Goal: Task Accomplishment & Management: Use online tool/utility

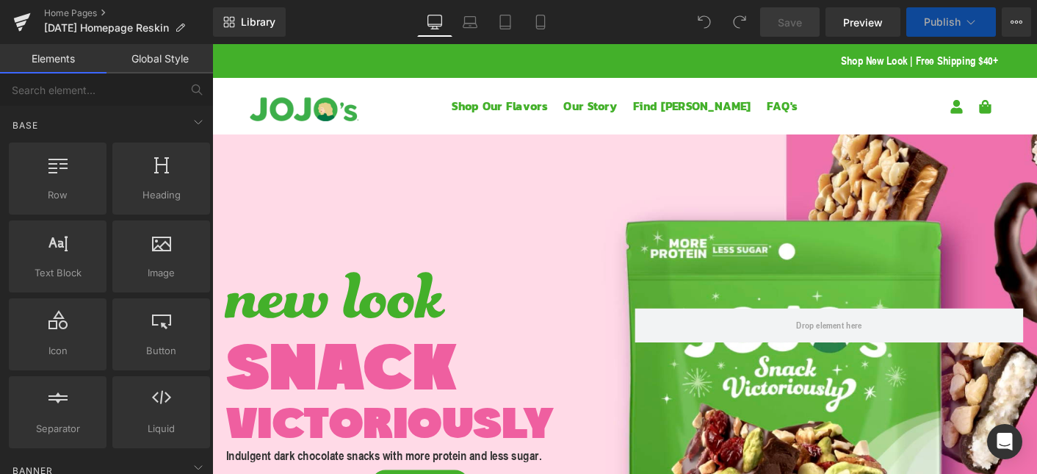
click at [689, 164] on div at bounding box center [656, 424] width 888 height 624
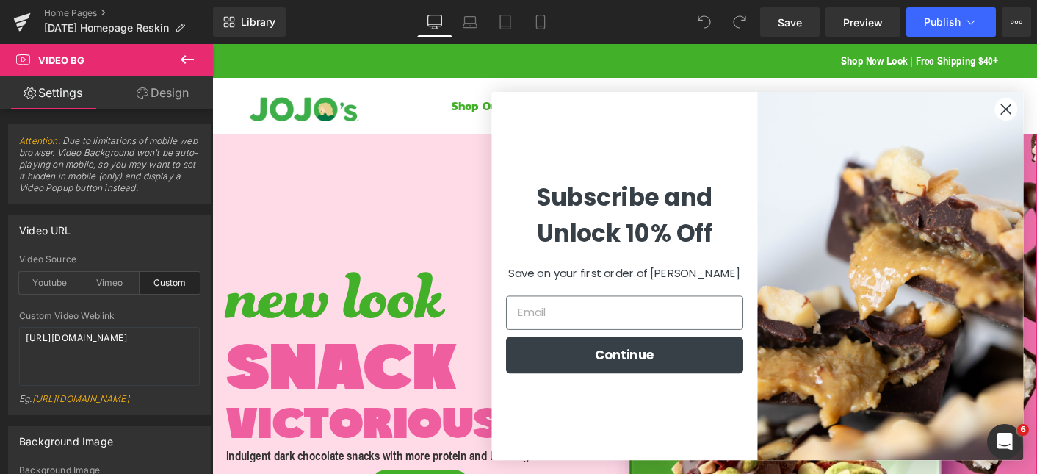
click at [359, 162] on div at bounding box center [656, 424] width 888 height 624
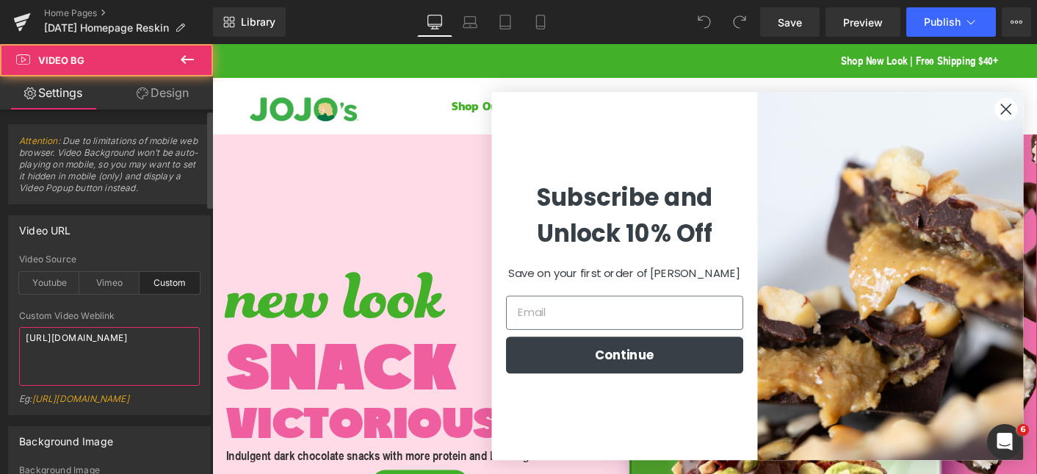
click at [81, 369] on textarea "[URL][DOMAIN_NAME]" at bounding box center [109, 356] width 181 height 59
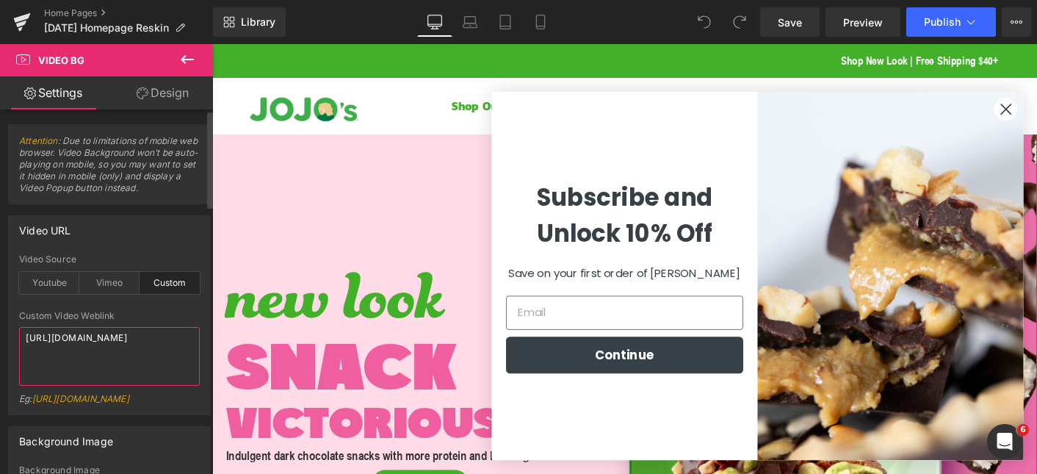
click at [81, 369] on textarea "[URL][DOMAIN_NAME]" at bounding box center [109, 356] width 181 height 59
paste textarea "b74959199ee247b2857d3dfa895d9301"
type textarea "[URL][DOMAIN_NAME]"
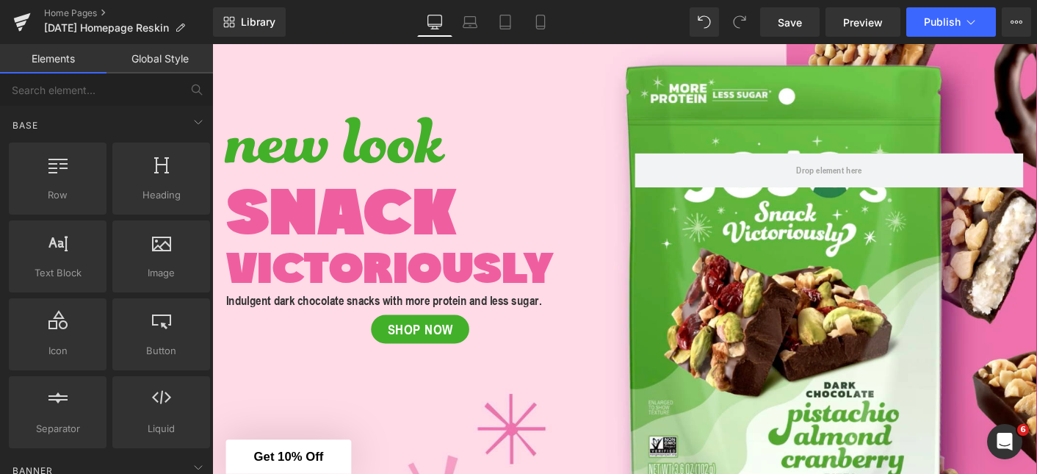
scroll to position [165, 0]
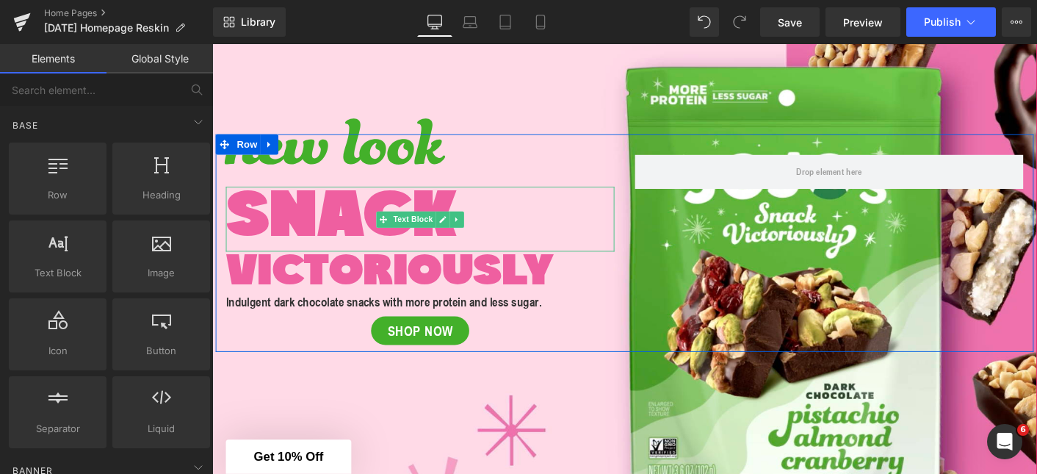
click at [355, 231] on span "SNACK" at bounding box center [351, 233] width 249 height 72
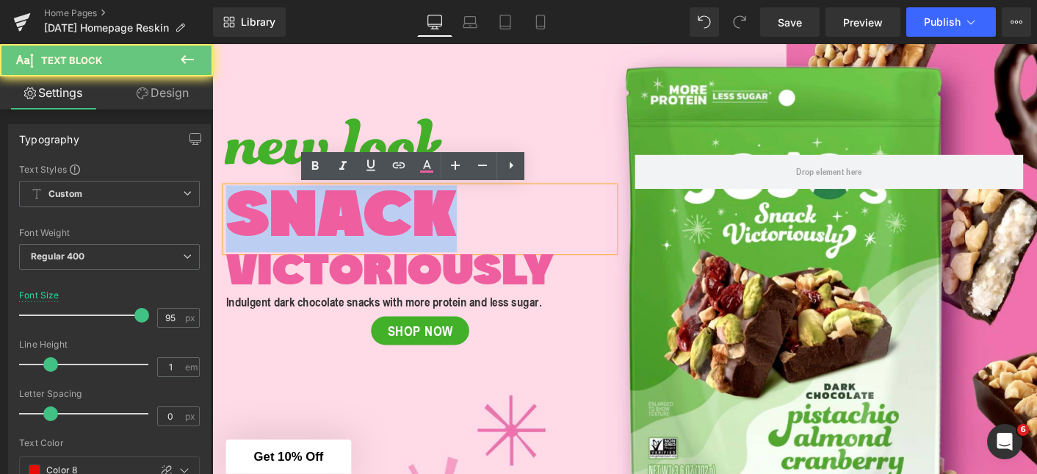
click at [355, 231] on span "SNACK" at bounding box center [351, 233] width 249 height 72
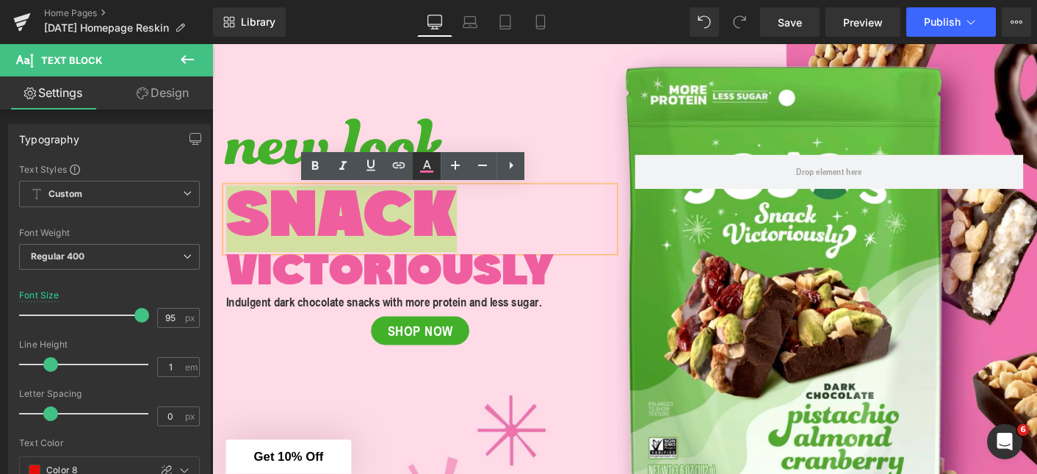
click at [428, 166] on icon at bounding box center [427, 164] width 8 height 9
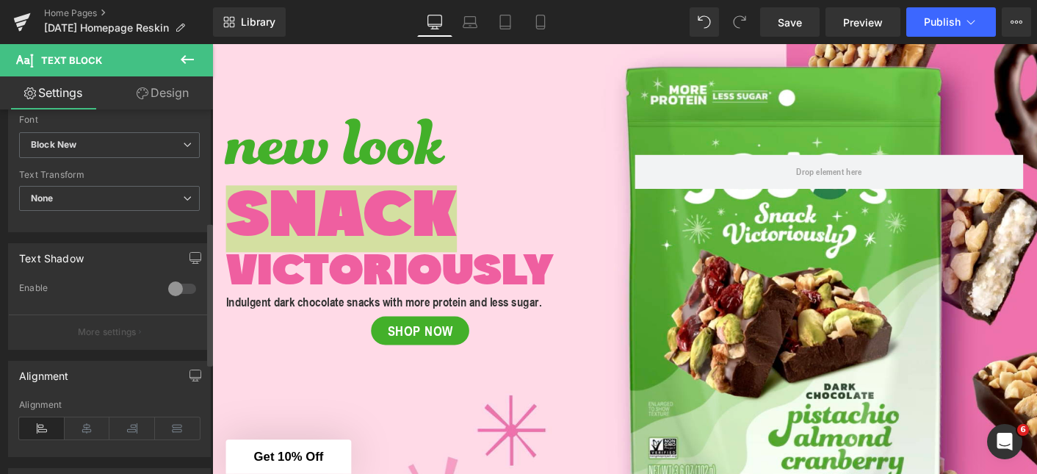
scroll to position [186, 0]
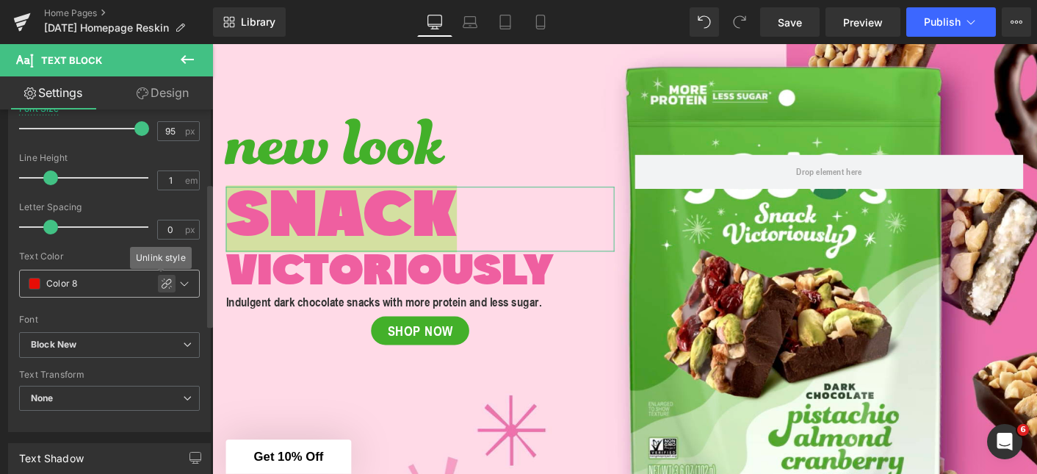
click at [161, 281] on icon at bounding box center [167, 284] width 12 height 12
click at [37, 285] on span at bounding box center [35, 283] width 12 height 12
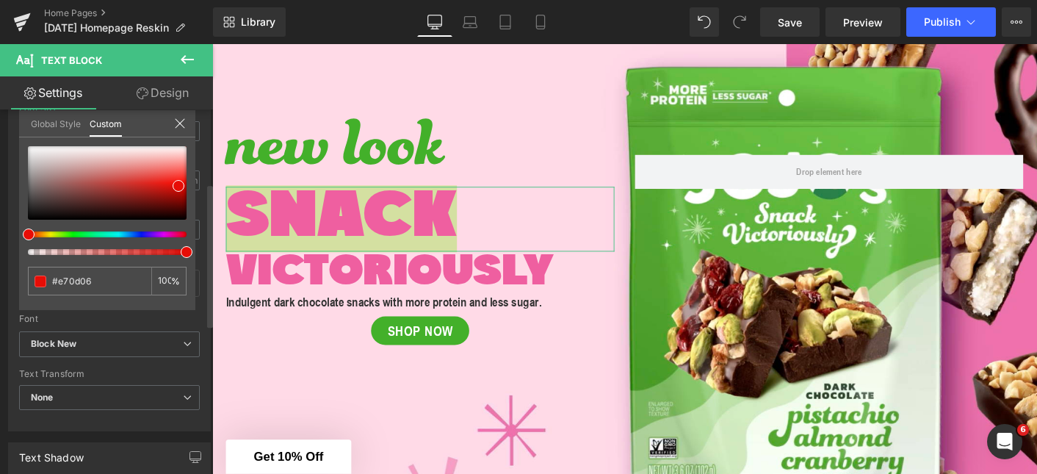
click at [64, 126] on link "Global Style" at bounding box center [56, 122] width 50 height 25
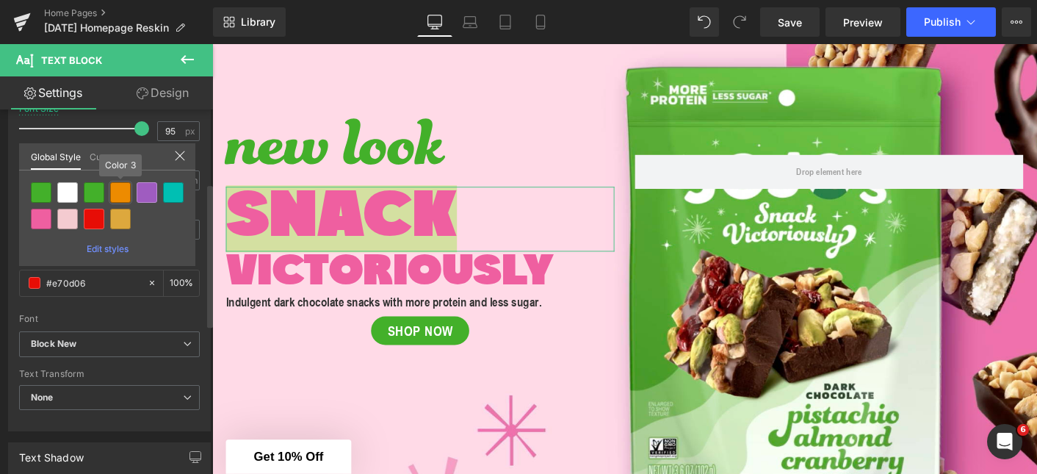
click at [123, 194] on div at bounding box center [120, 192] width 21 height 21
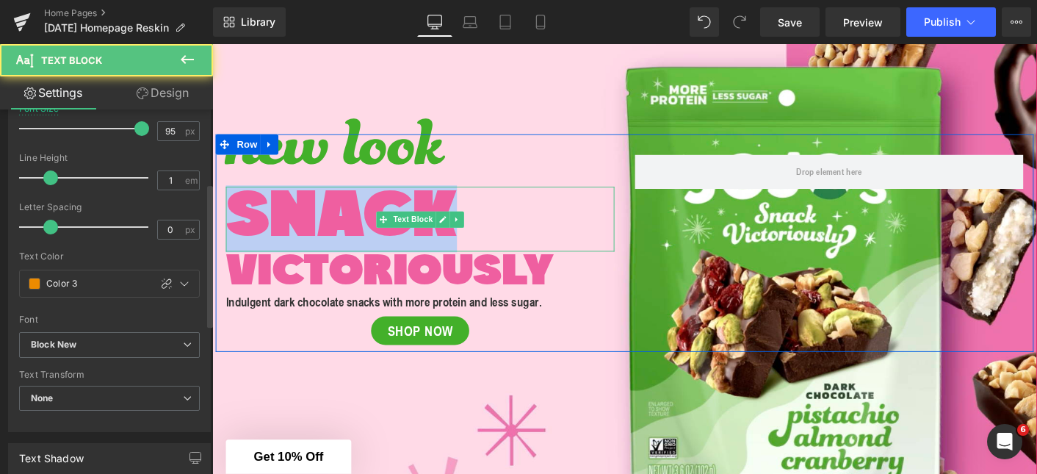
click at [310, 225] on span "SNACK" at bounding box center [351, 233] width 249 height 72
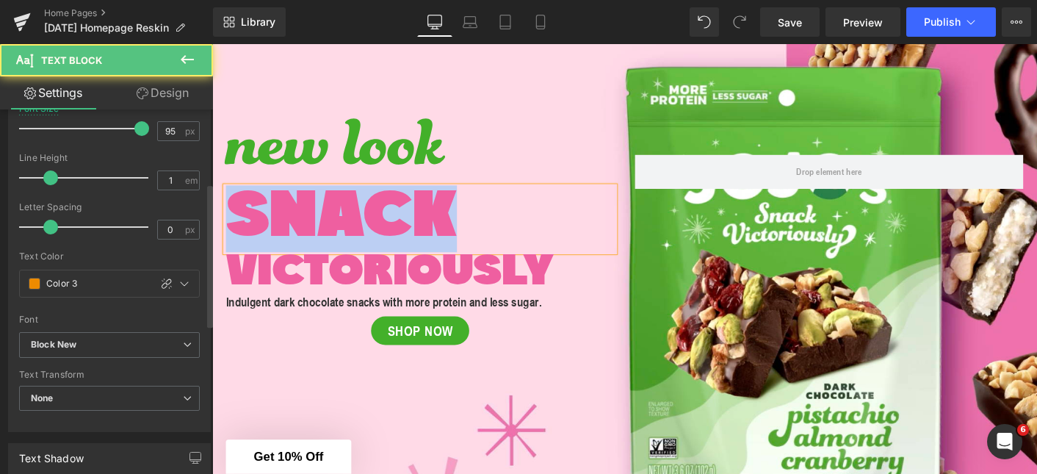
click at [310, 225] on span "SNACK" at bounding box center [351, 233] width 249 height 72
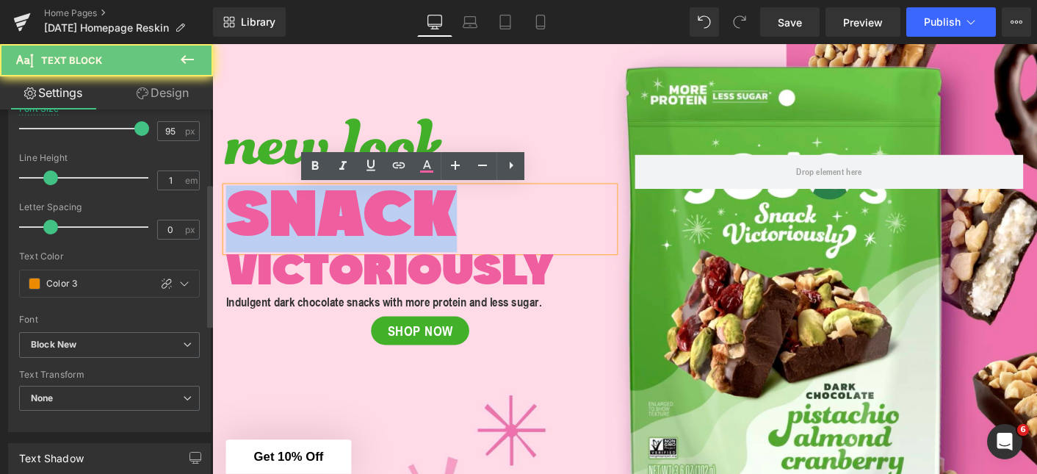
click at [310, 225] on span "SNACK" at bounding box center [351, 233] width 249 height 72
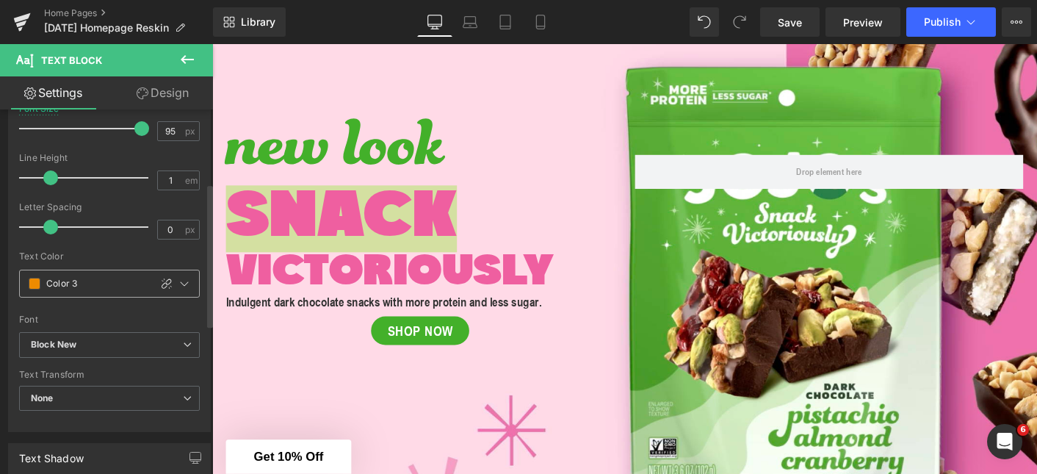
click at [36, 286] on span at bounding box center [35, 284] width 12 height 12
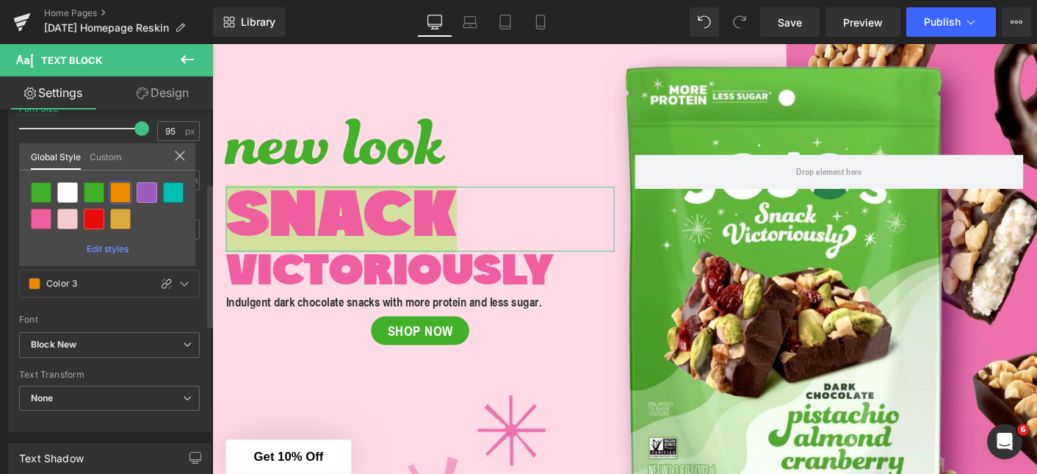
click at [104, 157] on link "Custom" at bounding box center [106, 155] width 32 height 25
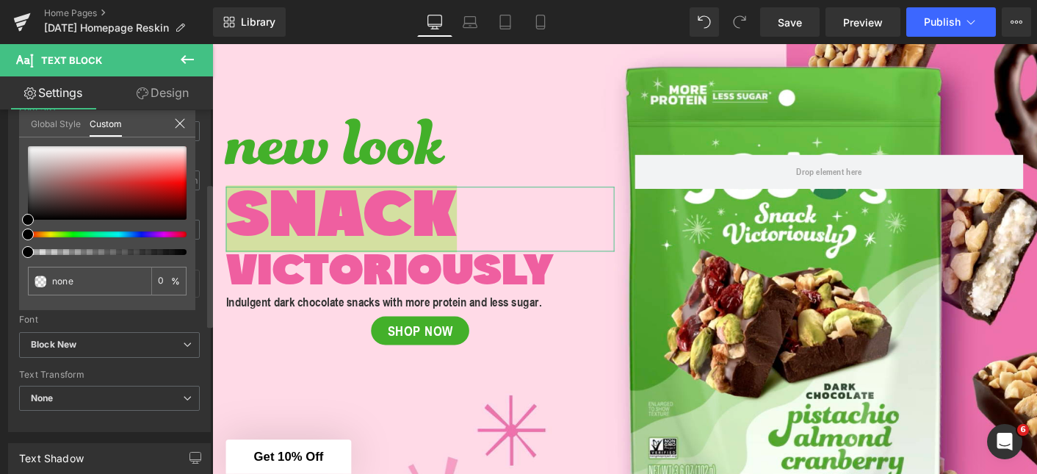
click at [45, 123] on link "Global Style" at bounding box center [56, 122] width 50 height 25
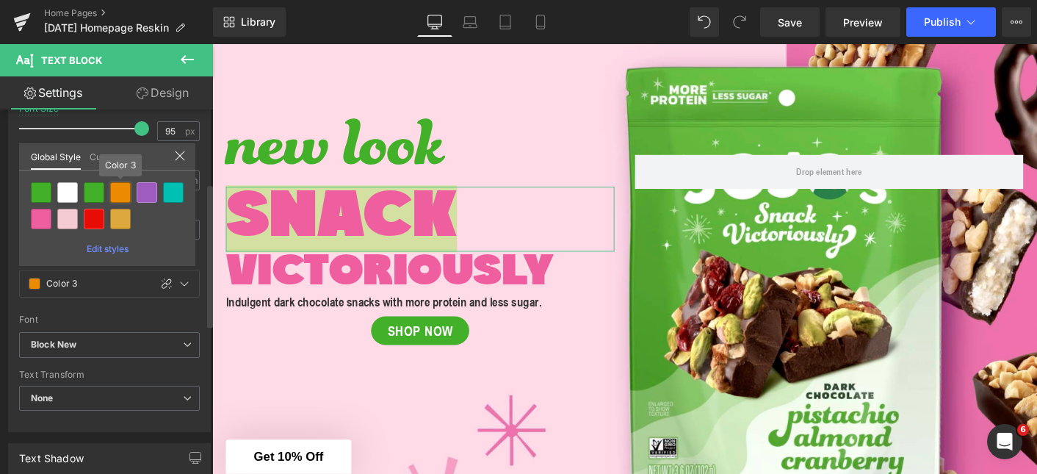
click at [122, 191] on div at bounding box center [120, 192] width 21 height 21
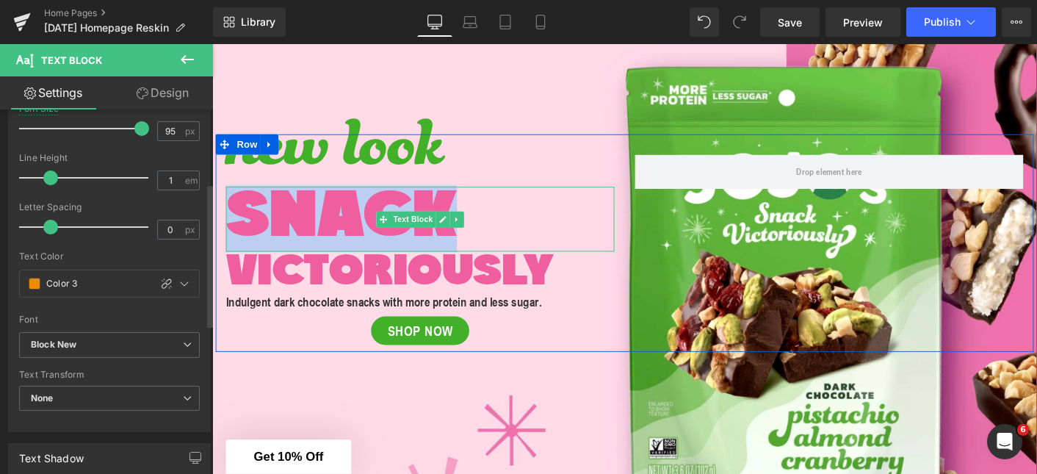
click at [368, 230] on span "SNACK" at bounding box center [351, 233] width 249 height 72
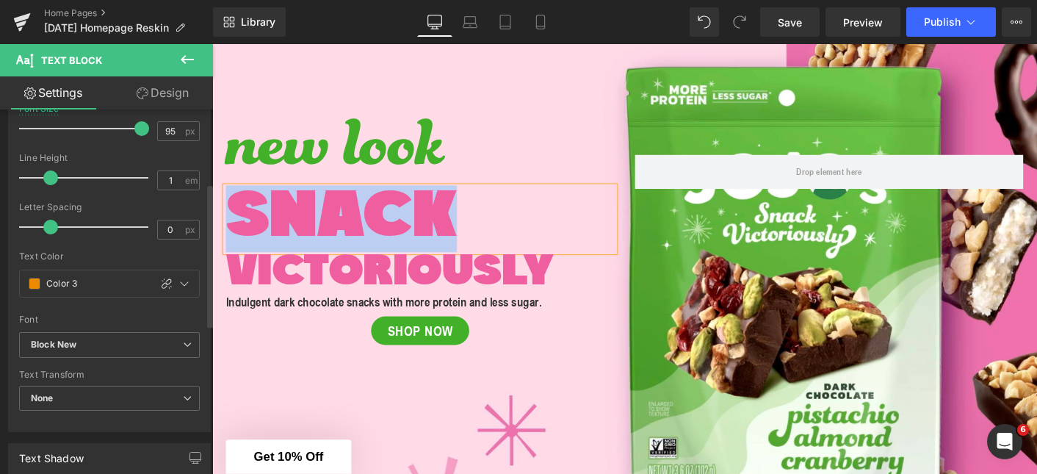
click at [368, 230] on span "SNACK" at bounding box center [351, 233] width 249 height 72
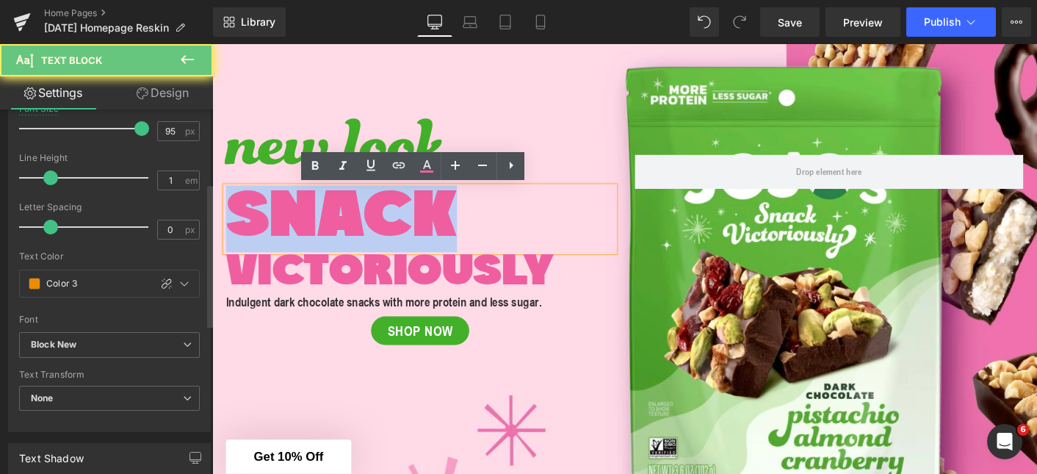
click at [368, 230] on span "SNACK" at bounding box center [351, 233] width 249 height 72
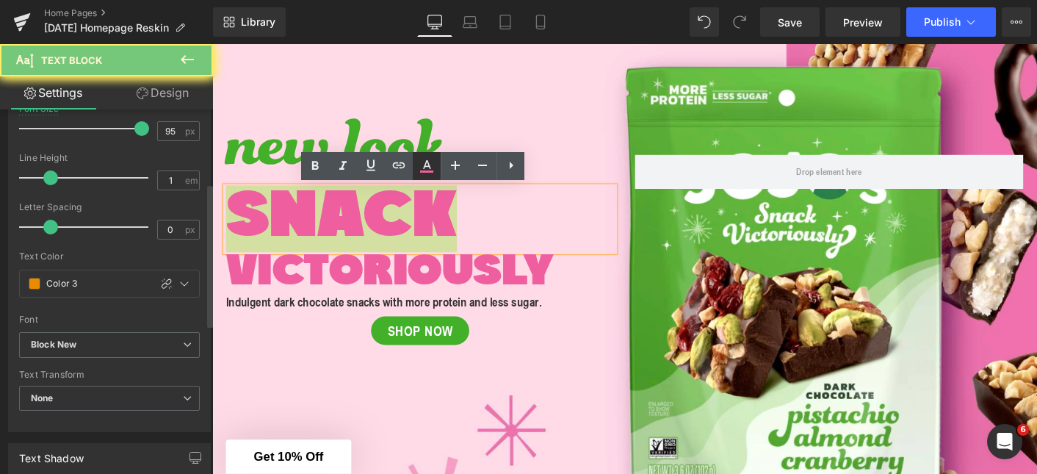
click at [430, 164] on icon at bounding box center [427, 166] width 18 height 18
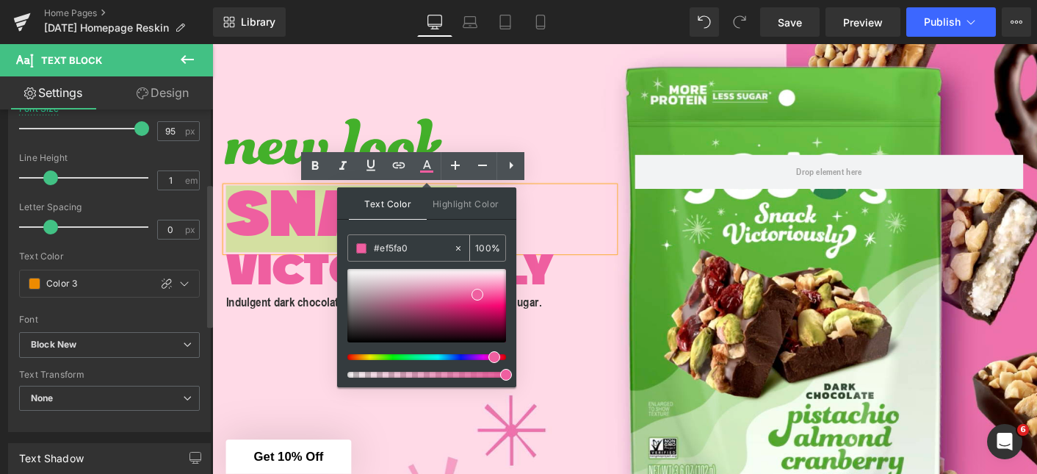
click at [420, 252] on input "#ef5fa0" at bounding box center [413, 248] width 79 height 16
paste input "d8b0"
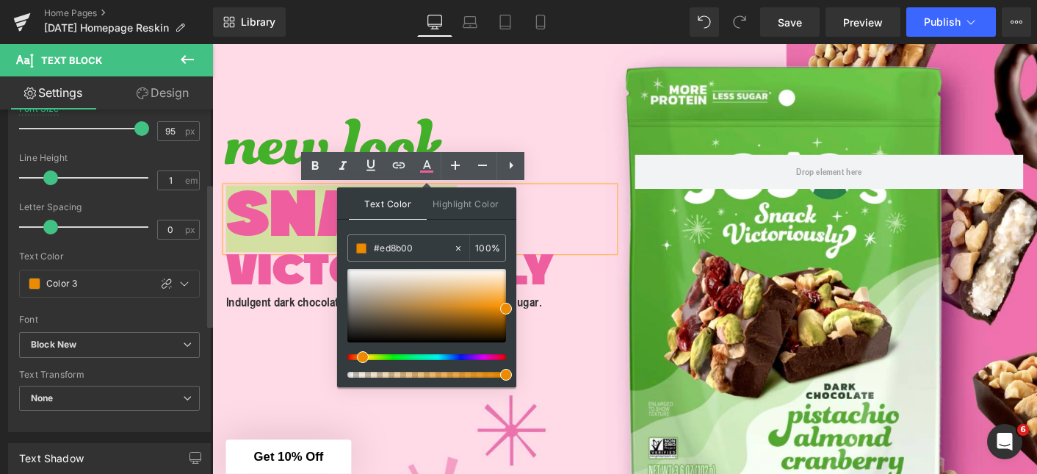
type input "#ed8b00"
click at [436, 228] on div "Text Color Highlight Color #333333 #ed8b00 100 % none 0 %" at bounding box center [426, 287] width 179 height 200
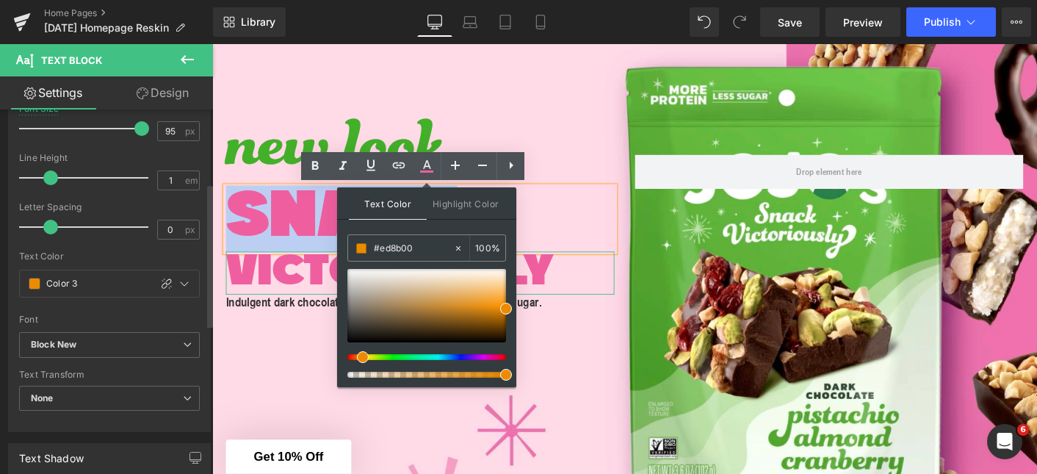
click at [311, 281] on span "VICTORIOUSLY" at bounding box center [403, 291] width 352 height 48
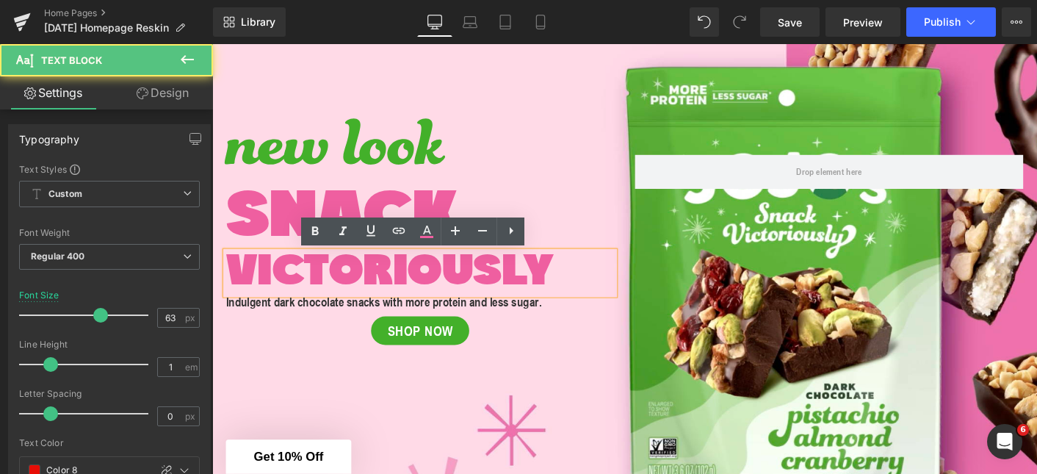
click at [317, 284] on span "VICTORIOUSLY" at bounding box center [403, 291] width 352 height 48
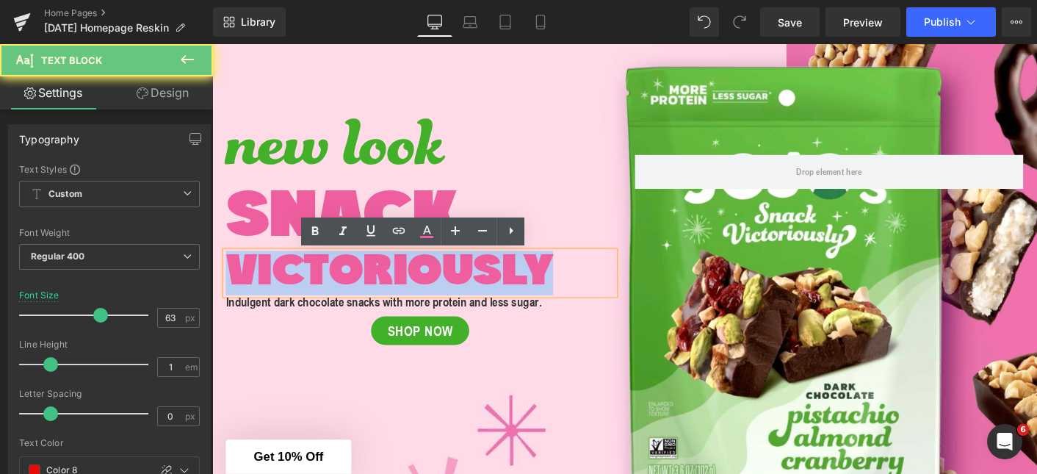
click at [317, 284] on span "VICTORIOUSLY" at bounding box center [403, 291] width 352 height 48
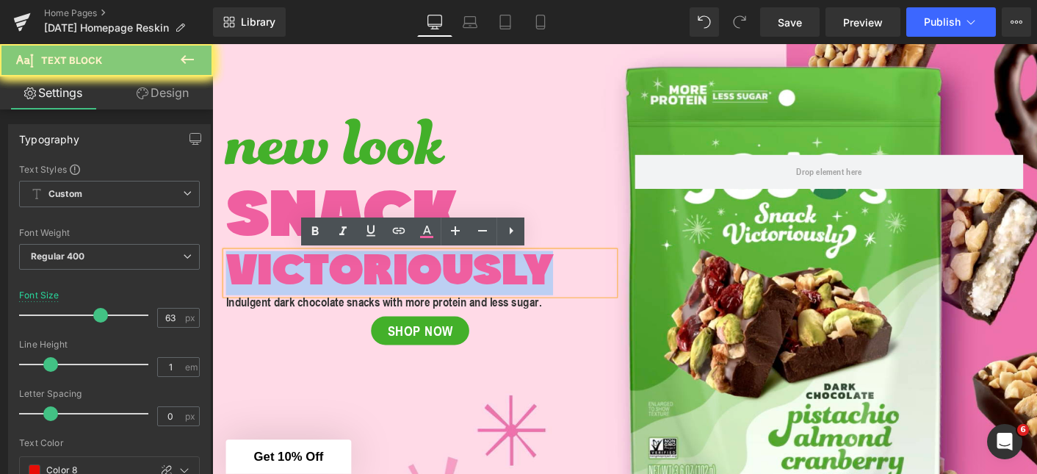
click at [317, 284] on span "VICTORIOUSLY" at bounding box center [403, 291] width 352 height 48
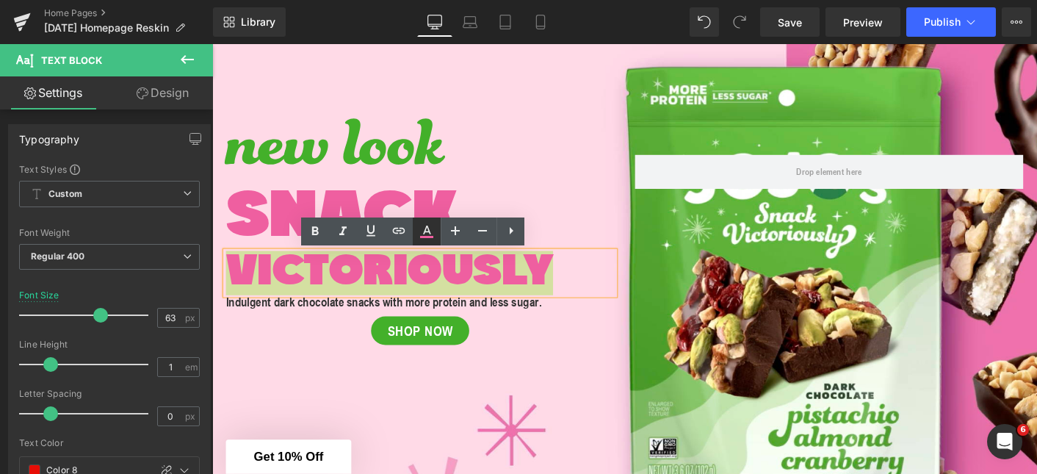
click at [428, 228] on icon at bounding box center [427, 229] width 8 height 9
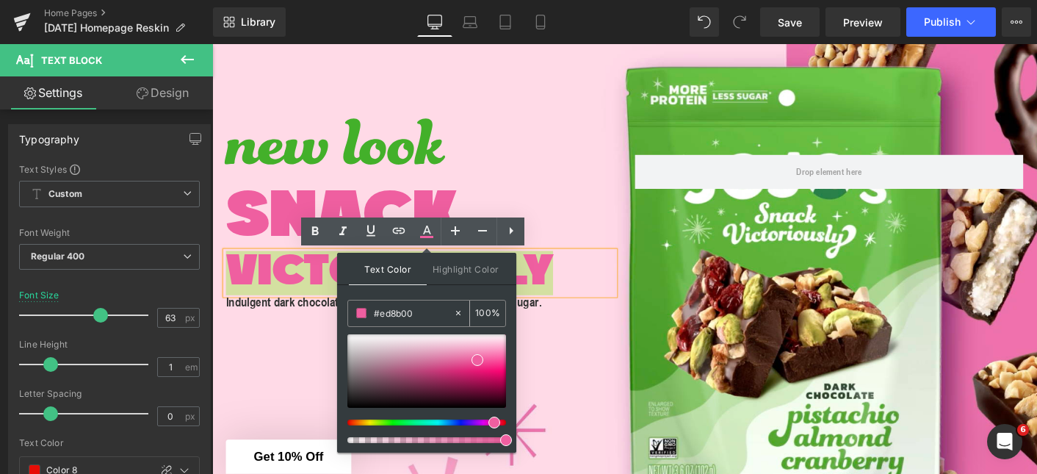
click at [399, 312] on input "#ed8b00" at bounding box center [413, 313] width 79 height 16
click at [399, 312] on input "#ef5fa0" at bounding box center [413, 313] width 79 height 16
paste input "d8b0"
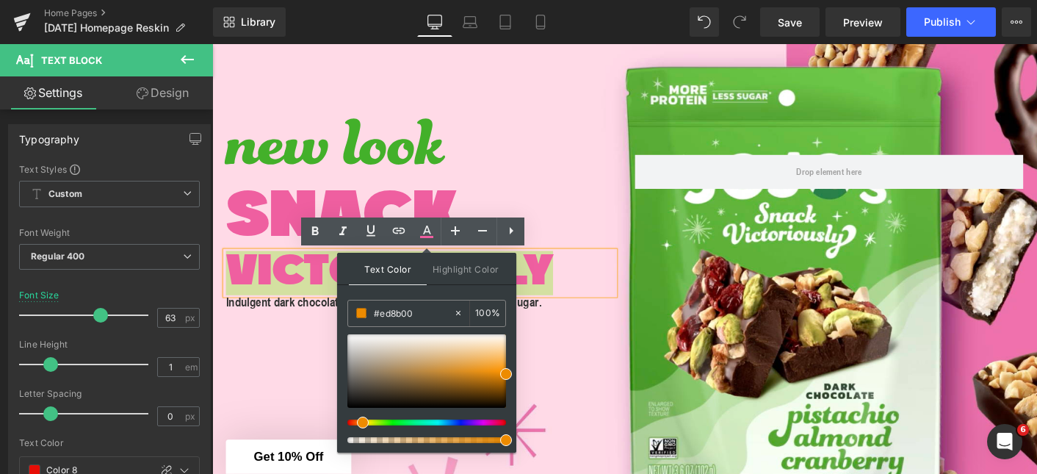
type input "#ed8b00"
click at [435, 289] on div "Text Color Highlight Color #333333 #ed8b00 100 % none 0 %" at bounding box center [426, 353] width 179 height 200
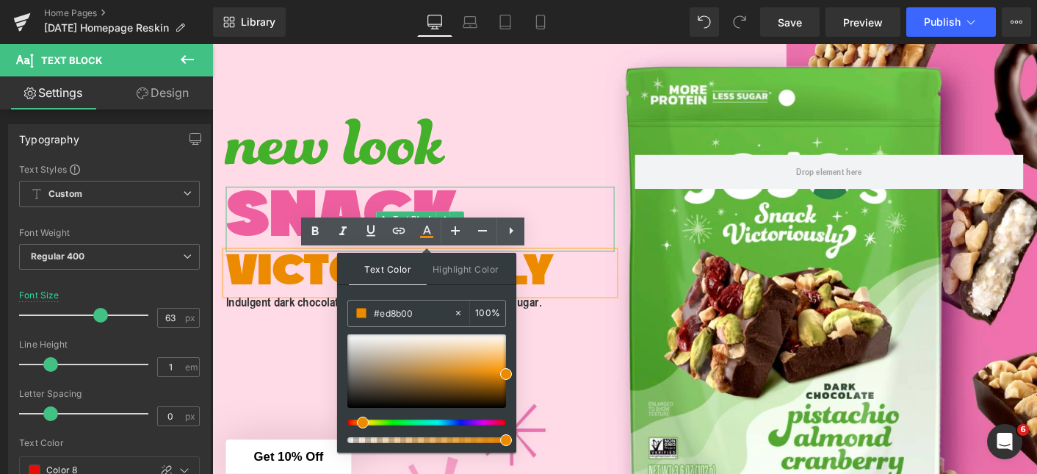
click at [349, 211] on span "SNACK" at bounding box center [351, 233] width 249 height 72
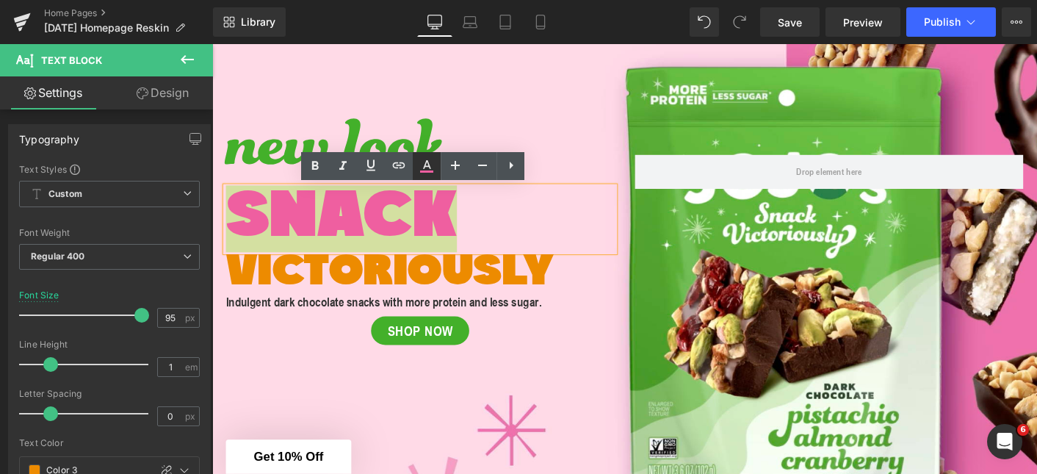
click at [429, 165] on icon at bounding box center [427, 164] width 8 height 9
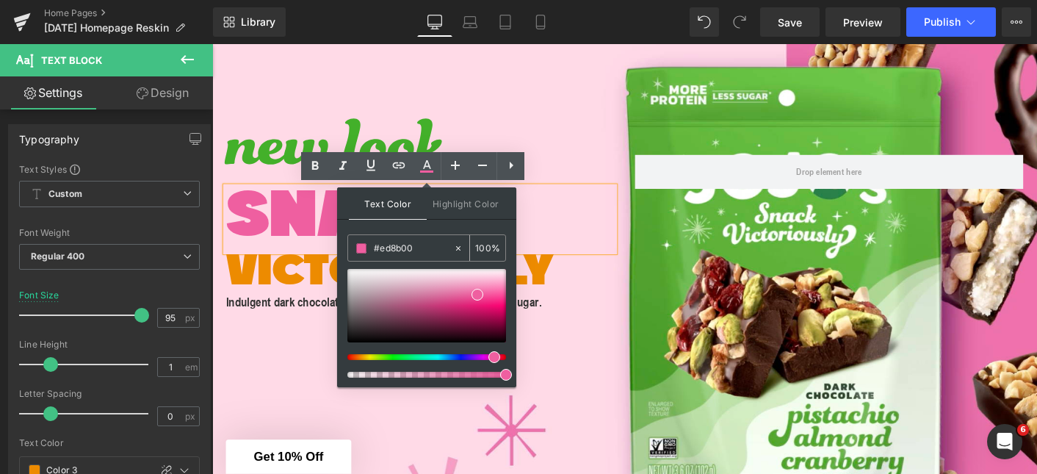
click at [416, 250] on input "#ed8b00" at bounding box center [413, 248] width 79 height 16
paste input "d8b0"
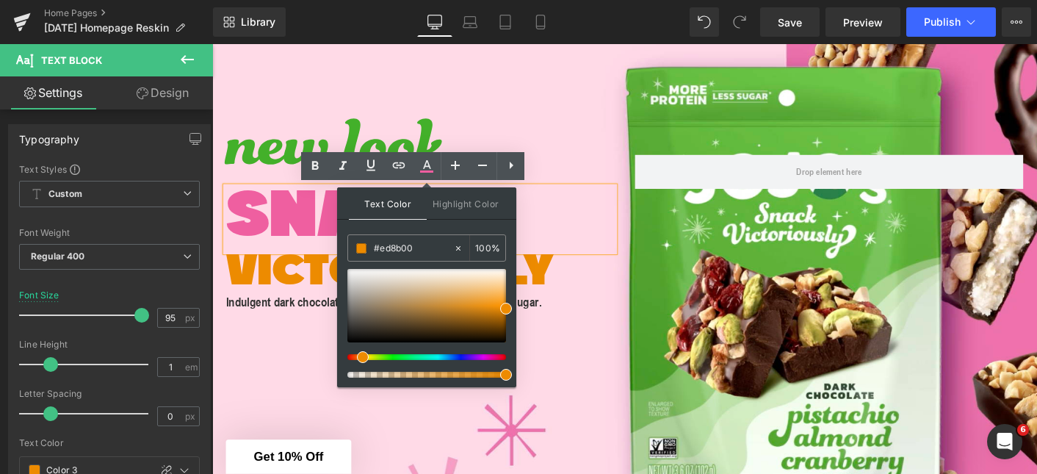
type input "#ed8b00"
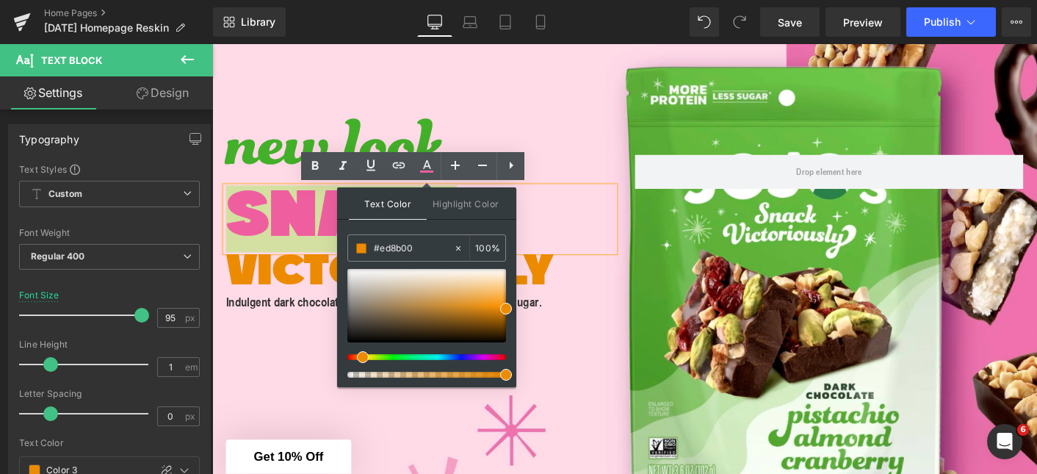
click at [425, 226] on div "Text Color Highlight Color #333333 #ed8b00 100 % none 0 %" at bounding box center [426, 287] width 179 height 200
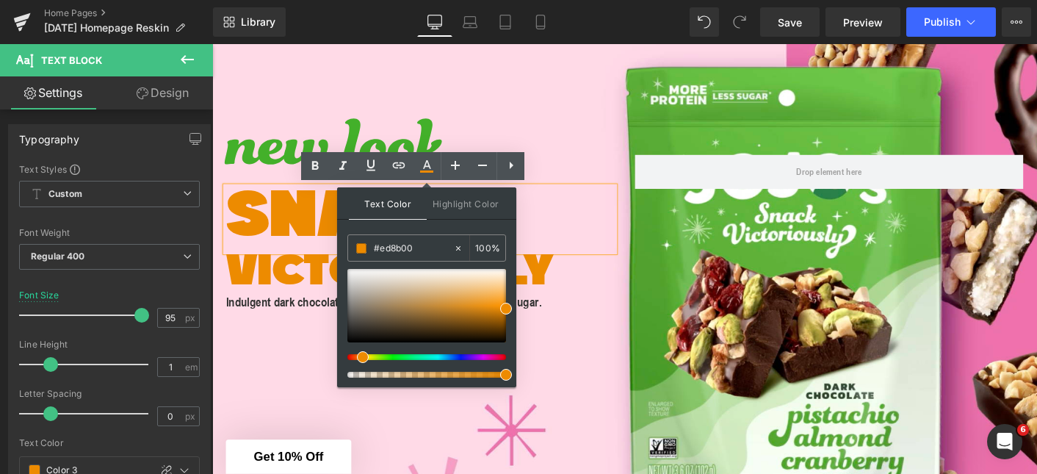
click at [578, 256] on p "SNACK" at bounding box center [436, 233] width 419 height 70
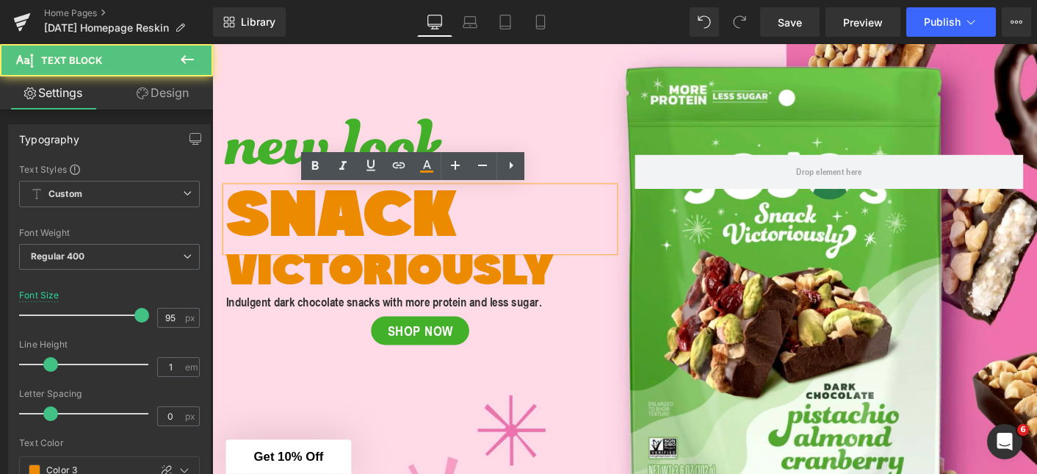
click at [607, 308] on p "VICTORIOUSLY" at bounding box center [436, 291] width 419 height 46
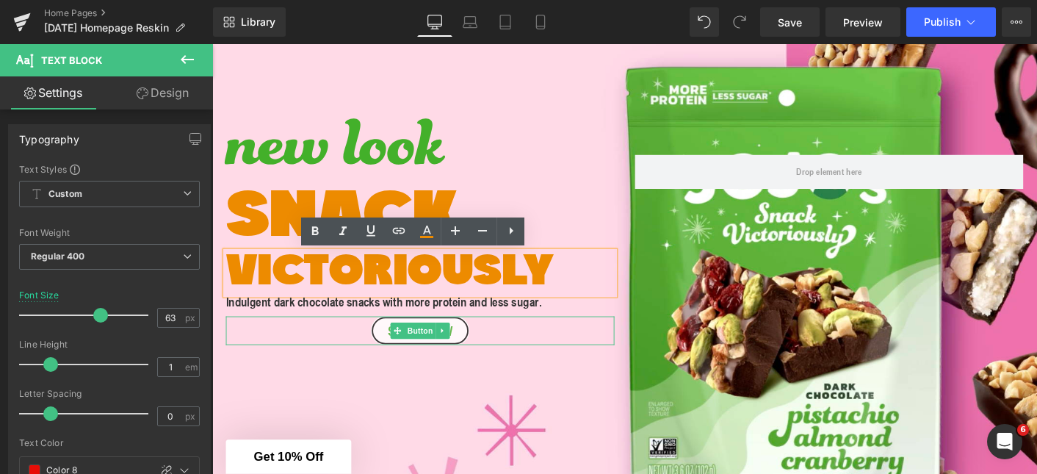
click at [479, 358] on link "SHOP NOW" at bounding box center [436, 352] width 106 height 31
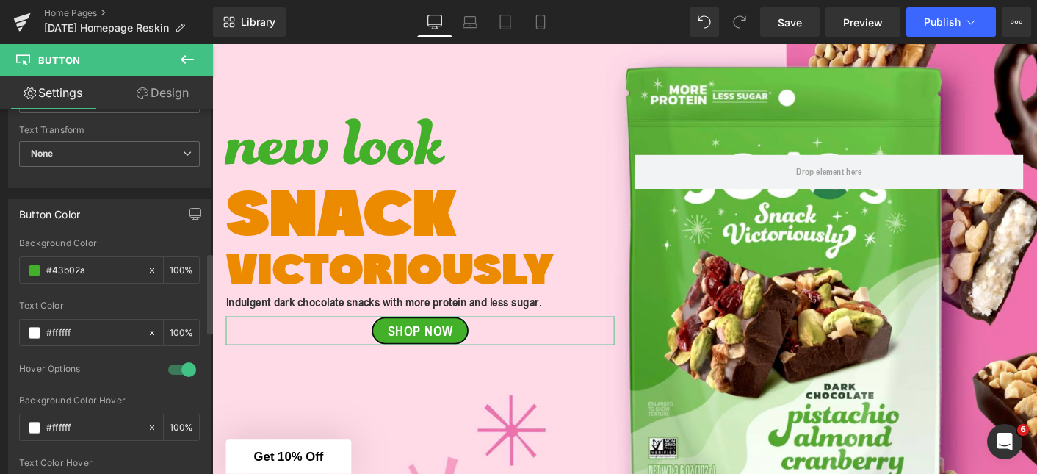
scroll to position [654, 0]
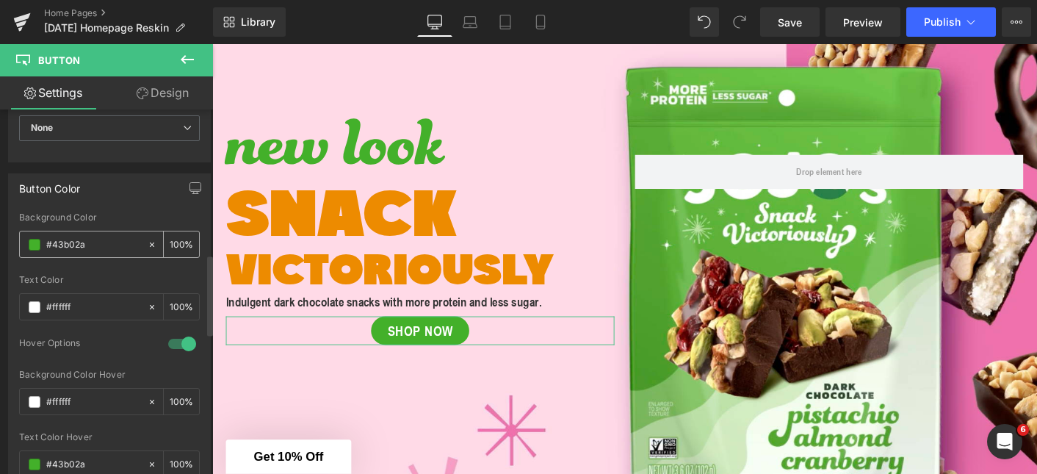
click at [109, 234] on div "#43b02a" at bounding box center [83, 244] width 127 height 26
click at [104, 246] on input "#43b02a" at bounding box center [93, 244] width 94 height 16
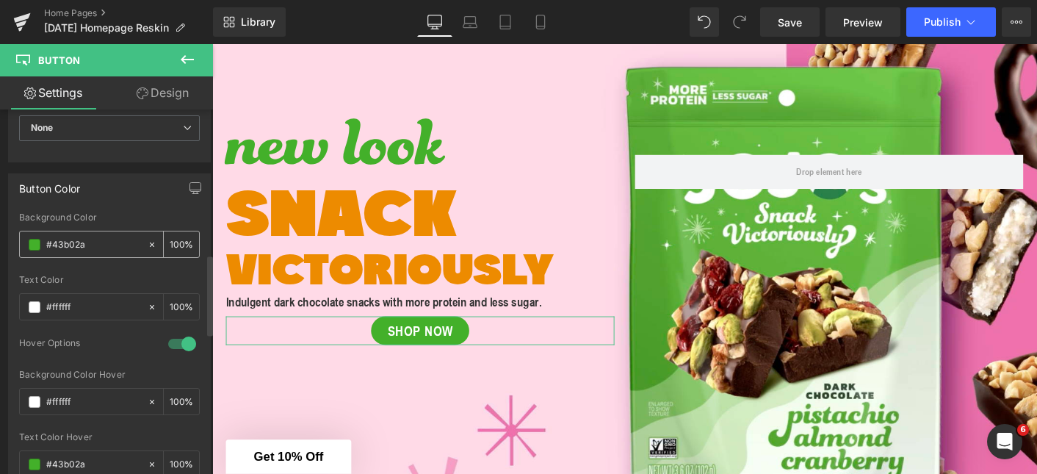
click at [98, 244] on input "#43b02a" at bounding box center [93, 244] width 94 height 16
paste input "ed8b00"
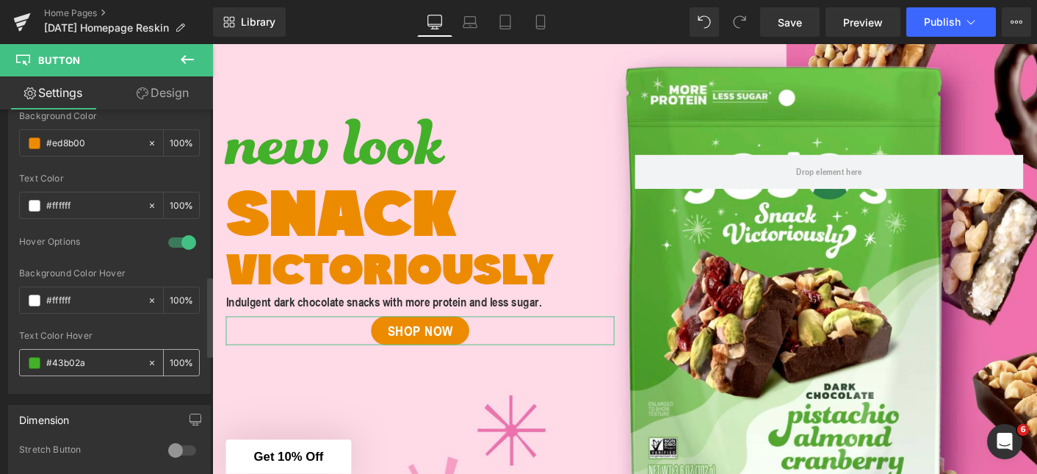
scroll to position [756, 0]
type input "#ed8b00"
click at [100, 358] on input "#43b02a" at bounding box center [93, 362] width 94 height 16
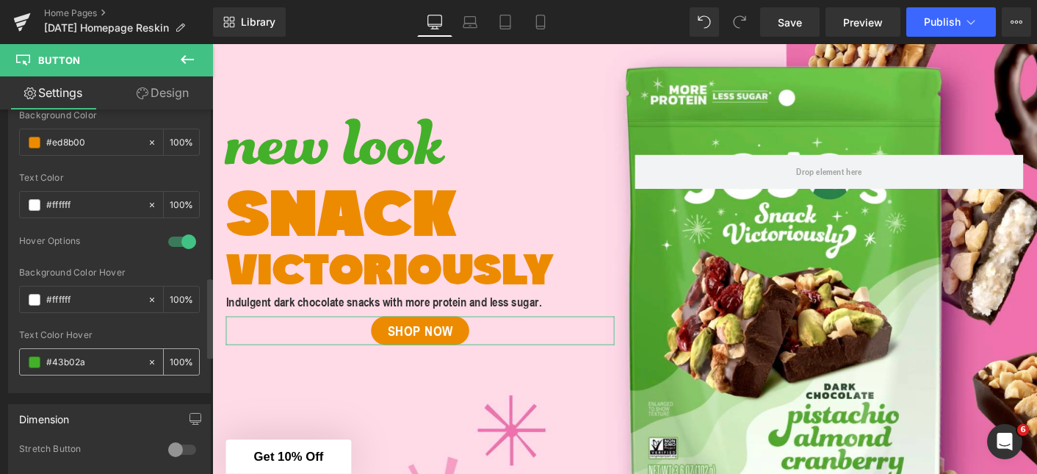
paste input "ed8b00"
type input "#ed8b00"
click at [128, 324] on div at bounding box center [109, 325] width 181 height 10
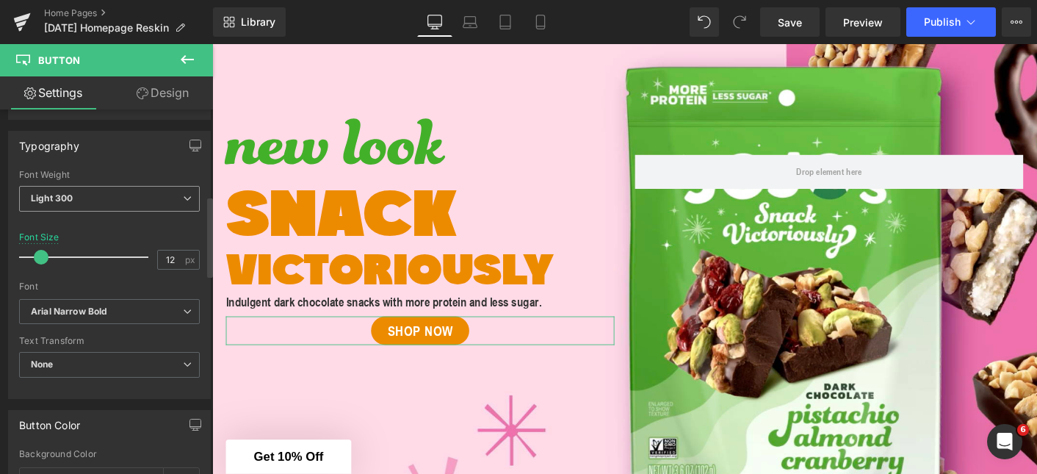
scroll to position [452, 0]
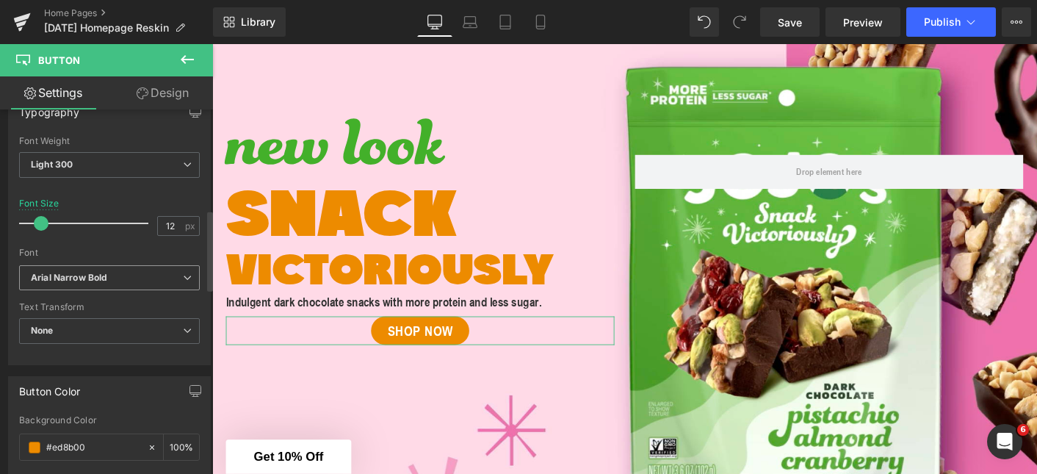
click at [154, 272] on b "Arial Narrow Bold" at bounding box center [107, 278] width 152 height 12
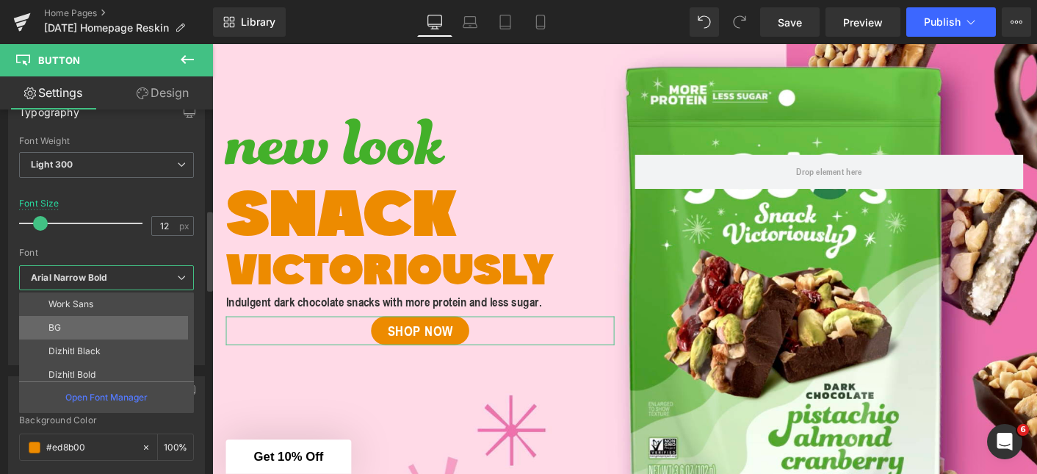
scroll to position [26, 0]
click at [107, 344] on li "Dizhitl Black" at bounding box center [109, 347] width 181 height 23
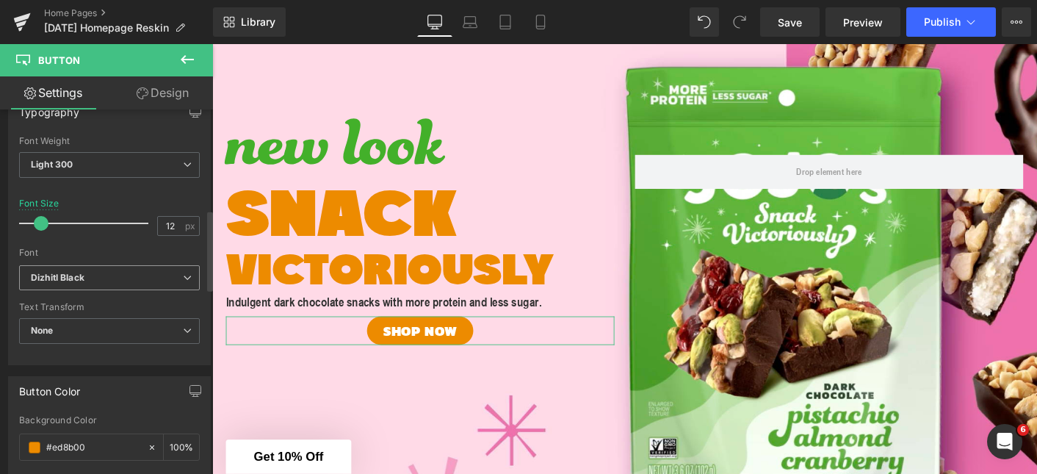
click at [183, 266] on span "Dizhitl Black" at bounding box center [109, 278] width 181 height 26
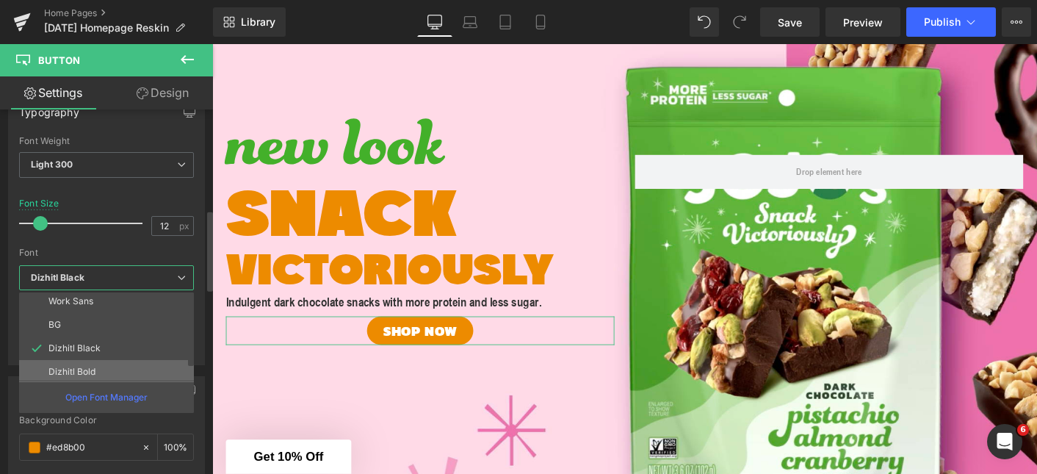
click at [134, 364] on li "Dizhitl Bold" at bounding box center [109, 371] width 181 height 23
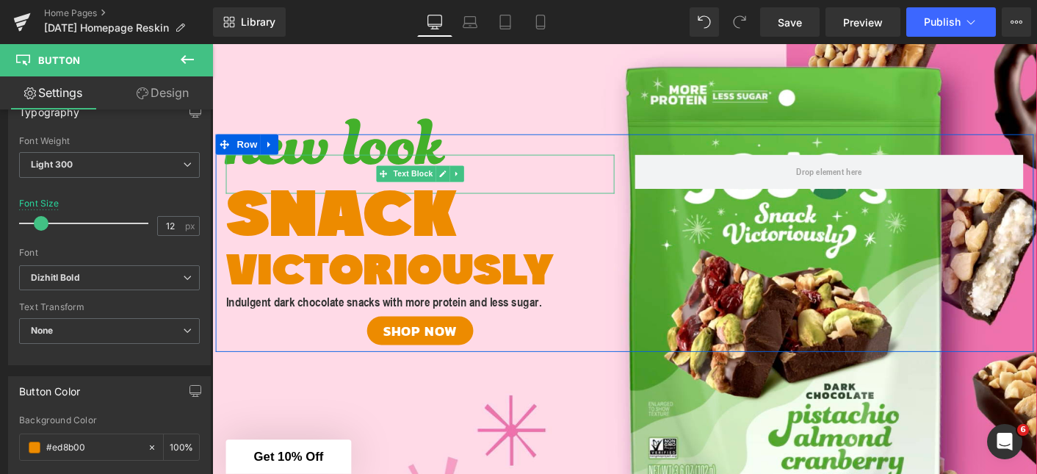
click at [308, 170] on span "new look" at bounding box center [344, 183] width 235 height 209
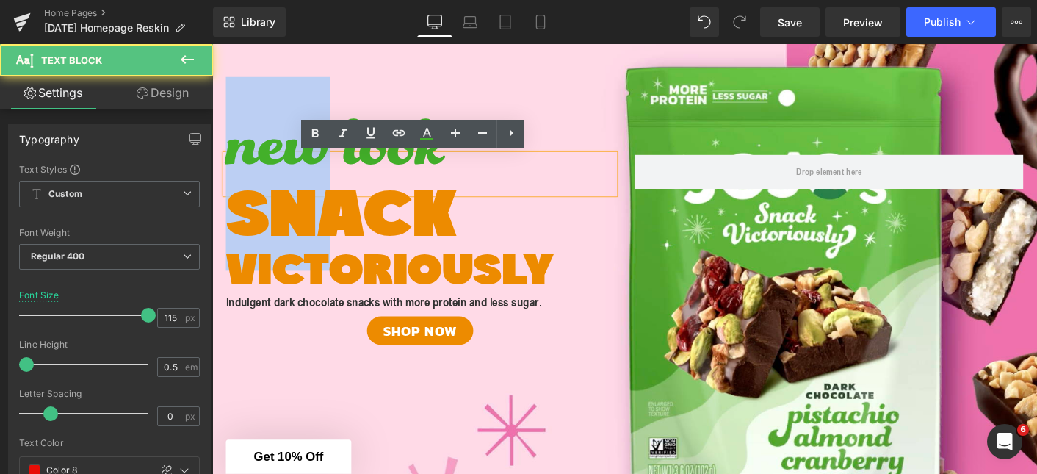
click at [308, 170] on span "new look" at bounding box center [344, 183] width 235 height 209
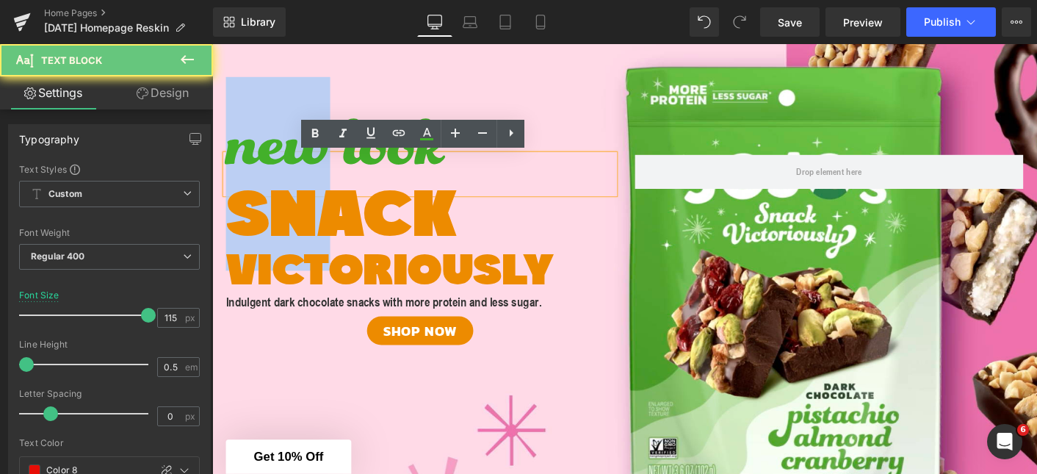
click at [308, 170] on span "new look" at bounding box center [344, 183] width 235 height 209
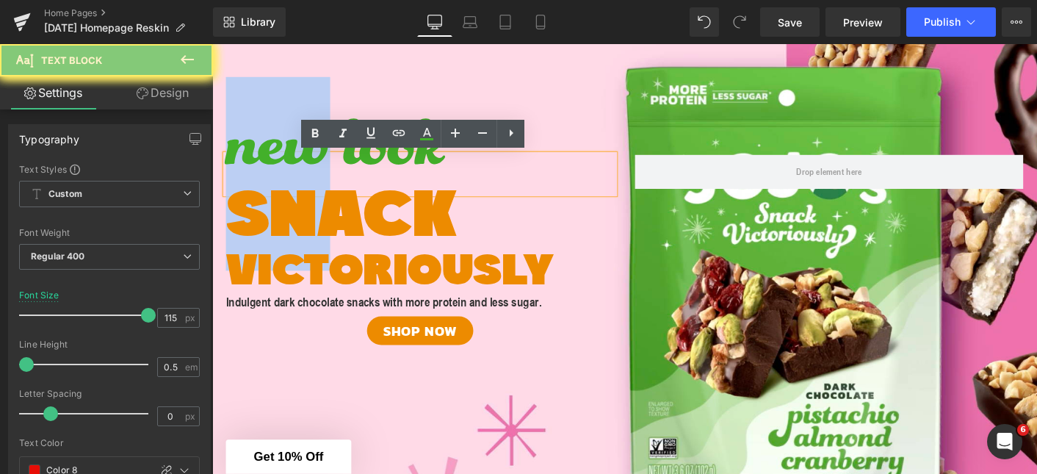
click at [308, 170] on span "new look" at bounding box center [344, 183] width 235 height 209
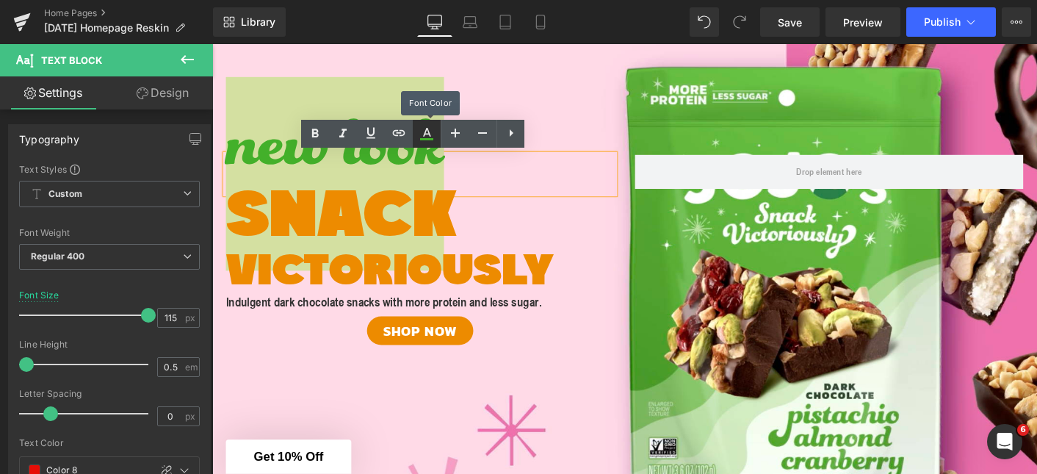
click at [430, 134] on icon at bounding box center [427, 134] width 18 height 18
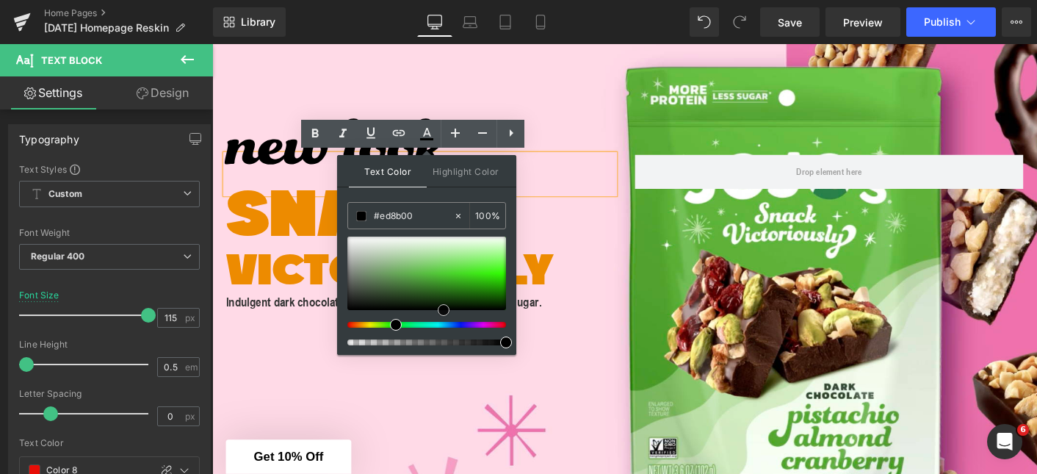
drag, startPoint x: 445, startPoint y: 276, endPoint x: 444, endPoint y: 333, distance: 57.3
click at [444, 334] on div at bounding box center [426, 290] width 159 height 109
drag, startPoint x: 445, startPoint y: 308, endPoint x: 340, endPoint y: 300, distance: 105.4
click at [340, 300] on div "Text Color Highlight Color #333333 #ed8b00 100 % none 0 %" at bounding box center [426, 255] width 179 height 200
click at [446, 195] on div "Text Color Highlight Color #333333 #ed8b00 100 % none 0 %" at bounding box center [426, 255] width 179 height 200
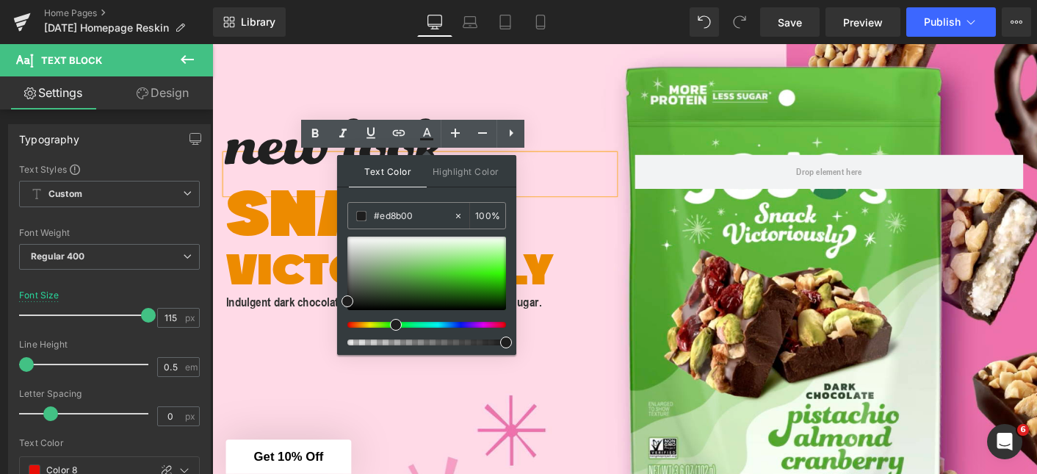
click at [590, 253] on p "SNACK" at bounding box center [436, 233] width 419 height 70
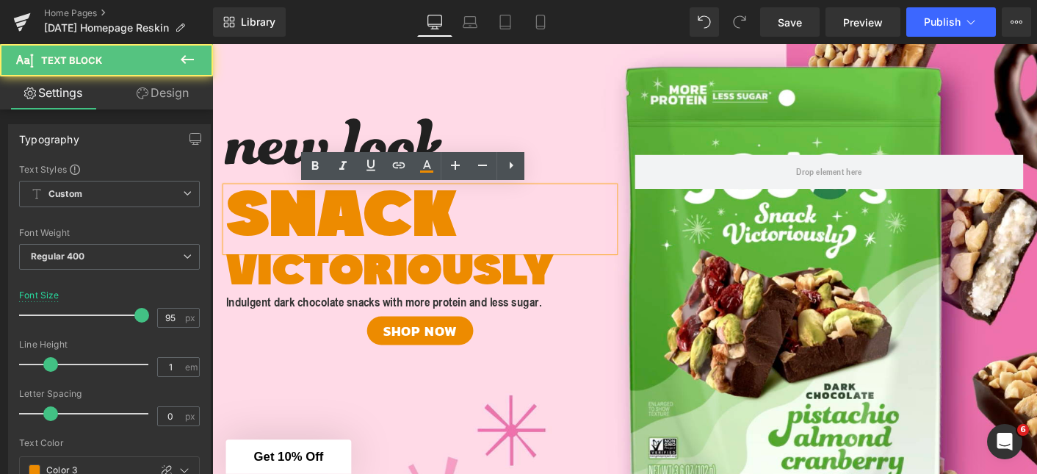
click at [579, 327] on div "Indulgent dark chocolate snacks with m ore protein and less sugar. Text Block" at bounding box center [436, 322] width 419 height 16
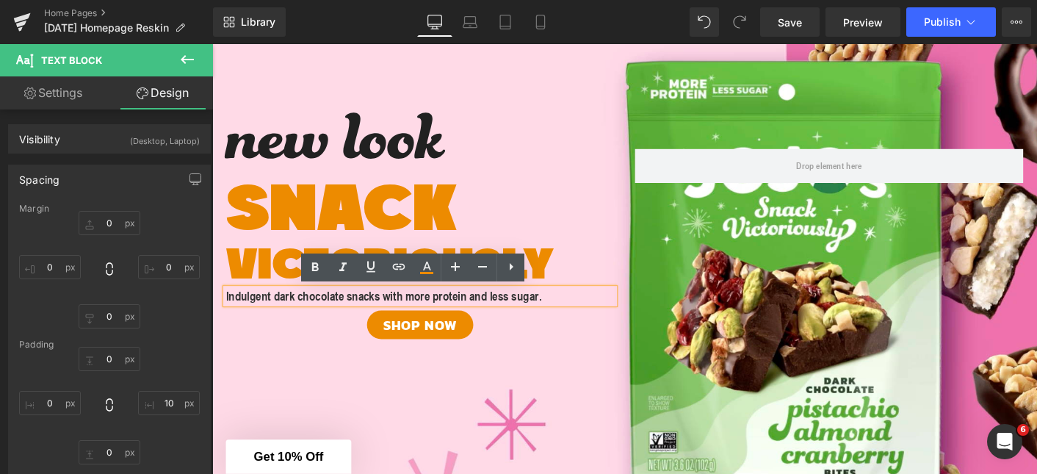
scroll to position [173, 0]
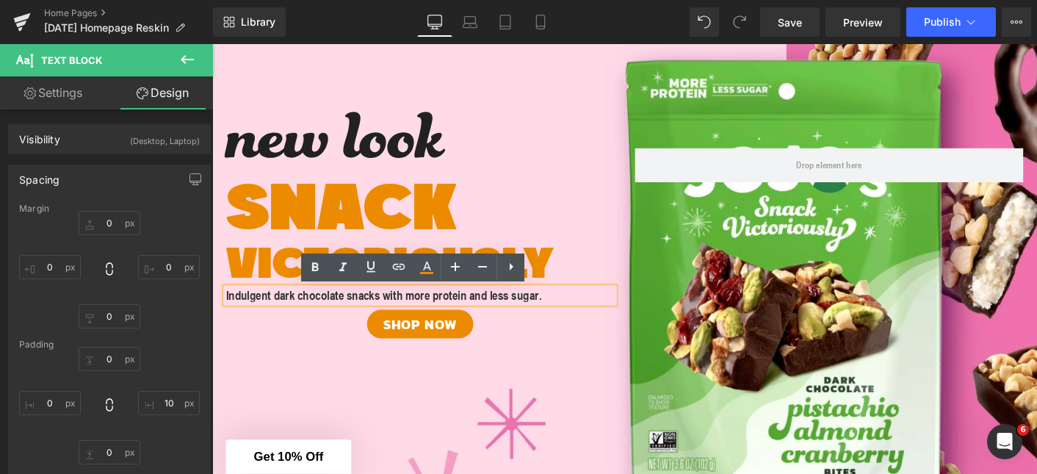
click at [442, 315] on span "ore protein and less sugar." at bounding box center [498, 314] width 137 height 16
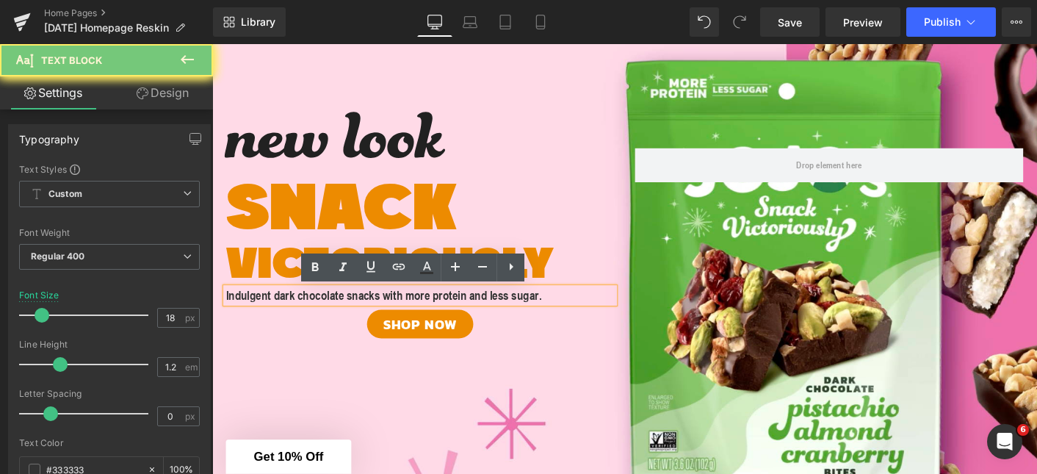
click at [442, 315] on span "ore protein and less sugar." at bounding box center [498, 314] width 137 height 16
click at [424, 269] on icon at bounding box center [427, 265] width 8 height 9
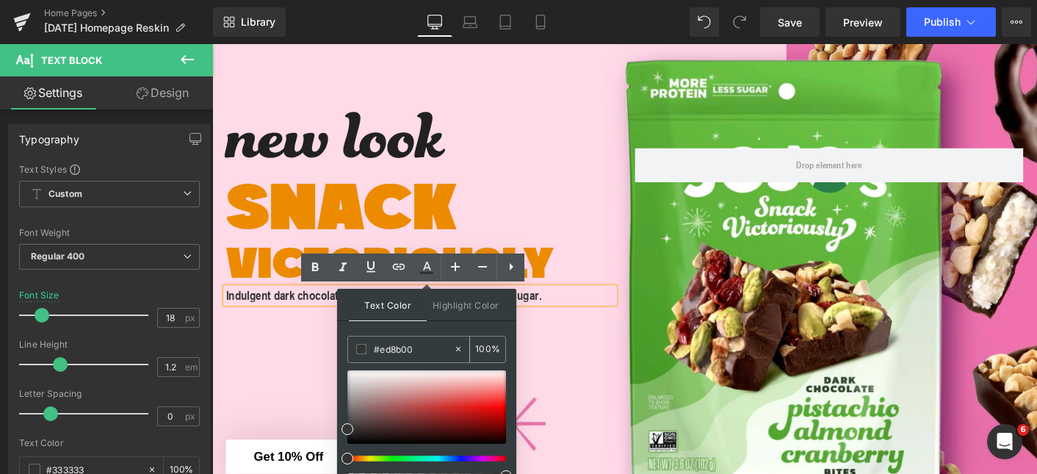
click at [421, 349] on input "#ed8b00" at bounding box center [413, 349] width 79 height 16
click at [385, 145] on span "new look" at bounding box center [344, 176] width 235 height 209
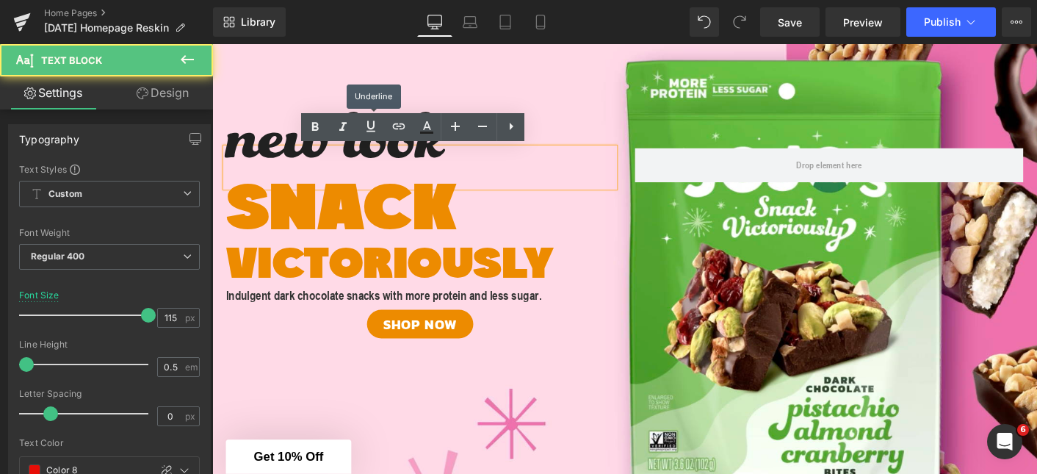
click at [373, 138] on link at bounding box center [371, 127] width 28 height 28
click at [374, 167] on span "new look" at bounding box center [344, 176] width 235 height 209
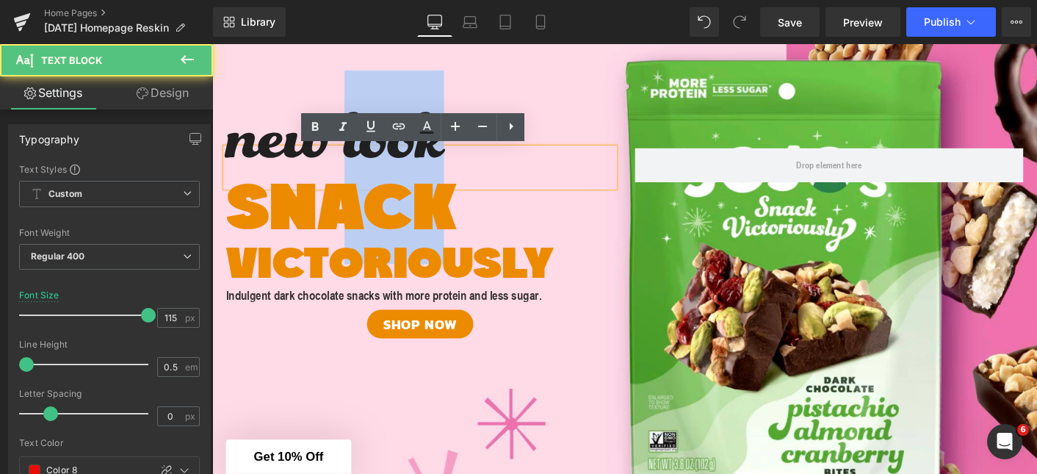
click at [374, 167] on span "new look" at bounding box center [344, 176] width 235 height 209
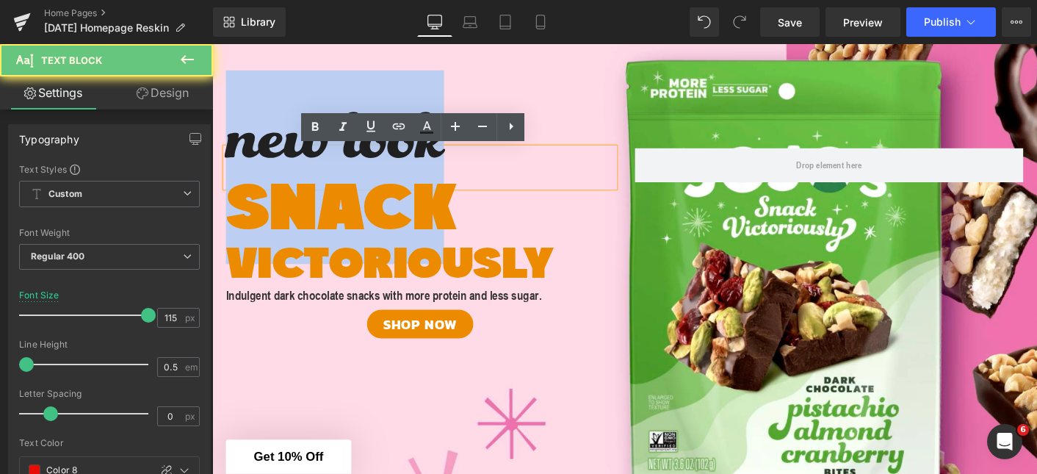
click at [374, 167] on span "new look" at bounding box center [344, 176] width 235 height 209
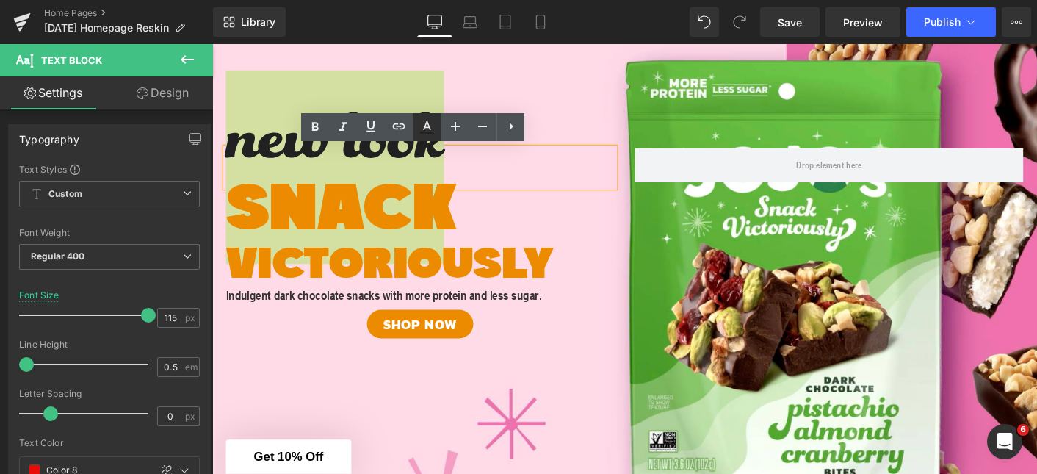
click at [429, 126] on icon at bounding box center [427, 127] width 18 height 18
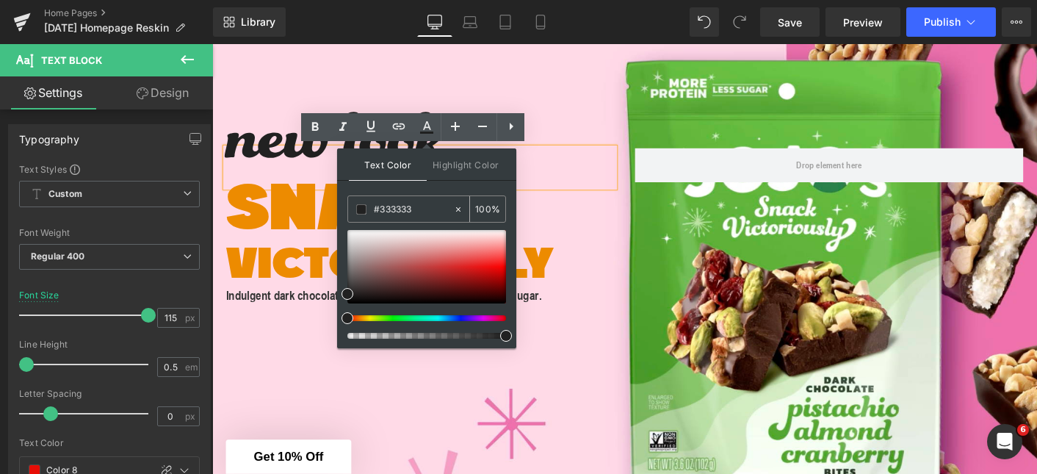
click at [417, 209] on input "#333333" at bounding box center [413, 209] width 79 height 16
click at [417, 209] on input "#212121" at bounding box center [413, 209] width 79 height 16
paste input "333333"
type input "#333333"
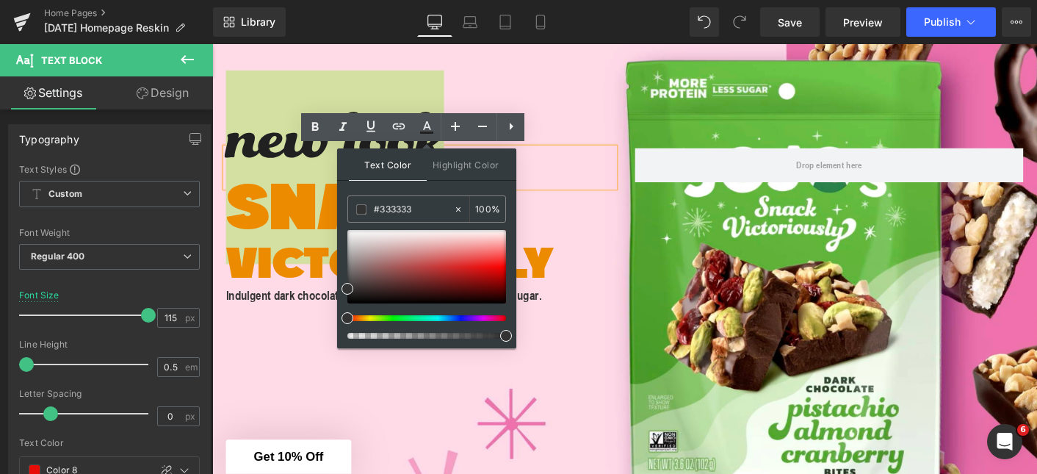
click at [434, 189] on div "Text Color Highlight Color #333333 #333333 100 % none 0 %" at bounding box center [426, 248] width 179 height 200
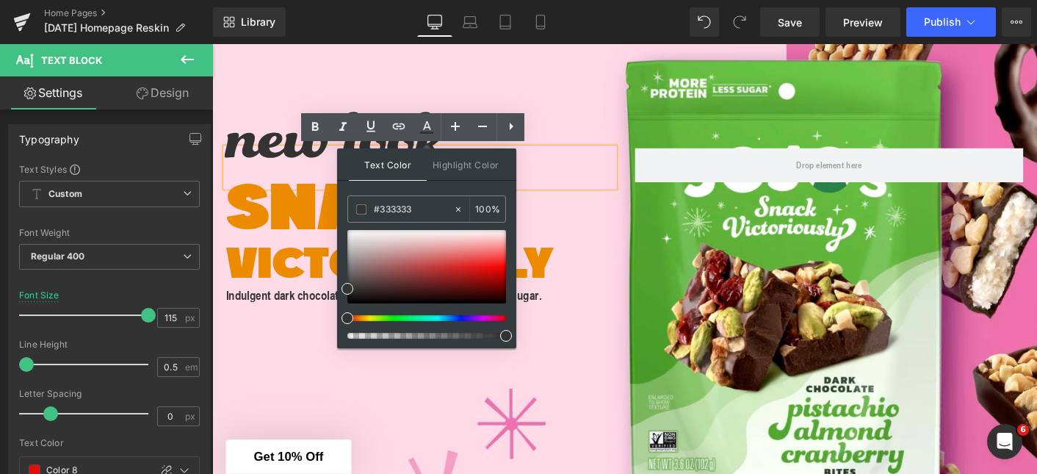
click at [300, 388] on div at bounding box center [656, 251] width 888 height 624
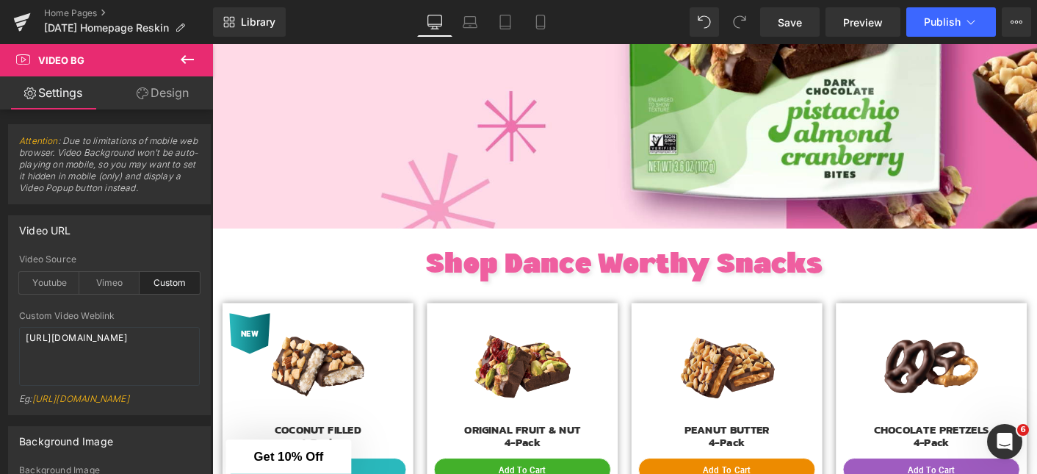
scroll to position [505, 0]
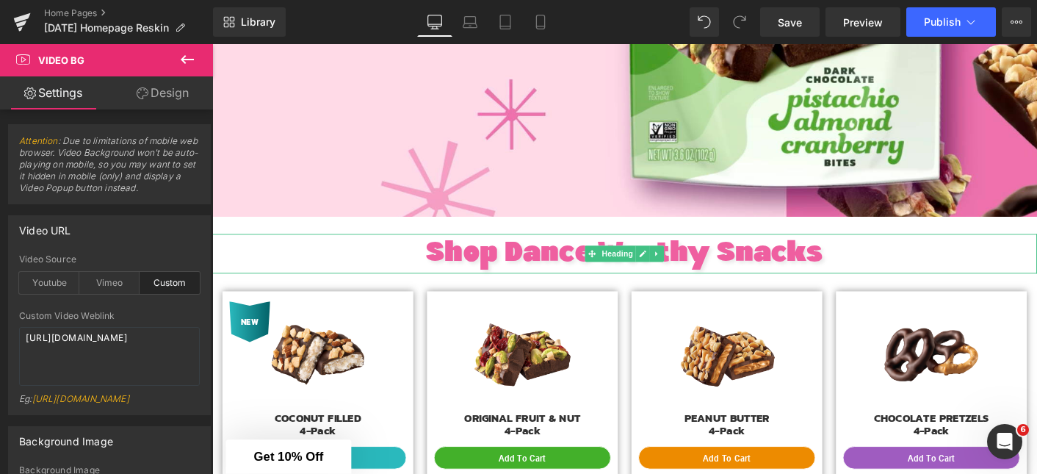
click at [504, 268] on span "Shop Dance Worthy Snacks" at bounding box center [656, 270] width 427 height 30
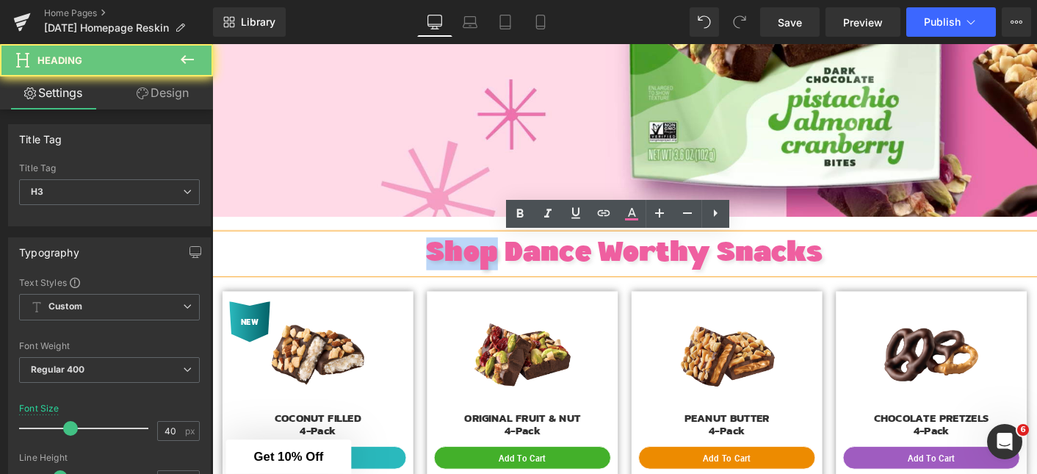
click at [504, 268] on span "Shop Dance Worthy Snacks" at bounding box center [656, 270] width 427 height 30
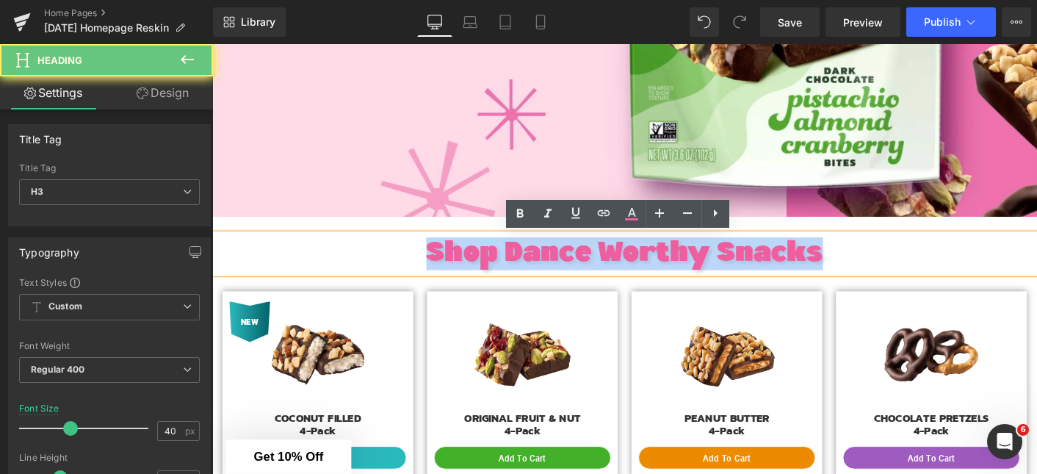
click at [504, 268] on span "Shop Dance Worthy Snacks" at bounding box center [656, 270] width 427 height 30
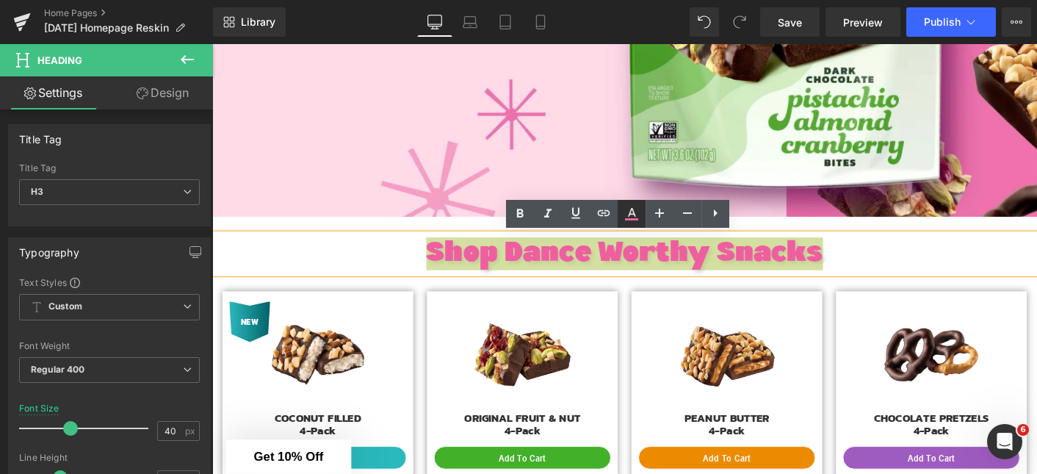
click at [629, 214] on icon at bounding box center [632, 212] width 8 height 9
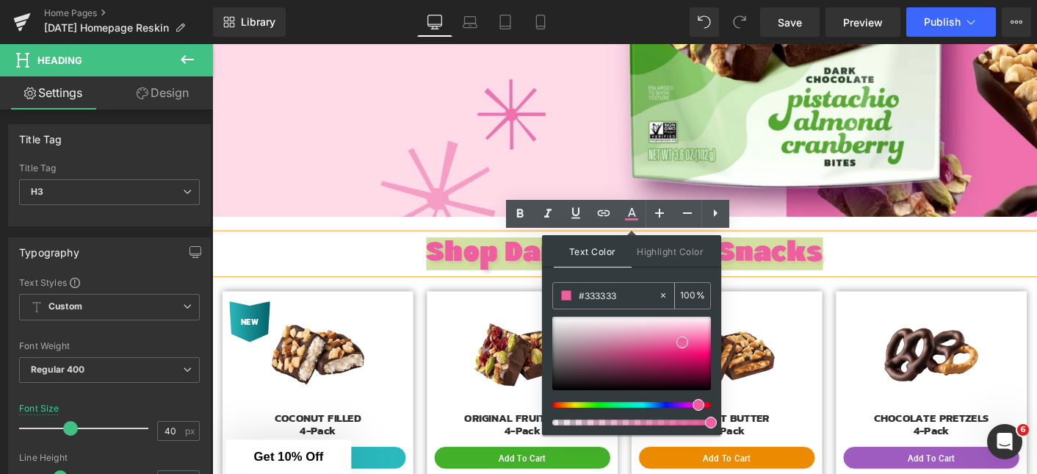
click at [619, 298] on input "#333333" at bounding box center [618, 295] width 79 height 16
paste input "d8b0"
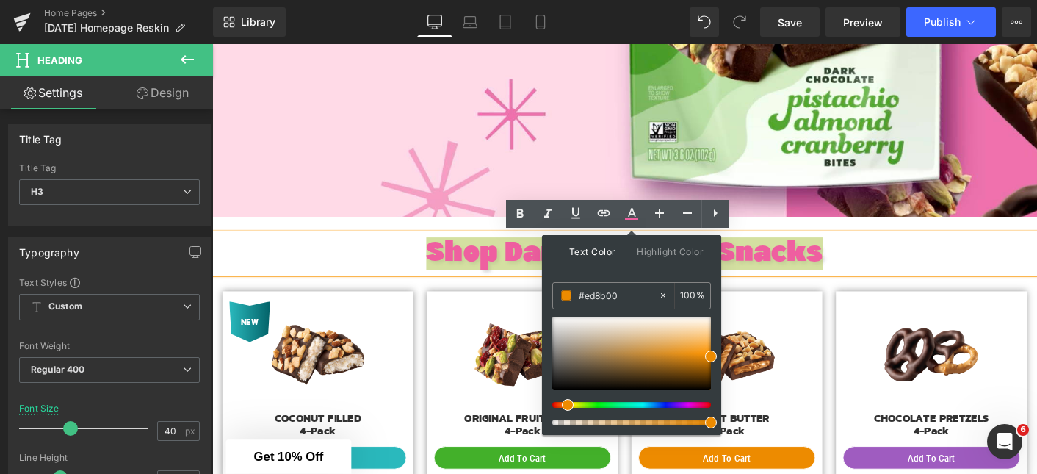
type input "#ed8b00"
click at [654, 272] on div "Text Color Highlight Color #333333 #ed8b00 100 % none 0 %" at bounding box center [631, 335] width 179 height 200
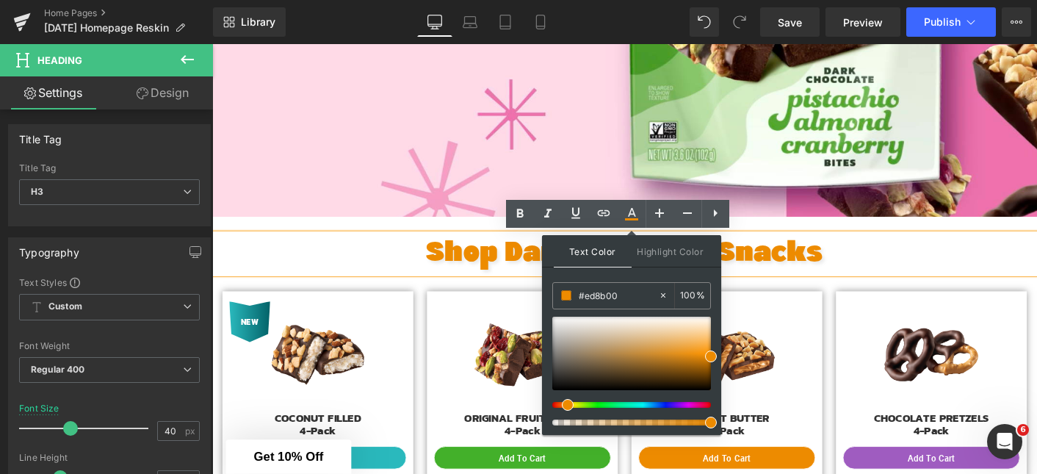
click at [918, 267] on h3 "Shop Dance Worthy Snacks" at bounding box center [656, 270] width 888 height 35
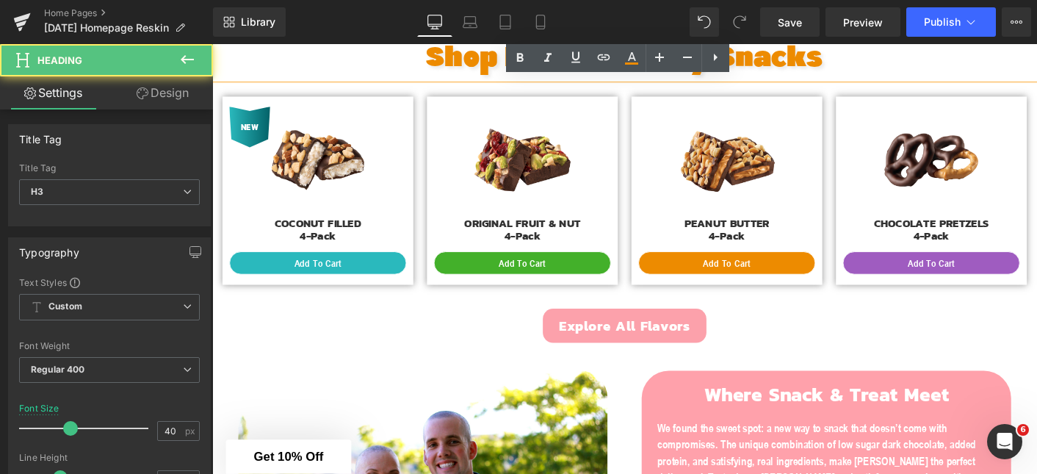
scroll to position [756, 0]
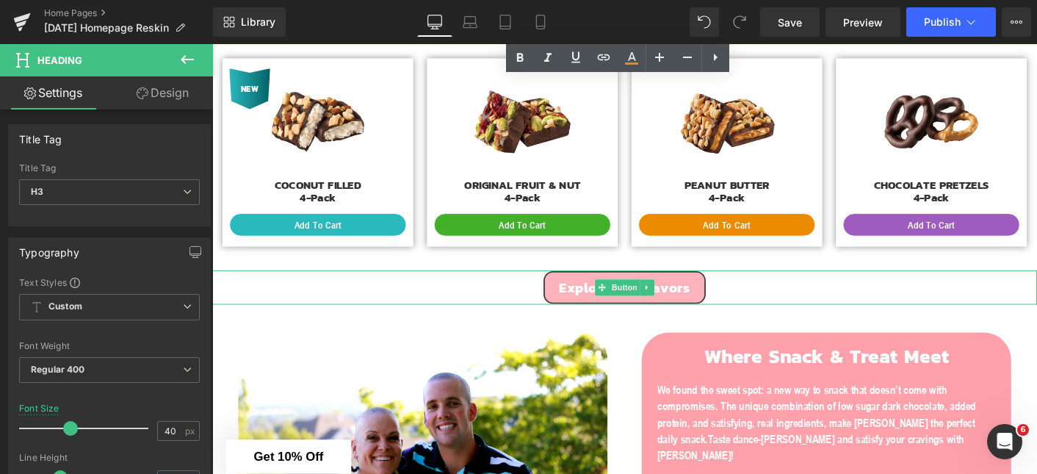
click at [736, 316] on link "Explore All Flavors" at bounding box center [656, 306] width 177 height 37
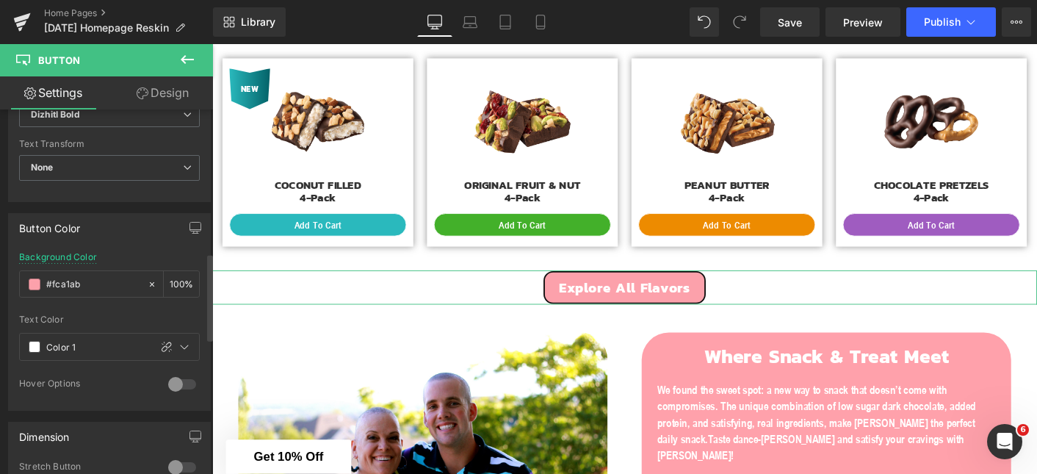
scroll to position [640, 0]
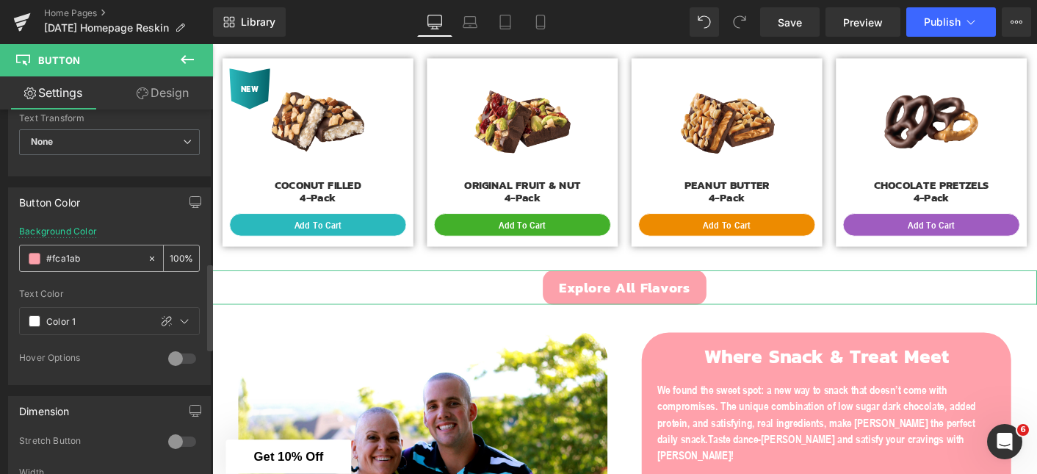
click at [105, 259] on input "#fca1ab" at bounding box center [93, 258] width 94 height 16
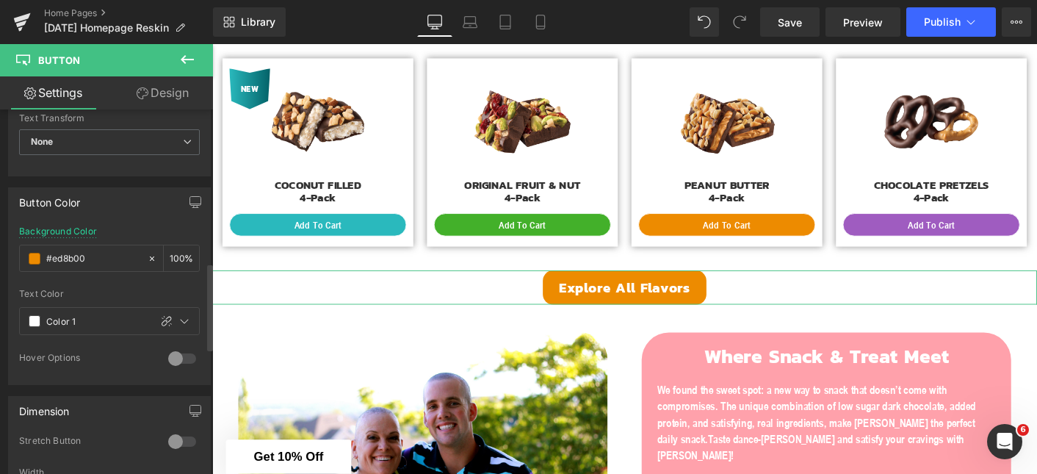
type input "#ed8b00"
click at [133, 228] on div "Background Color #ed8b00 100 %" at bounding box center [109, 257] width 181 height 62
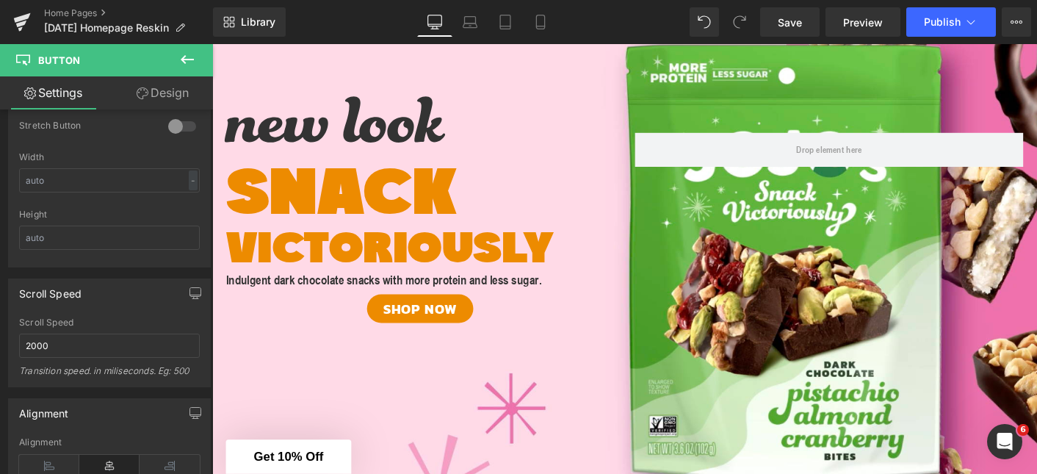
scroll to position [117, 0]
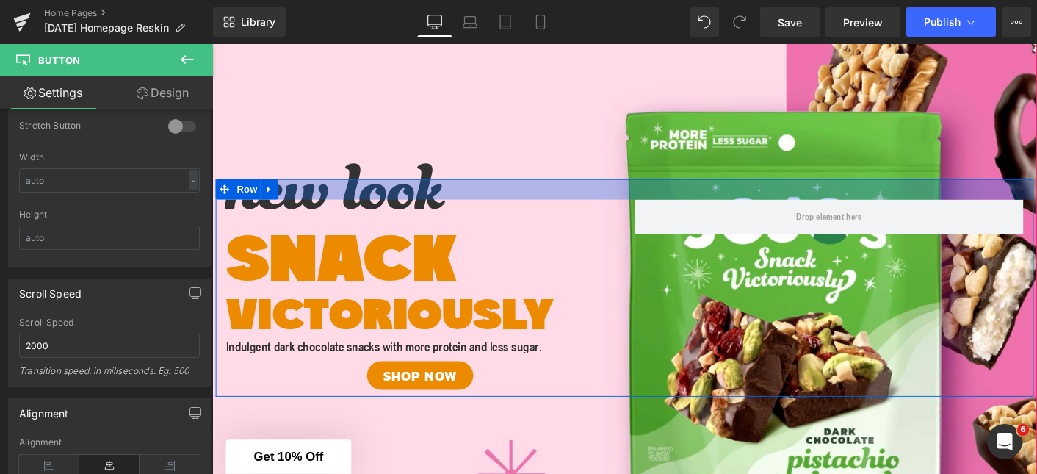
click at [424, 201] on div at bounding box center [656, 200] width 881 height 22
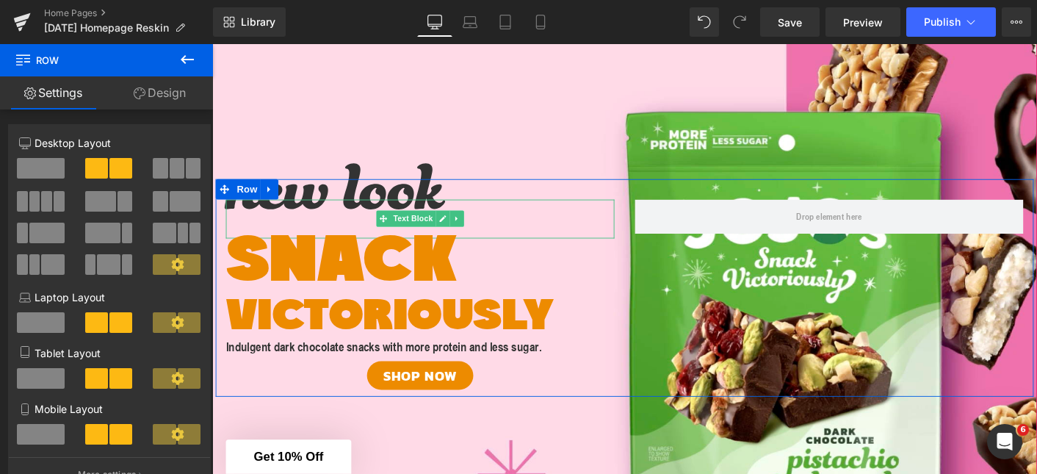
click at [420, 220] on span "new look" at bounding box center [344, 231] width 235 height 209
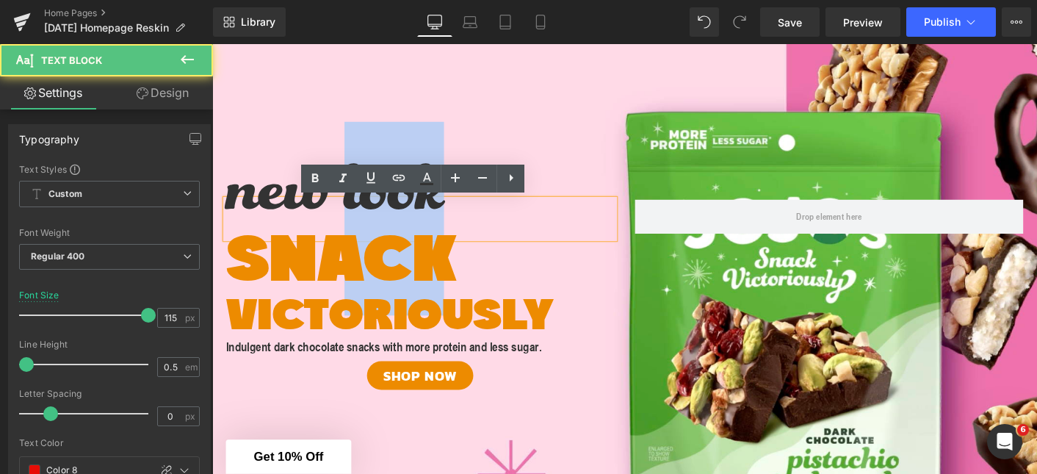
click at [420, 220] on span "new look" at bounding box center [344, 231] width 235 height 209
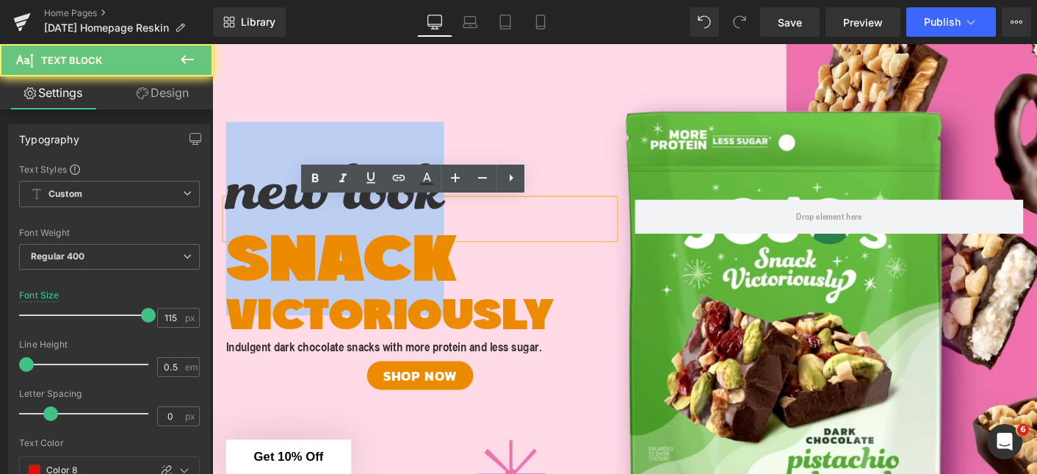
click at [420, 220] on span "new look" at bounding box center [344, 231] width 235 height 209
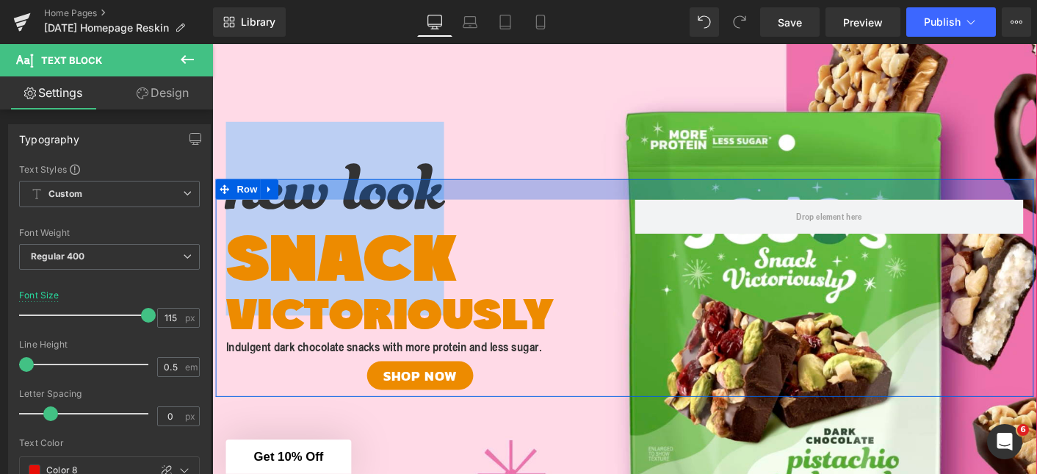
click at [441, 209] on div at bounding box center [656, 200] width 881 height 22
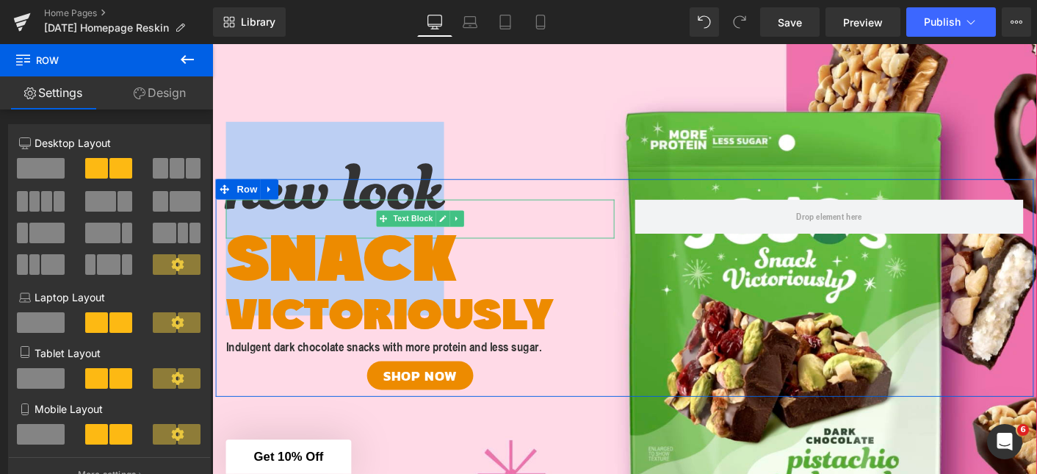
click at [333, 226] on span "new look" at bounding box center [344, 231] width 235 height 209
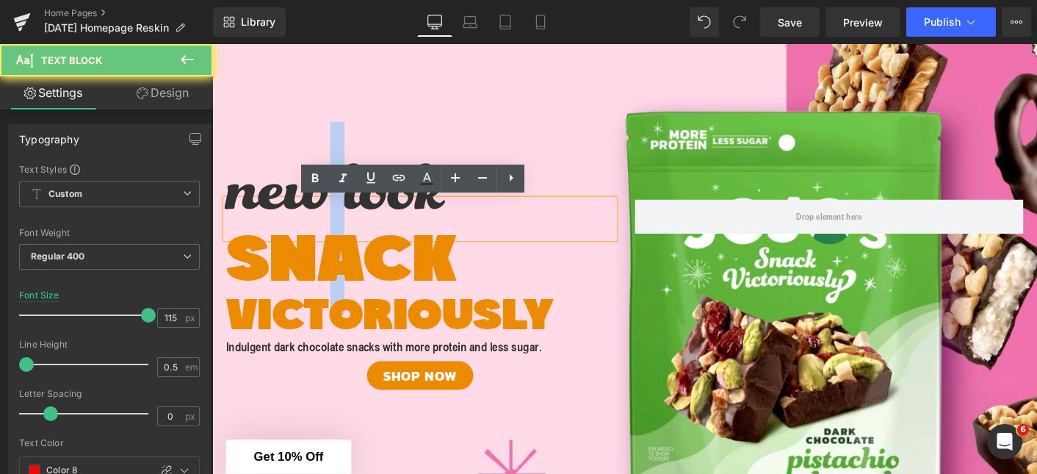
click at [333, 226] on span "new look" at bounding box center [344, 231] width 235 height 209
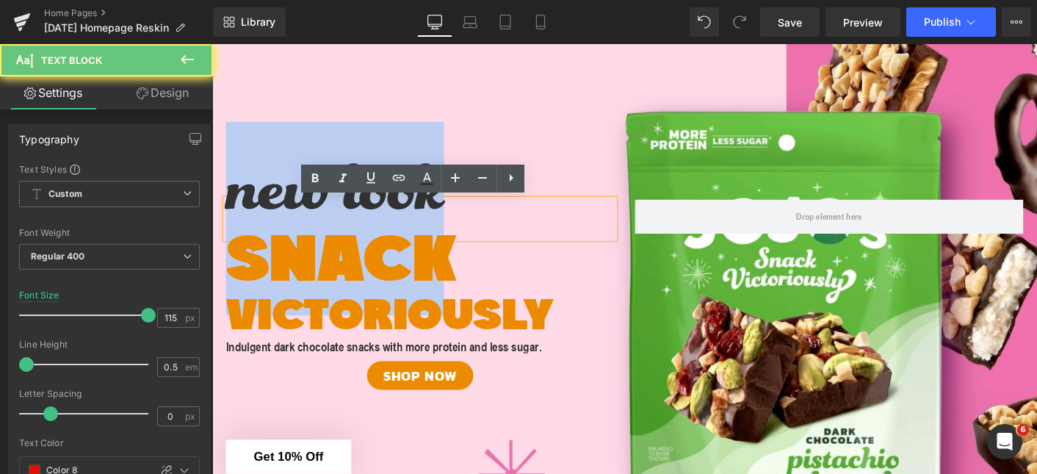
click at [333, 226] on span "new look" at bounding box center [344, 231] width 235 height 209
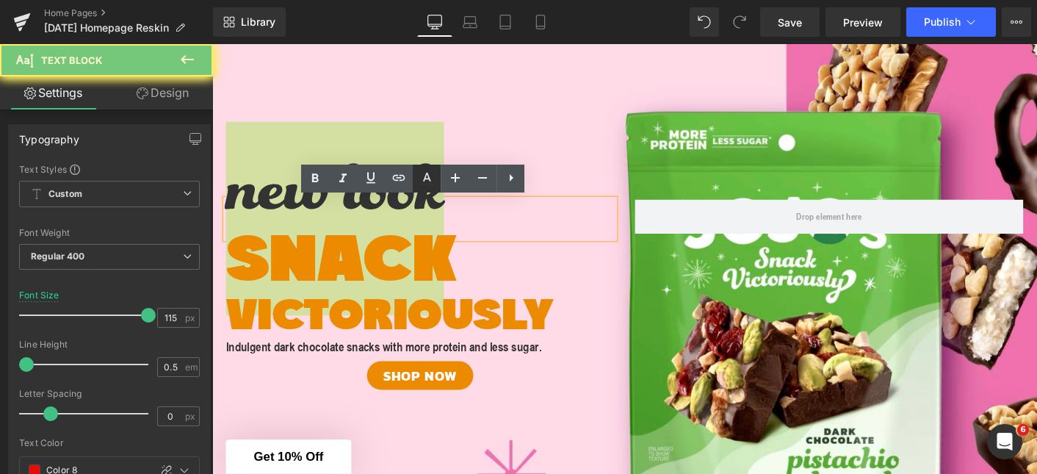
click at [430, 178] on icon at bounding box center [427, 177] width 8 height 9
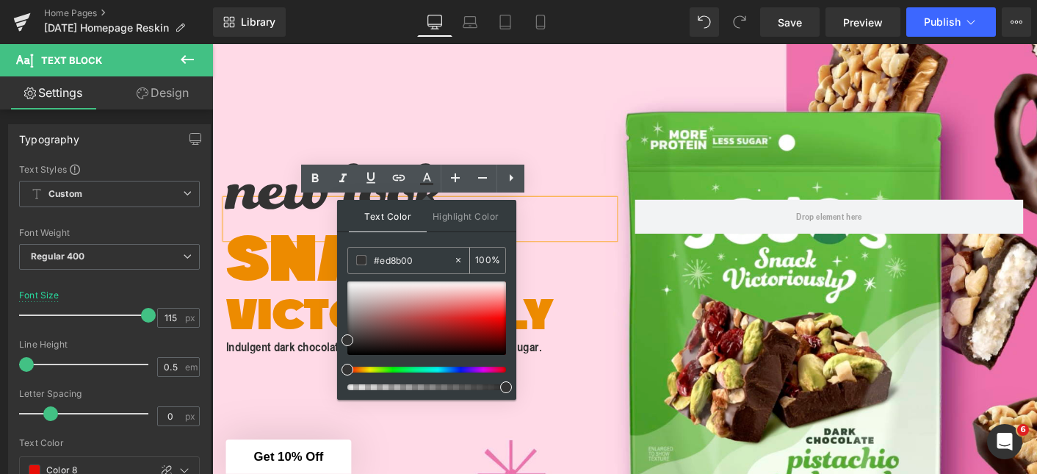
click at [427, 259] on input "#ed8b00" at bounding box center [413, 260] width 79 height 16
paste input "9f5cc0"
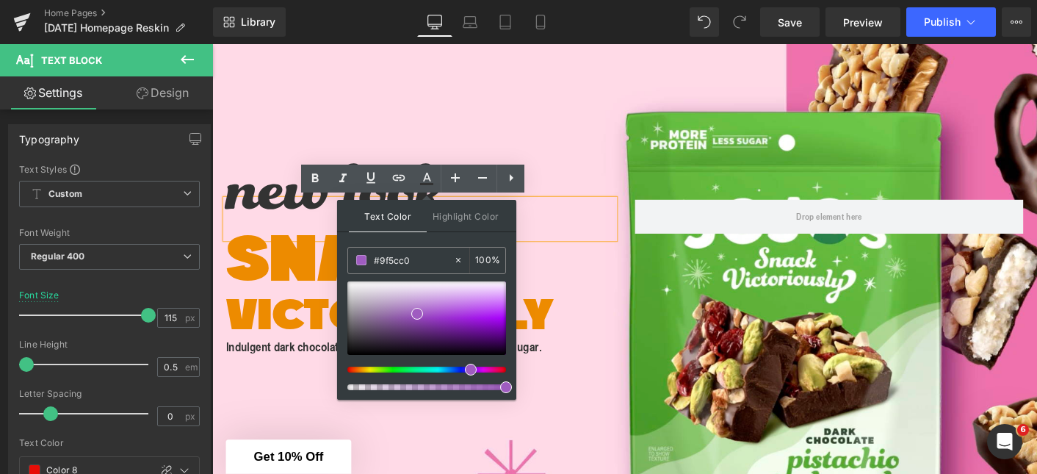
type input "#9f5cc0"
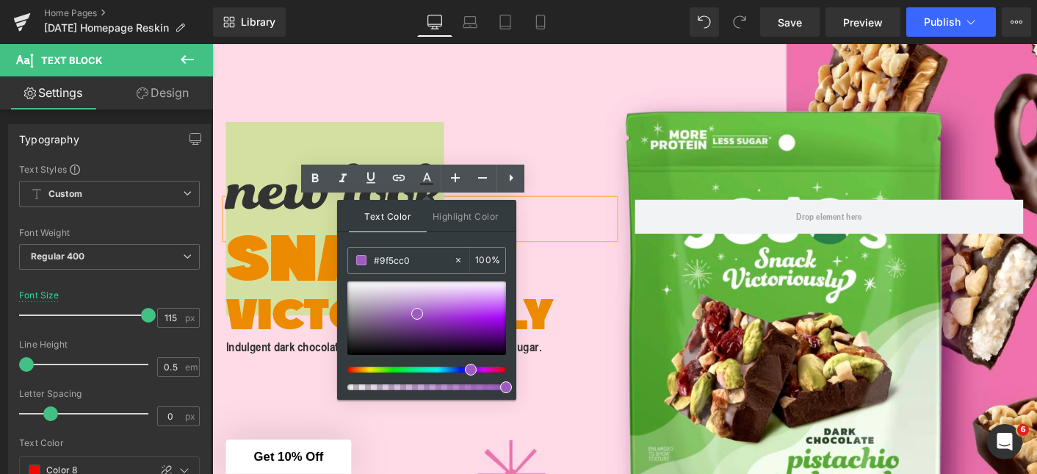
click at [452, 236] on div "Text Color Highlight Color #333333 #9f5cc0 100 % none 0 %" at bounding box center [426, 300] width 179 height 200
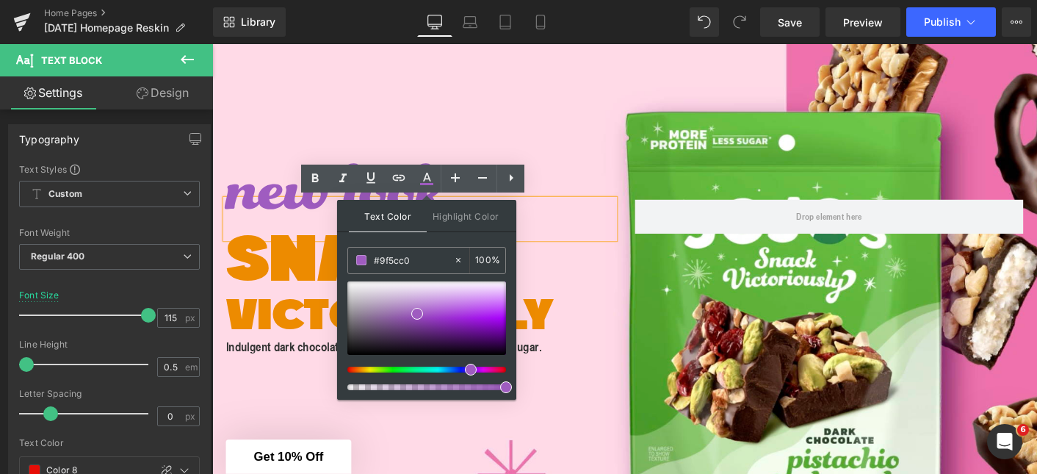
click at [615, 322] on p "VICTORIOUSLY" at bounding box center [436, 339] width 419 height 46
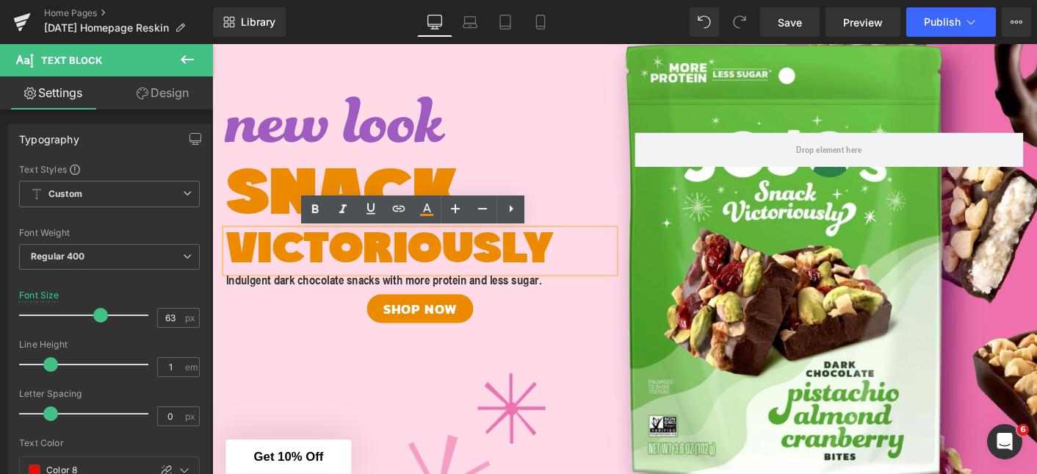
scroll to position [192, 0]
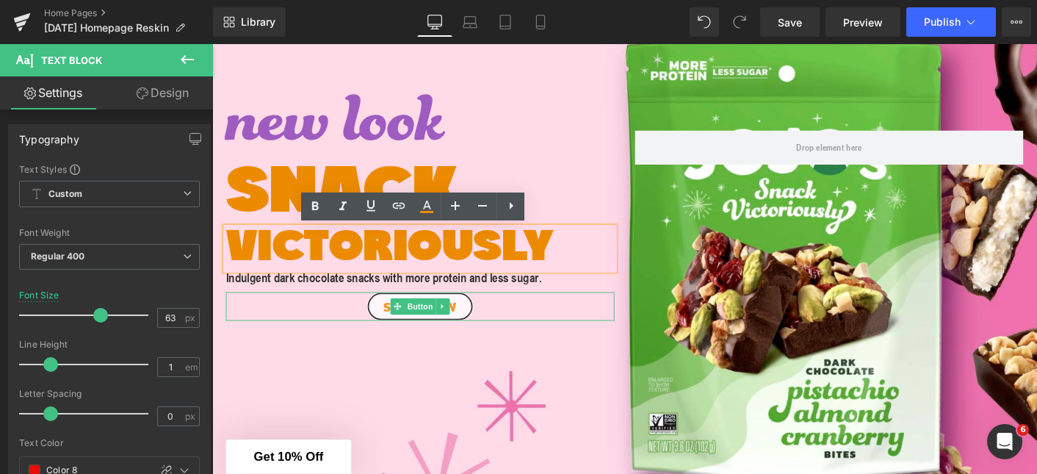
click at [383, 328] on link "SHOP NOW" at bounding box center [436, 326] width 115 height 31
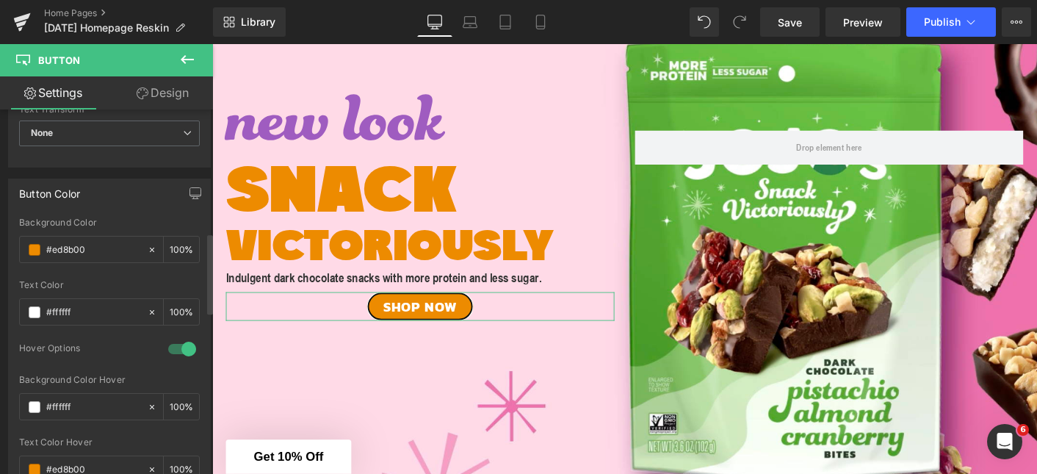
scroll to position [670, 0]
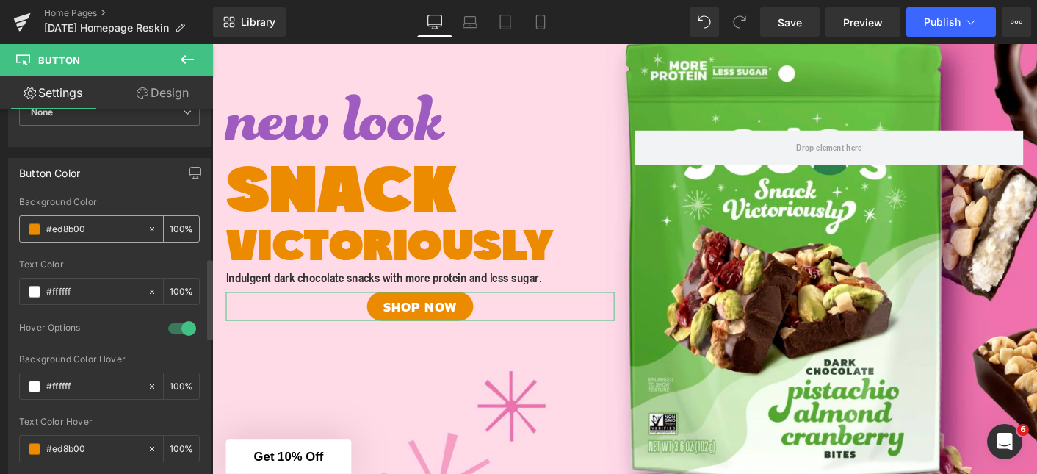
click at [96, 226] on input "#ed8b00" at bounding box center [93, 229] width 94 height 16
type input "#9f5cc0"
click at [137, 192] on div "Button Color rgb(237, 139, 0) Background Color #9f5cc0 100 % #ffffff Text Color…" at bounding box center [109, 319] width 203 height 322
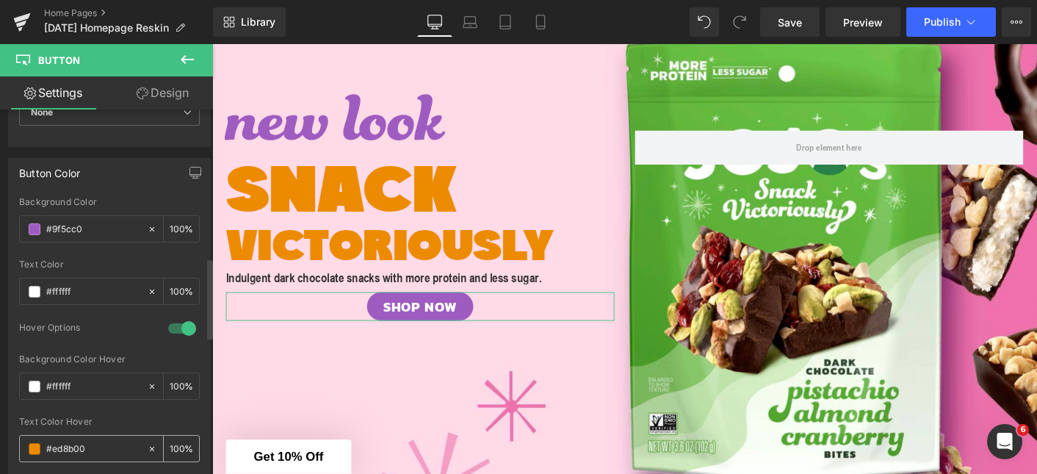
click at [96, 449] on input "#ed8b00" at bounding box center [93, 449] width 94 height 16
paste input "9f5cc"
type input "#9f5cc0"
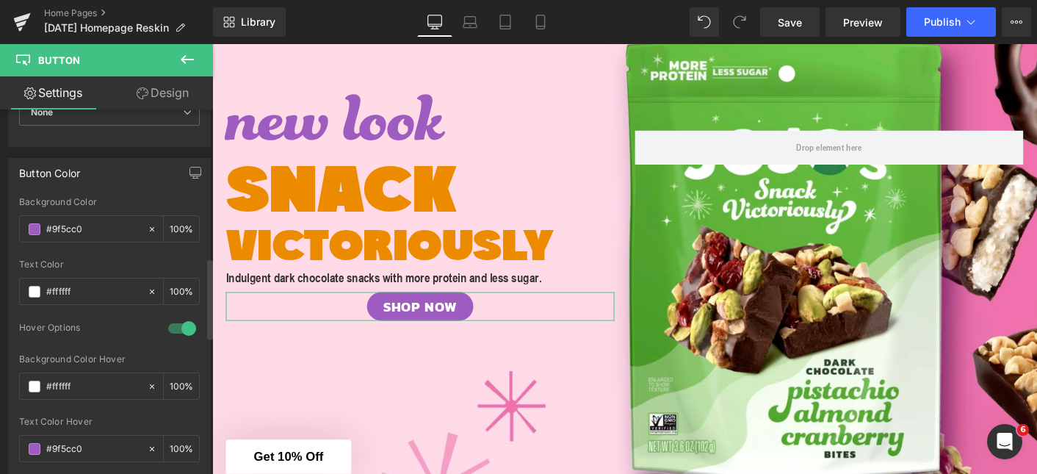
click at [142, 409] on div at bounding box center [109, 412] width 181 height 10
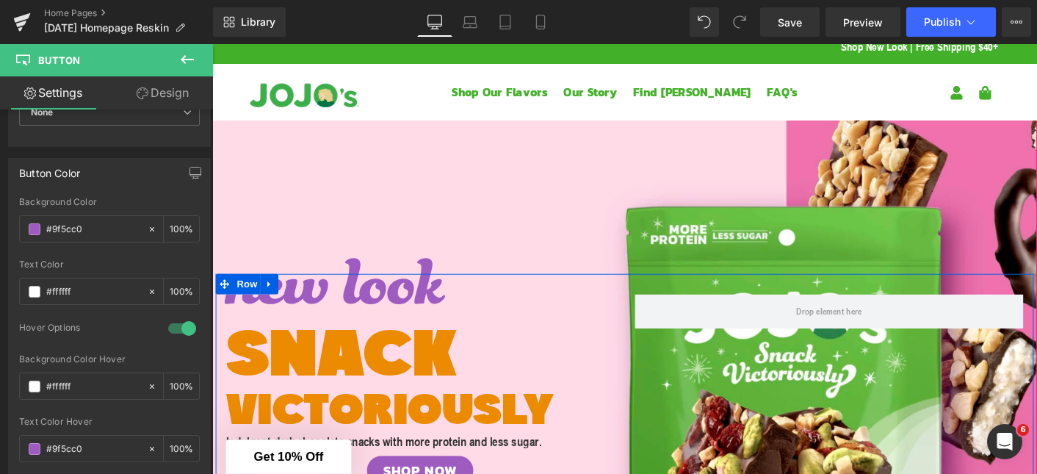
scroll to position [3, 0]
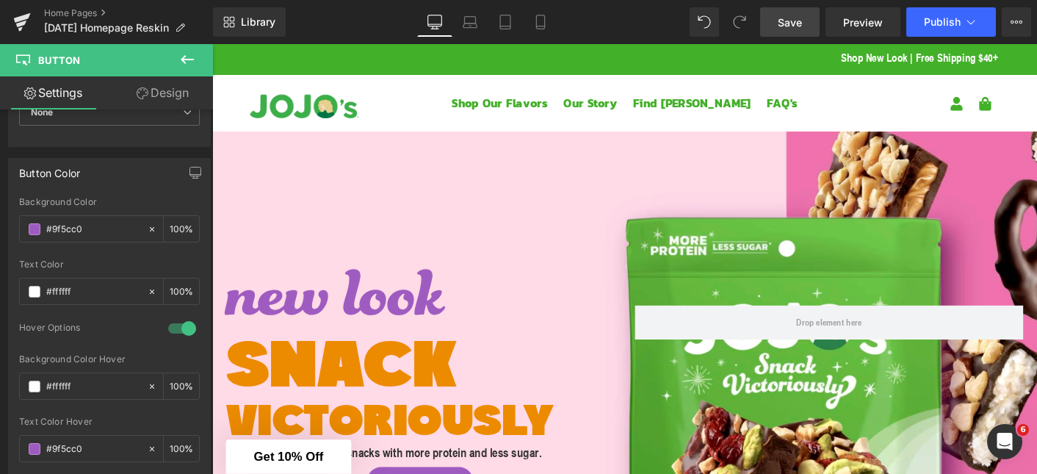
click at [801, 21] on span "Save" at bounding box center [790, 22] width 24 height 15
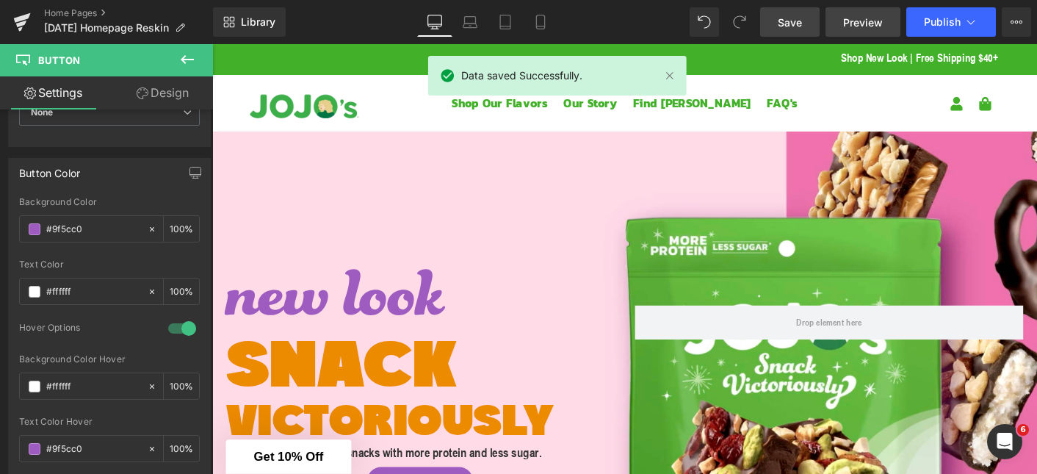
click at [866, 18] on span "Preview" at bounding box center [863, 22] width 40 height 15
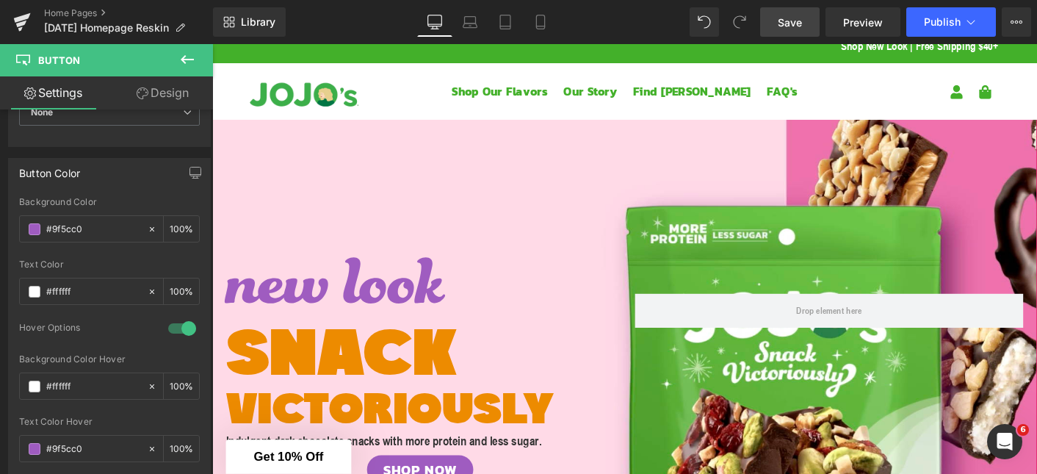
scroll to position [0, 0]
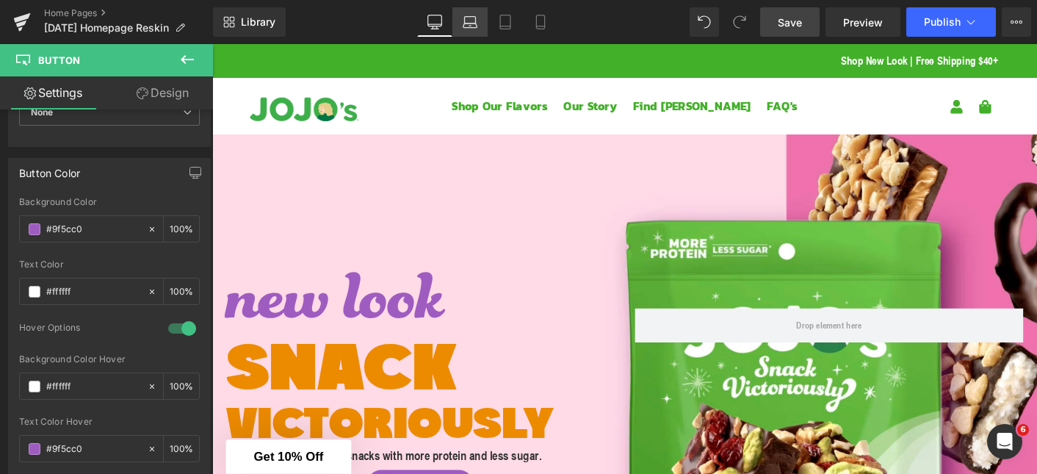
click at [472, 19] on icon at bounding box center [470, 22] width 15 height 15
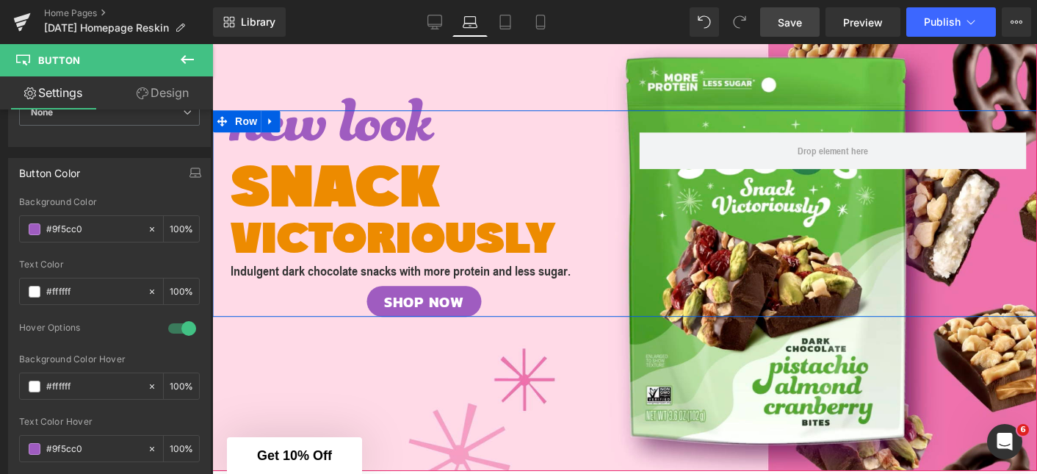
scroll to position [156, 0]
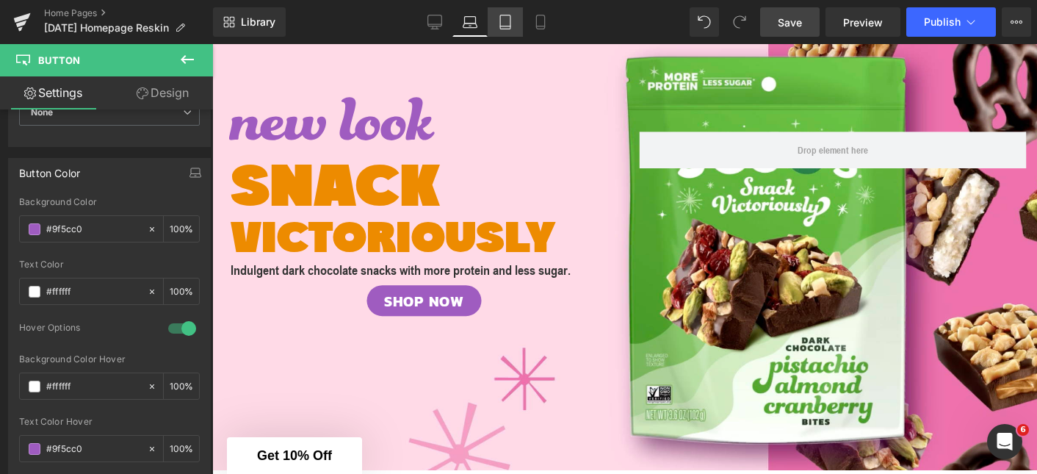
click at [510, 16] on icon at bounding box center [505, 22] width 15 height 15
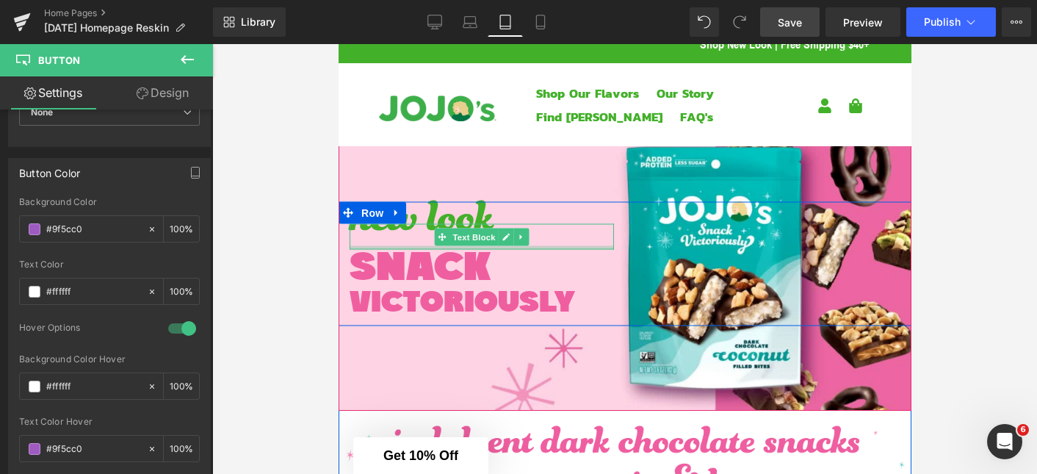
scroll to position [25, 0]
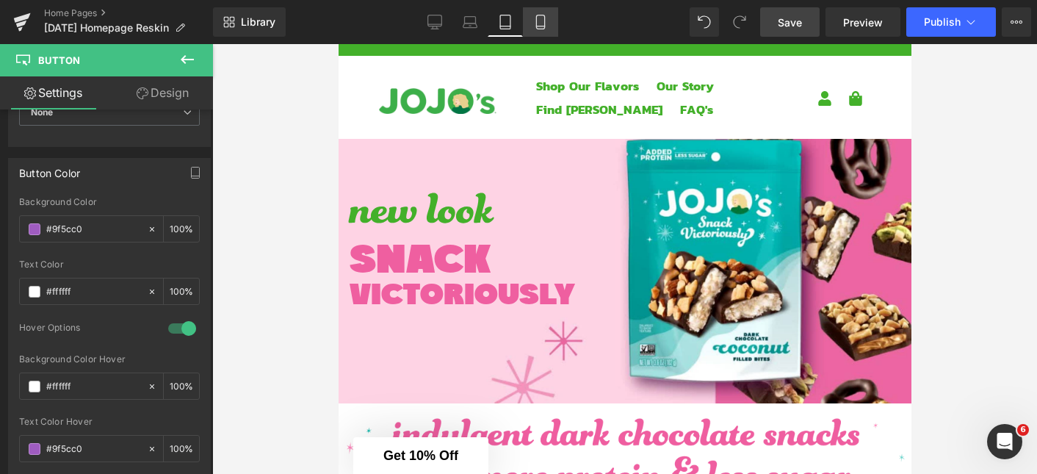
click at [544, 22] on icon at bounding box center [540, 22] width 8 height 14
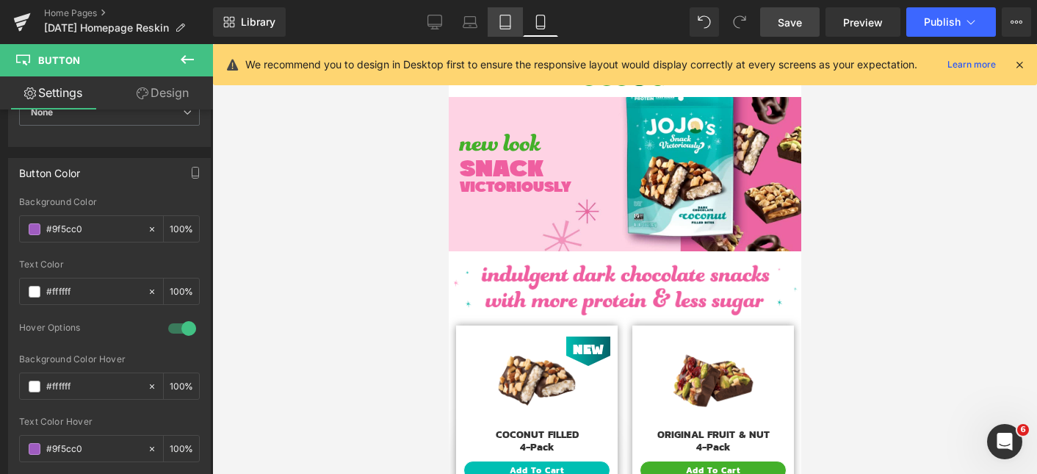
scroll to position [0, 0]
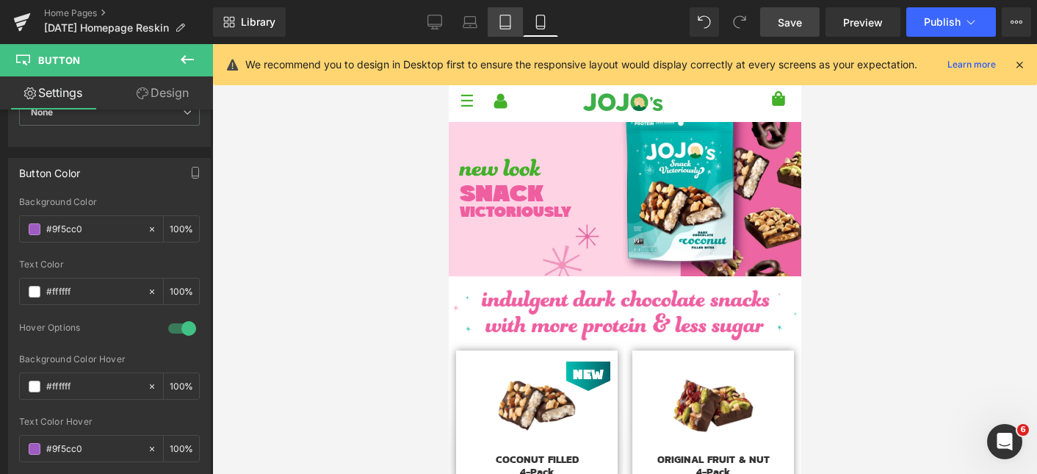
click at [506, 14] on link "Tablet" at bounding box center [505, 21] width 35 height 29
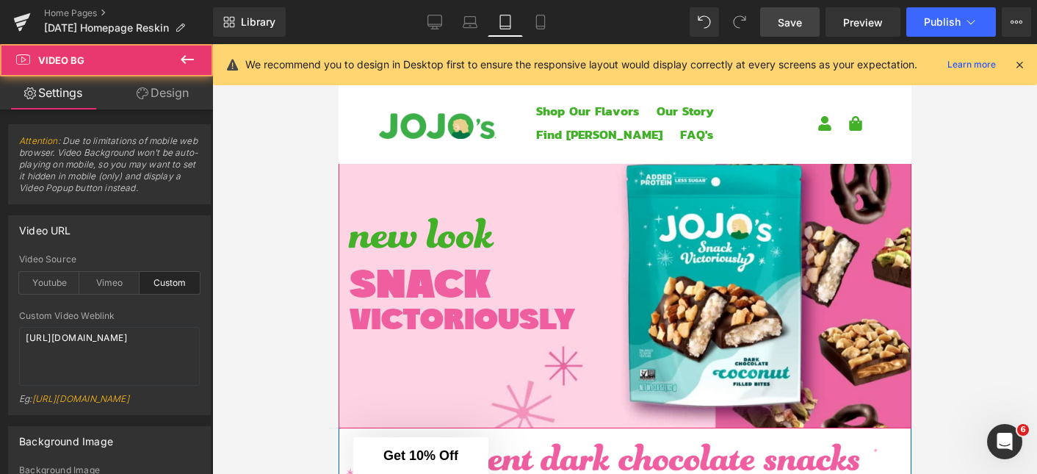
click at [617, 187] on div at bounding box center [624, 281] width 573 height 294
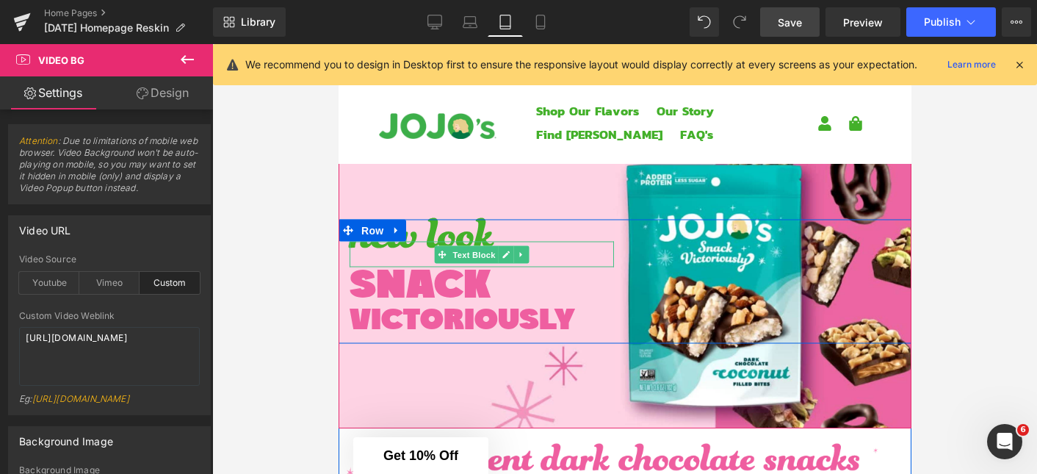
click at [425, 248] on span "new look" at bounding box center [421, 254] width 144 height 127
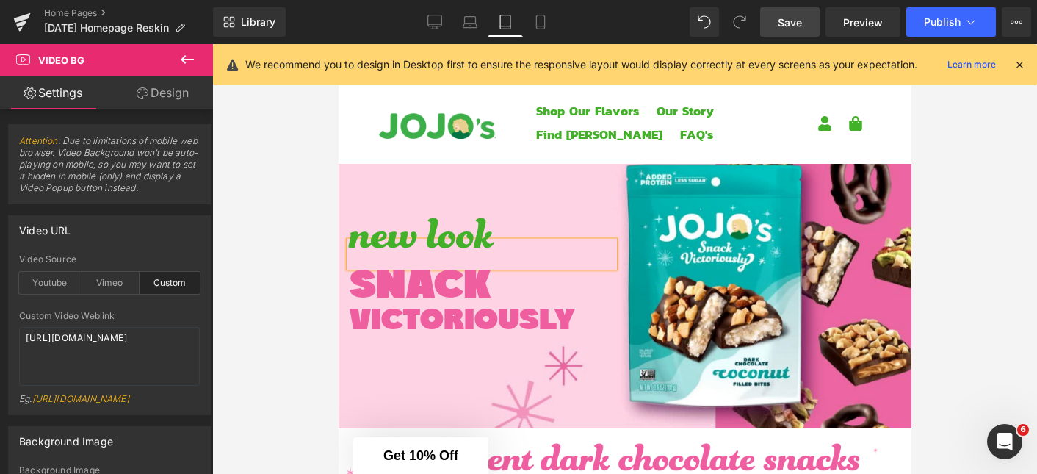
click at [425, 248] on span "new look" at bounding box center [421, 254] width 144 height 127
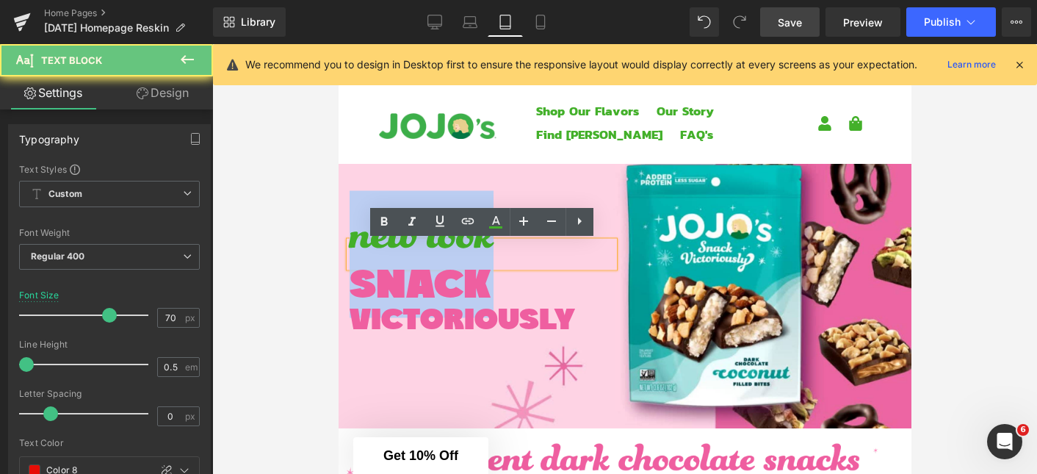
click at [425, 248] on span "new look" at bounding box center [421, 254] width 144 height 127
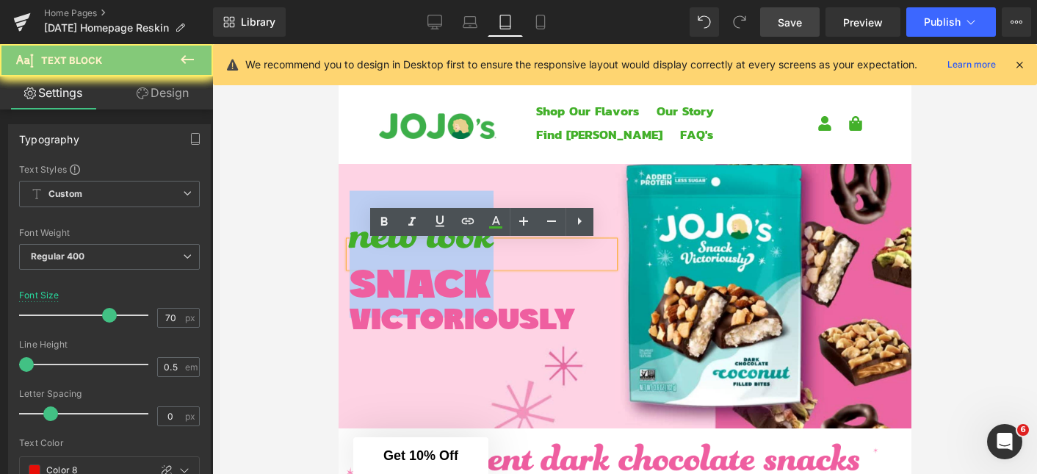
click at [425, 248] on span "new look" at bounding box center [421, 254] width 144 height 127
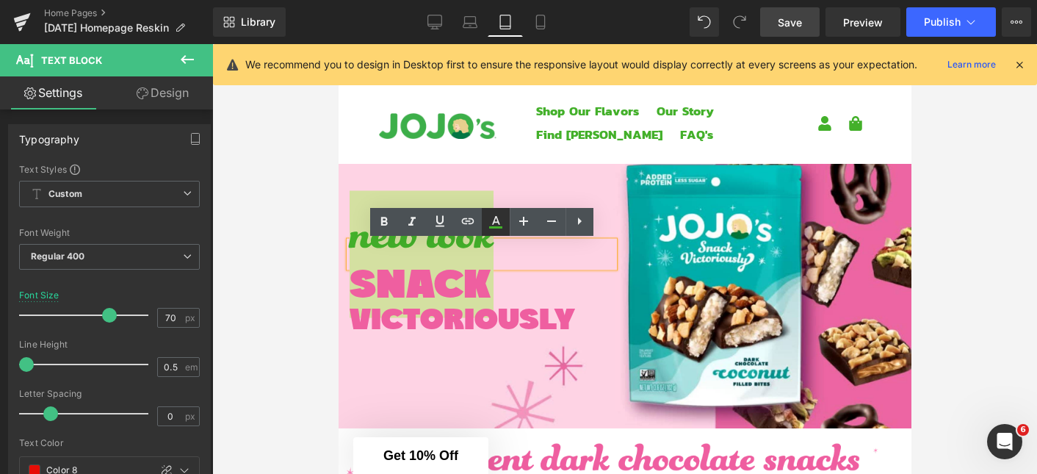
click at [501, 217] on icon at bounding box center [496, 222] width 18 height 18
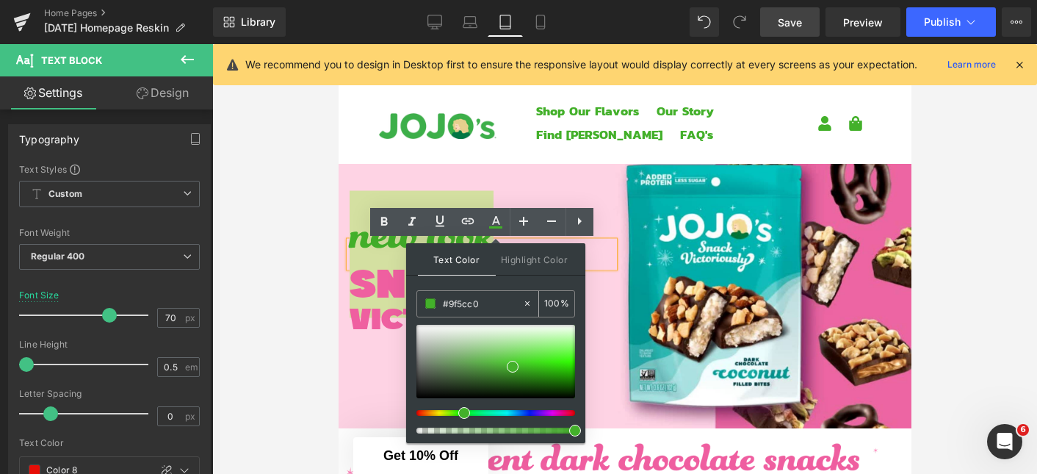
click at [494, 306] on input "#9f5cc0" at bounding box center [482, 303] width 79 height 16
paste input "9f5cc0"
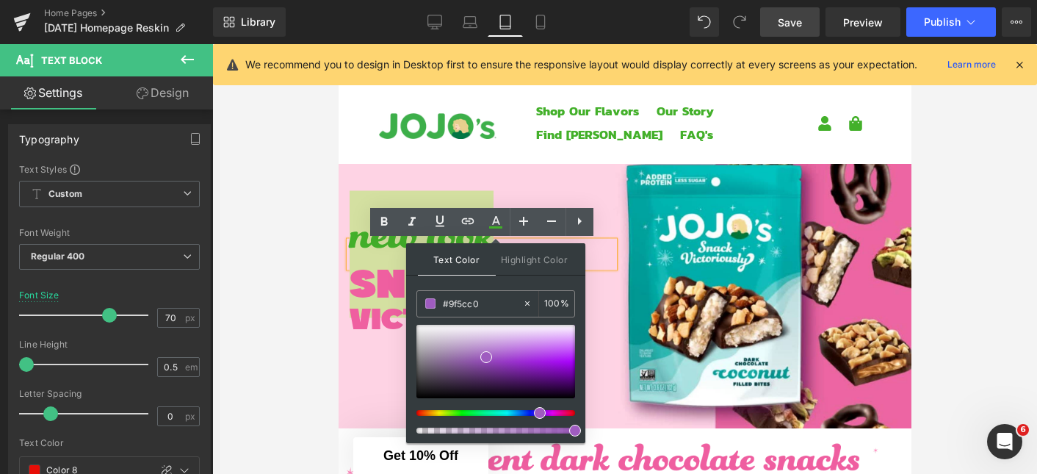
type input "#9f5cc0"
click at [518, 283] on div "Text Color Highlight Color #333333 #9f5cc0 100 % none 0 %" at bounding box center [495, 343] width 179 height 200
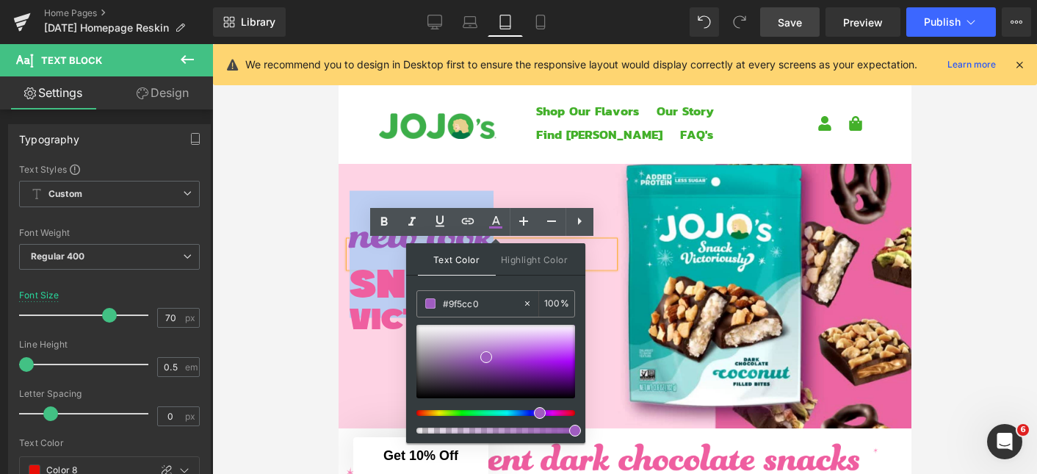
click at [371, 350] on div at bounding box center [624, 281] width 573 height 294
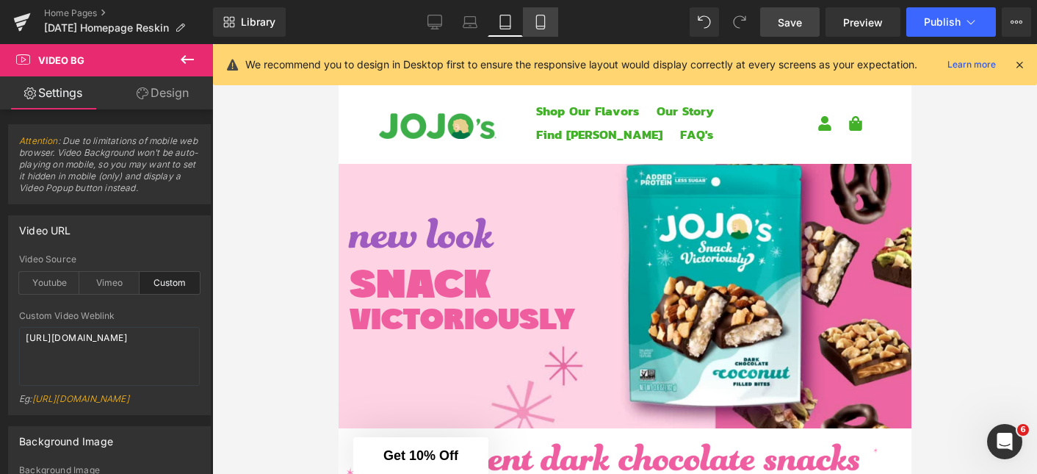
click at [537, 23] on icon at bounding box center [540, 22] width 8 height 14
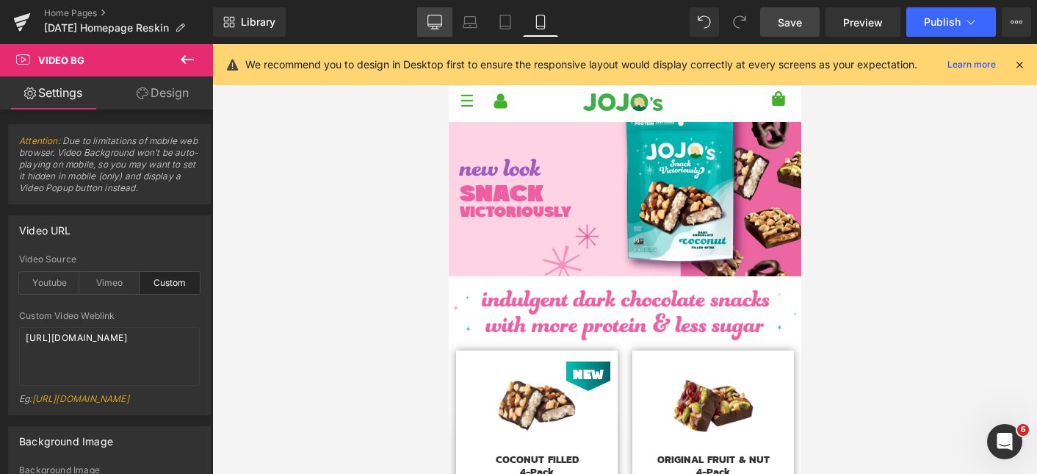
click at [440, 24] on icon at bounding box center [435, 24] width 14 height 0
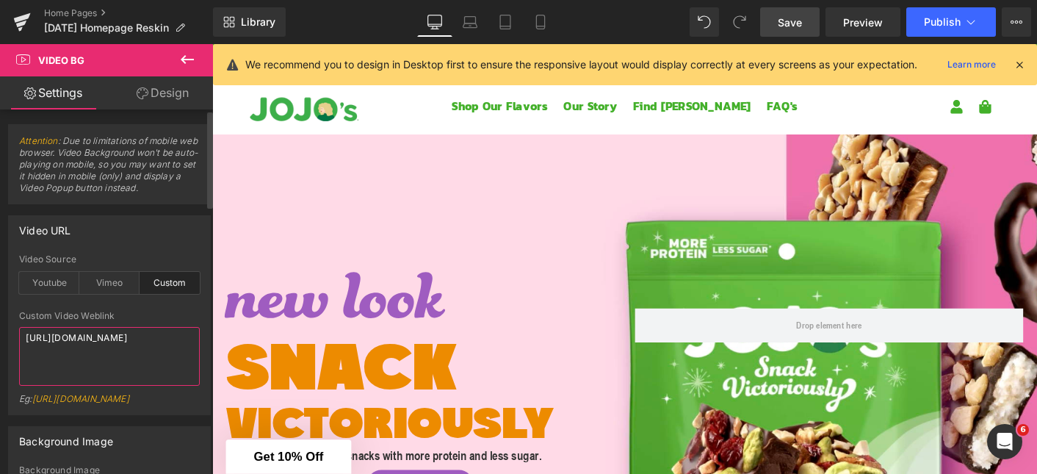
click at [157, 361] on textarea "[URL][DOMAIN_NAME]" at bounding box center [109, 356] width 181 height 59
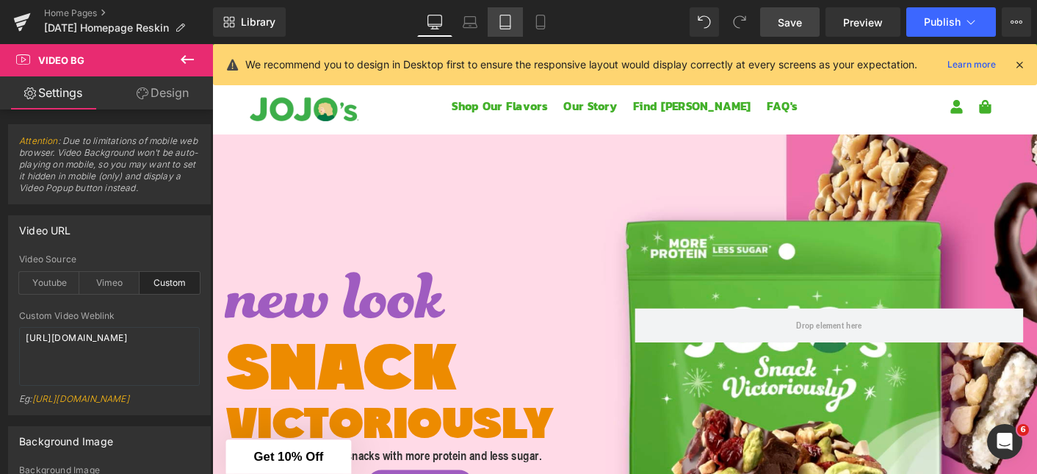
click at [511, 23] on icon at bounding box center [505, 22] width 15 height 15
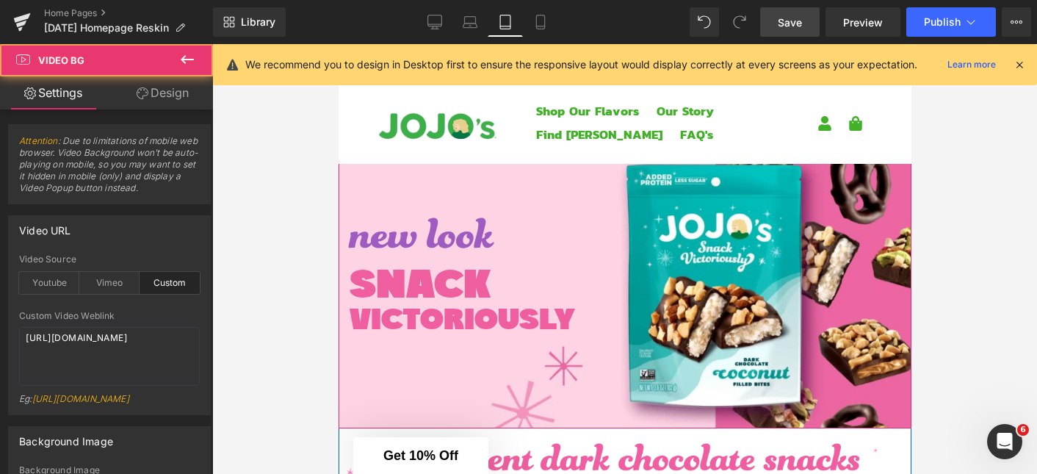
click at [498, 178] on div at bounding box center [624, 281] width 573 height 294
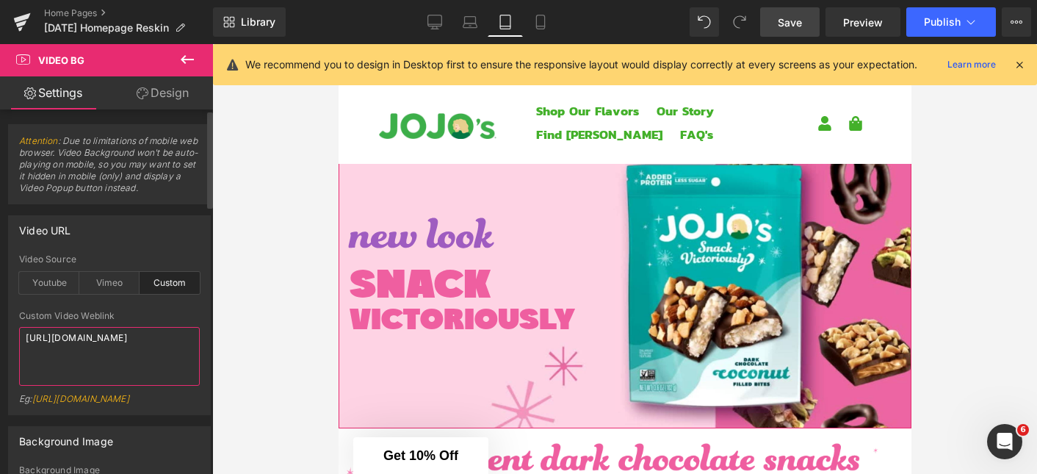
click at [130, 368] on textarea "[URL][DOMAIN_NAME]" at bounding box center [109, 356] width 181 height 59
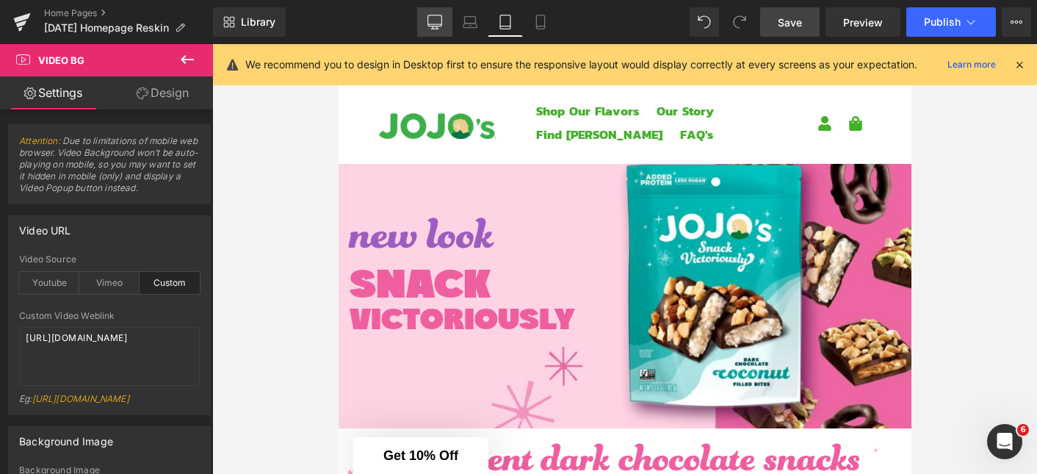
click at [438, 21] on icon at bounding box center [434, 22] width 15 height 15
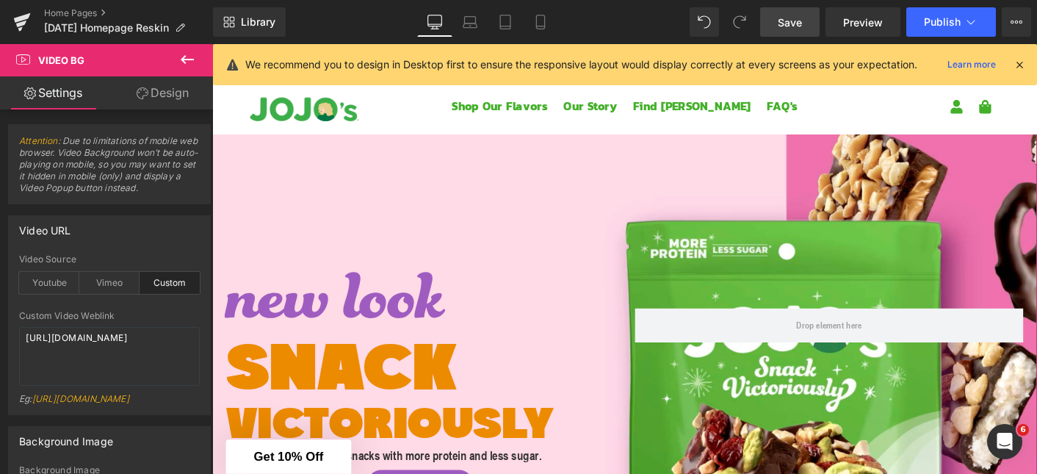
click at [503, 175] on div at bounding box center [656, 424] width 888 height 624
click at [104, 356] on textarea "[URL][DOMAIN_NAME]" at bounding box center [109, 356] width 181 height 59
click at [510, 25] on icon at bounding box center [505, 22] width 10 height 14
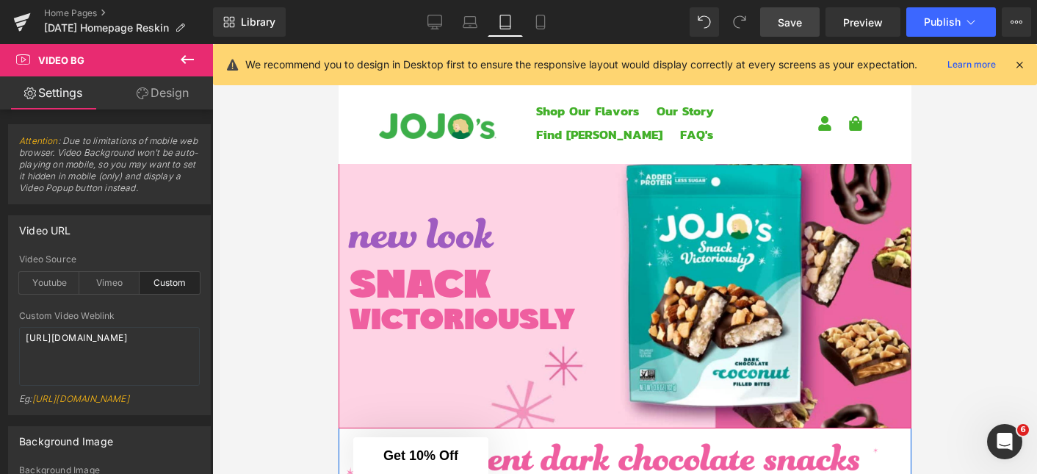
click at [437, 181] on div at bounding box center [624, 281] width 573 height 294
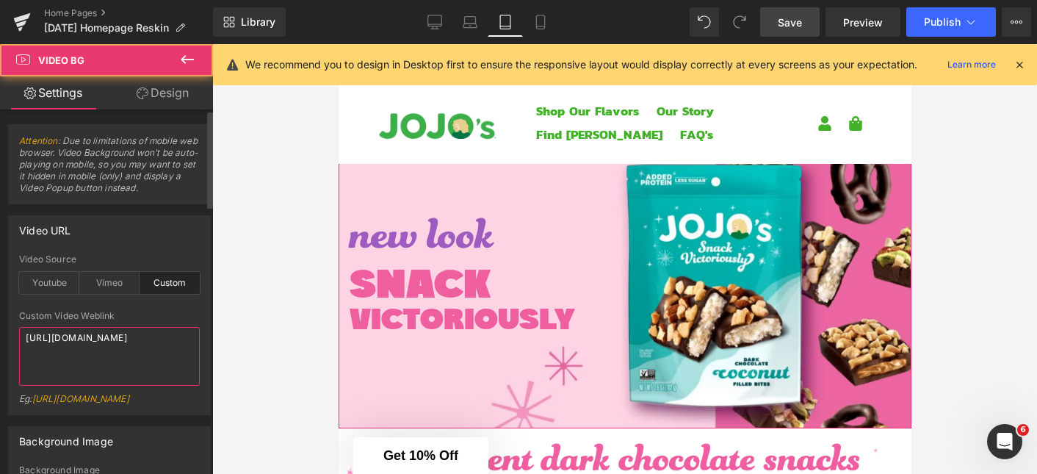
click at [131, 364] on textarea "[URL][DOMAIN_NAME]" at bounding box center [109, 356] width 181 height 59
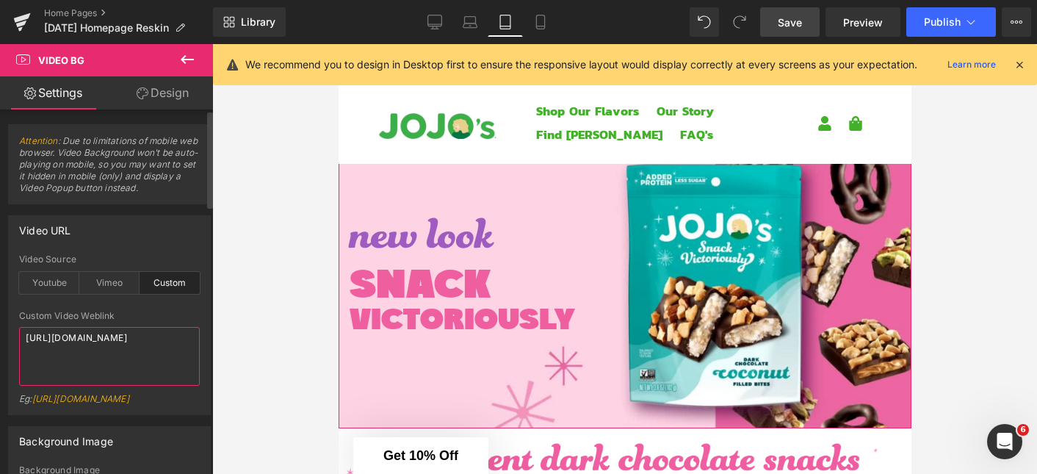
click at [131, 364] on textarea "[URL][DOMAIN_NAME]" at bounding box center [109, 356] width 181 height 59
type textarea "[URL][DOMAIN_NAME]"
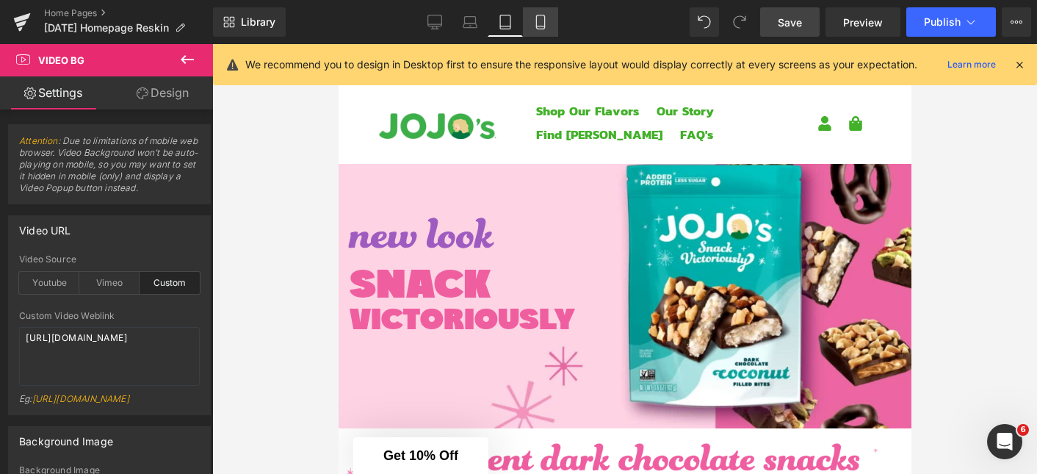
click at [544, 22] on icon at bounding box center [540, 22] width 8 height 14
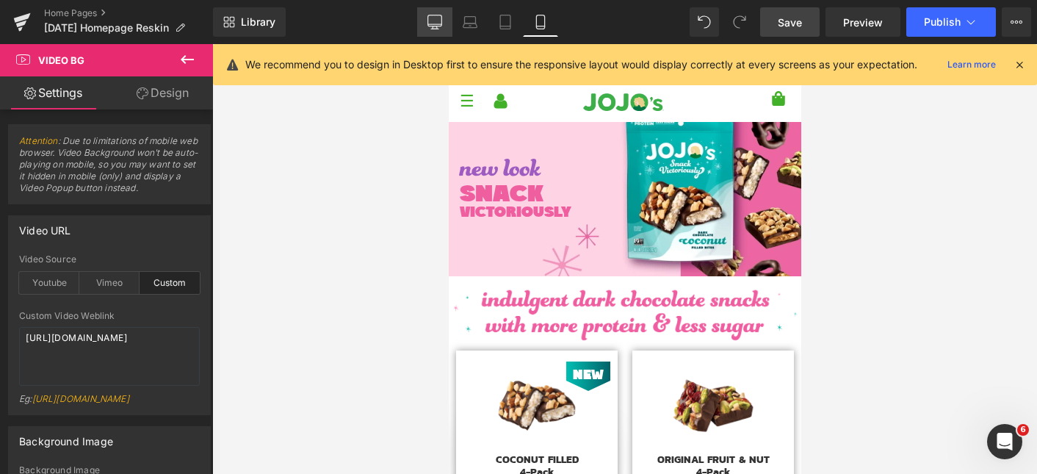
click at [432, 26] on icon at bounding box center [435, 20] width 14 height 11
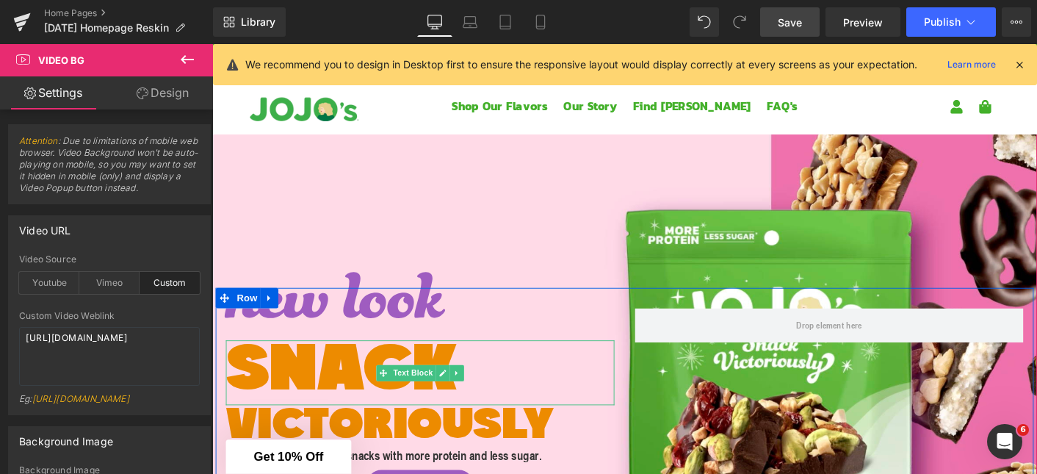
click at [369, 380] on p "SNACK" at bounding box center [436, 398] width 419 height 70
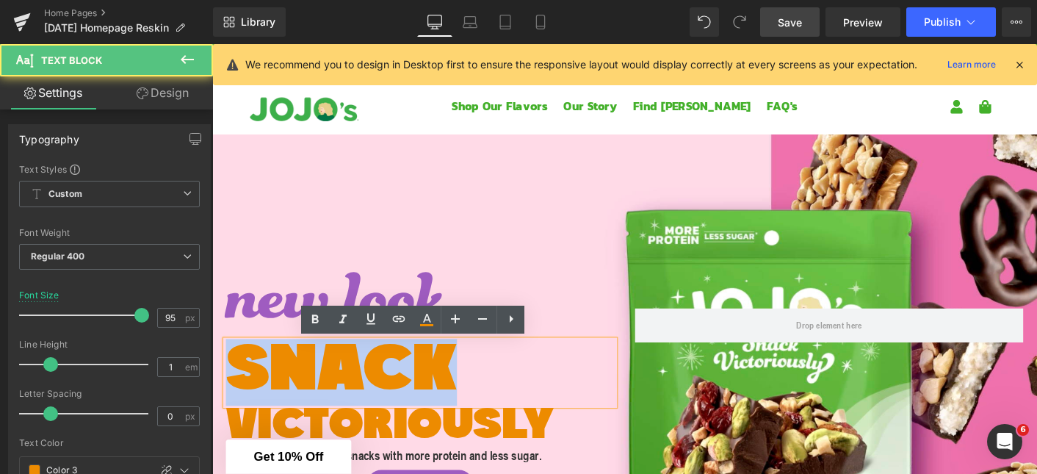
click at [369, 380] on p "SNACK" at bounding box center [436, 398] width 419 height 70
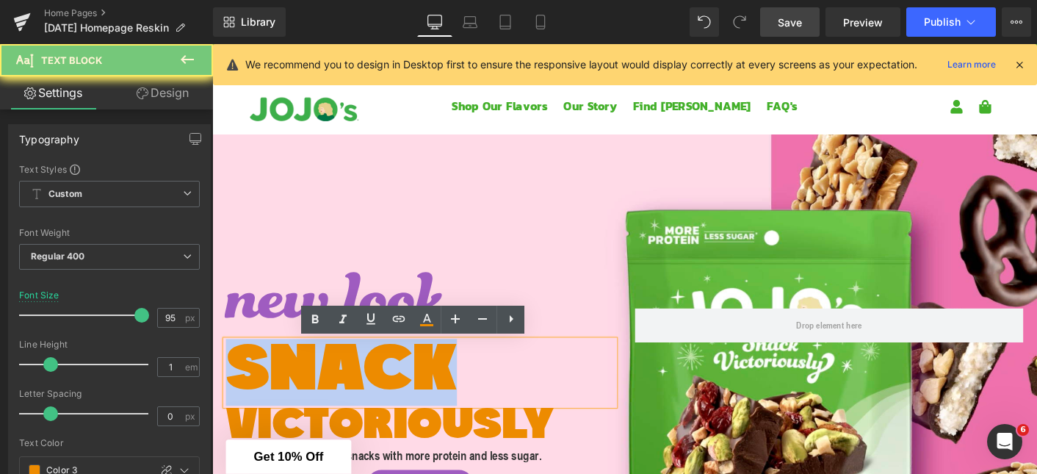
click at [369, 380] on p "SNACK" at bounding box center [436, 398] width 419 height 70
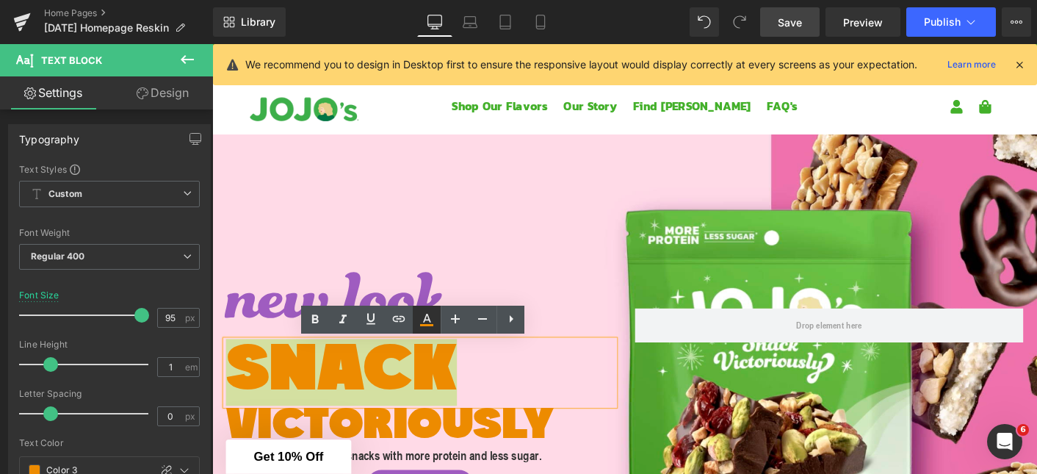
click at [435, 318] on icon at bounding box center [427, 320] width 18 height 18
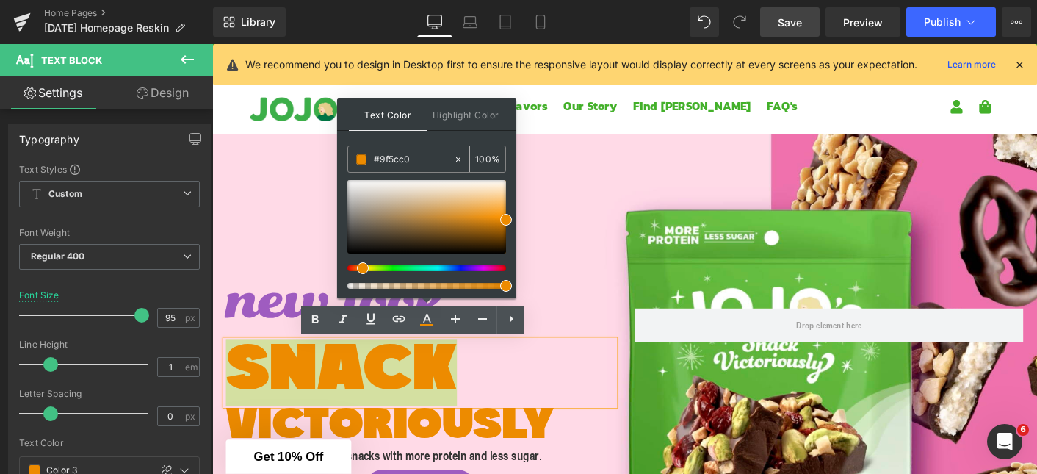
click at [410, 160] on input "#9f5cc0" at bounding box center [413, 159] width 79 height 16
type input "#ed8b00"
click at [509, 20] on icon at bounding box center [505, 22] width 15 height 15
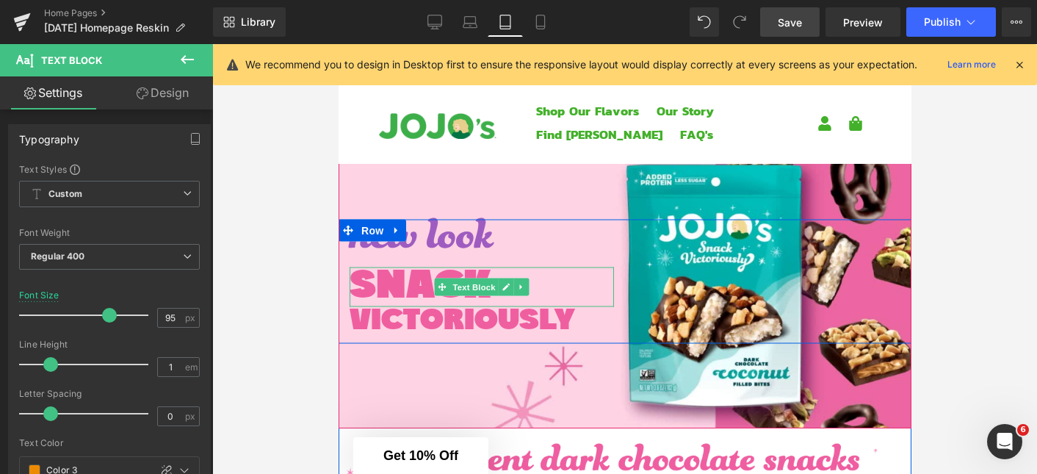
click at [414, 284] on span "SNACK" at bounding box center [419, 287] width 141 height 41
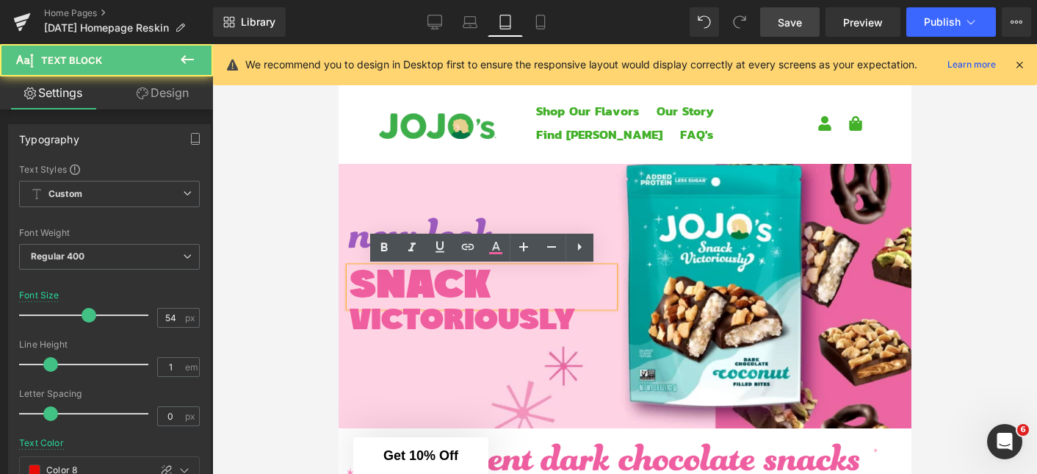
click at [414, 284] on span "SNACK" at bounding box center [419, 287] width 141 height 41
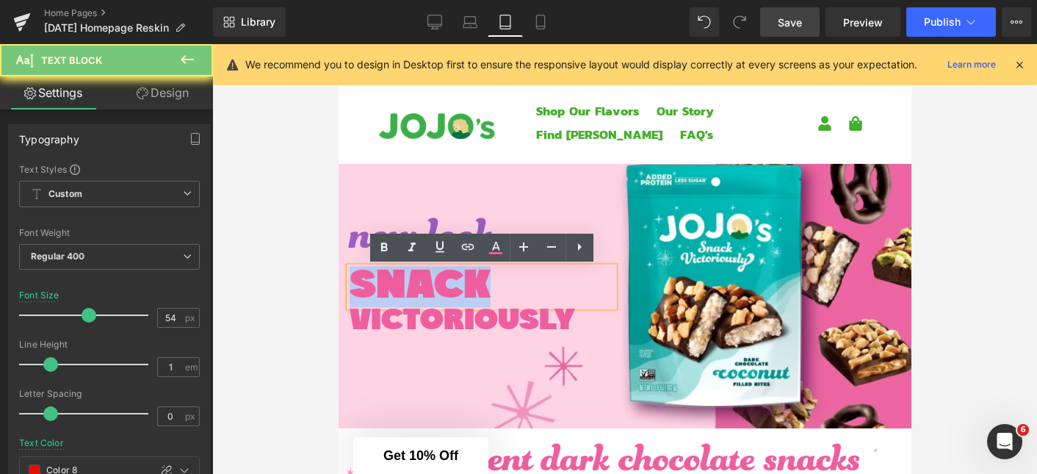
click at [414, 284] on span "SNACK" at bounding box center [419, 287] width 141 height 41
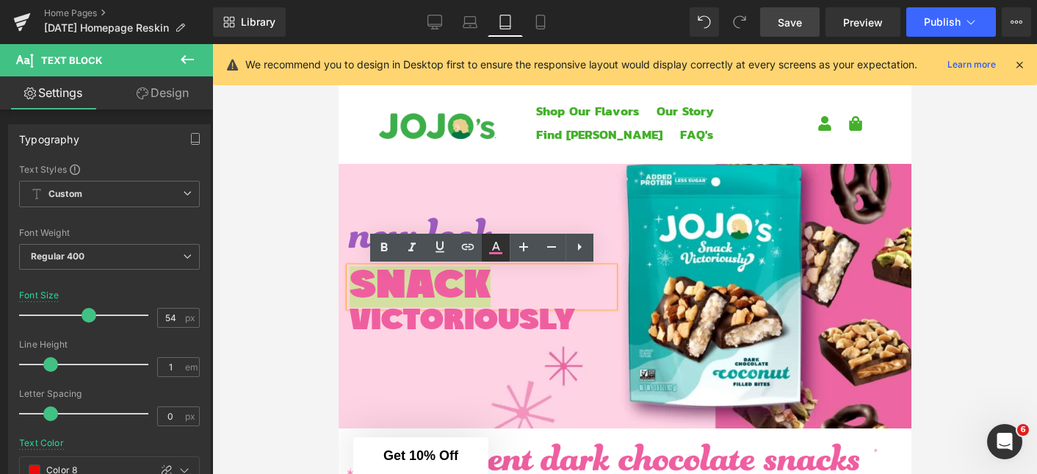
click at [493, 250] on icon at bounding box center [496, 248] width 18 height 18
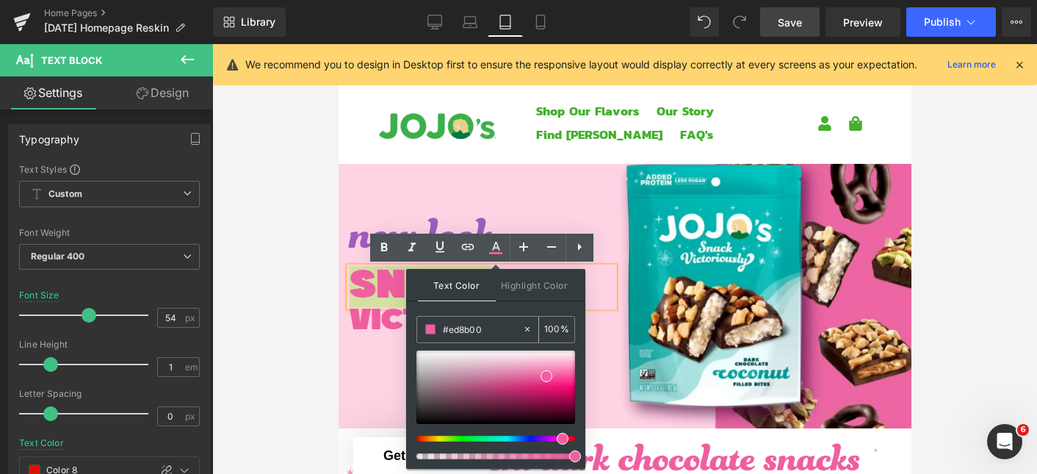
click at [485, 331] on input "#ed8b00" at bounding box center [482, 329] width 79 height 16
paste input "d8b0"
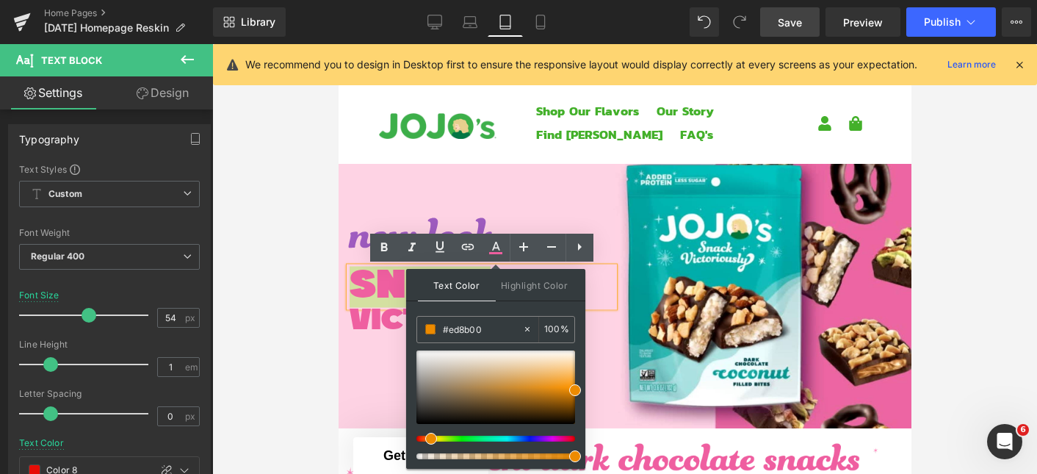
type input "#ed8b00"
click at [493, 308] on div "Text Color Highlight Color #333333 #ed8b00 100 % none 0 %" at bounding box center [495, 369] width 179 height 200
click at [369, 319] on span "VICTORIOUSLY" at bounding box center [461, 321] width 225 height 30
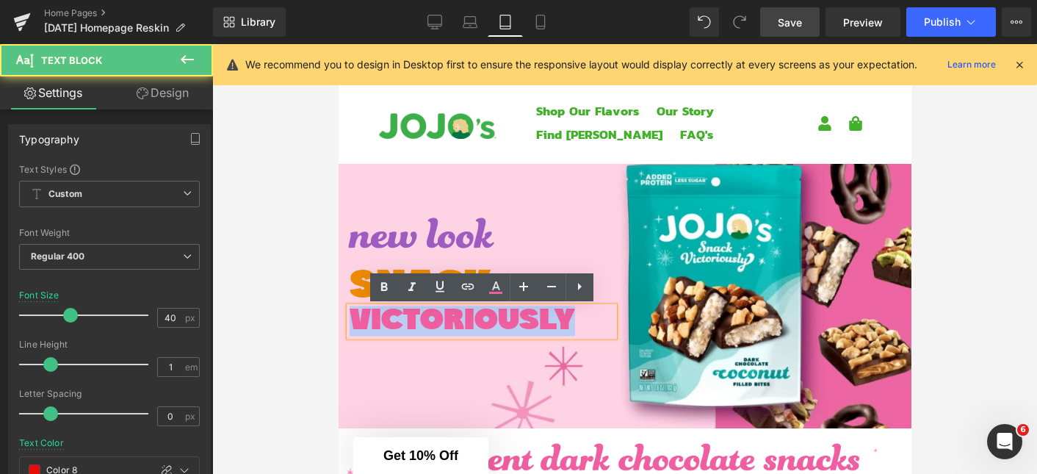
click at [369, 319] on span "VICTORIOUSLY" at bounding box center [461, 321] width 225 height 30
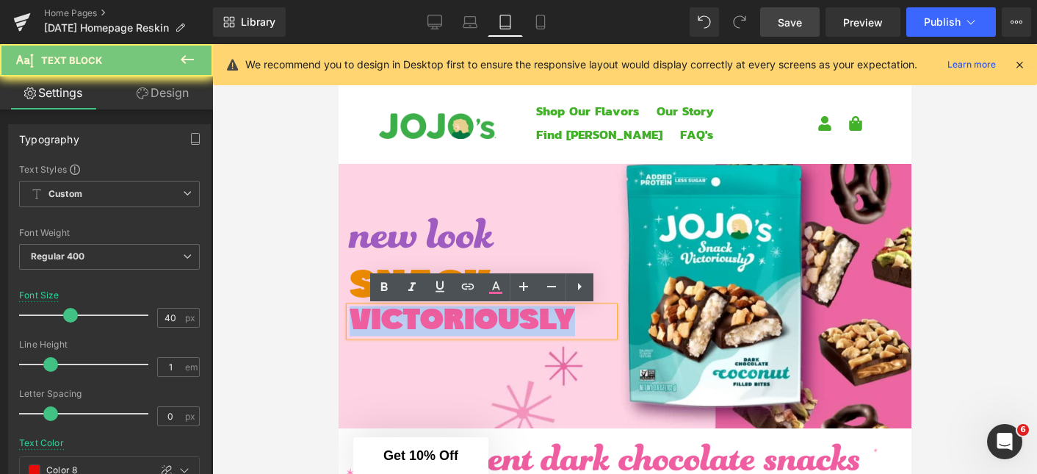
click at [369, 319] on span "VICTORIOUSLY" at bounding box center [461, 321] width 225 height 30
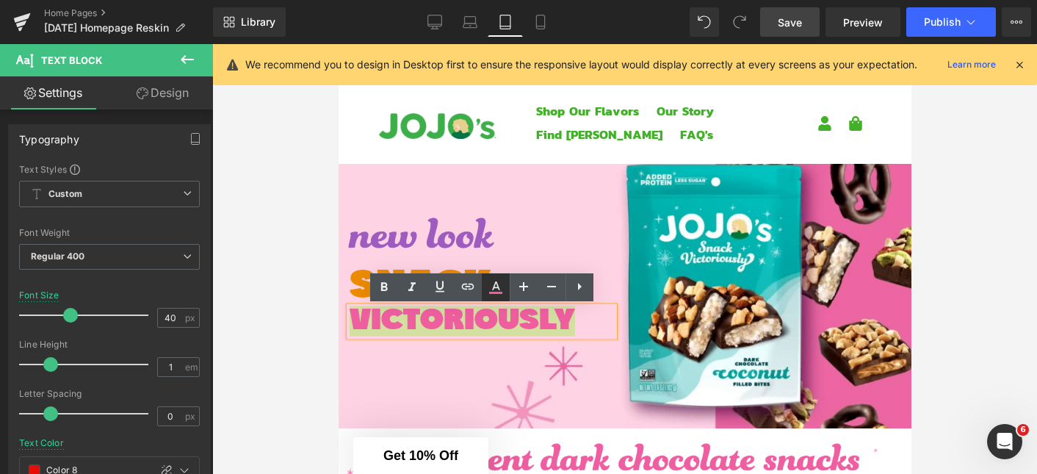
click at [494, 288] on icon at bounding box center [496, 287] width 18 height 18
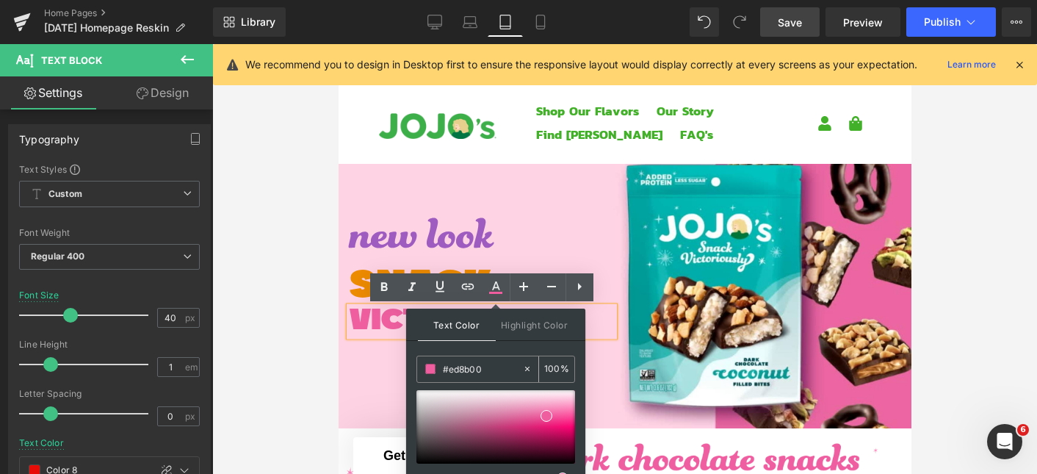
click at [482, 368] on input "#ed8b00" at bounding box center [482, 369] width 79 height 16
paste input "d8b0"
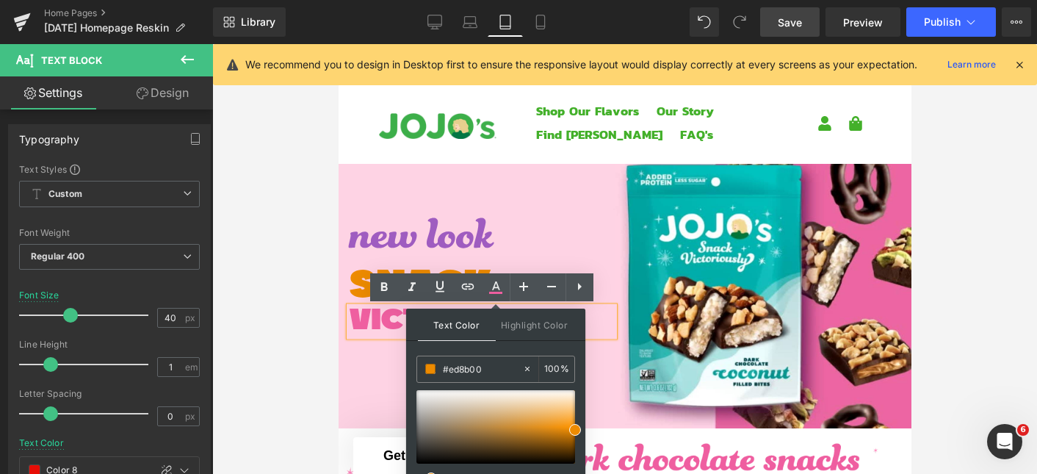
type input "#ed8b00"
click at [503, 345] on div "Text Color Highlight Color #333333 #ed8b00 100 % none 0 %" at bounding box center [495, 408] width 179 height 200
click at [360, 383] on div at bounding box center [624, 281] width 573 height 294
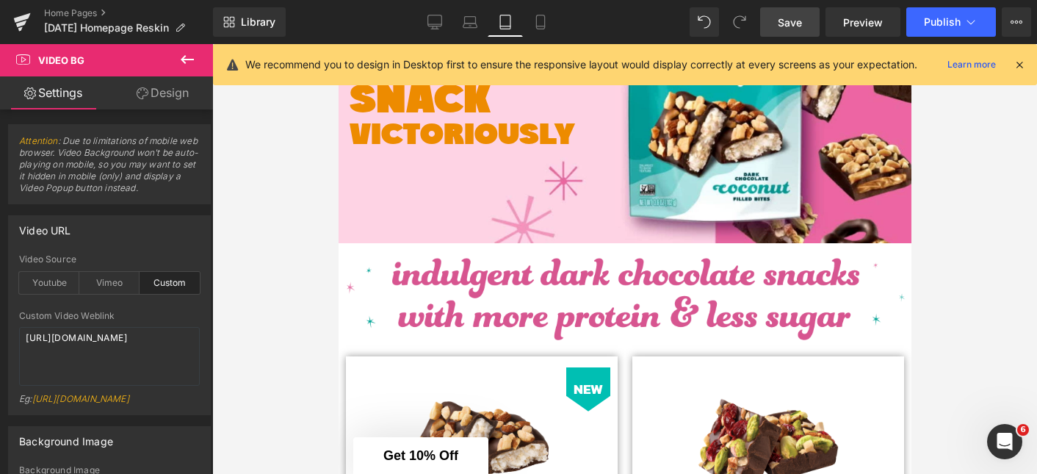
scroll to position [38, 0]
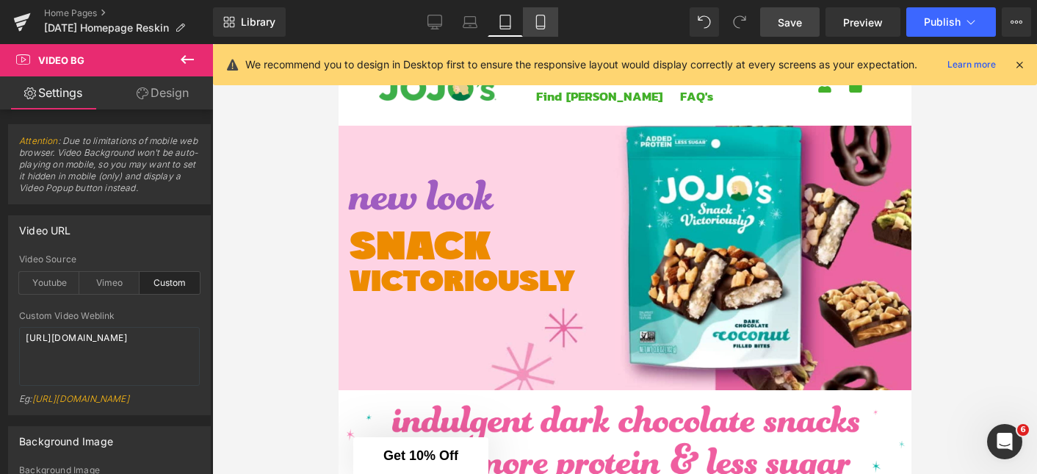
click at [546, 22] on icon at bounding box center [540, 22] width 15 height 15
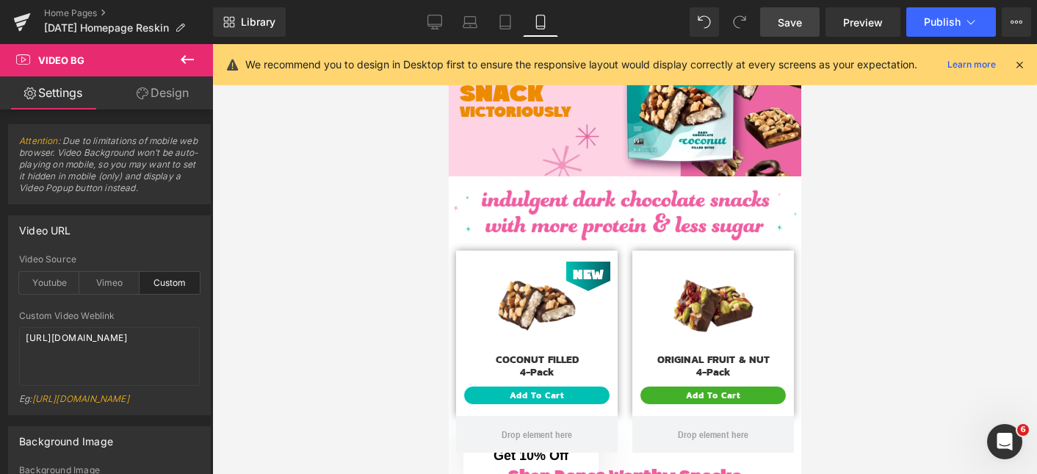
scroll to position [88, 0]
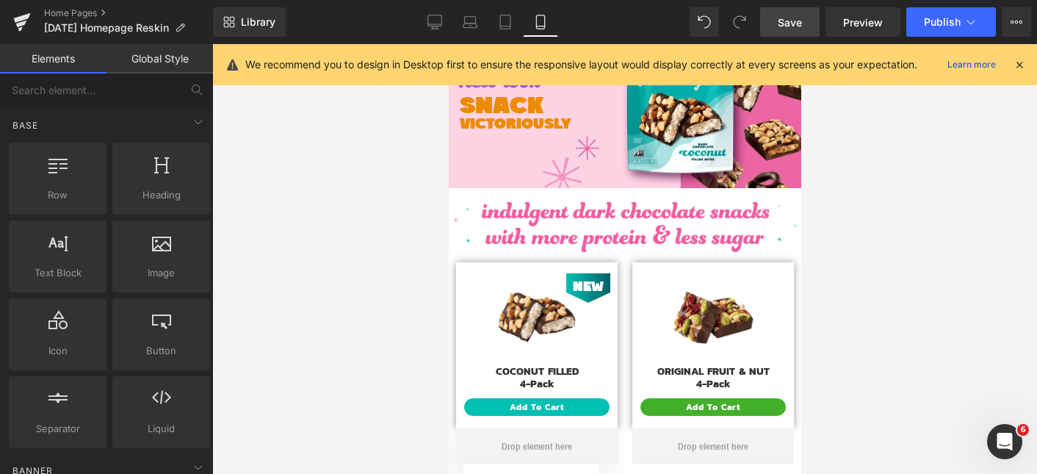
click at [338, 178] on div at bounding box center [624, 259] width 825 height 430
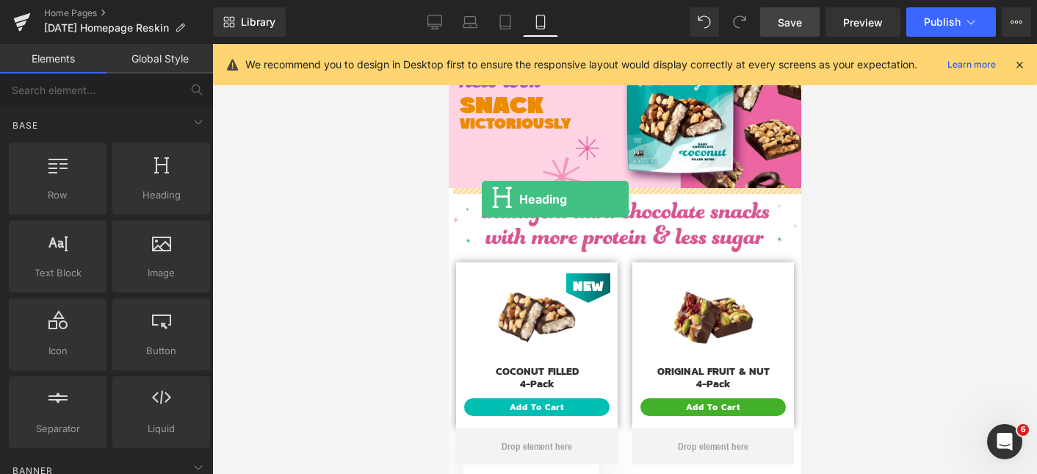
drag, startPoint x: 610, startPoint y: 230, endPoint x: 481, endPoint y: 199, distance: 132.9
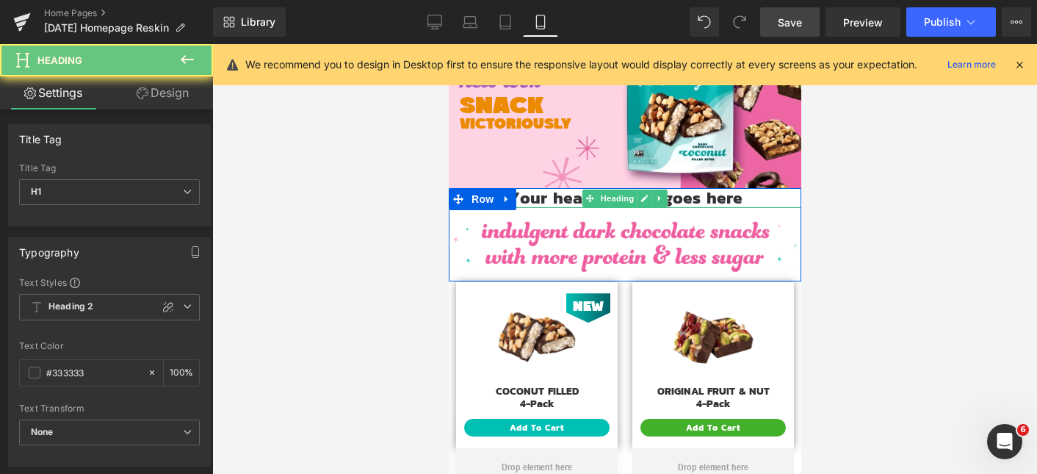
click at [559, 200] on h1 "Your heading text goes here" at bounding box center [624, 198] width 352 height 20
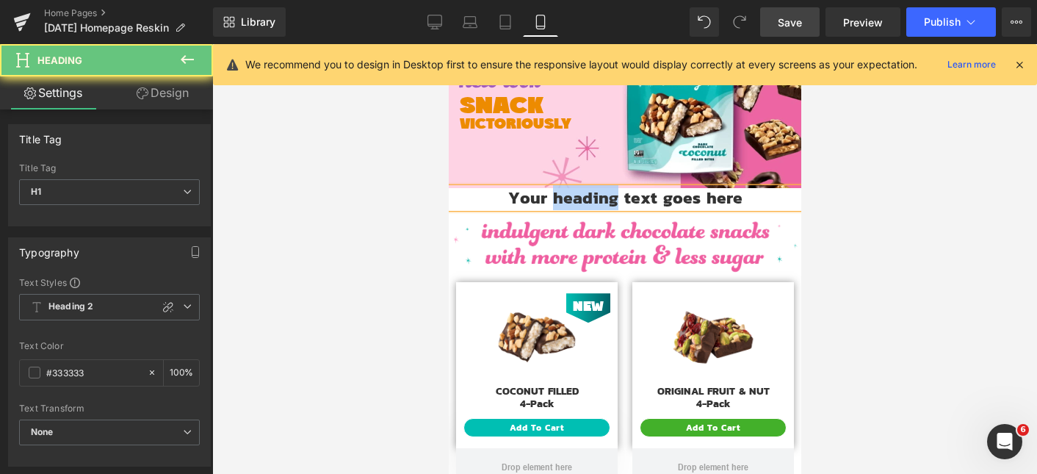
click at [559, 200] on h1 "Your heading text goes here" at bounding box center [624, 198] width 352 height 20
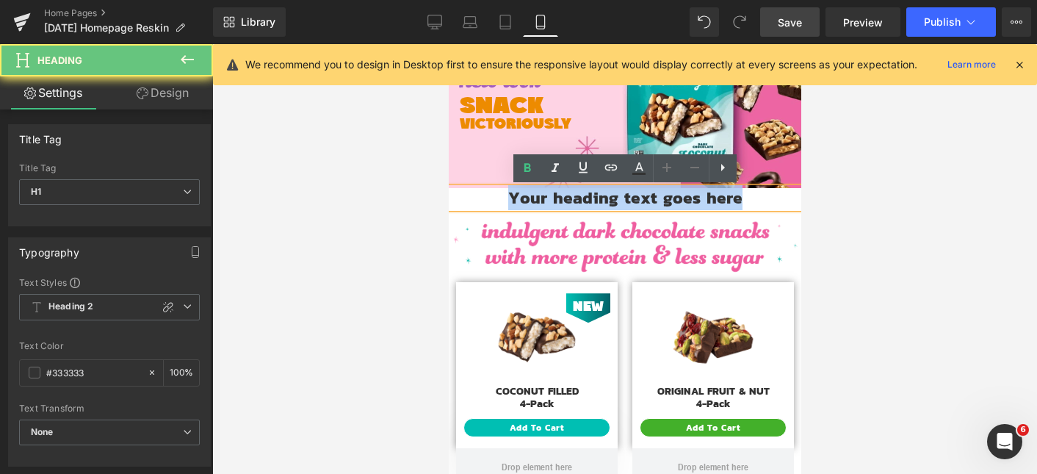
click at [559, 200] on h1 "Your heading text goes here" at bounding box center [624, 198] width 352 height 20
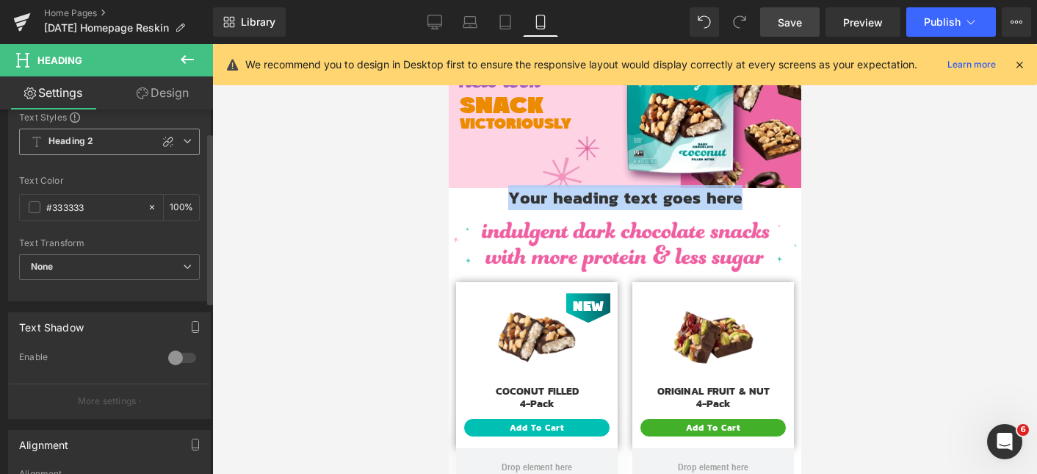
scroll to position [0, 0]
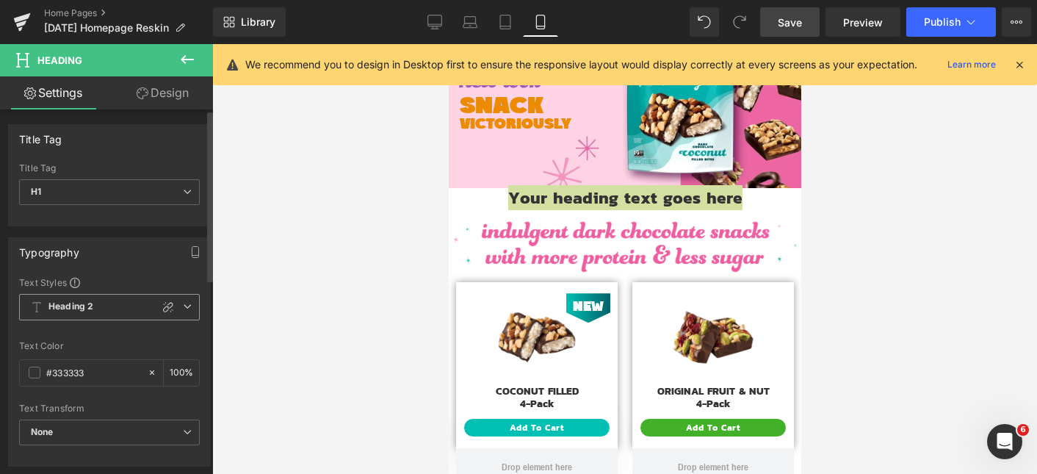
click at [185, 310] on icon at bounding box center [187, 306] width 9 height 9
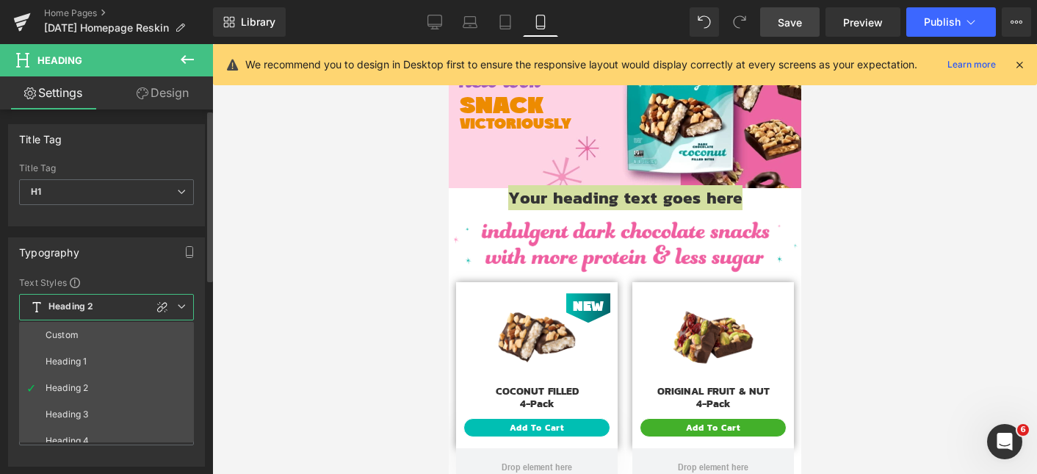
click at [184, 307] on icon at bounding box center [181, 306] width 9 height 9
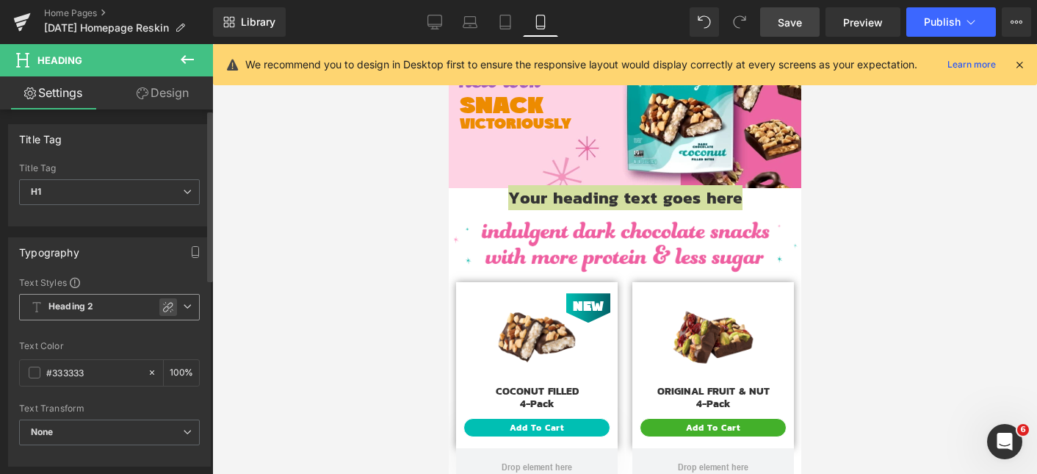
click at [164, 310] on icon at bounding box center [168, 307] width 12 height 12
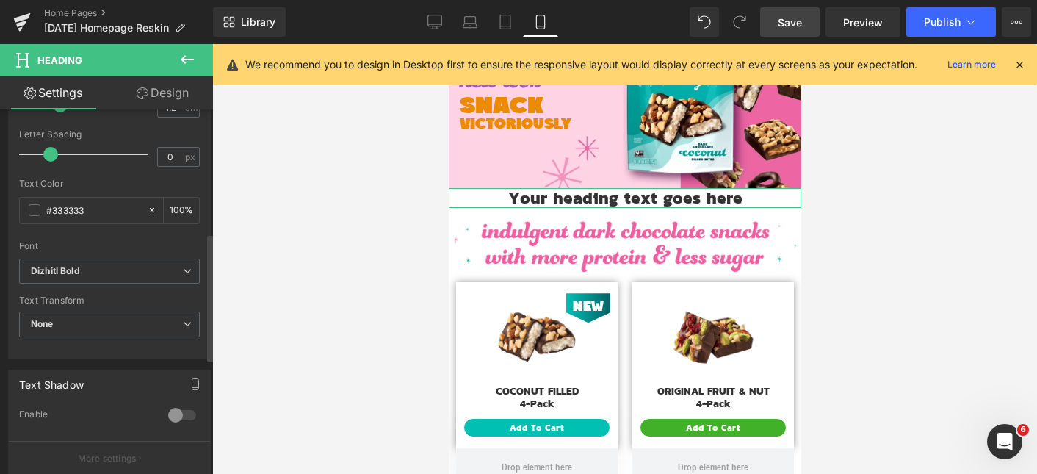
scroll to position [380, 0]
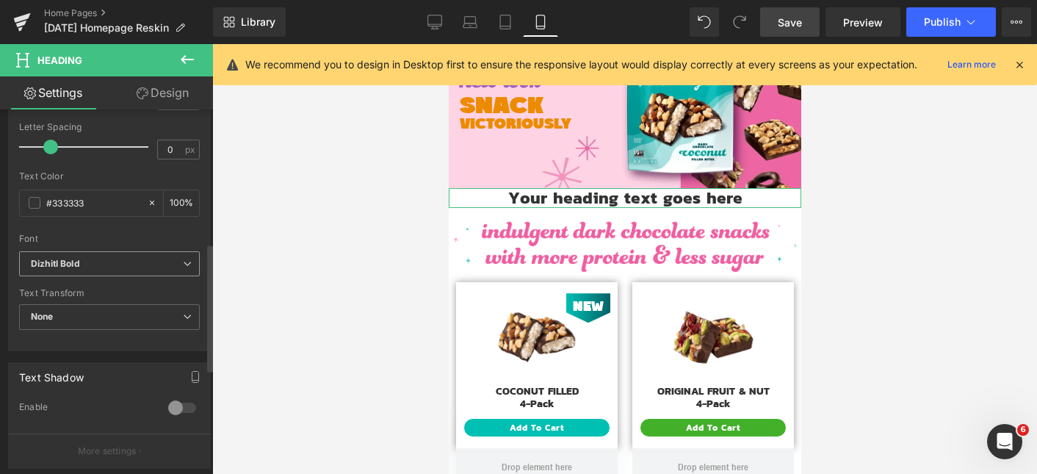
click at [121, 262] on b "Dizhitl Bold" at bounding box center [107, 264] width 152 height 12
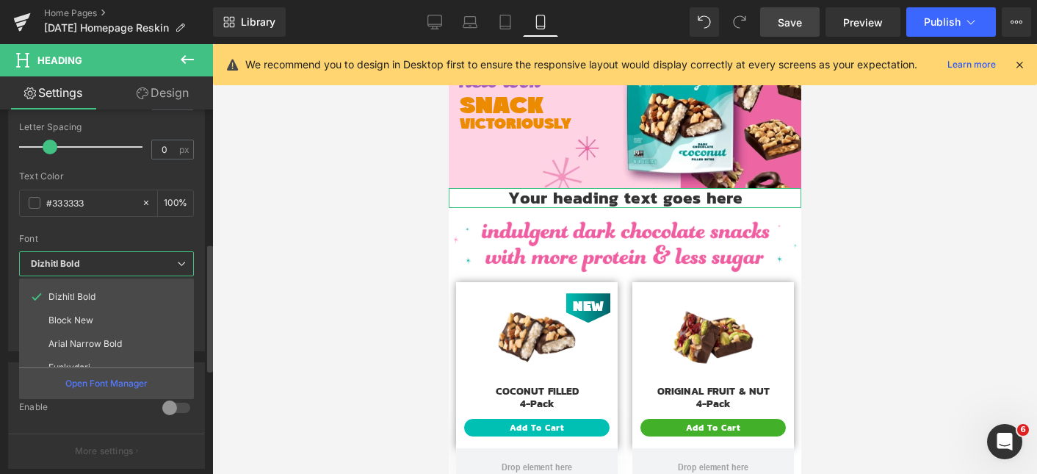
scroll to position [100, 0]
click at [85, 356] on p "Funkydori" at bounding box center [69, 354] width 42 height 10
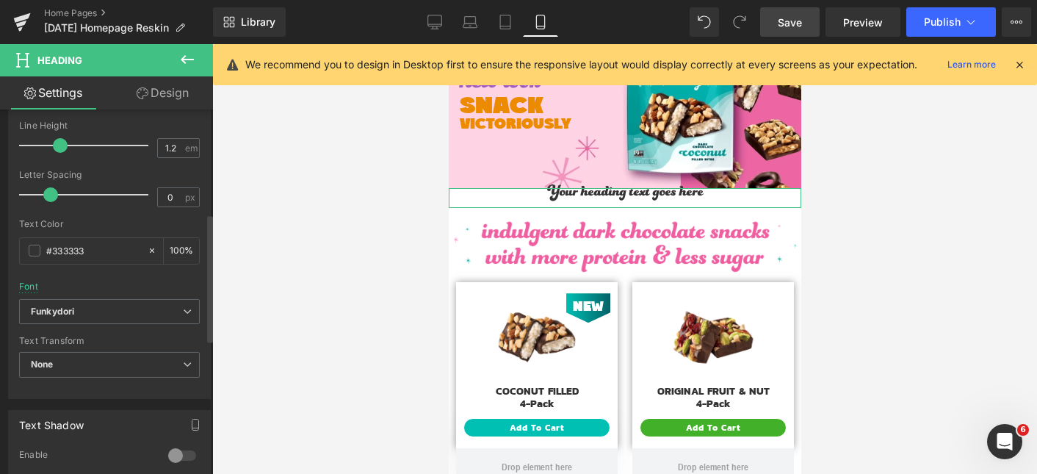
scroll to position [410, 0]
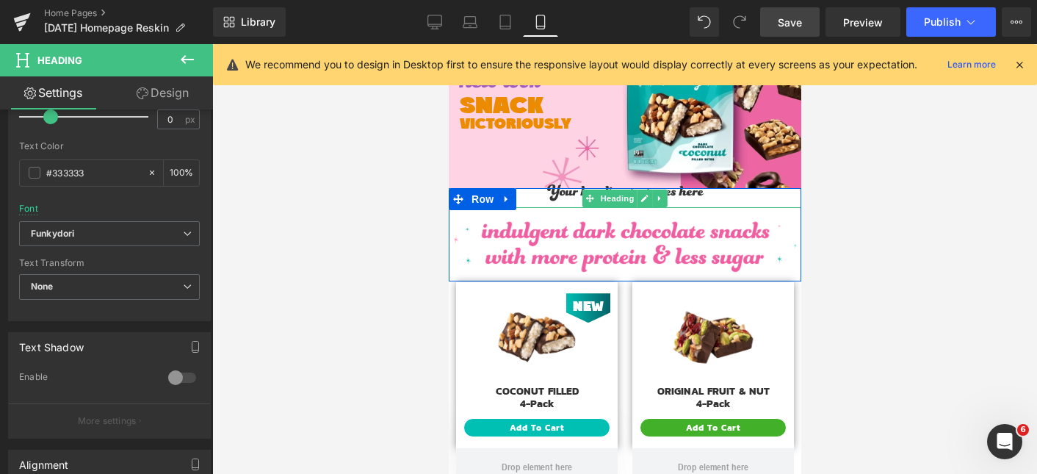
click at [554, 195] on h1 "Your heading text goes here" at bounding box center [624, 198] width 352 height 20
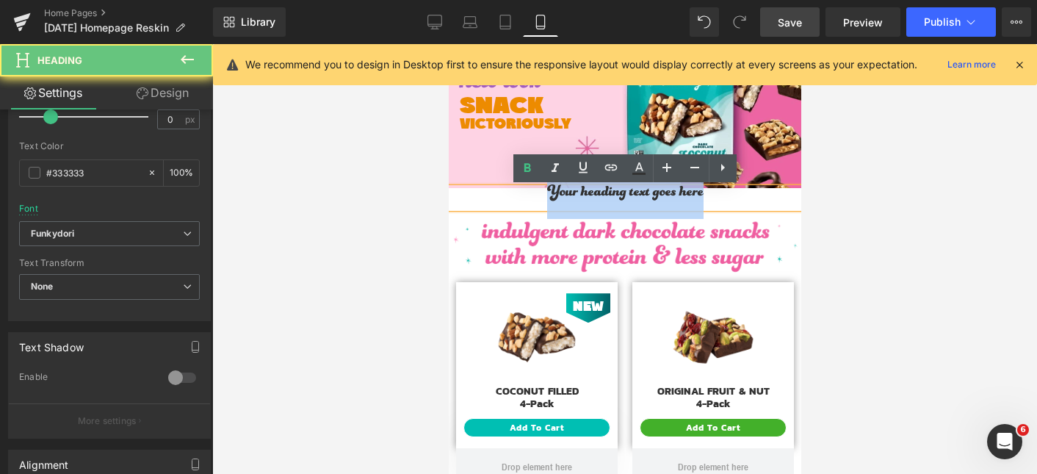
click at [554, 195] on h1 "Your heading text goes here" at bounding box center [624, 198] width 352 height 20
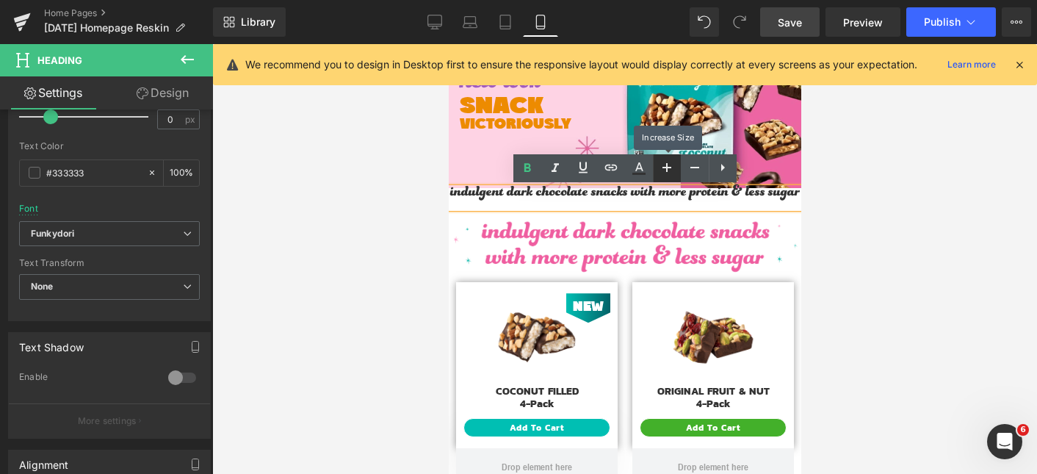
click at [662, 170] on icon at bounding box center [667, 168] width 18 height 18
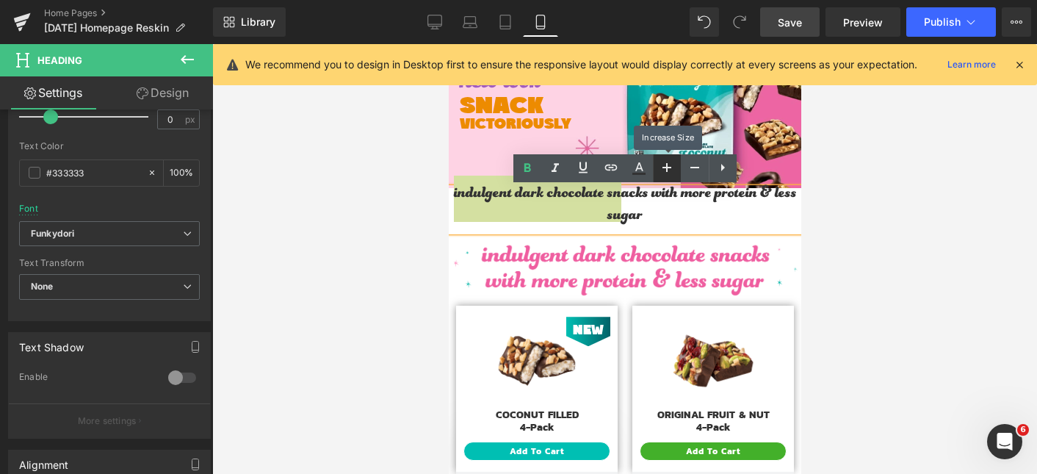
click at [662, 170] on icon at bounding box center [667, 168] width 18 height 18
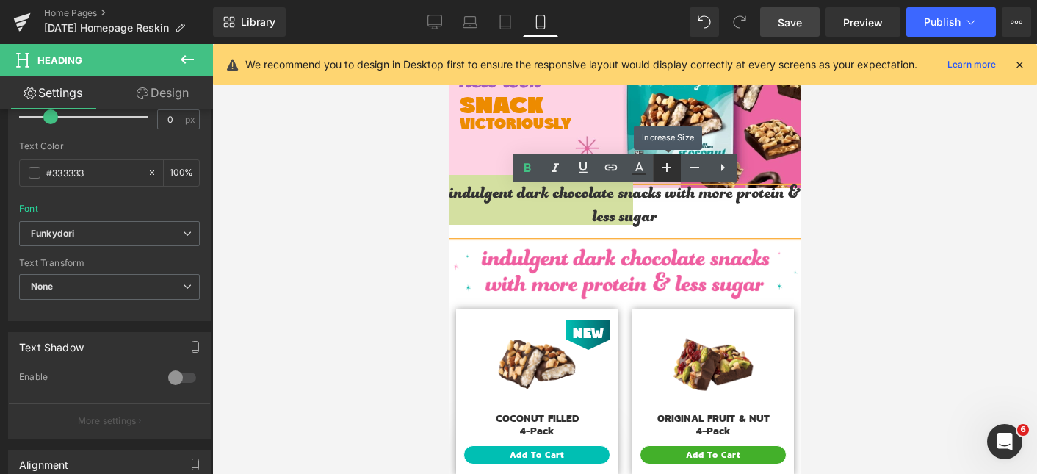
click at [662, 170] on icon at bounding box center [667, 168] width 18 height 18
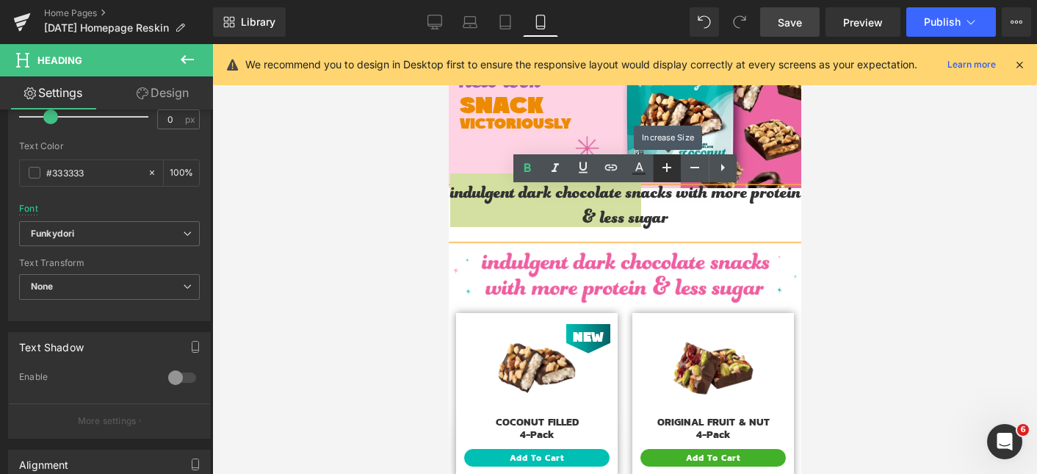
click at [662, 170] on icon at bounding box center [667, 168] width 18 height 18
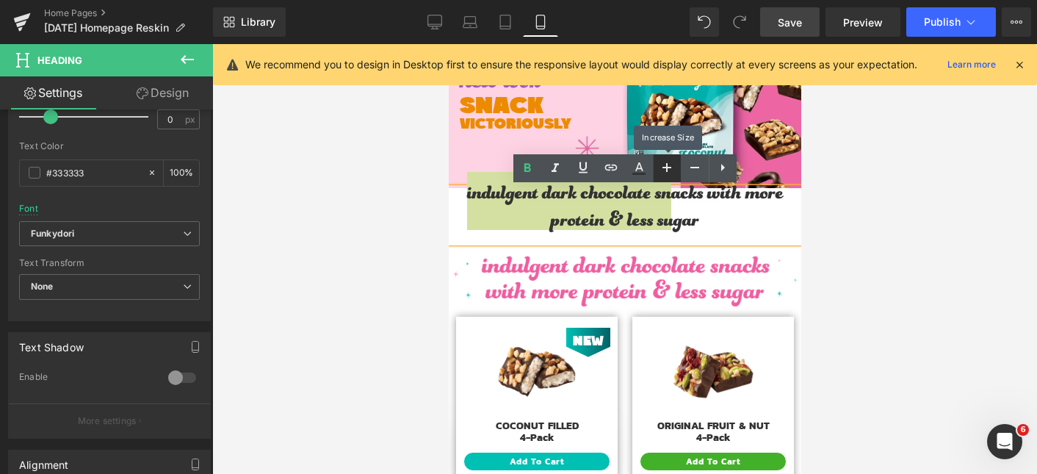
click at [662, 170] on icon at bounding box center [667, 168] width 18 height 18
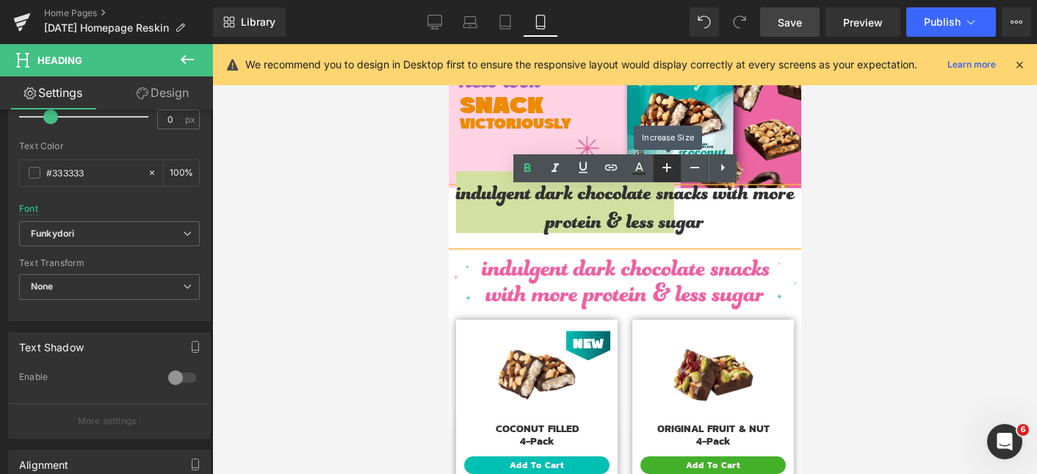
click at [662, 170] on icon at bounding box center [667, 168] width 18 height 18
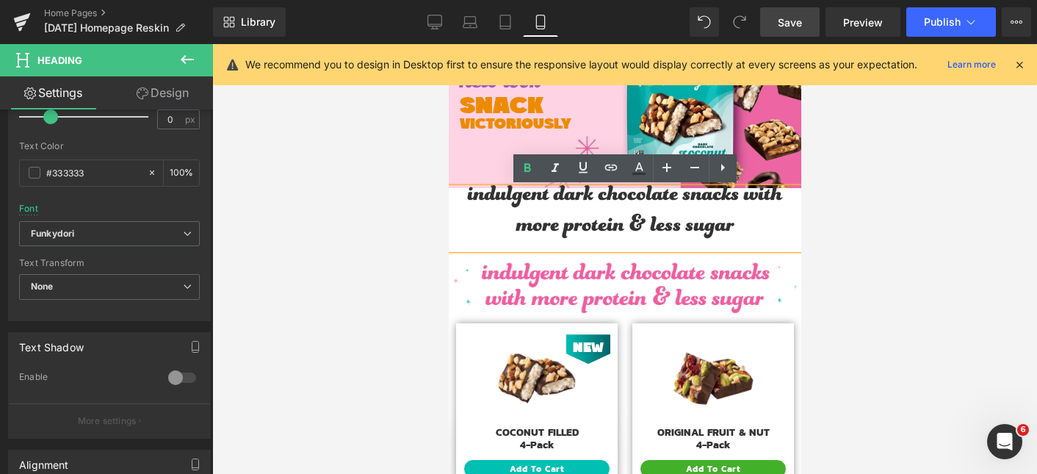
click at [733, 225] on h1 "indulgent dark chocolate snacks with more protein & less sugar" at bounding box center [624, 218] width 352 height 61
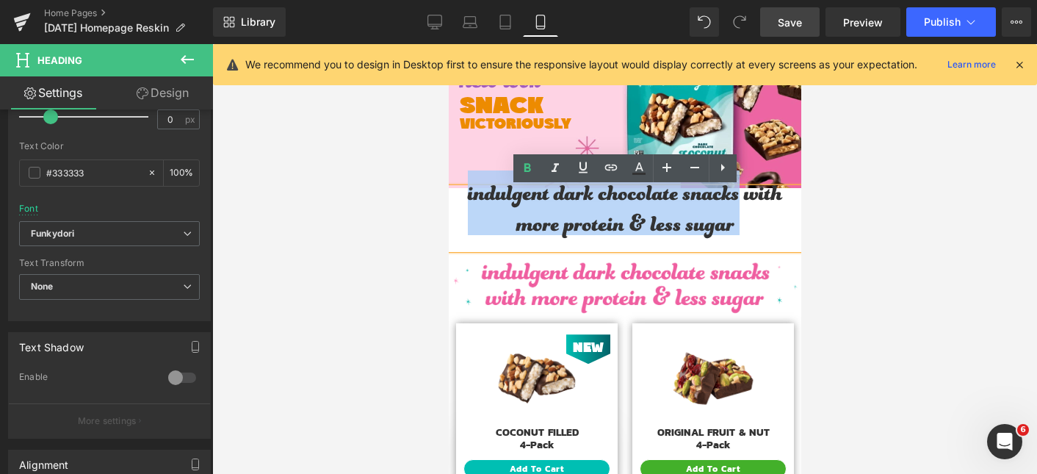
drag, startPoint x: 732, startPoint y: 225, endPoint x: 471, endPoint y: 202, distance: 262.4
click at [471, 202] on h1 "indulgent dark chocolate snacks with more protein & less sugar" at bounding box center [624, 218] width 352 height 61
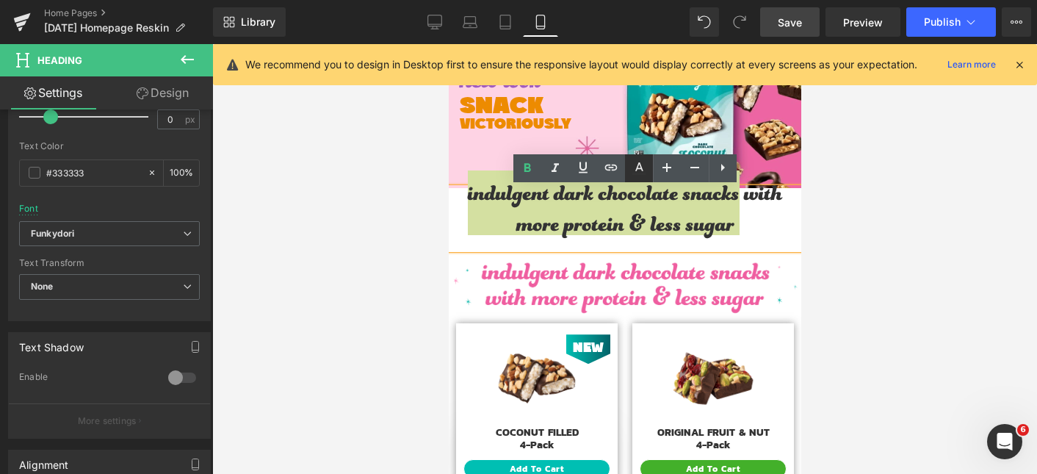
click at [644, 168] on icon at bounding box center [639, 168] width 18 height 18
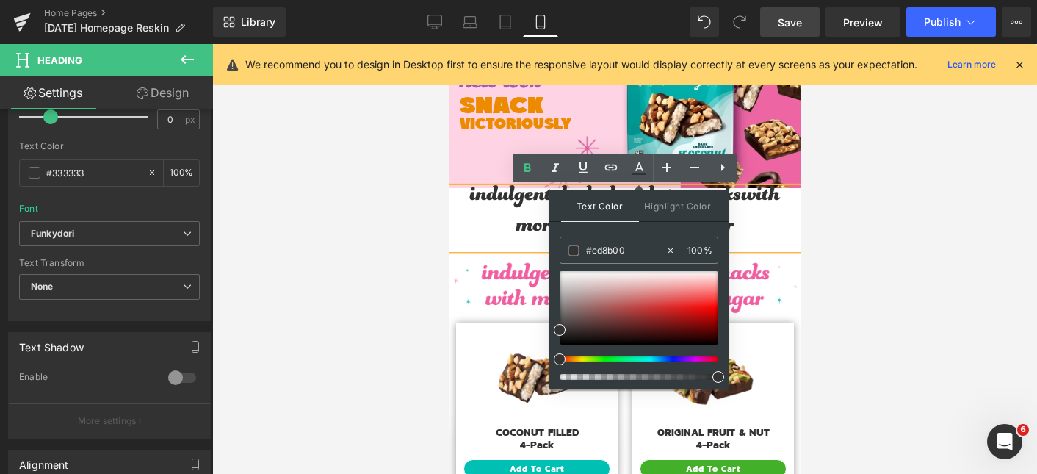
click at [637, 248] on input "#ed8b00" at bounding box center [625, 250] width 79 height 16
click at [640, 249] on input "#ed8b00" at bounding box center [625, 250] width 79 height 16
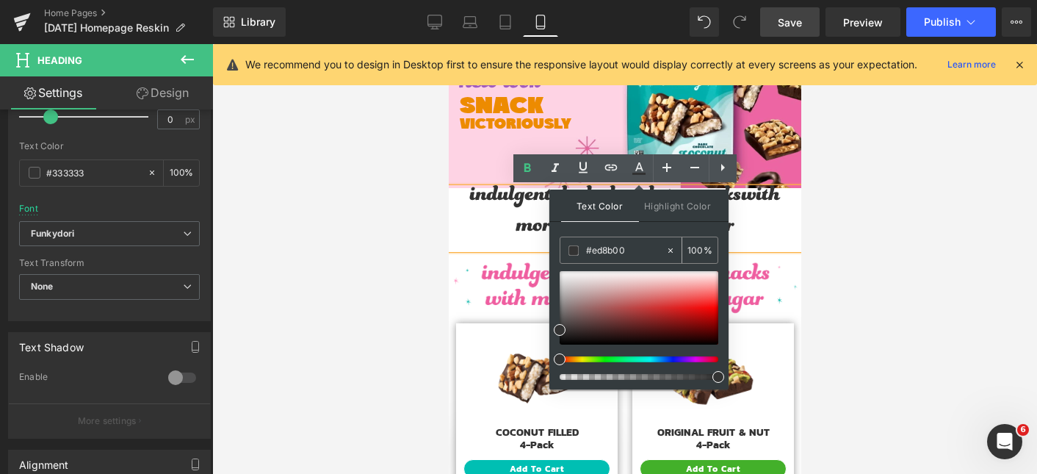
click at [640, 249] on input "#ed8b00" at bounding box center [625, 250] width 79 height 16
paste input "ed8b00"
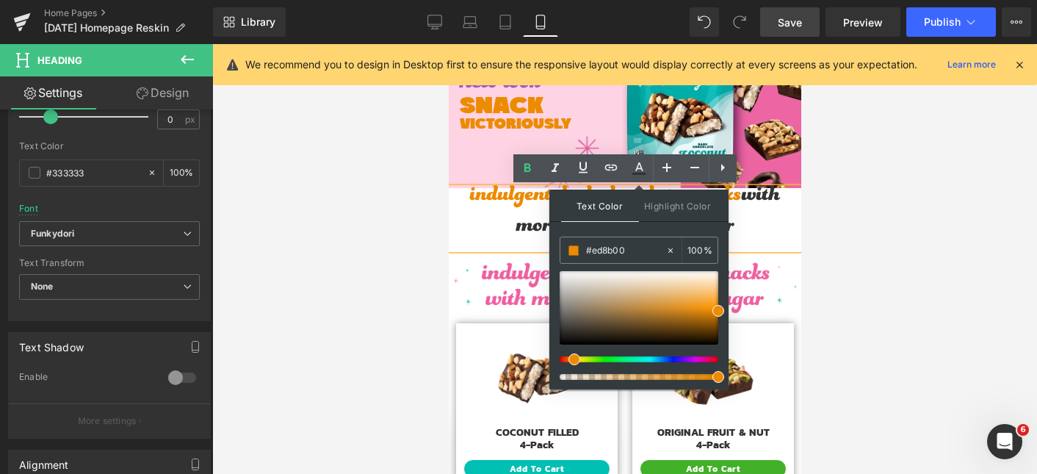
click at [607, 228] on div "Text Color Highlight Color #333333 #ed8b00 100 % none 0 %" at bounding box center [638, 289] width 179 height 200
click at [770, 220] on h1 "indulgent dark chocolate snacks with more protein & less sugar" at bounding box center [624, 218] width 352 height 61
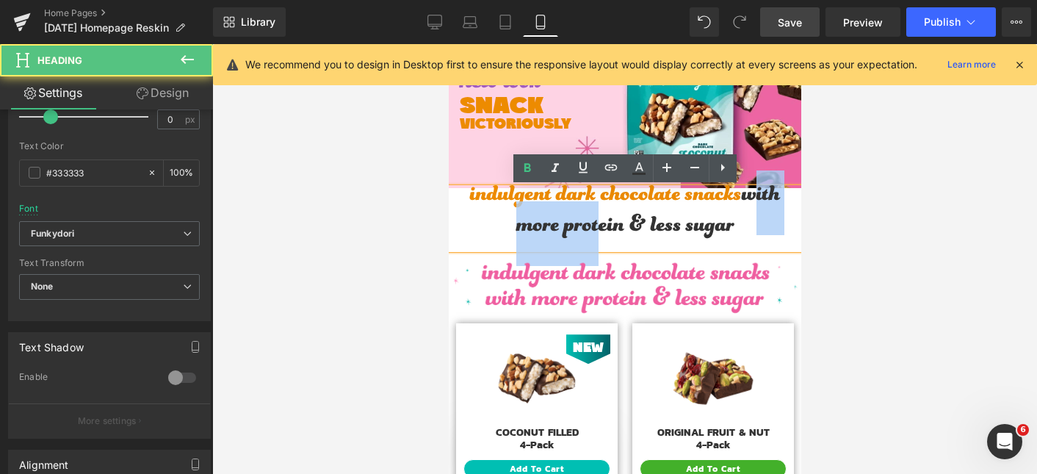
drag, startPoint x: 747, startPoint y: 231, endPoint x: 591, endPoint y: 204, distance: 157.9
click at [591, 204] on h1 "indulgent dark chocolate snacks with more protein & less sugar" at bounding box center [624, 218] width 352 height 61
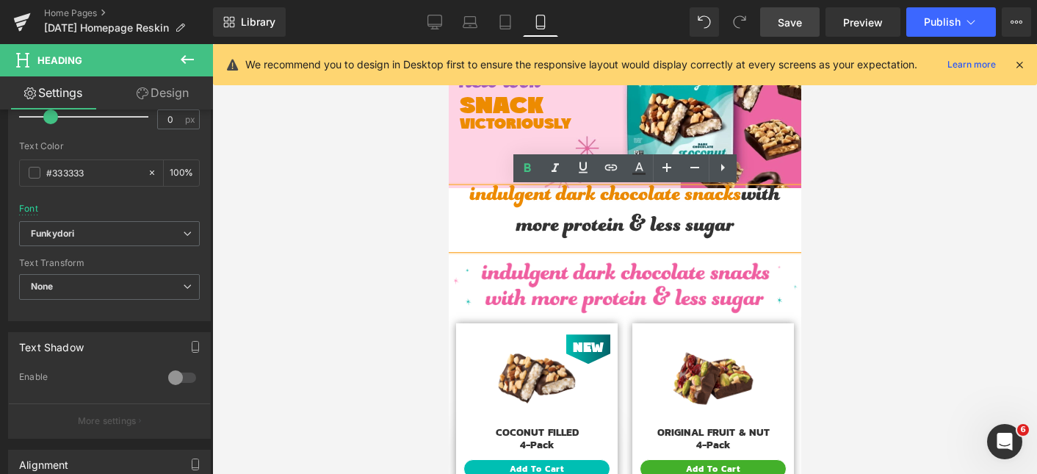
click at [467, 197] on h1 "indulgent dark chocolate snacks with more protein & less sugar" at bounding box center [624, 218] width 352 height 61
drag, startPoint x: 467, startPoint y: 197, endPoint x: 750, endPoint y: 245, distance: 287.5
click at [750, 245] on h1 "indulgent dark chocolate snacks with more protein & less sugar" at bounding box center [624, 218] width 352 height 61
click at [636, 164] on icon at bounding box center [639, 168] width 18 height 18
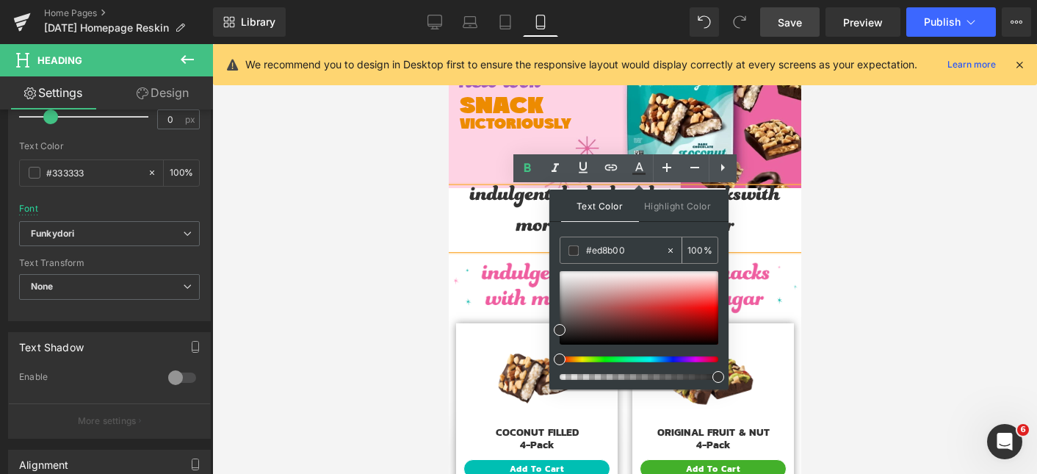
click at [620, 250] on input "#ed8b00" at bounding box center [625, 250] width 79 height 16
paste input "ed8b00"
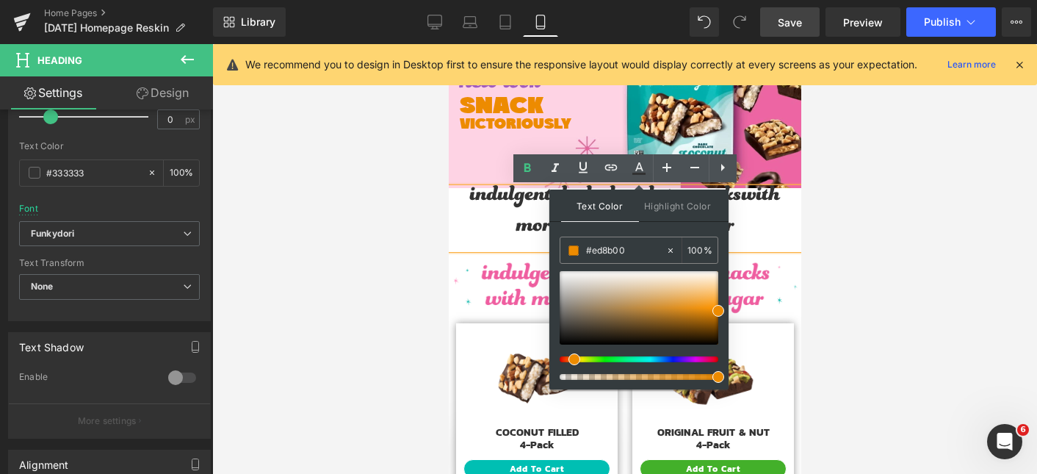
type input "#ed8b00"
click at [653, 225] on div "Text Color Highlight Color #333333 #ed8b00 100 % none 0 %" at bounding box center [638, 289] width 179 height 200
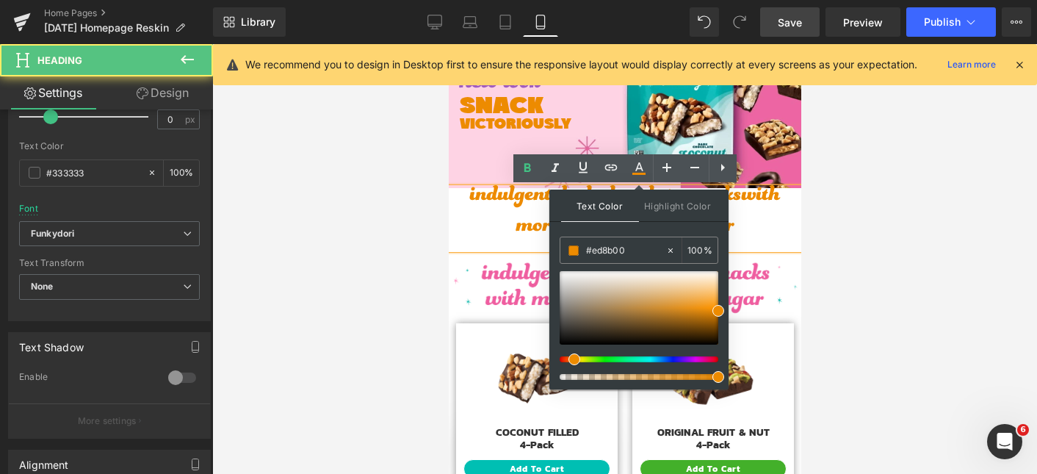
click at [781, 236] on h1 "indulgent dark chocolate snacks with more protein & less sugar" at bounding box center [624, 218] width 352 height 61
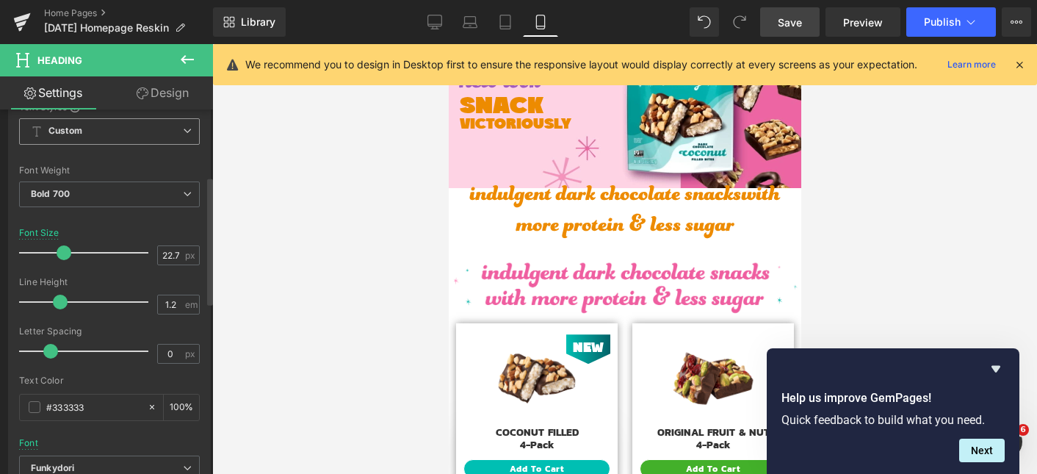
scroll to position [209, 0]
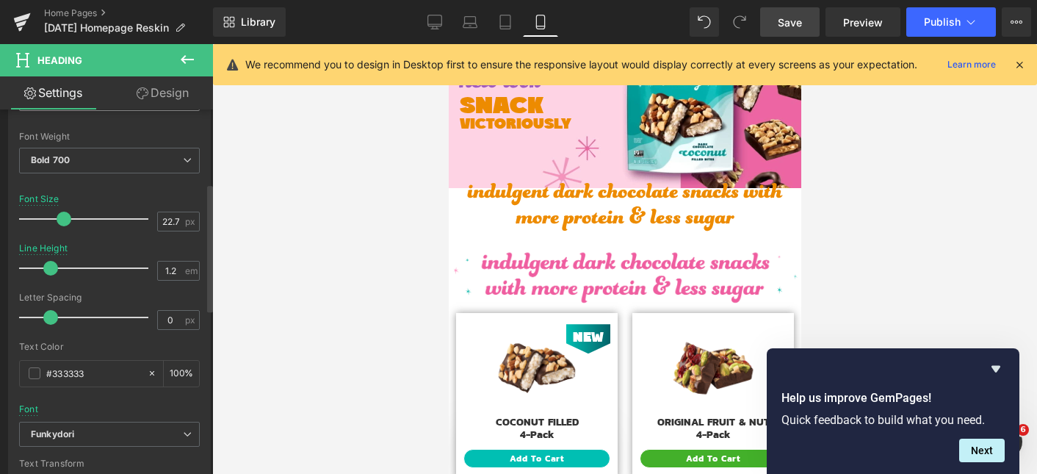
drag, startPoint x: 59, startPoint y: 267, endPoint x: 49, endPoint y: 267, distance: 9.6
click at [49, 267] on span at bounding box center [50, 268] width 15 height 15
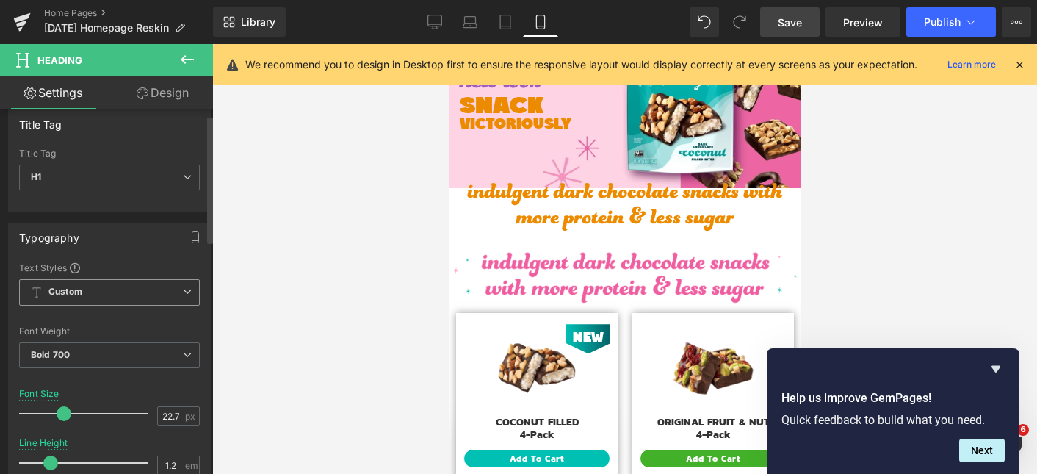
scroll to position [0, 0]
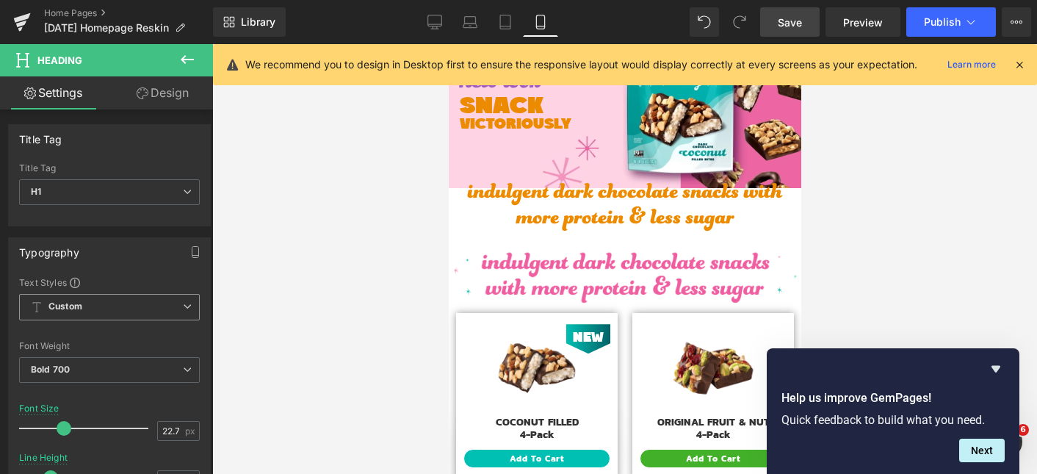
click at [156, 93] on link "Design" at bounding box center [162, 92] width 106 height 33
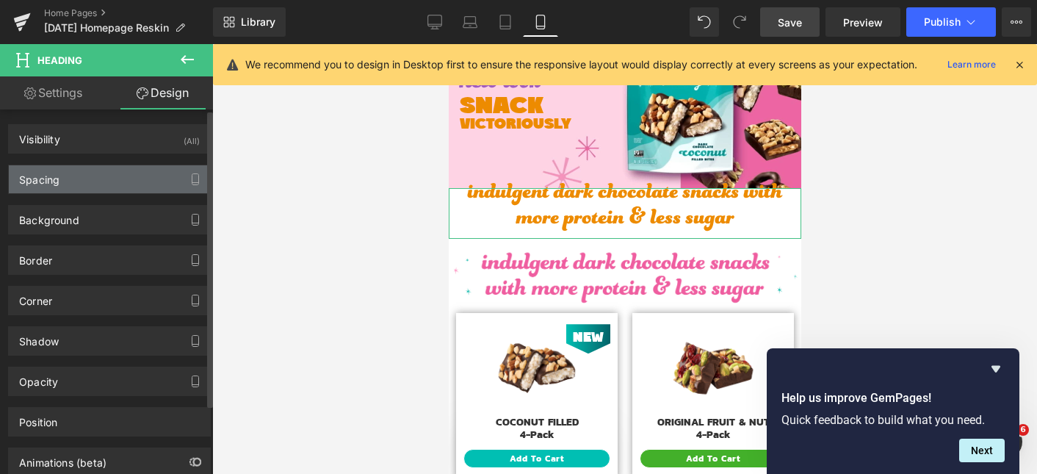
click at [87, 176] on div "Spacing" at bounding box center [109, 179] width 201 height 28
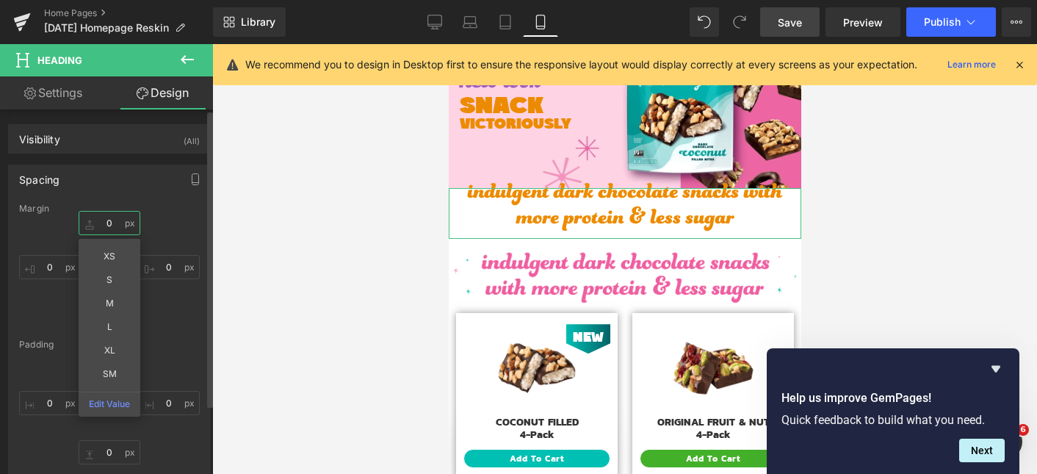
click at [108, 226] on input "0" at bounding box center [110, 223] width 62 height 24
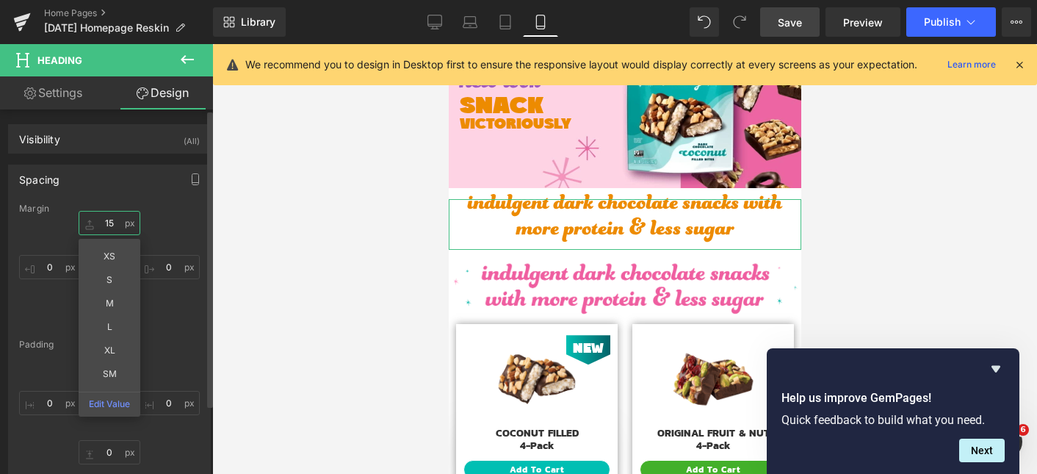
type input "1"
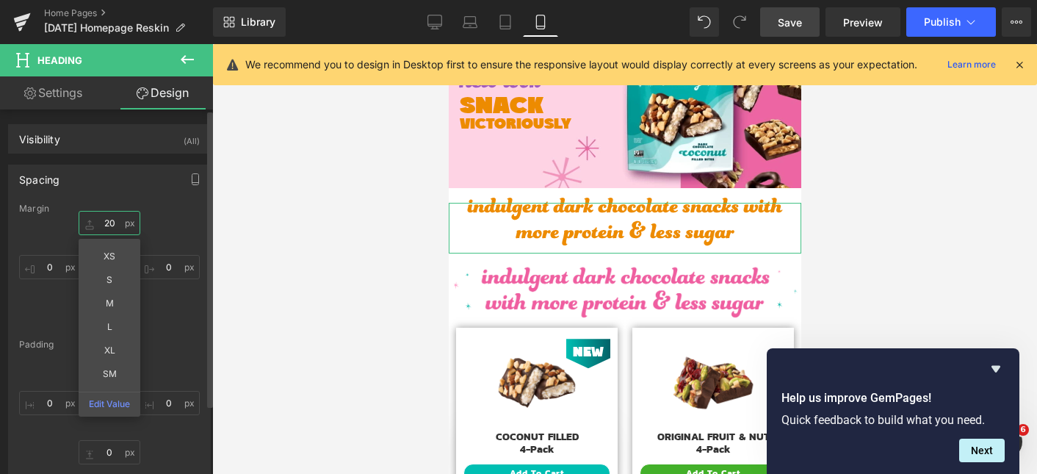
type input "20"
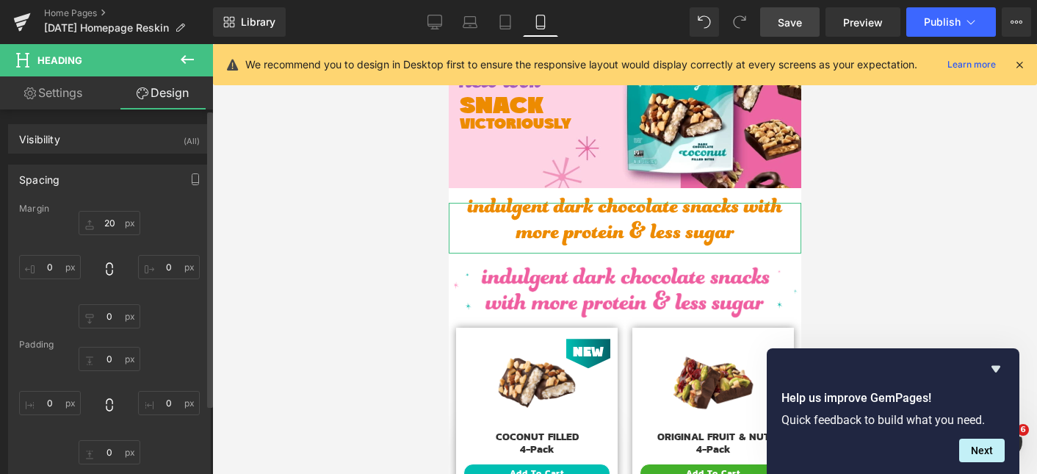
click at [175, 219] on div "20 0 0 0" at bounding box center [109, 269] width 181 height 117
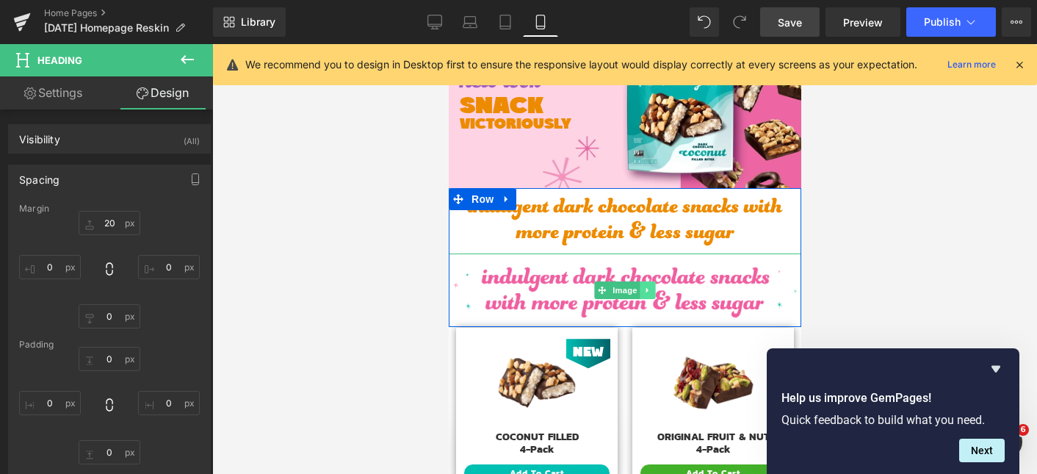
click at [644, 290] on icon at bounding box center [647, 290] width 8 height 9
click at [655, 291] on icon at bounding box center [655, 290] width 8 height 9
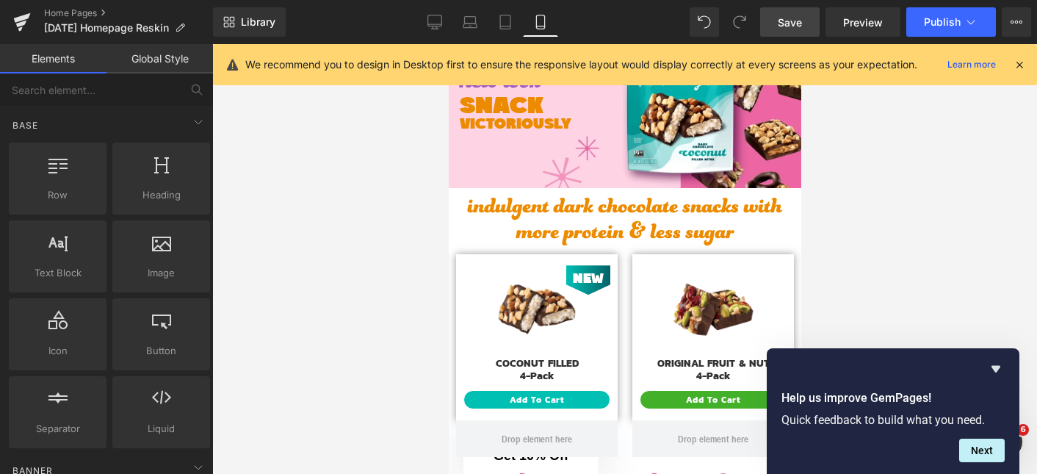
click at [374, 167] on div at bounding box center [624, 259] width 825 height 430
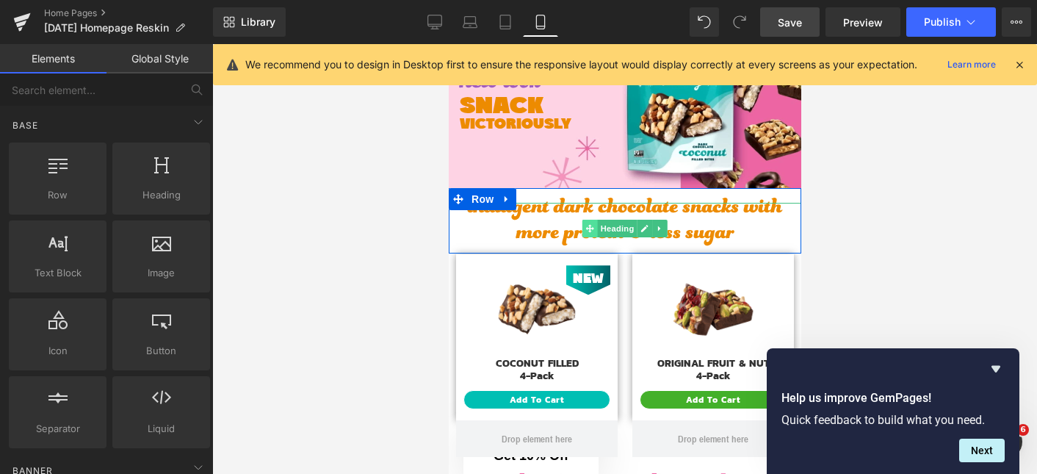
click at [589, 228] on icon at bounding box center [589, 228] width 8 height 8
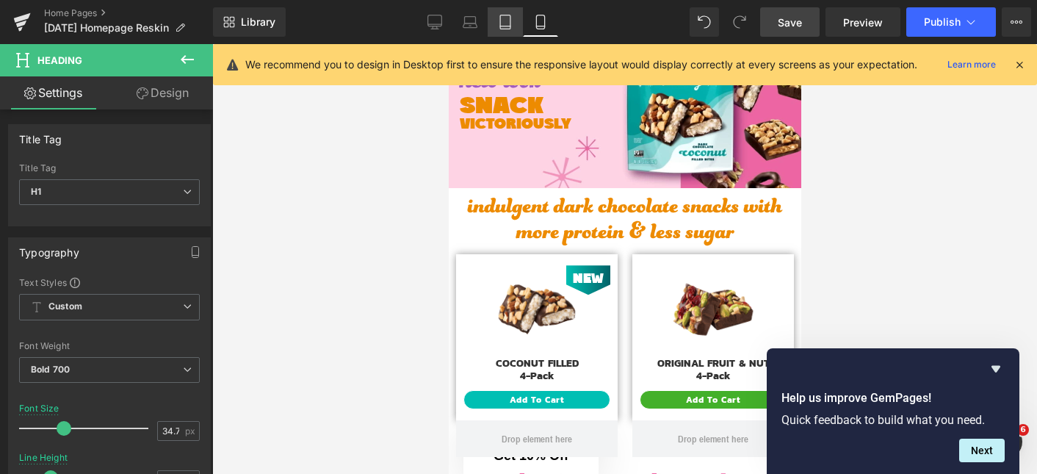
click at [507, 17] on icon at bounding box center [505, 22] width 15 height 15
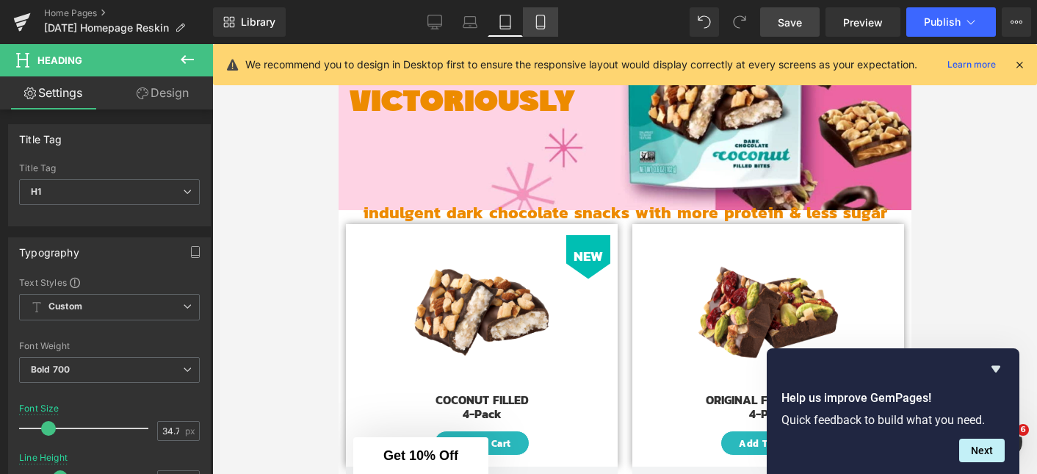
click at [542, 19] on icon at bounding box center [540, 22] width 15 height 15
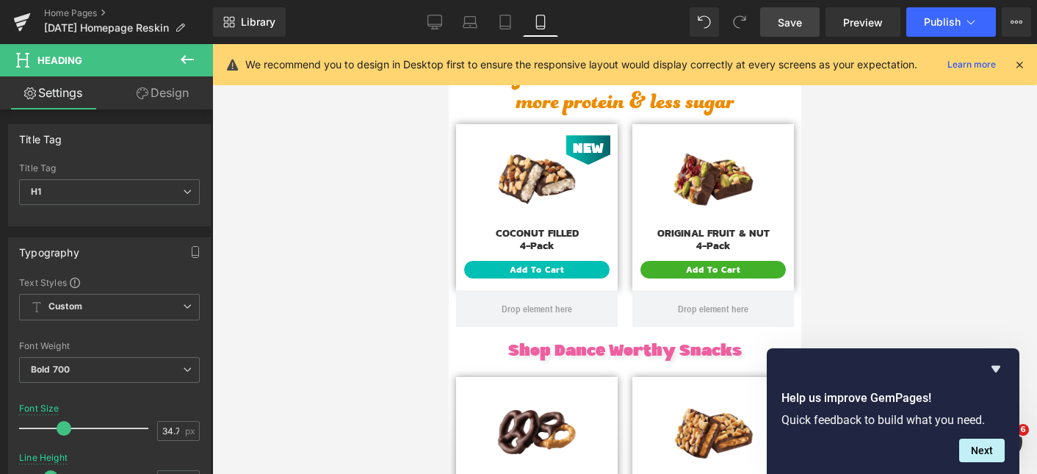
scroll to position [88, 0]
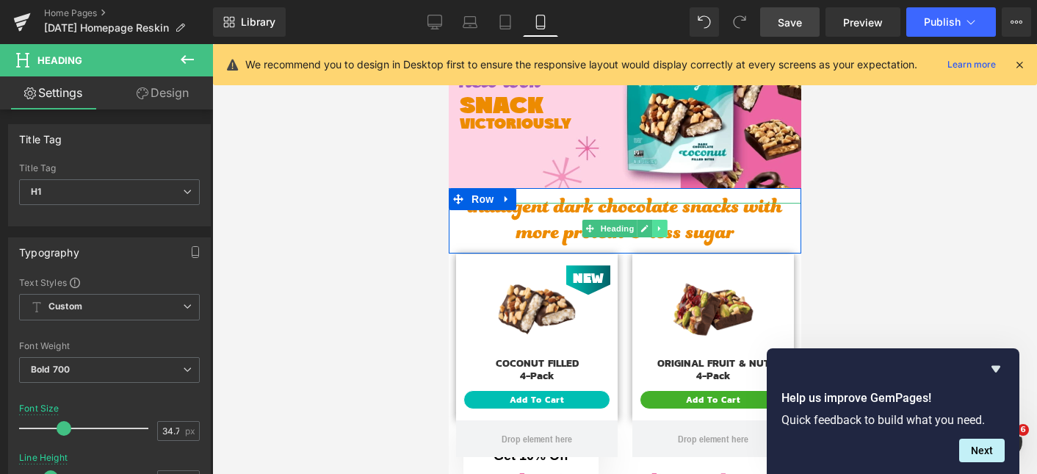
click at [657, 229] on icon at bounding box center [658, 227] width 2 height 5
click at [653, 231] on icon at bounding box center [652, 228] width 8 height 8
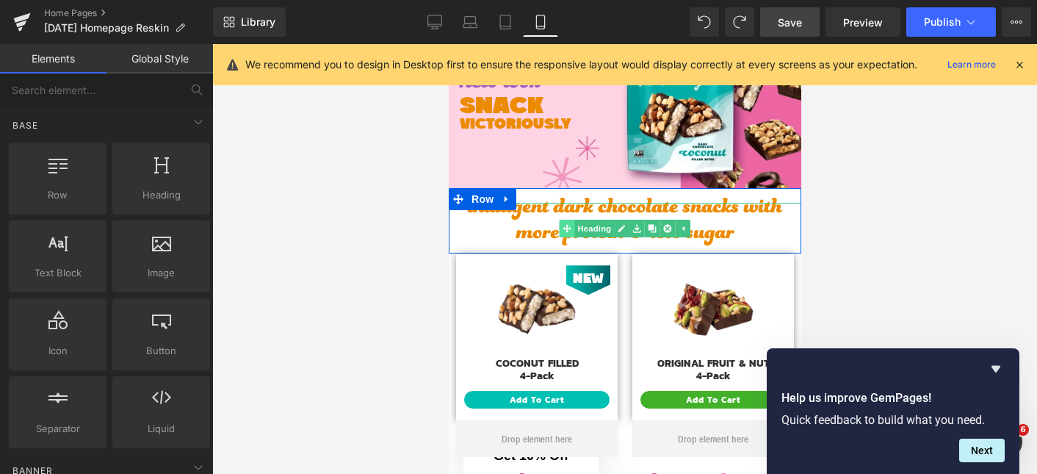
click at [567, 226] on div "indulgent dark chocolate snacks with more protein & less sugar Heading" at bounding box center [624, 228] width 352 height 51
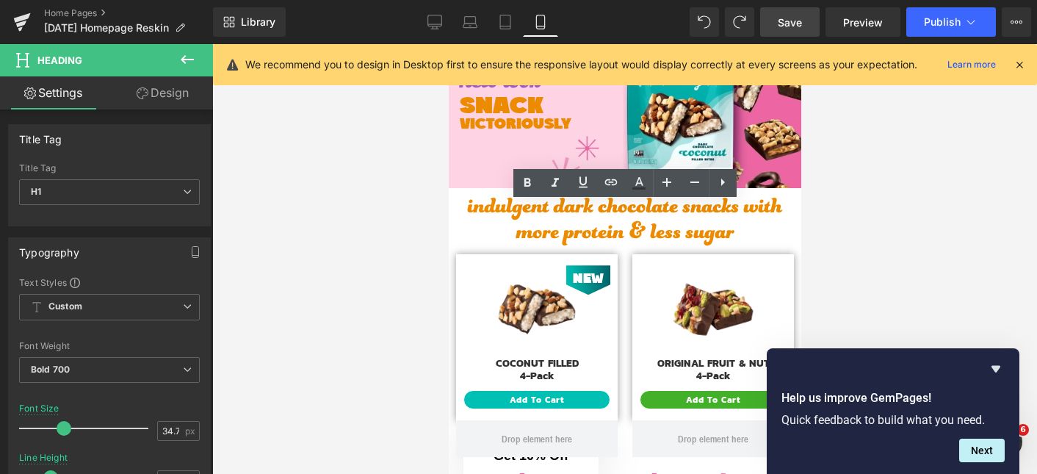
click at [400, 233] on div at bounding box center [624, 259] width 825 height 430
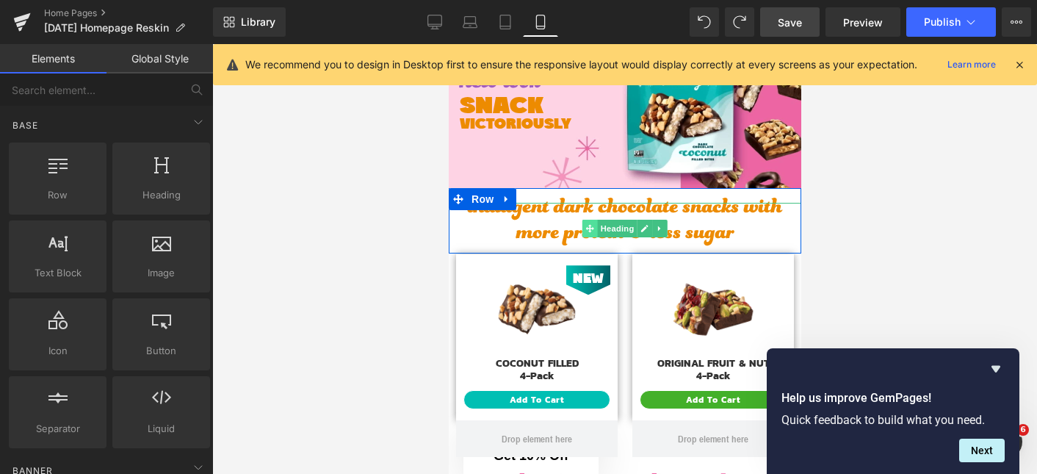
click at [584, 230] on span at bounding box center [589, 229] width 15 height 18
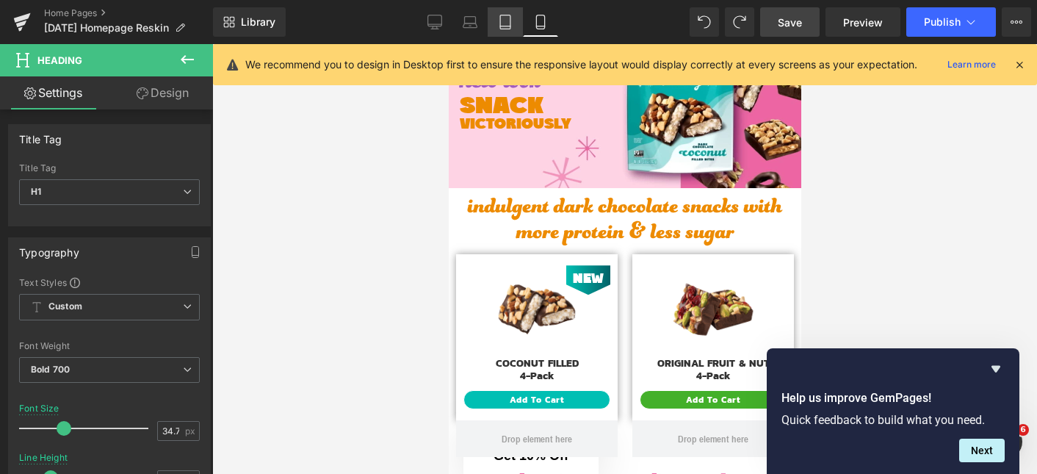
click at [510, 15] on icon at bounding box center [505, 22] width 15 height 15
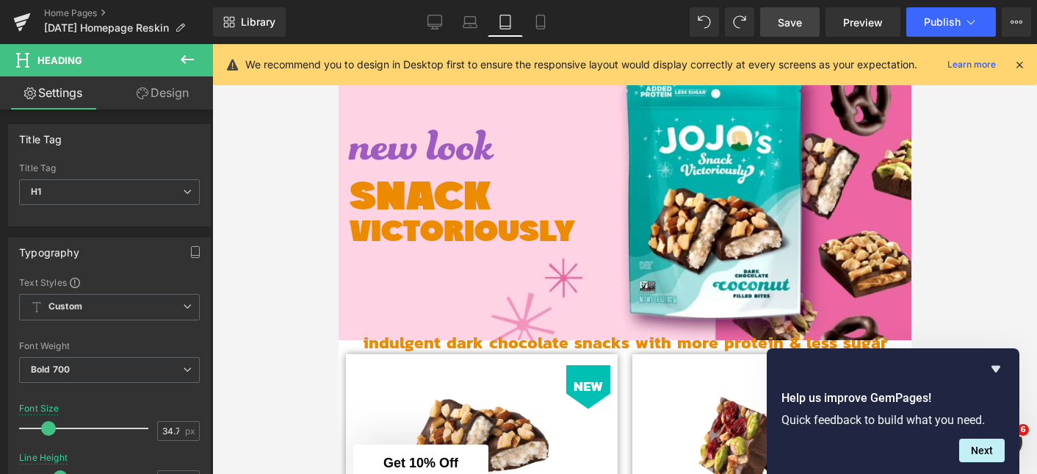
scroll to position [218, 0]
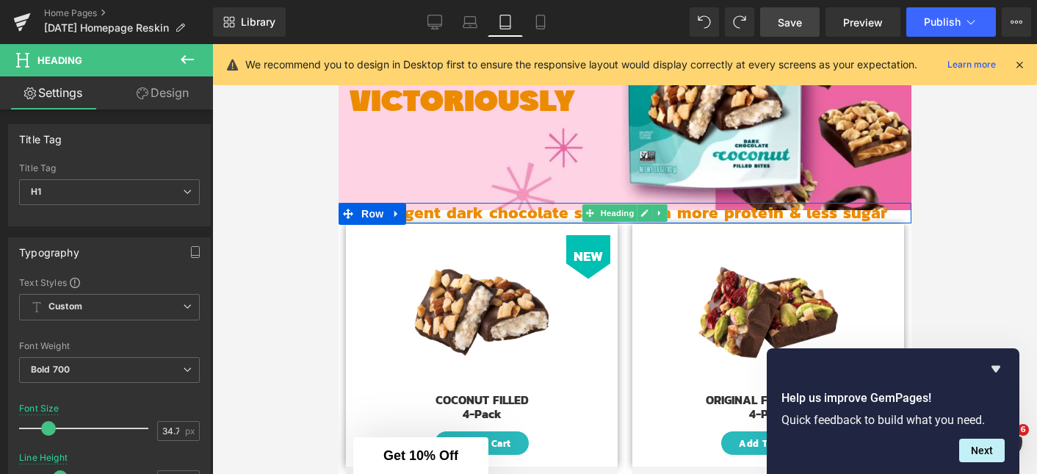
click at [543, 211] on span "indulgent dark chocolate snacks with more protein & less sugar" at bounding box center [624, 212] width 524 height 25
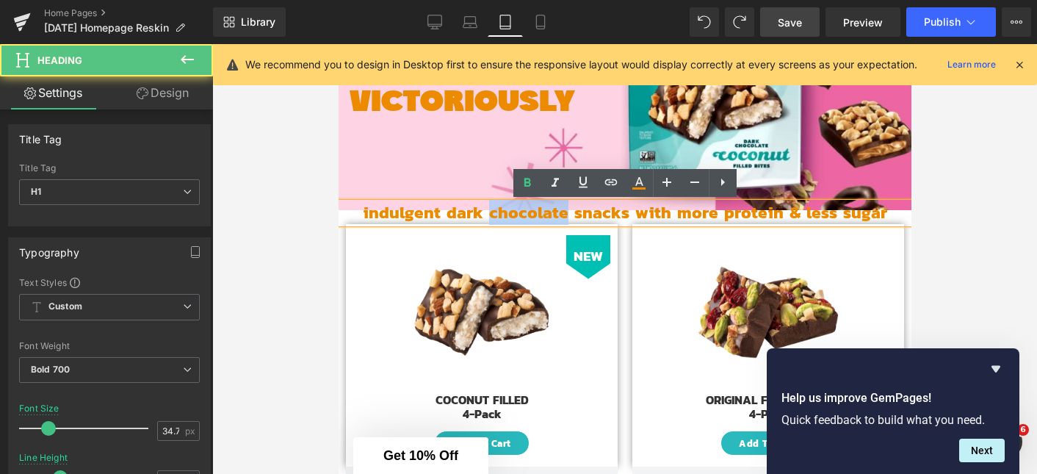
click at [543, 211] on span "indulgent dark chocolate snacks with more protein & less sugar" at bounding box center [624, 212] width 524 height 25
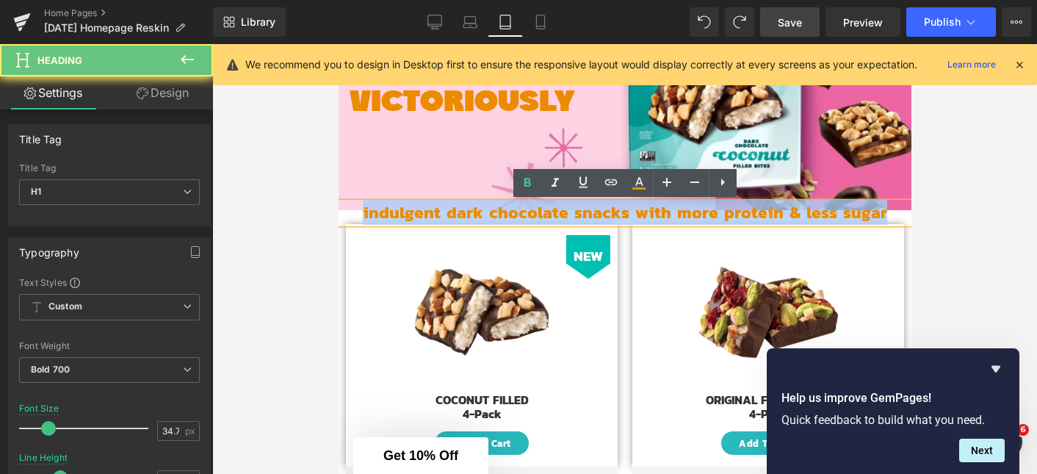
click at [543, 211] on span "indulgent dark chocolate snacks with more protein & less sugar" at bounding box center [624, 212] width 524 height 25
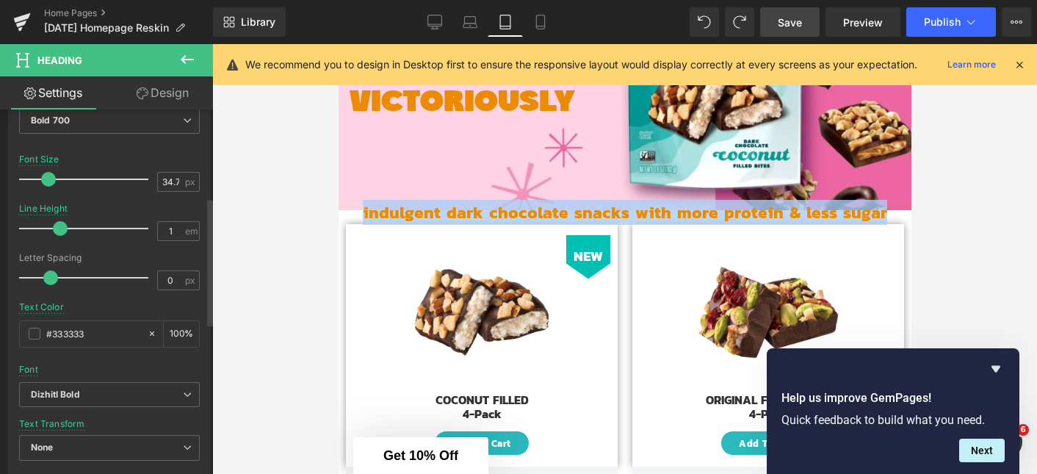
scroll to position [302, 0]
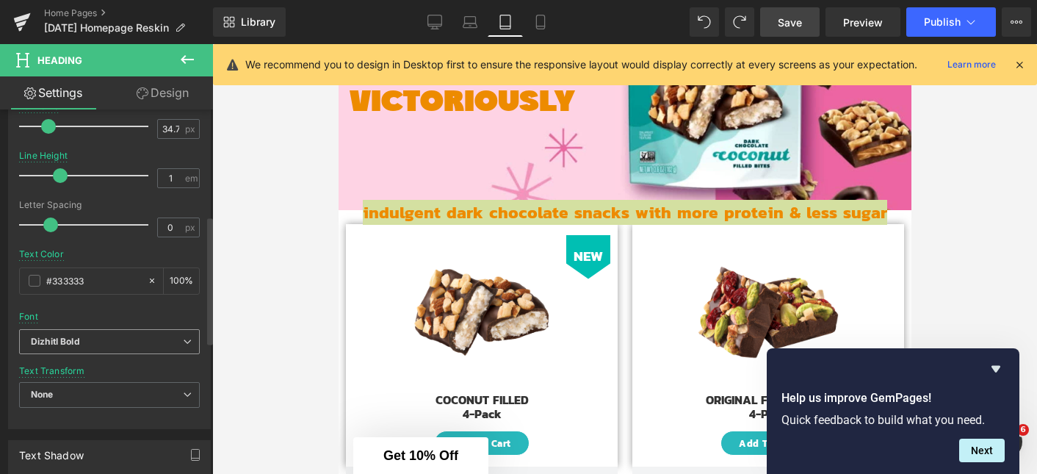
click at [93, 343] on b "Dizhitl Bold" at bounding box center [107, 342] width 152 height 12
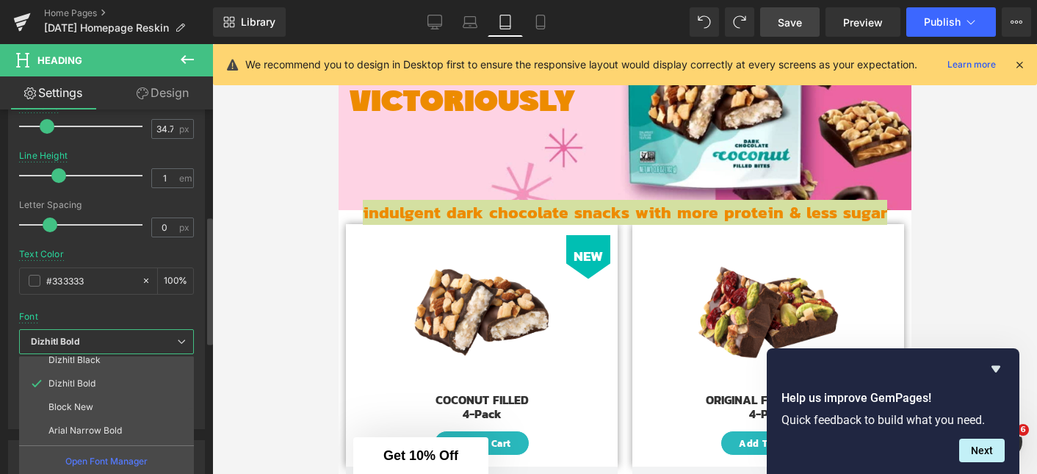
scroll to position [100, 0]
click at [90, 432] on li "Funkydori" at bounding box center [109, 432] width 181 height 23
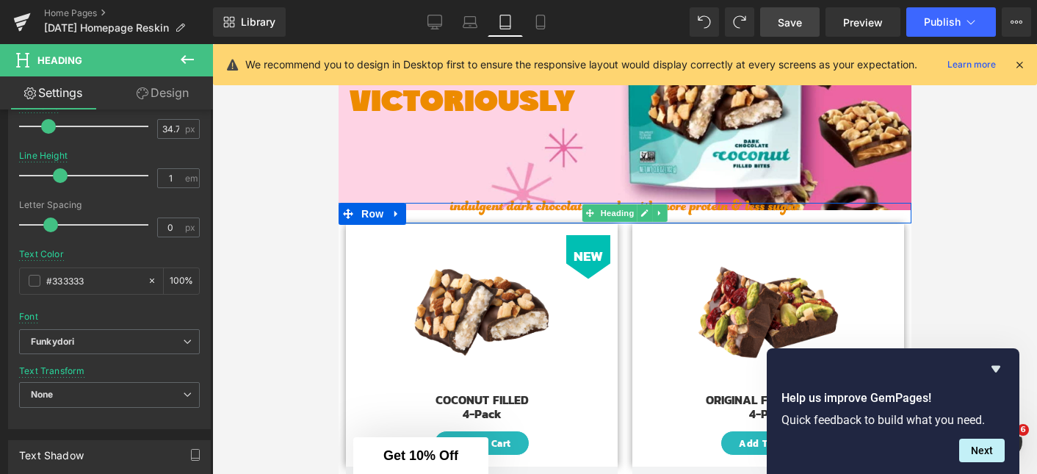
click at [547, 209] on span "indulgent dark chocolate snacks with more protein & less sugar" at bounding box center [623, 212] width 349 height 43
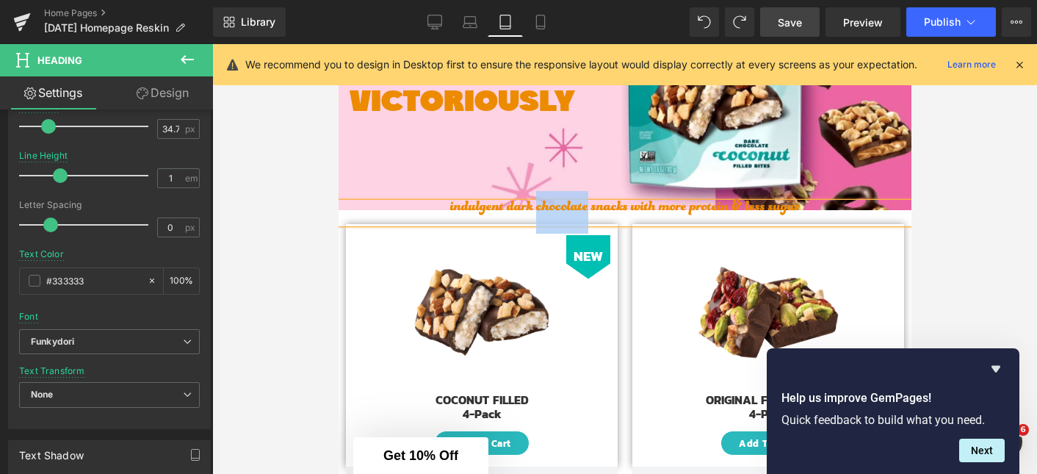
click at [547, 209] on span "indulgent dark chocolate snacks with more protein & less sugar" at bounding box center [623, 212] width 349 height 43
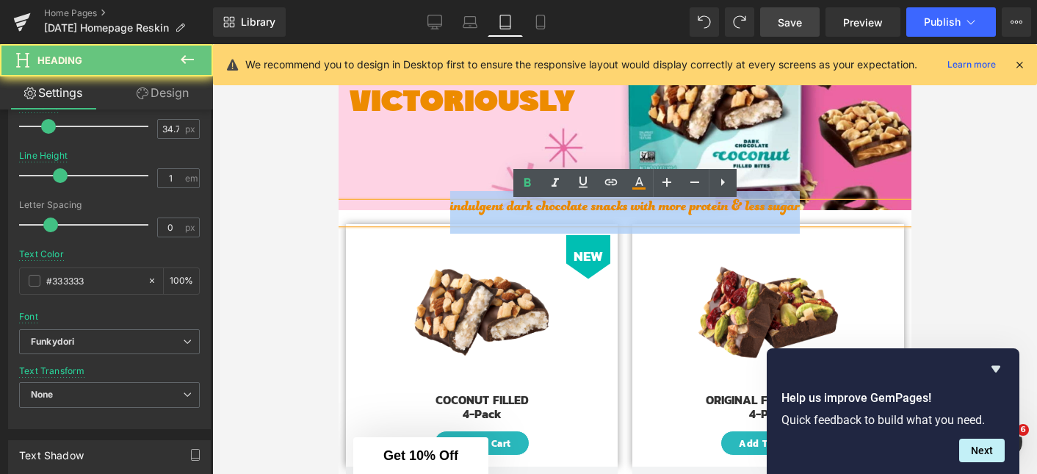
click at [547, 209] on span "indulgent dark chocolate snacks with more protein & less sugar" at bounding box center [623, 212] width 349 height 43
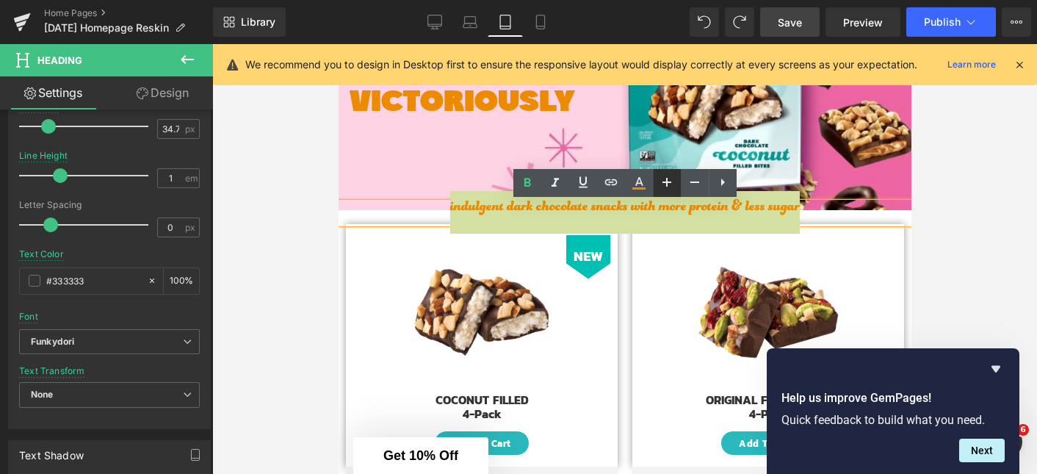
click at [667, 184] on icon at bounding box center [667, 182] width 18 height 18
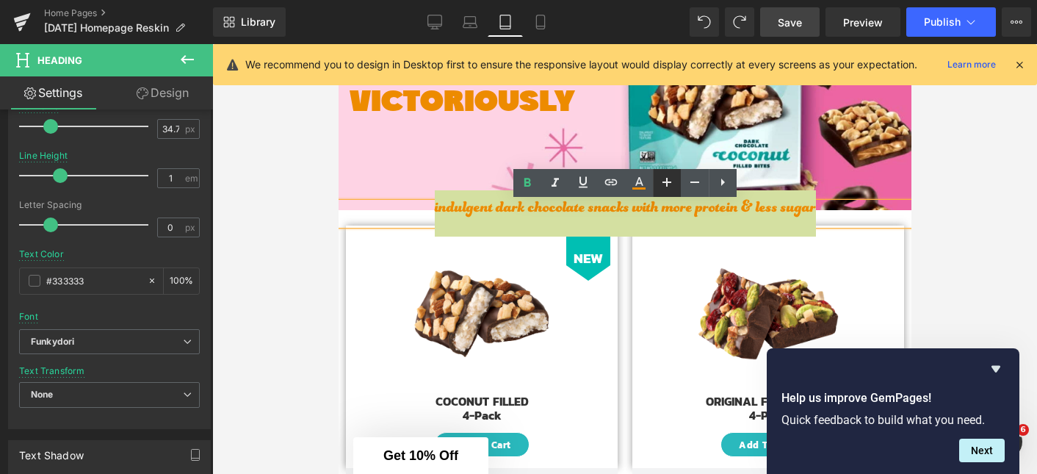
click at [667, 184] on icon at bounding box center [667, 182] width 18 height 18
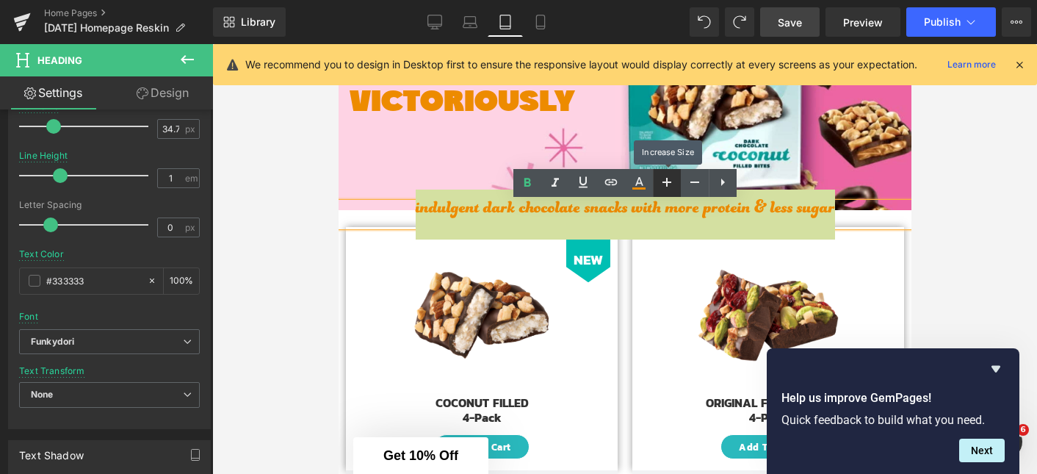
click at [667, 184] on icon at bounding box center [667, 182] width 18 height 18
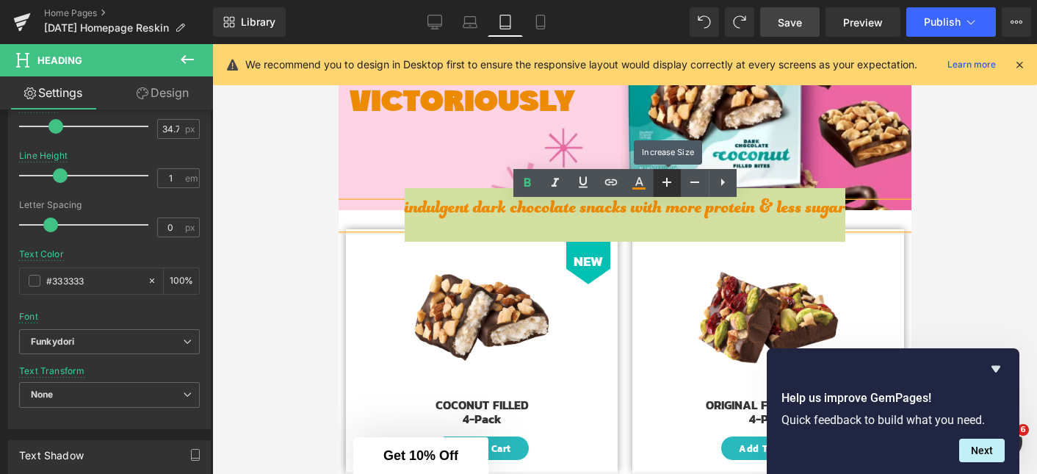
click at [667, 184] on icon at bounding box center [667, 182] width 18 height 18
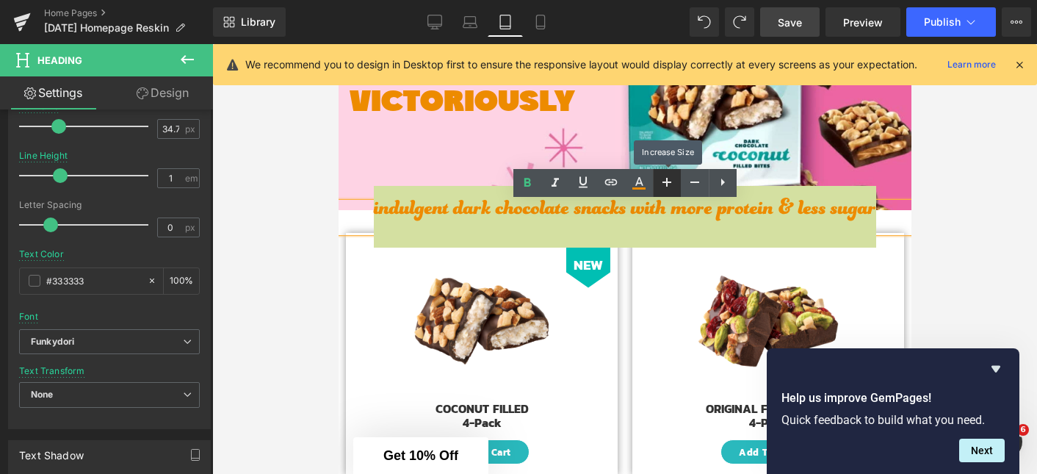
click at [667, 184] on icon at bounding box center [667, 182] width 18 height 18
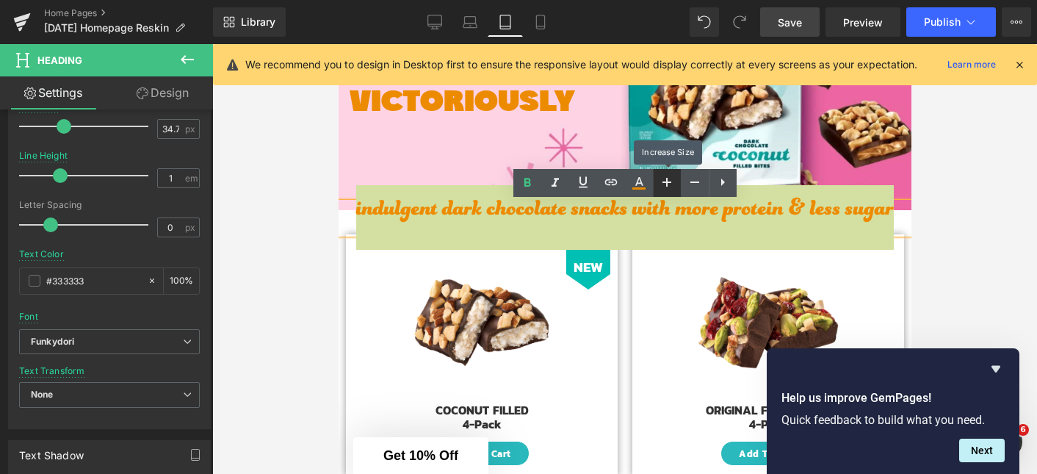
click at [667, 184] on icon at bounding box center [667, 182] width 18 height 18
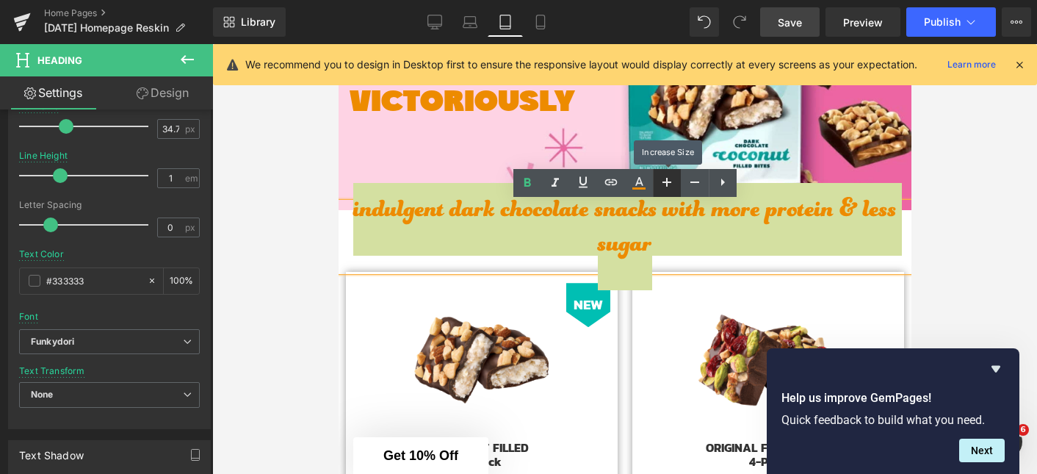
click at [667, 184] on icon at bounding box center [667, 182] width 18 height 18
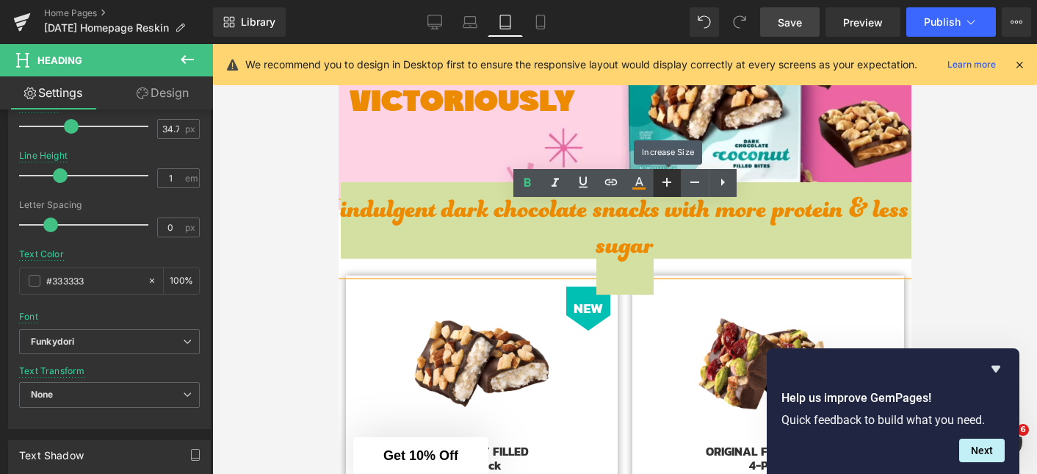
click at [667, 184] on icon at bounding box center [667, 182] width 18 height 18
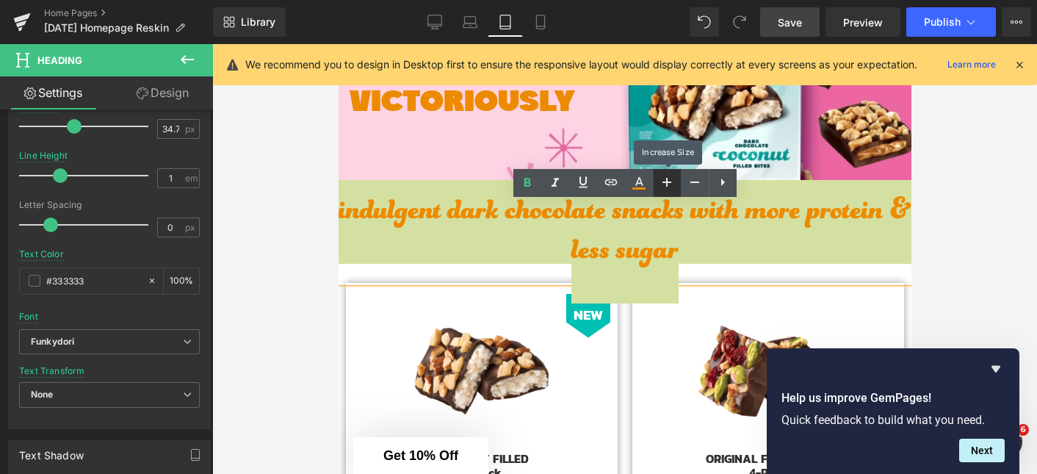
click at [667, 184] on icon at bounding box center [667, 182] width 18 height 18
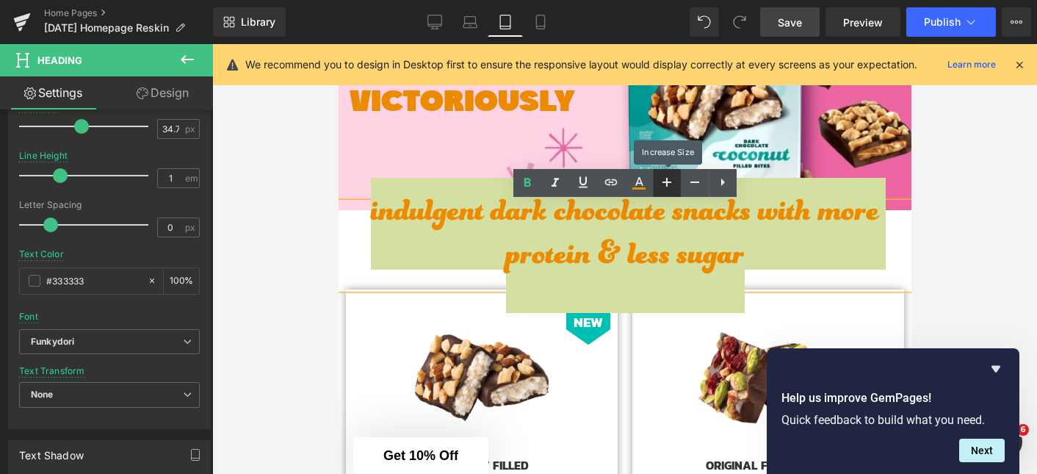
click at [667, 184] on icon at bounding box center [667, 182] width 18 height 18
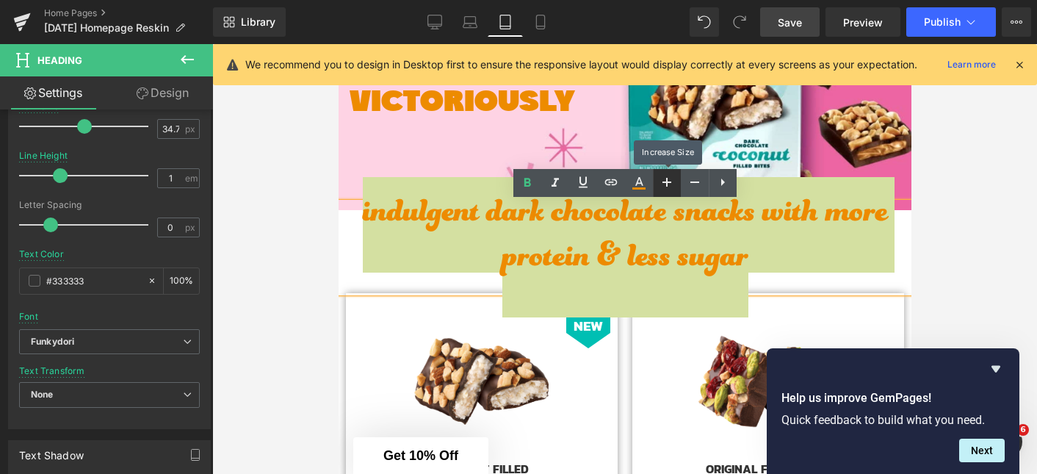
click at [667, 184] on icon at bounding box center [667, 182] width 18 height 18
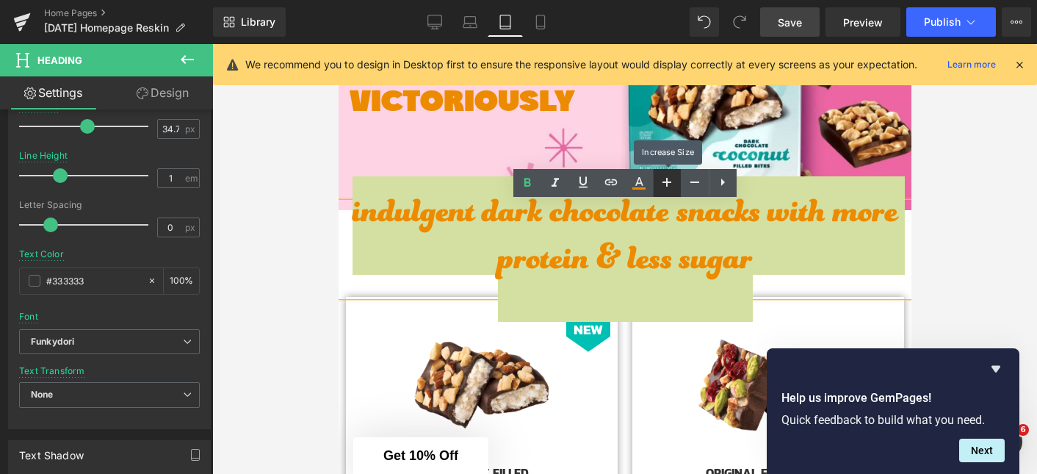
click at [667, 184] on icon at bounding box center [667, 182] width 18 height 18
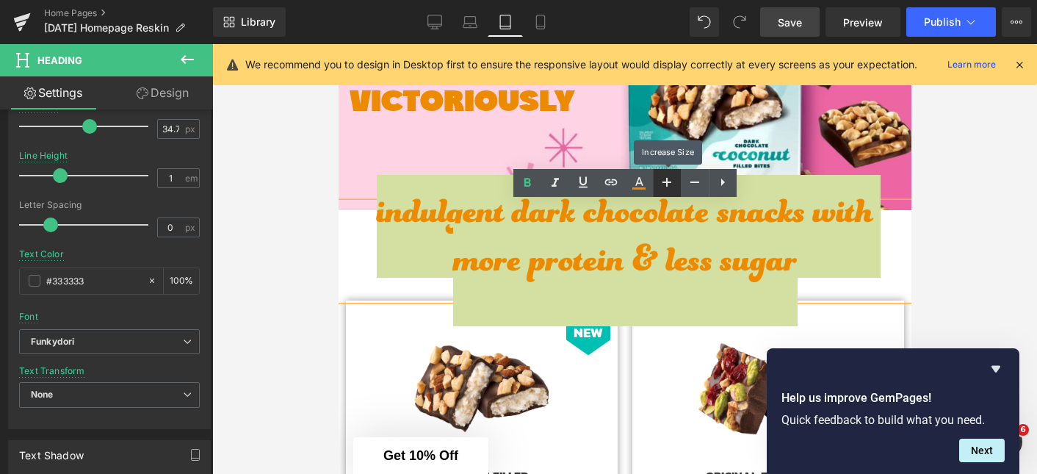
click at [667, 184] on icon at bounding box center [667, 182] width 18 height 18
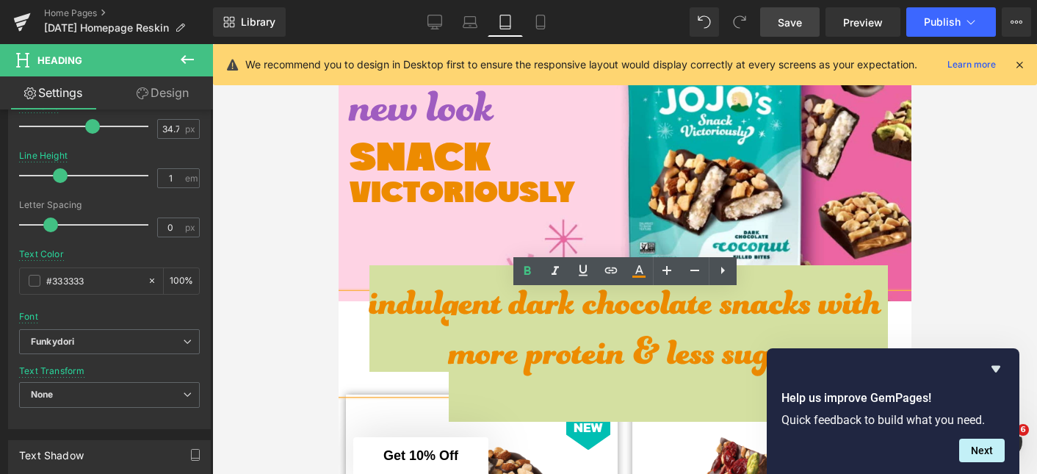
scroll to position [130, 0]
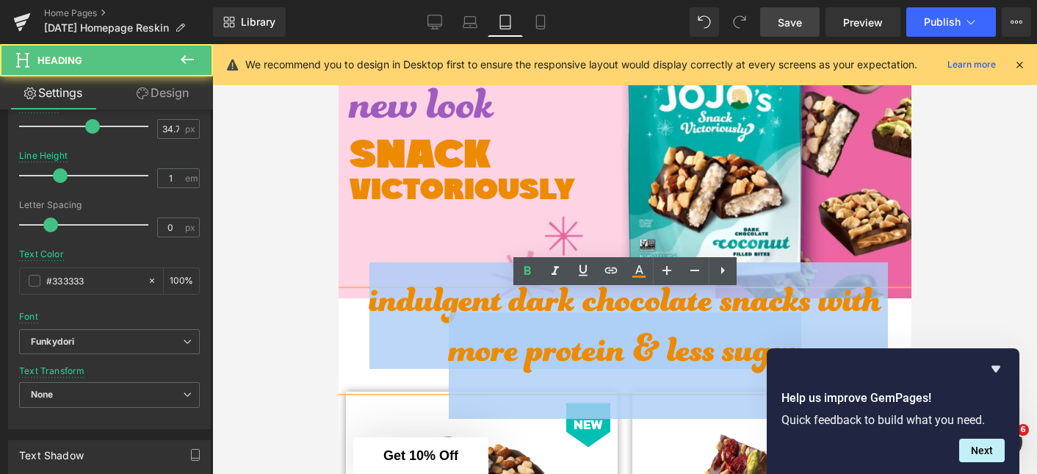
click at [540, 326] on span "indulgent dark chocolate snacks with more protein & less sugar" at bounding box center [624, 340] width 511 height 156
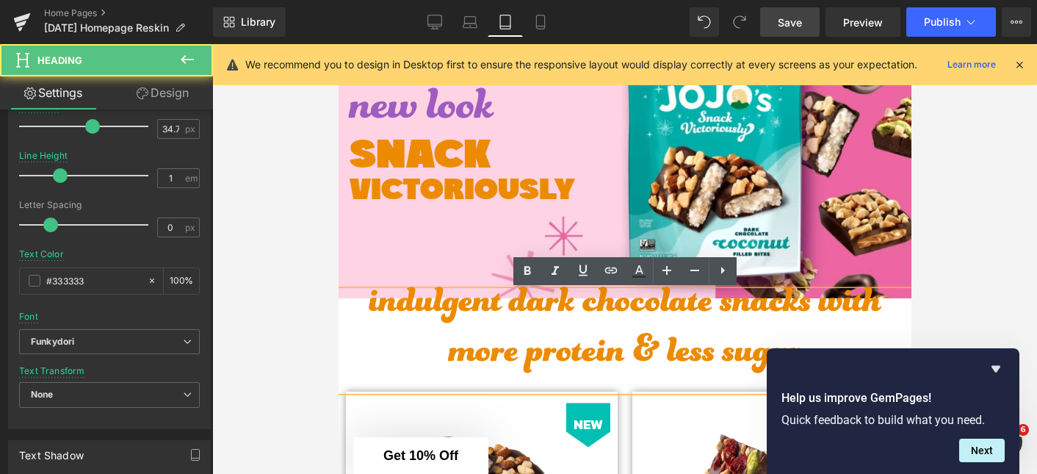
click at [540, 326] on span "indulgent dark chocolate snacks with more protein & less sugar" at bounding box center [624, 340] width 511 height 156
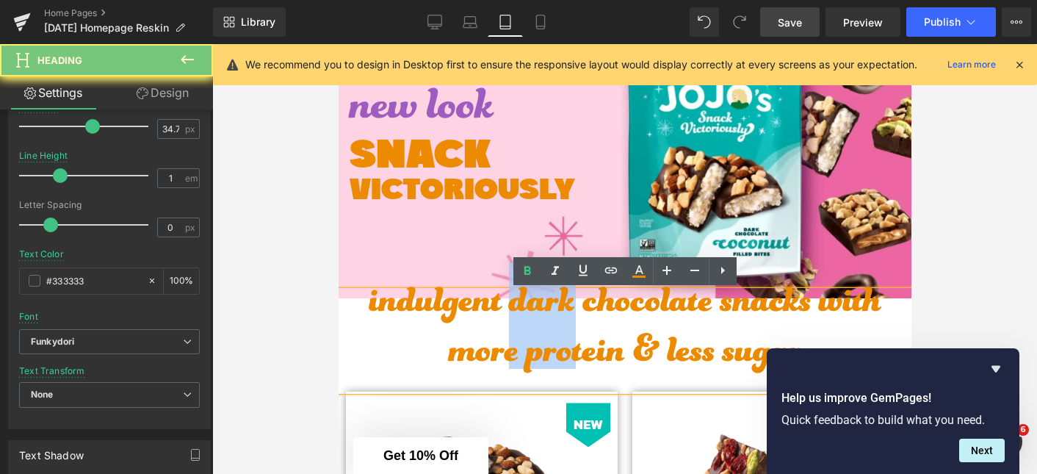
click at [540, 326] on span "indulgent dark chocolate snacks with more protein & less sugar" at bounding box center [624, 340] width 511 height 156
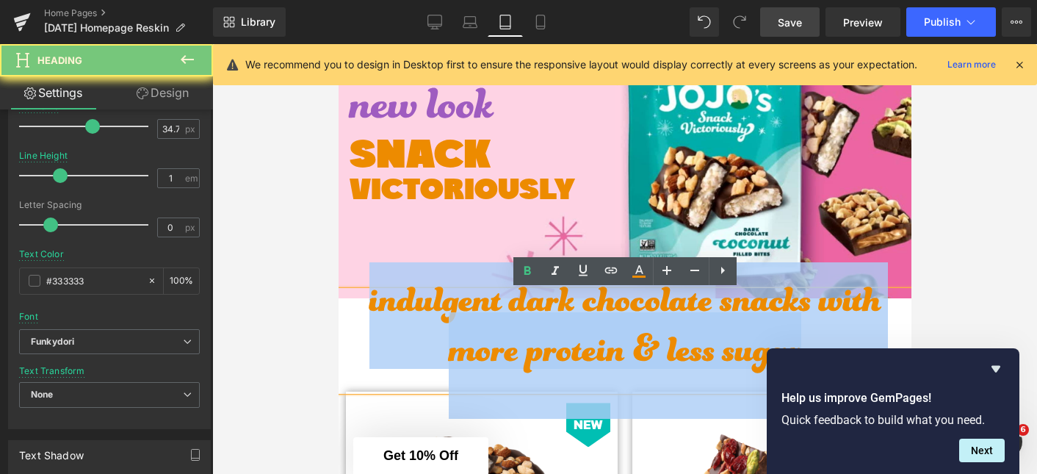
click at [540, 326] on span "indulgent dark chocolate snacks with more protein & less sugar" at bounding box center [624, 340] width 511 height 156
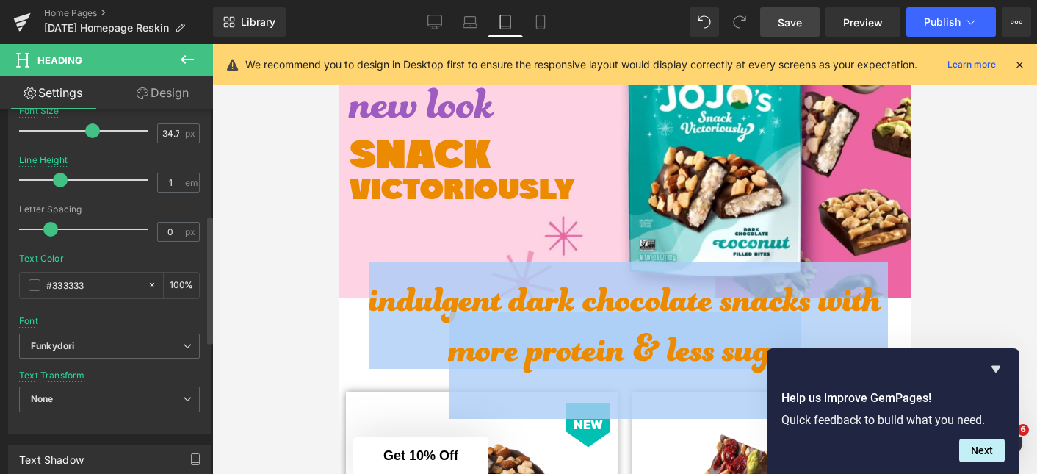
scroll to position [296, 0]
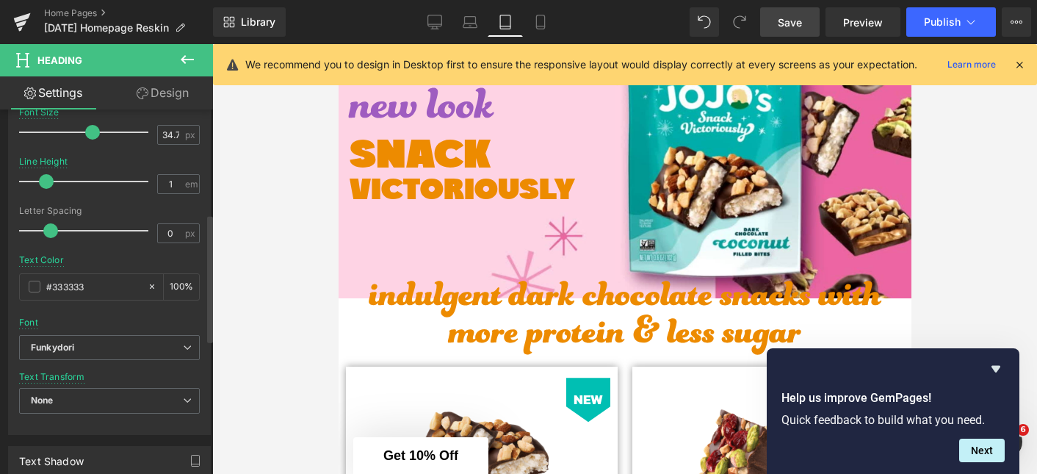
drag, startPoint x: 59, startPoint y: 184, endPoint x: 46, endPoint y: 184, distance: 13.2
click at [46, 184] on span at bounding box center [46, 181] width 15 height 15
click at [166, 93] on link "Design" at bounding box center [162, 92] width 106 height 33
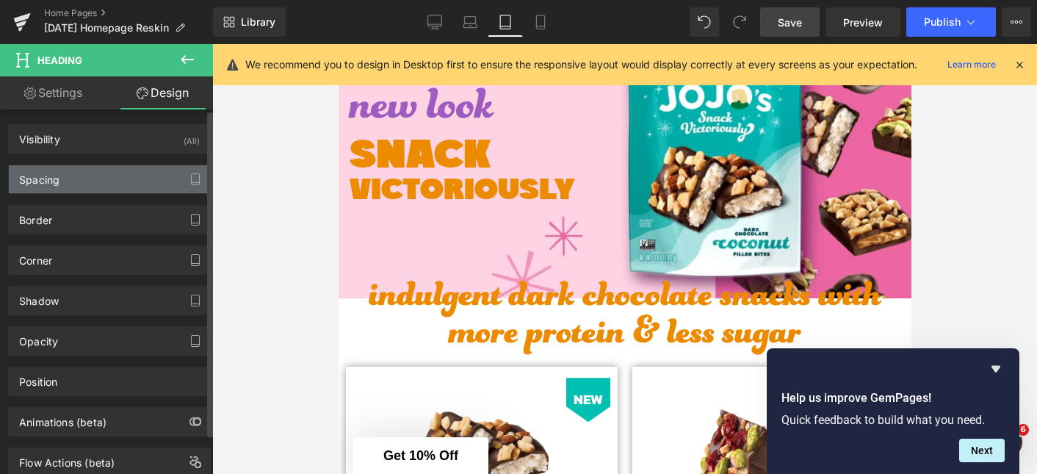
click at [95, 170] on div "Spacing" at bounding box center [109, 179] width 201 height 28
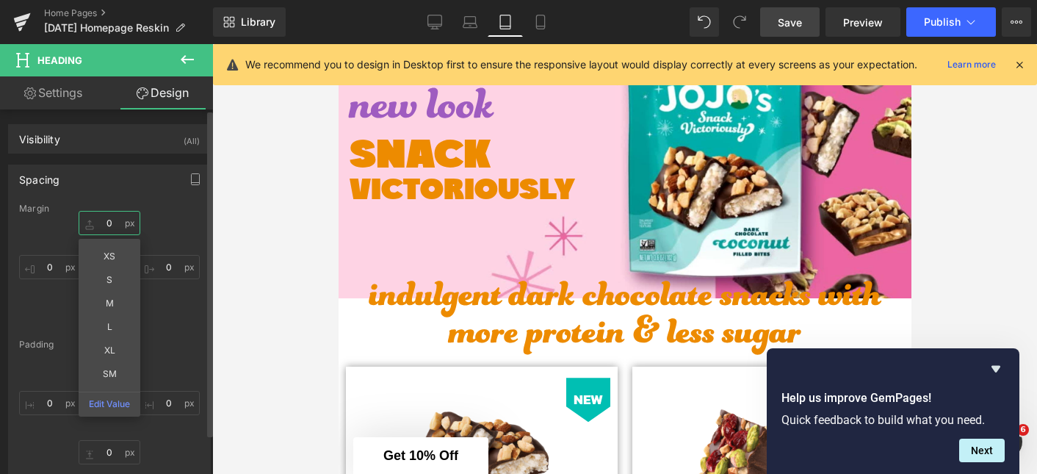
click at [107, 226] on input "0" at bounding box center [110, 223] width 62 height 24
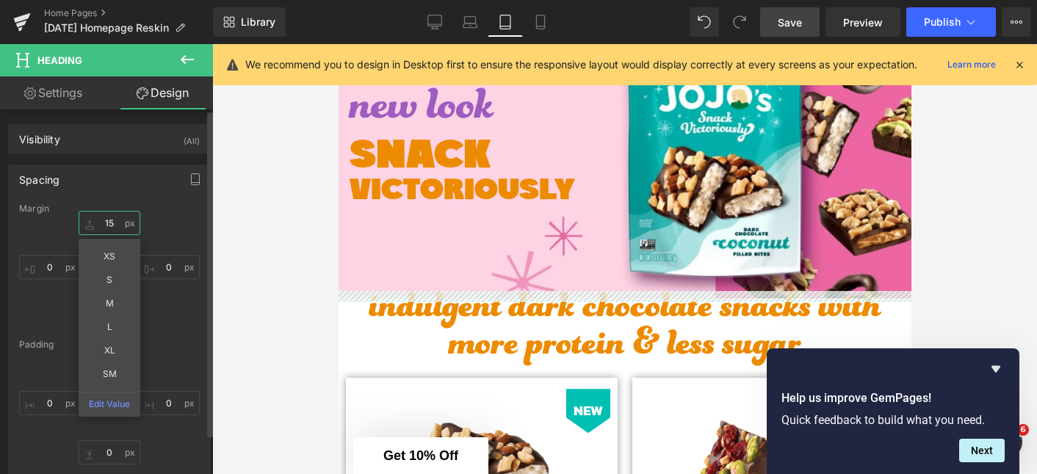
click at [110, 220] on input "15" at bounding box center [110, 223] width 62 height 24
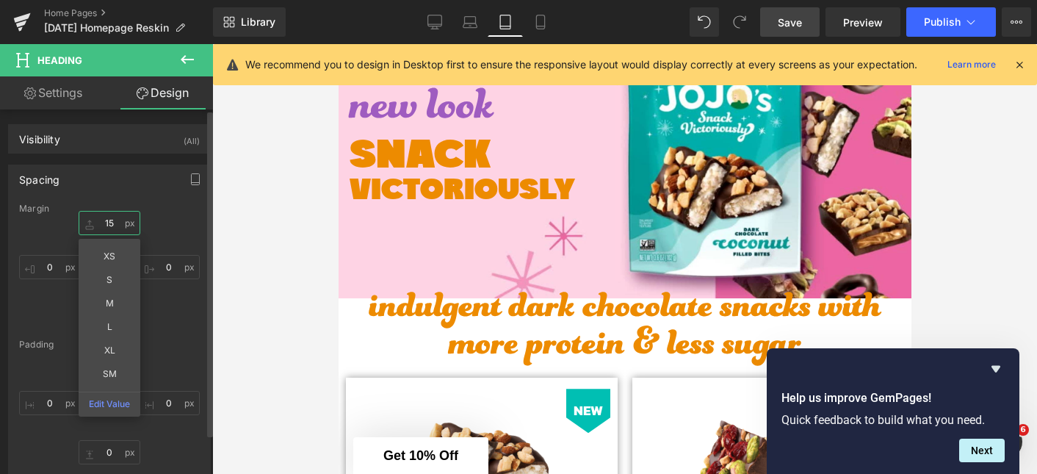
click at [110, 220] on input "15" at bounding box center [110, 223] width 62 height 24
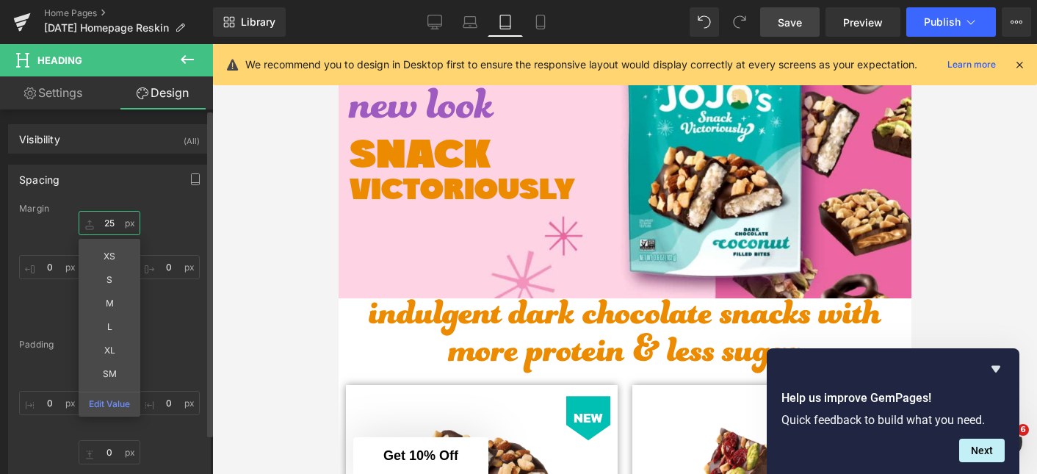
type input "2"
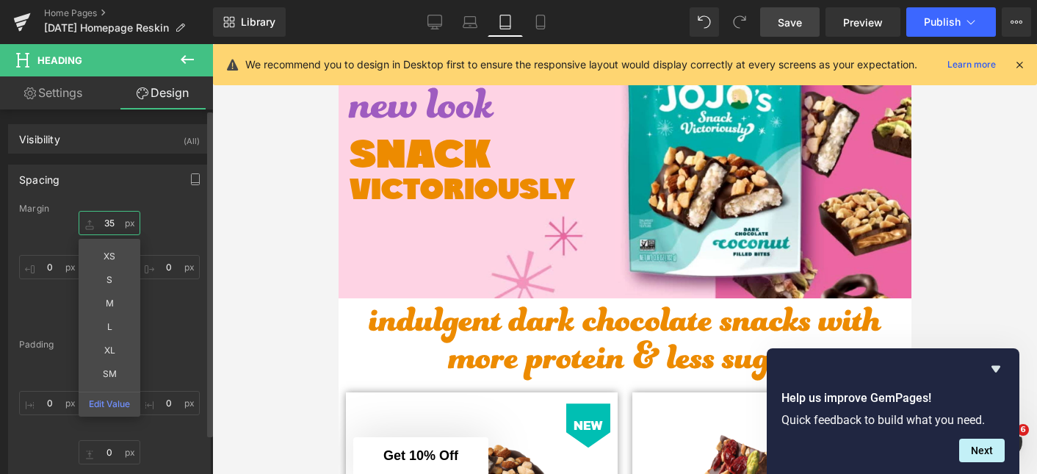
type input "3"
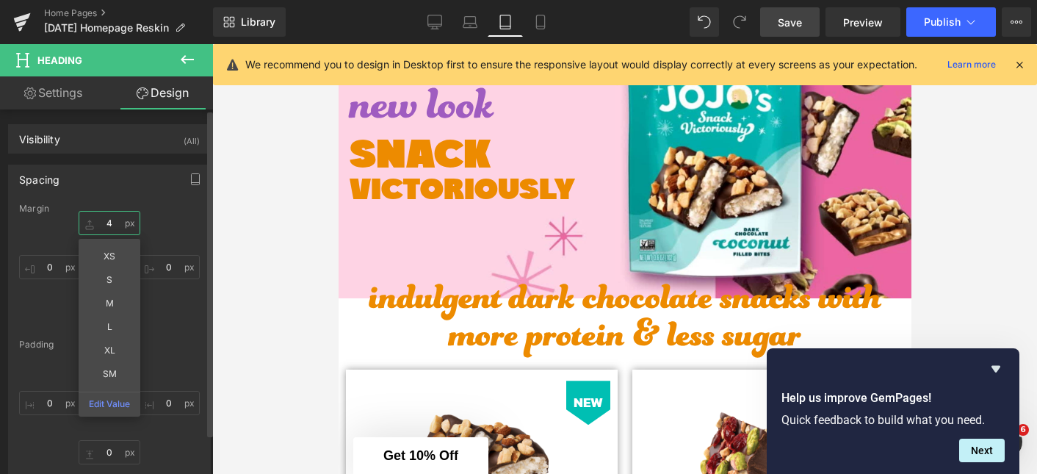
type input "45"
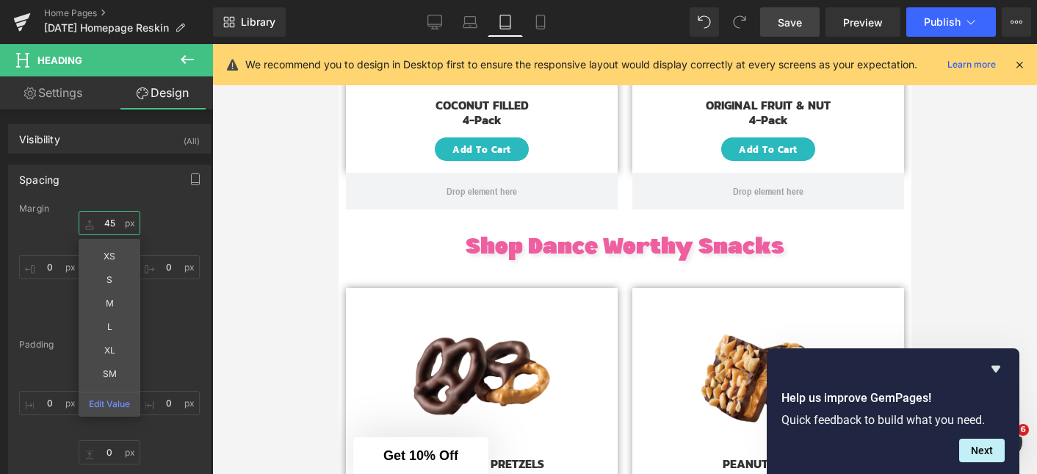
scroll to position [602, 0]
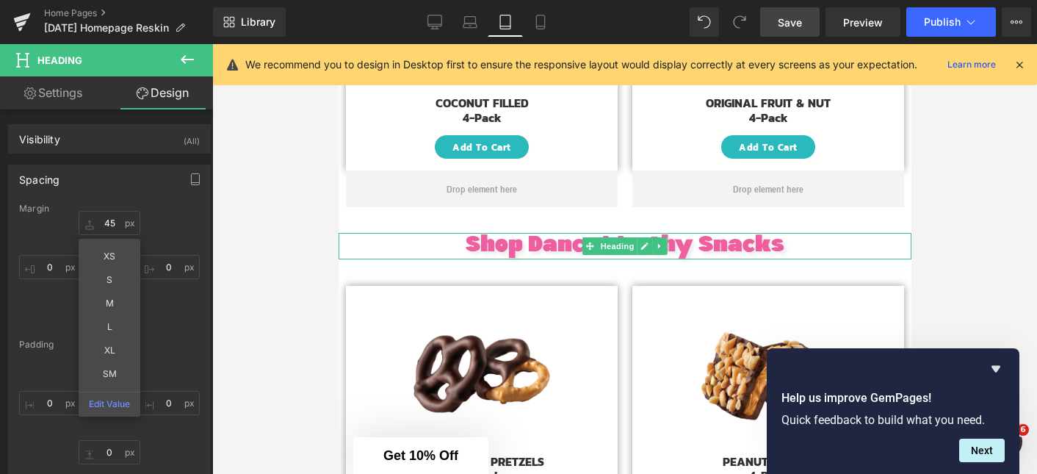
click at [557, 246] on span "Shop Dance Worthy Snacks" at bounding box center [624, 245] width 319 height 23
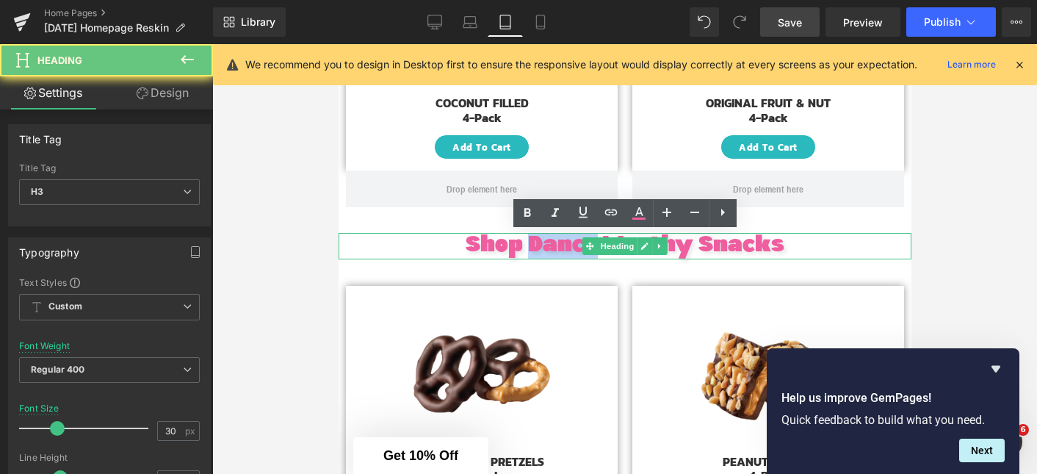
click at [557, 246] on span "Shop Dance Worthy Snacks" at bounding box center [624, 245] width 319 height 23
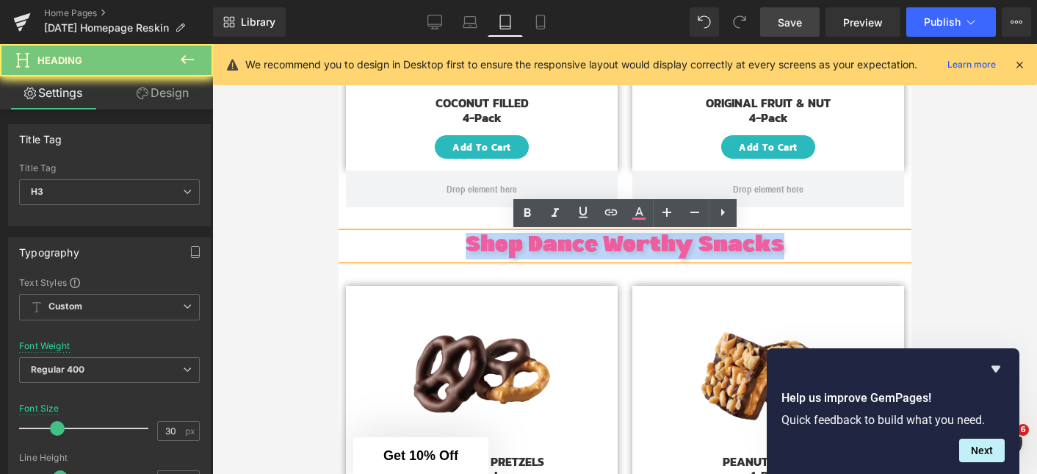
click at [557, 246] on span "Shop Dance Worthy Snacks" at bounding box center [624, 245] width 319 height 23
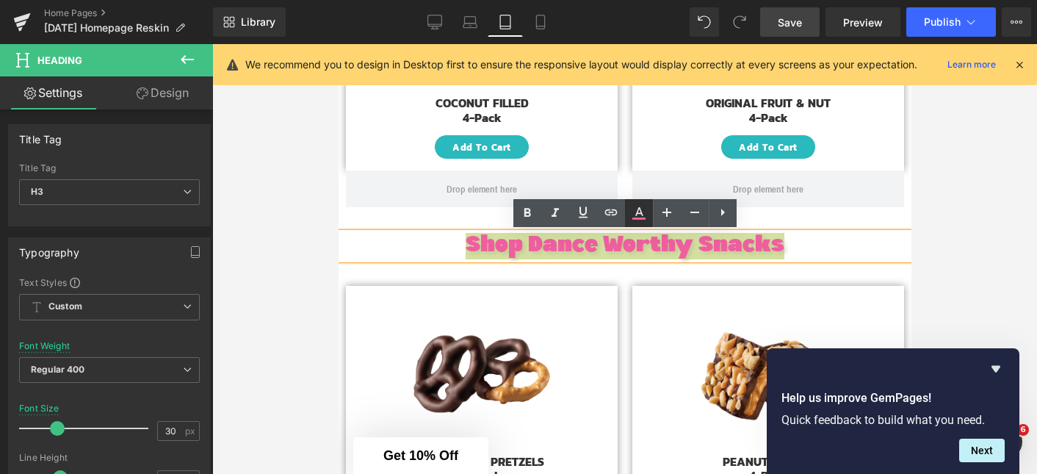
click at [638, 211] on icon at bounding box center [639, 213] width 18 height 18
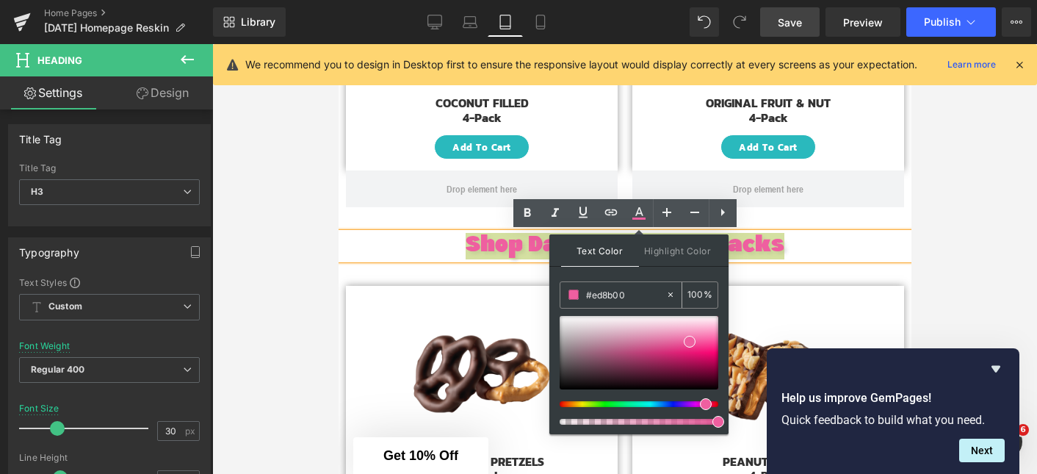
click at [620, 290] on input "#ed8b00" at bounding box center [625, 294] width 79 height 16
paste input "d8b0"
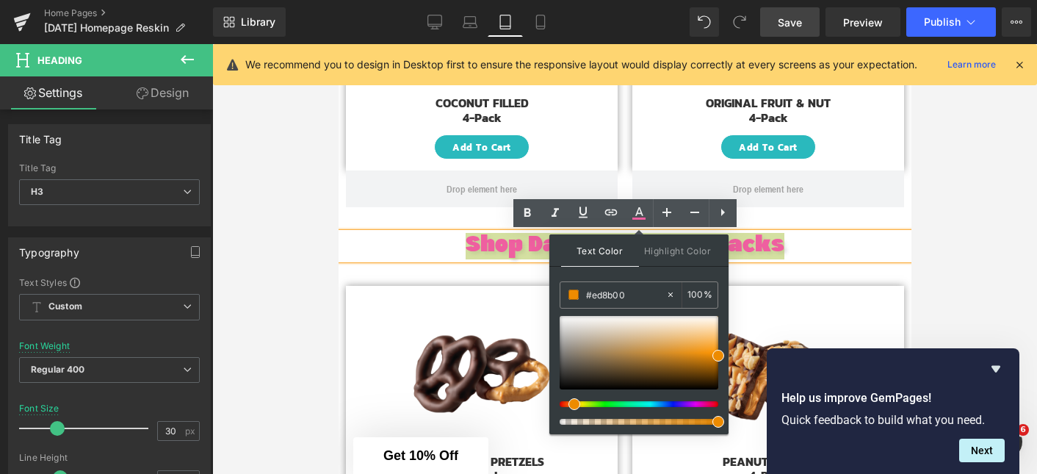
type input "#ed8b00"
click at [642, 277] on div "Text Color Highlight Color #333333 #ed8b00 100 % none 0 %" at bounding box center [638, 334] width 179 height 200
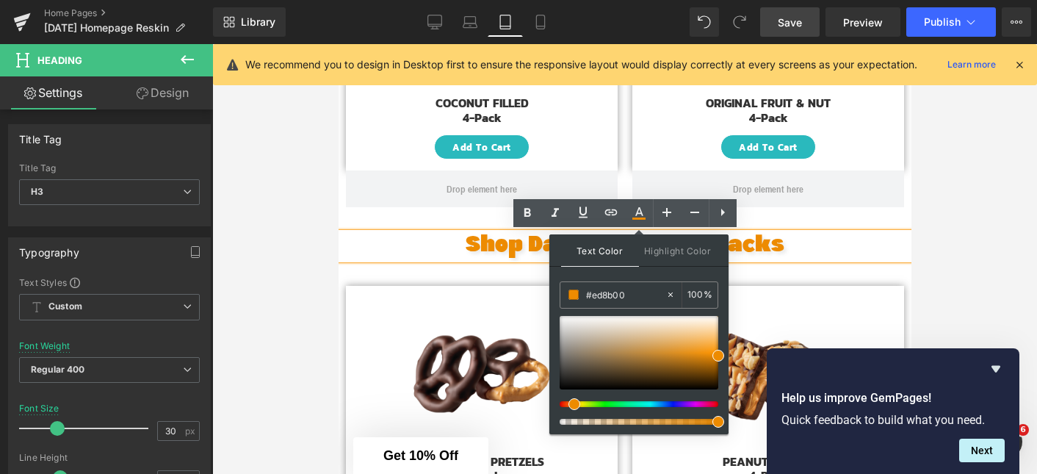
click at [855, 241] on h3 "Shop Dance Worthy Snacks" at bounding box center [624, 246] width 573 height 26
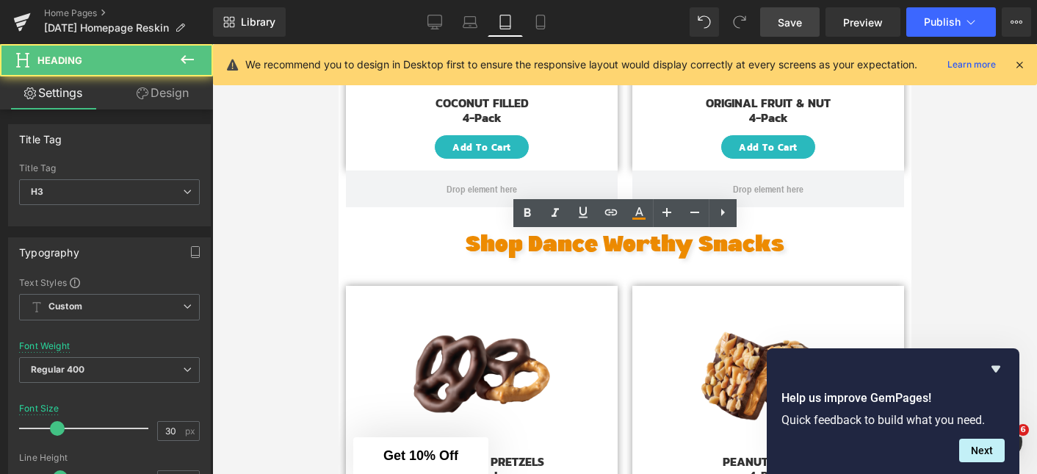
click at [932, 222] on div at bounding box center [624, 259] width 825 height 430
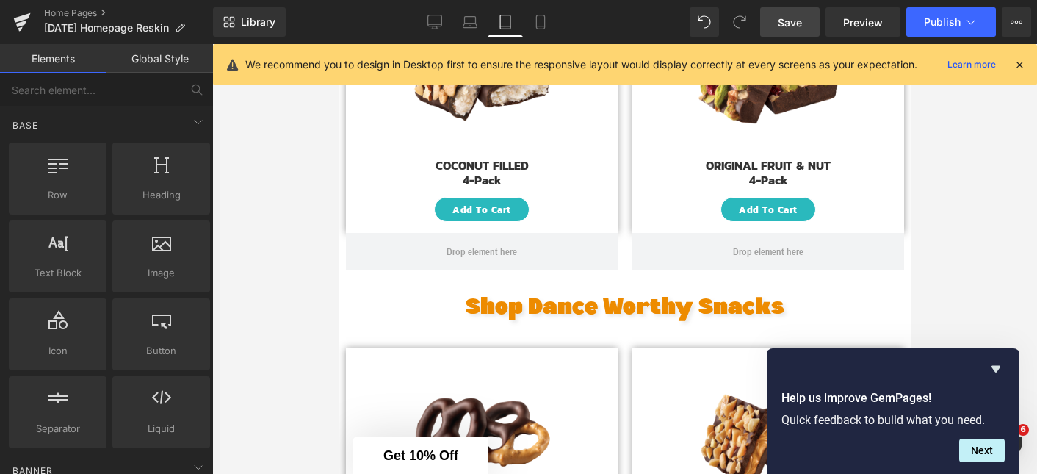
scroll to position [532, 0]
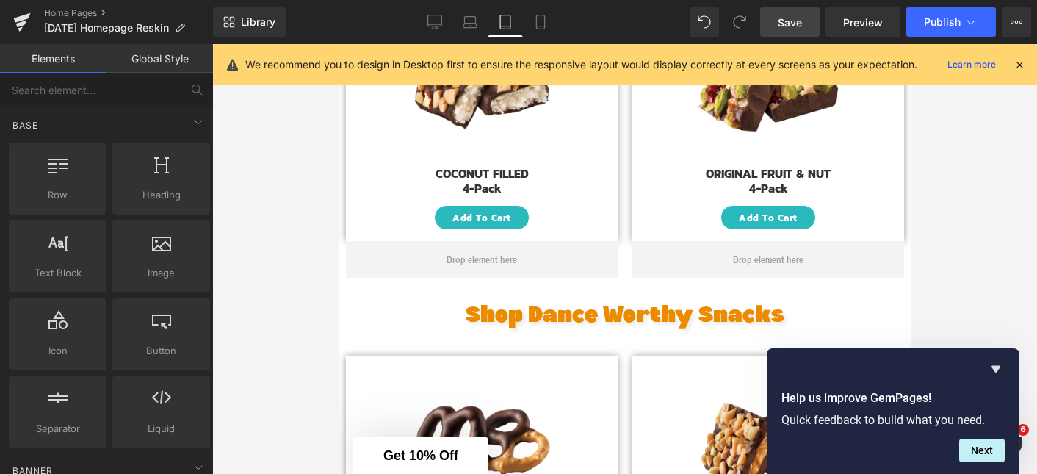
click at [800, 21] on span "Save" at bounding box center [790, 22] width 24 height 15
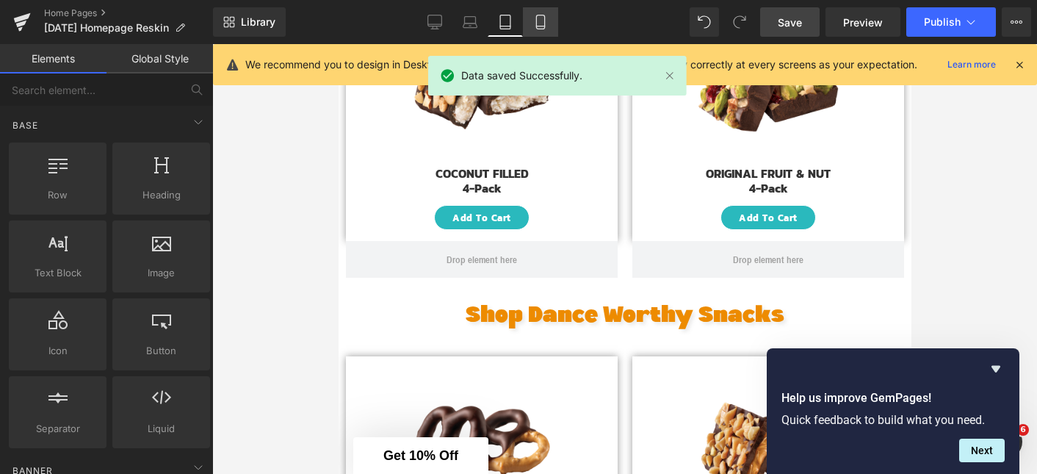
click at [536, 16] on icon at bounding box center [540, 22] width 8 height 14
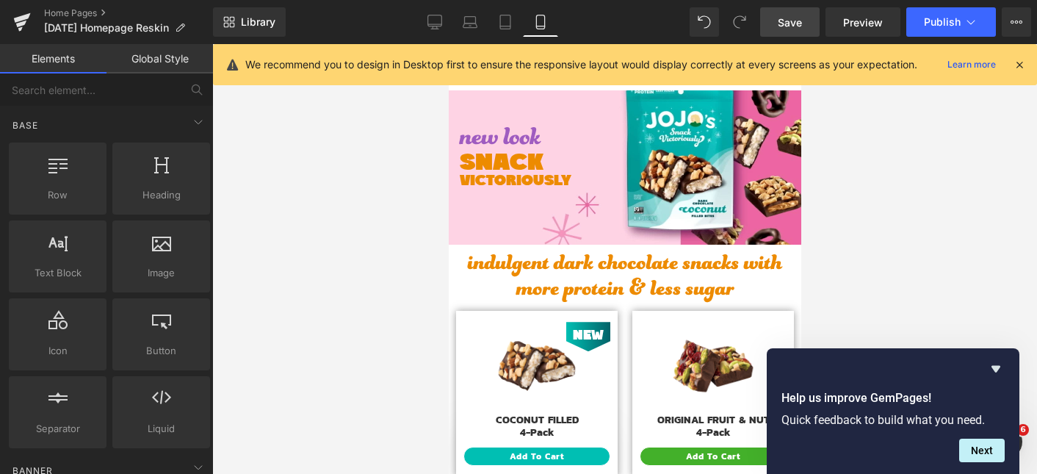
scroll to position [0, 0]
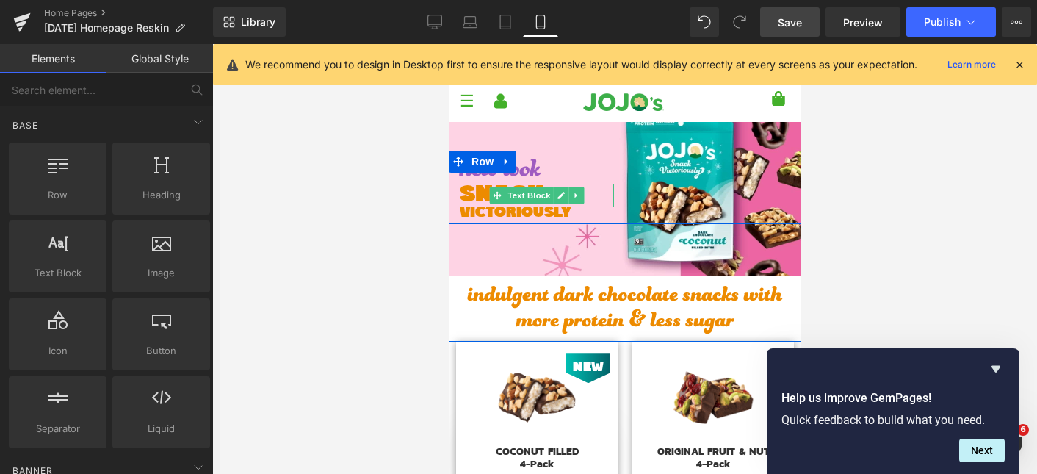
click at [483, 195] on span "SNACK" at bounding box center [501, 195] width 84 height 24
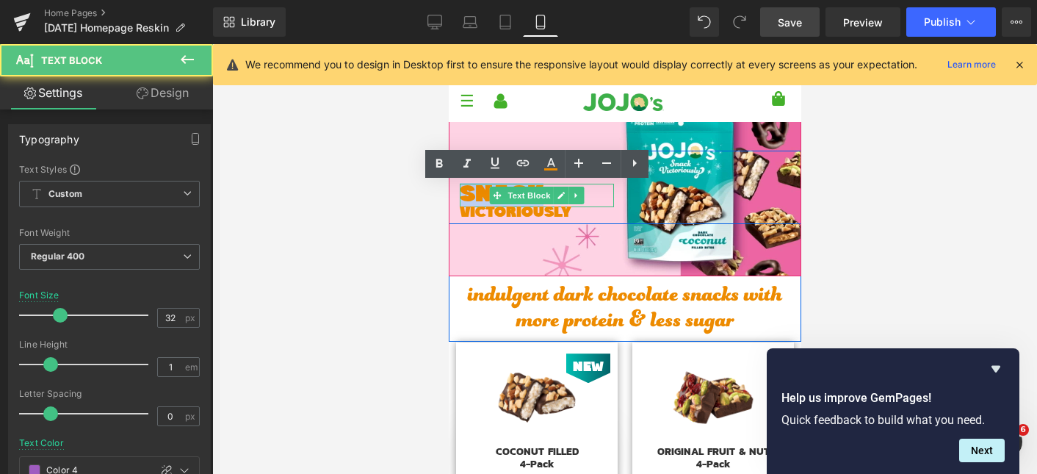
click at [483, 195] on span "SNACK" at bounding box center [501, 195] width 84 height 24
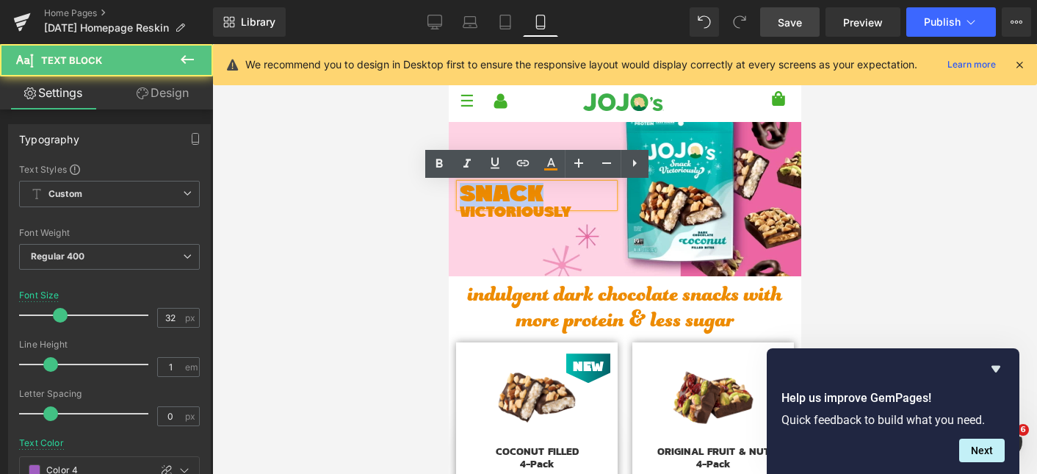
click at [483, 195] on span "SNACK" at bounding box center [501, 195] width 84 height 24
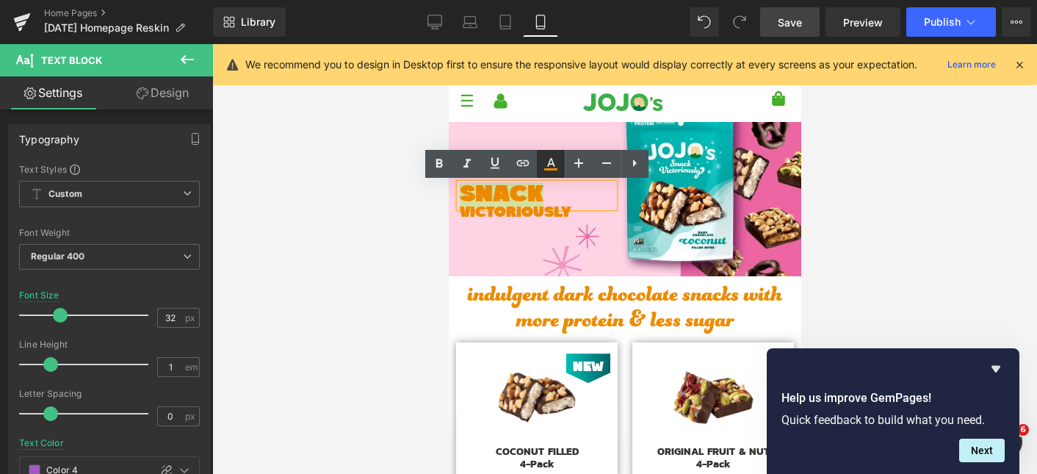
click at [552, 166] on icon at bounding box center [551, 164] width 18 height 18
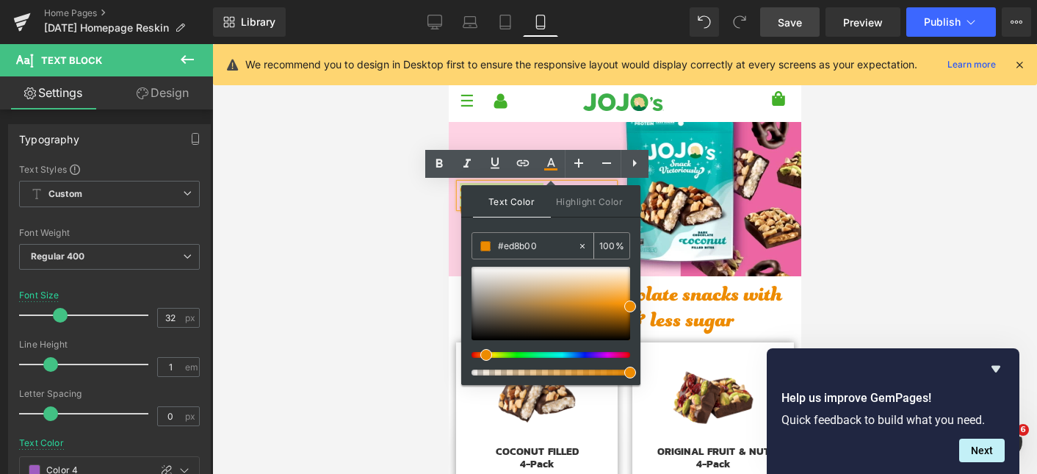
click at [548, 249] on input "#ed8b00" at bounding box center [537, 246] width 79 height 16
click at [425, 201] on div at bounding box center [624, 259] width 825 height 430
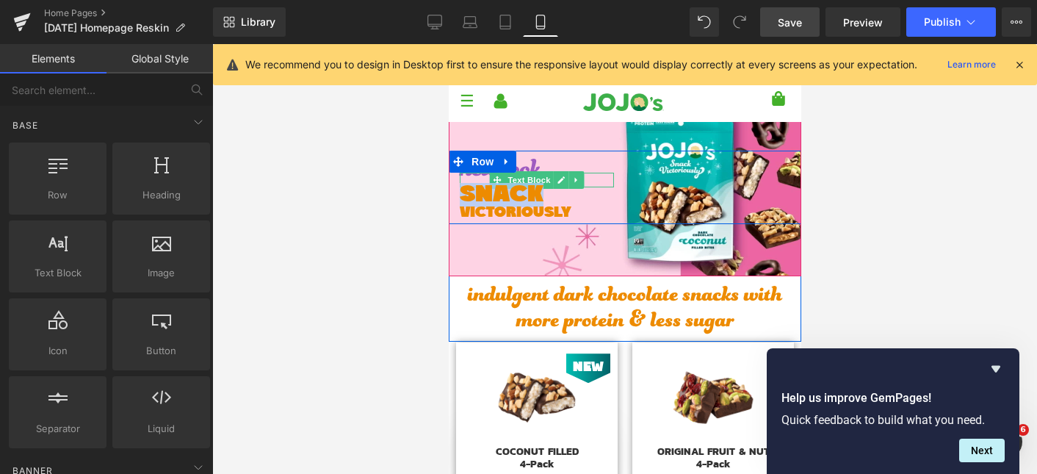
click at [532, 164] on span "new look" at bounding box center [499, 179] width 81 height 73
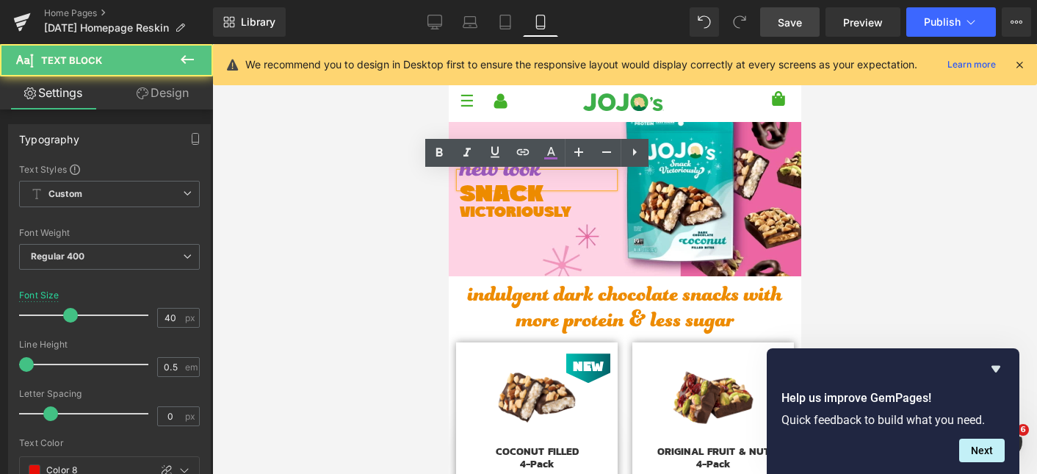
click at [532, 164] on link at bounding box center [523, 153] width 28 height 28
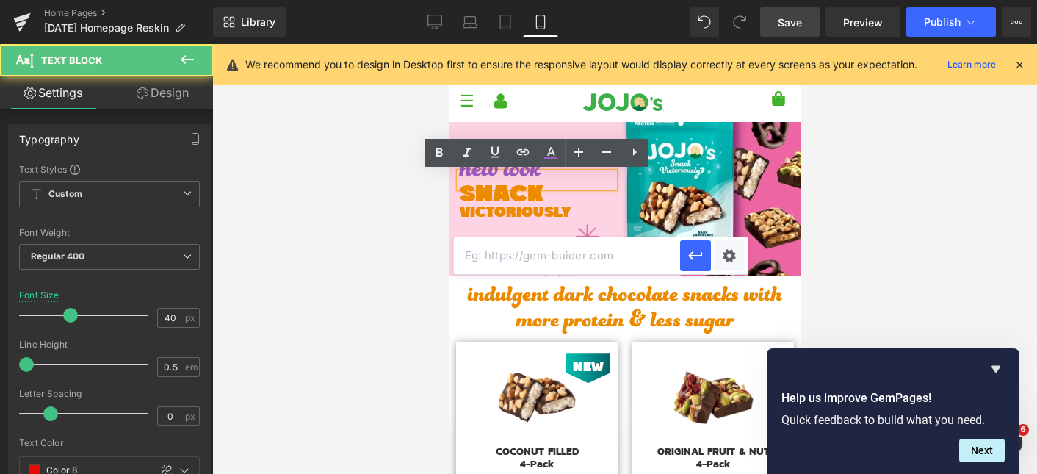
click at [532, 164] on link at bounding box center [523, 153] width 28 height 28
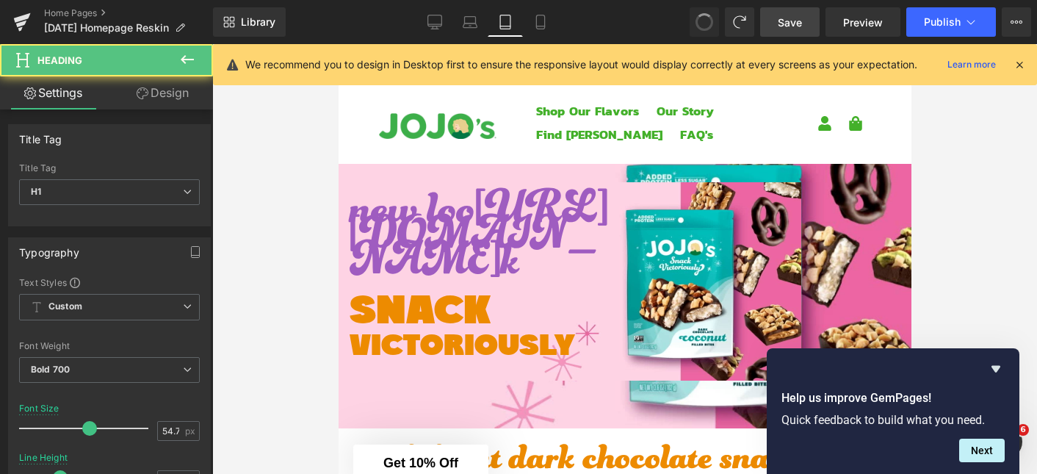
scroll to position [163, 0]
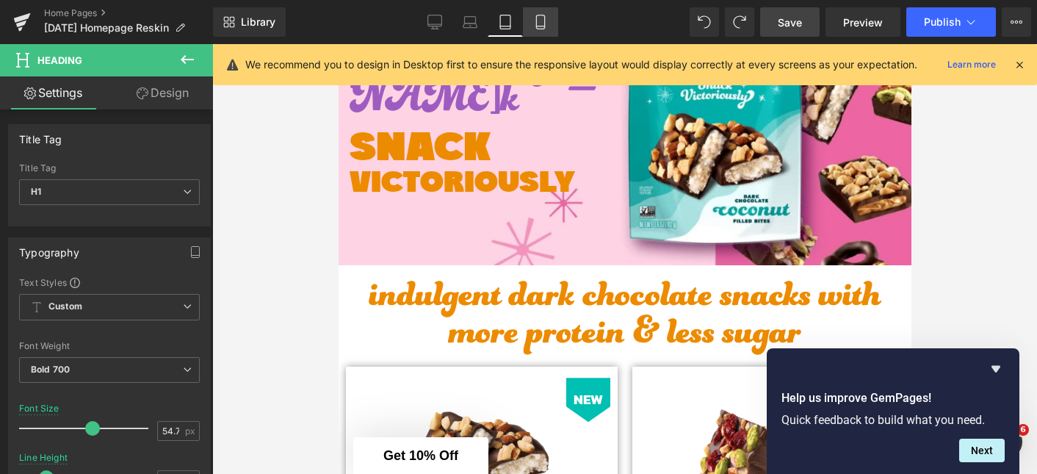
click at [532, 31] on link "Mobile" at bounding box center [540, 21] width 35 height 29
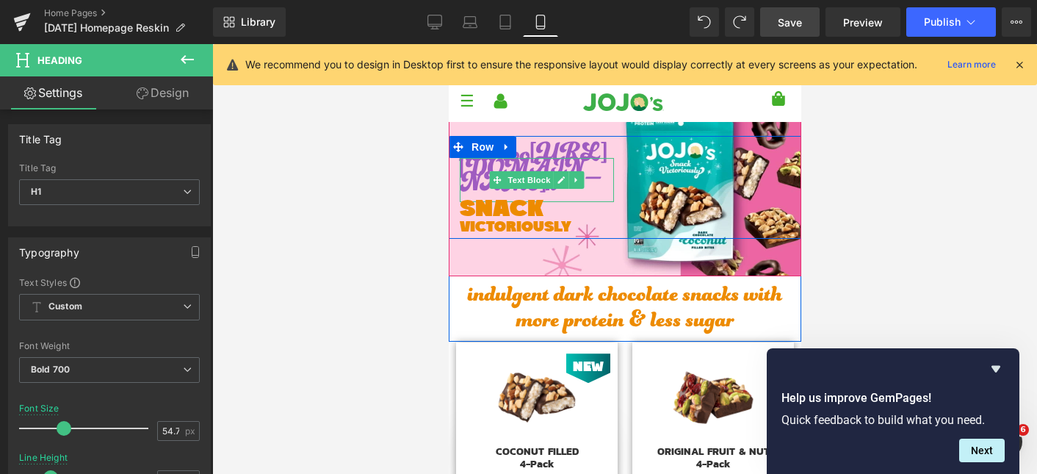
click at [473, 170] on span "new loo [URL][DOMAIN_NAME] k" at bounding box center [533, 179] width 148 height 102
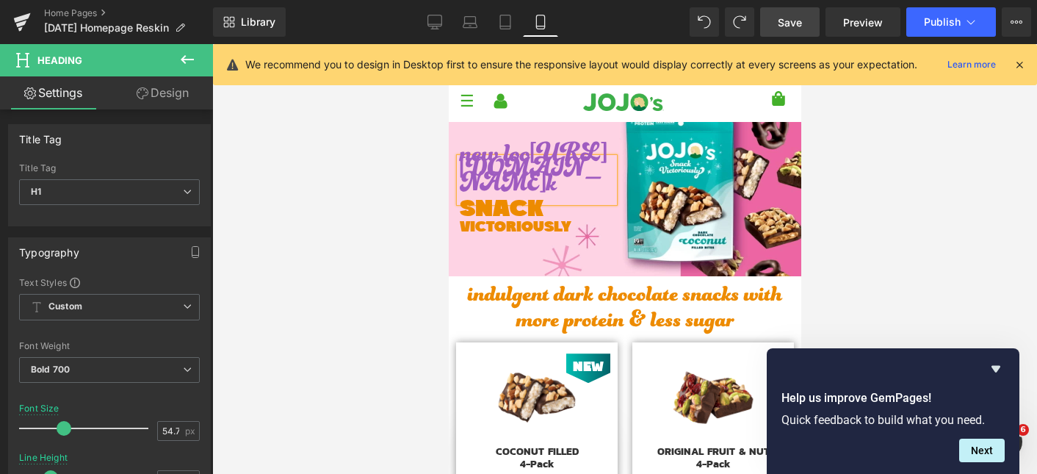
click at [473, 170] on span "new loo [URL][DOMAIN_NAME] k" at bounding box center [533, 179] width 148 height 102
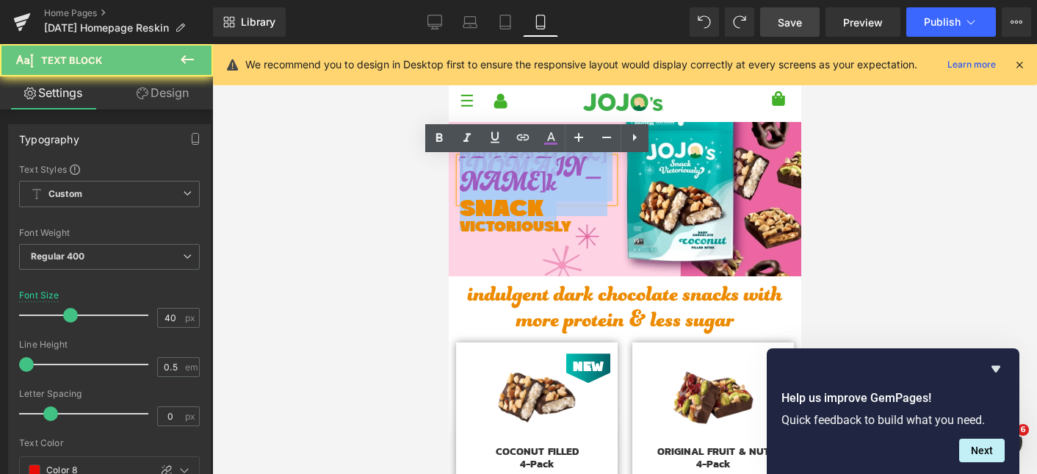
click at [473, 170] on span "new loo [URL][DOMAIN_NAME] k" at bounding box center [533, 179] width 148 height 102
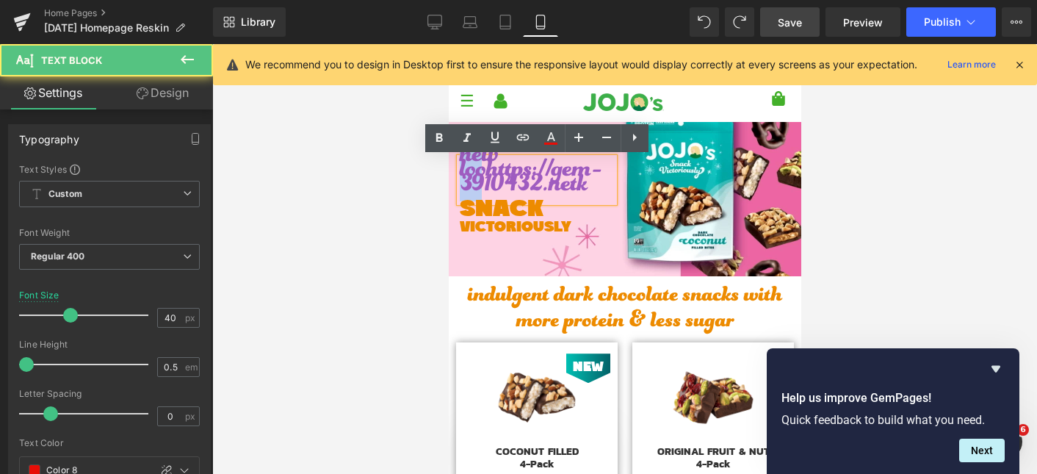
drag, startPoint x: 463, startPoint y: 160, endPoint x: 488, endPoint y: 164, distance: 24.6
click at [488, 164] on span "new loohttps://gem-3910432.netk" at bounding box center [530, 179] width 142 height 102
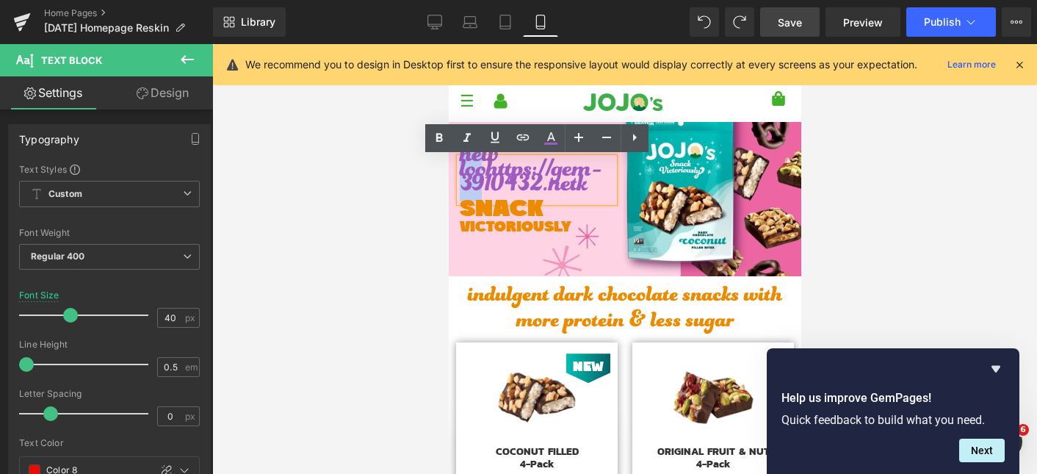
click at [483, 163] on span "new loohttps://gem-3910432.netk" at bounding box center [530, 179] width 142 height 102
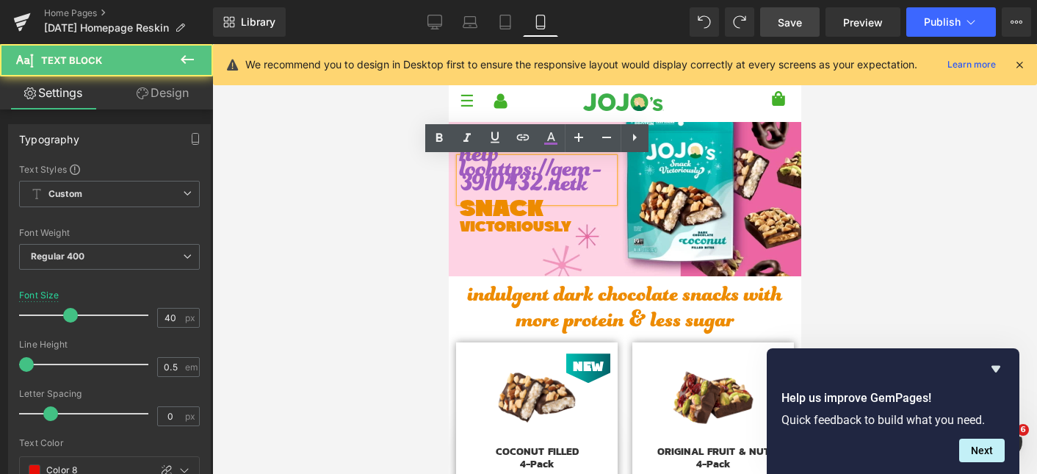
click at [483, 163] on span "new loohttps://gem-3910432.netk" at bounding box center [530, 179] width 142 height 102
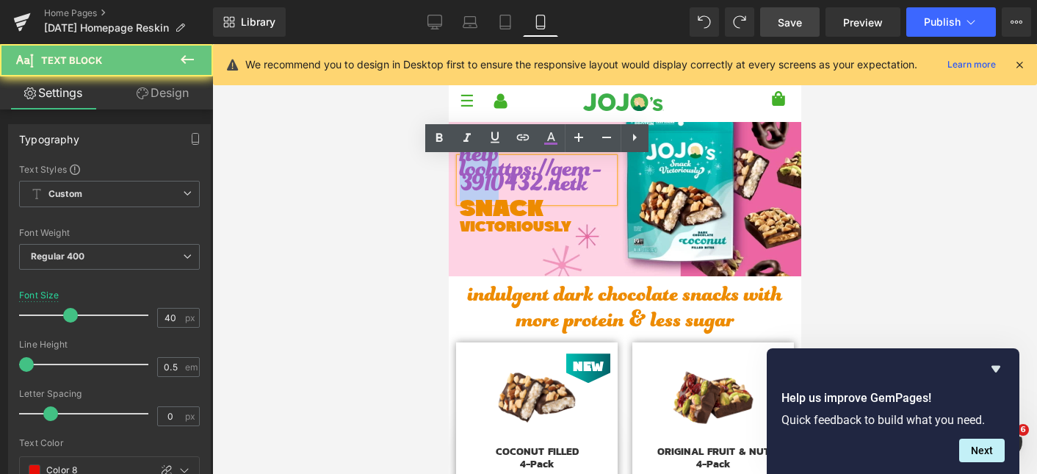
click at [477, 156] on span "new loohttps://gem-3910432.netk" at bounding box center [530, 179] width 142 height 102
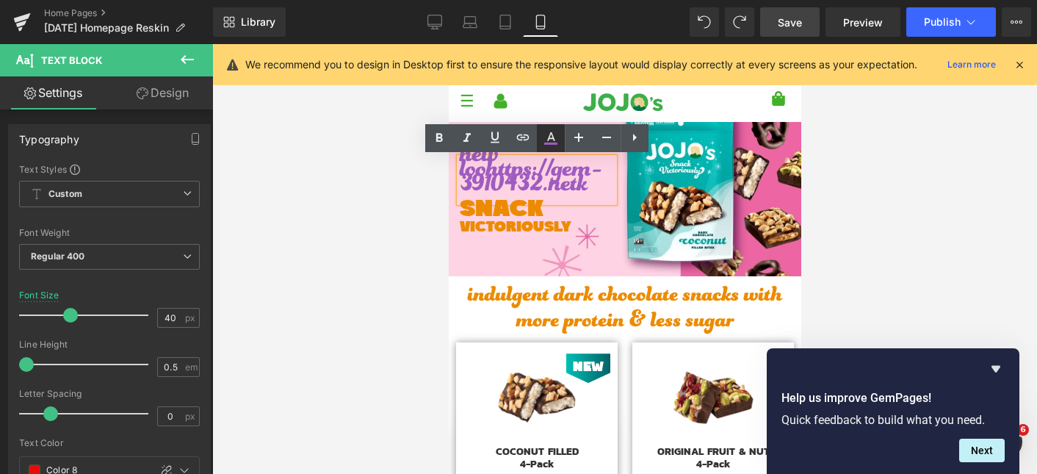
click at [551, 141] on icon at bounding box center [551, 138] width 18 height 18
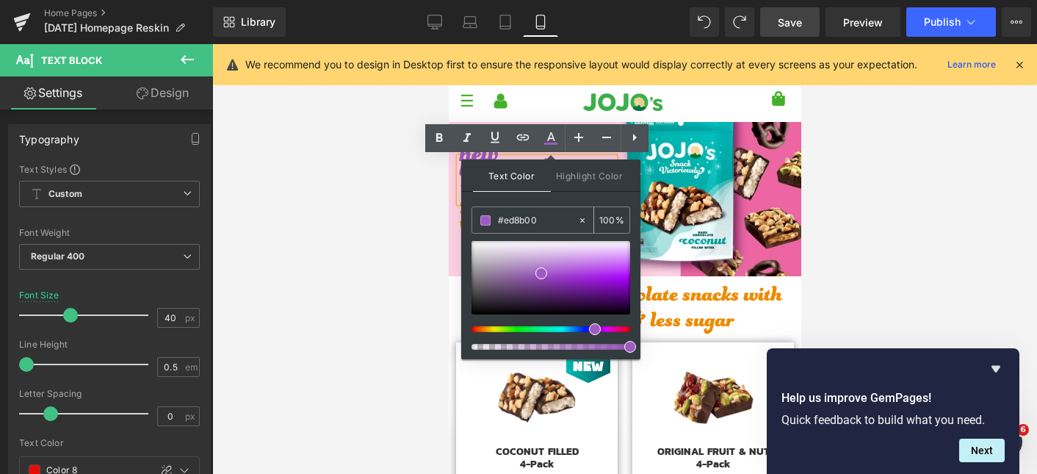
click at [535, 217] on input "#ed8b00" at bounding box center [537, 220] width 79 height 16
click at [392, 250] on div at bounding box center [624, 259] width 825 height 430
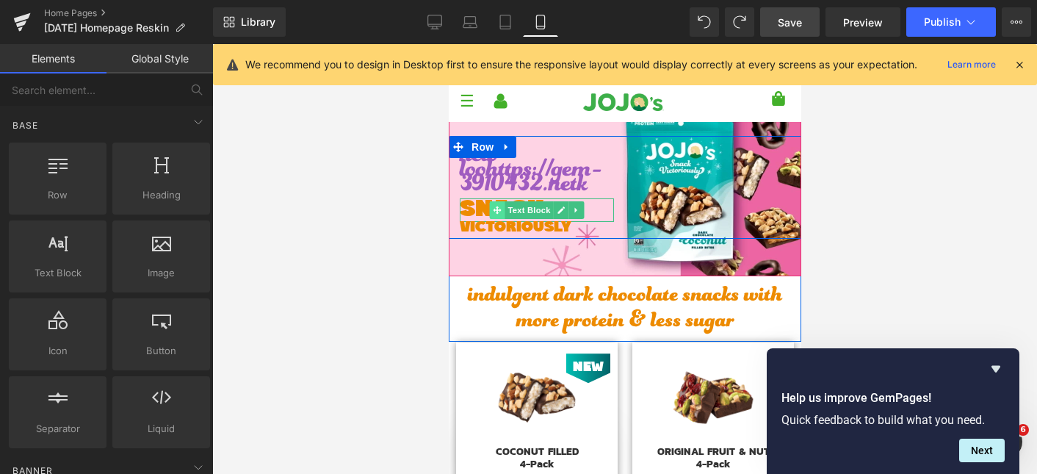
click at [491, 211] on span at bounding box center [496, 210] width 15 height 18
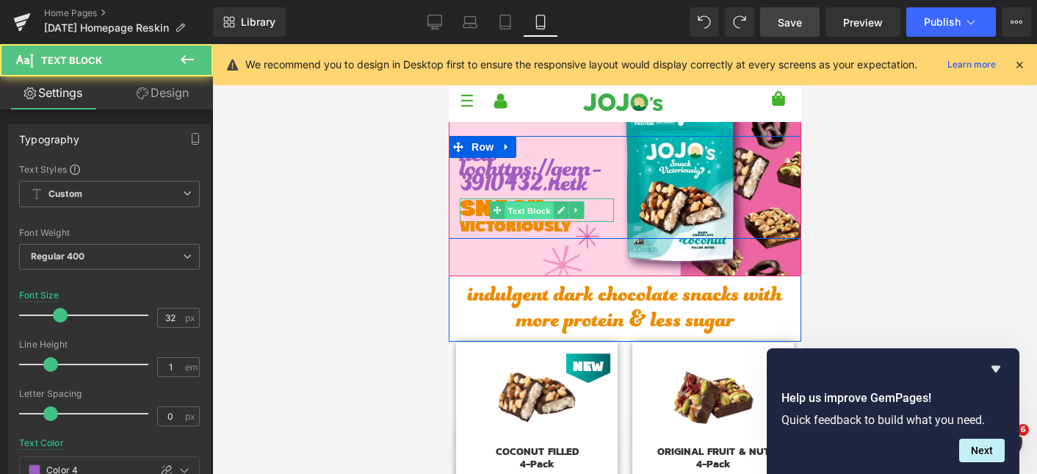
click at [533, 209] on span "Text Block" at bounding box center [528, 211] width 48 height 18
click at [476, 209] on span "SNACK" at bounding box center [501, 210] width 84 height 24
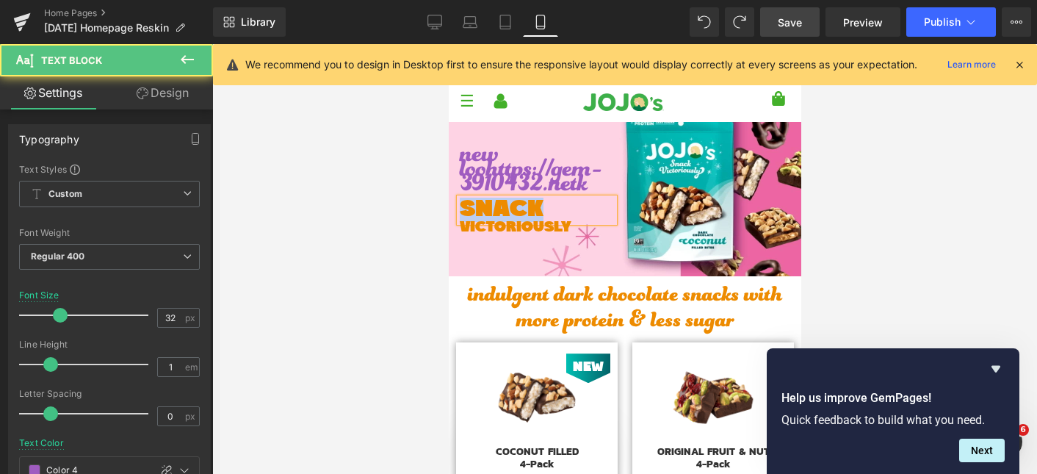
click at [476, 209] on span "SNACK" at bounding box center [501, 210] width 84 height 24
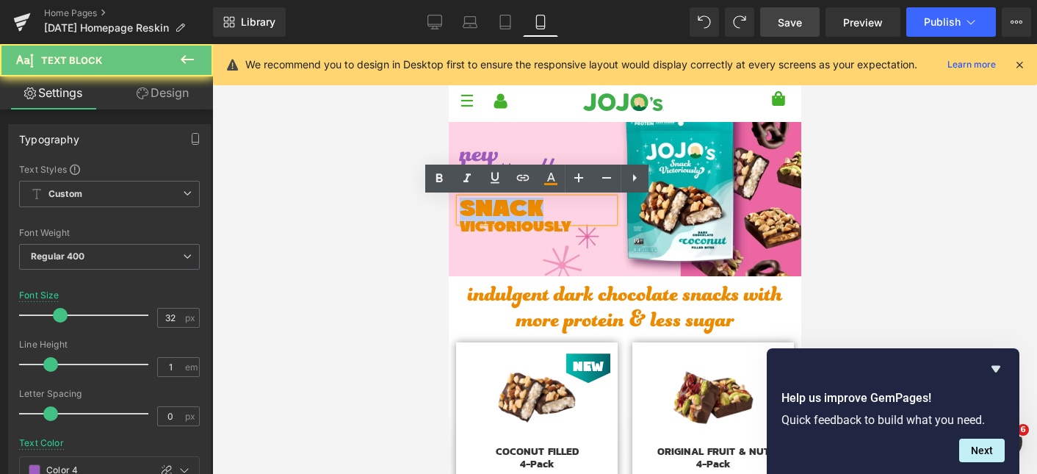
click at [476, 209] on span "SNACK" at bounding box center [501, 210] width 84 height 24
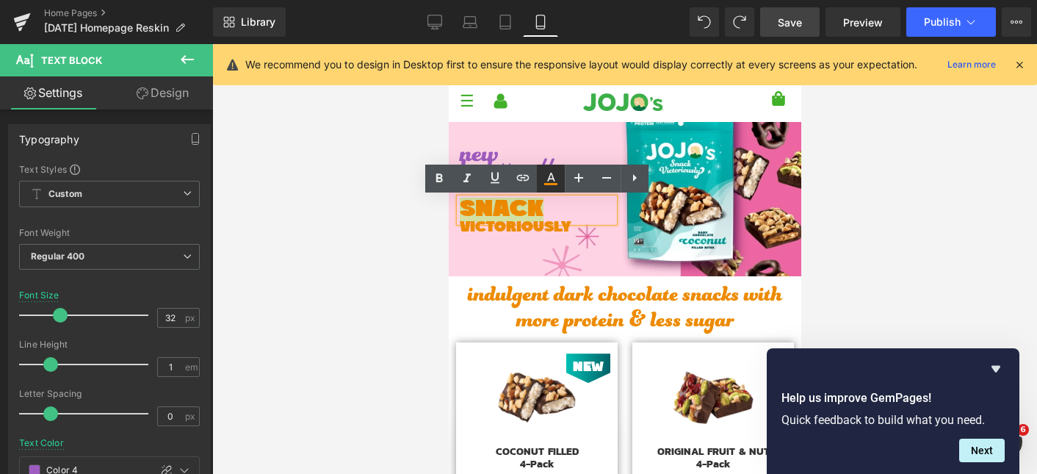
click at [553, 175] on icon at bounding box center [551, 179] width 18 height 18
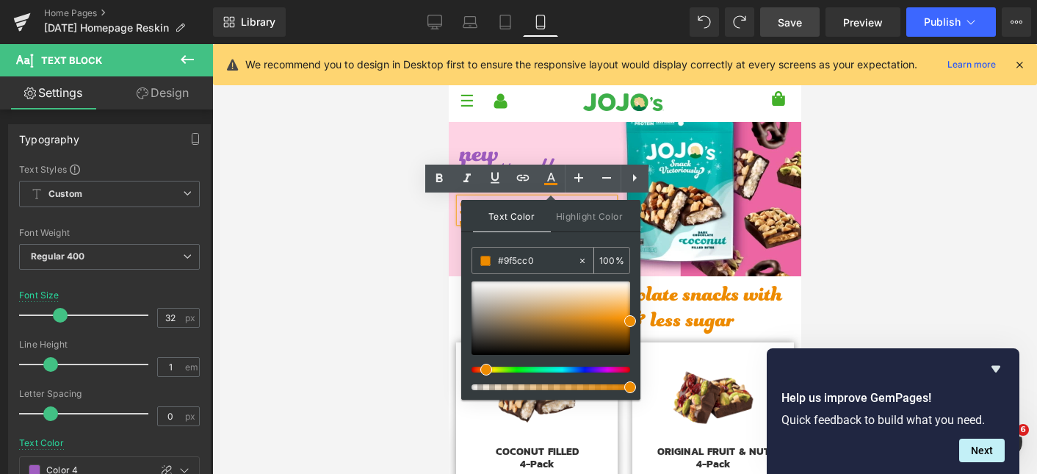
click at [542, 253] on input "#9f5cc0" at bounding box center [537, 261] width 79 height 16
paste input "9f5cc"
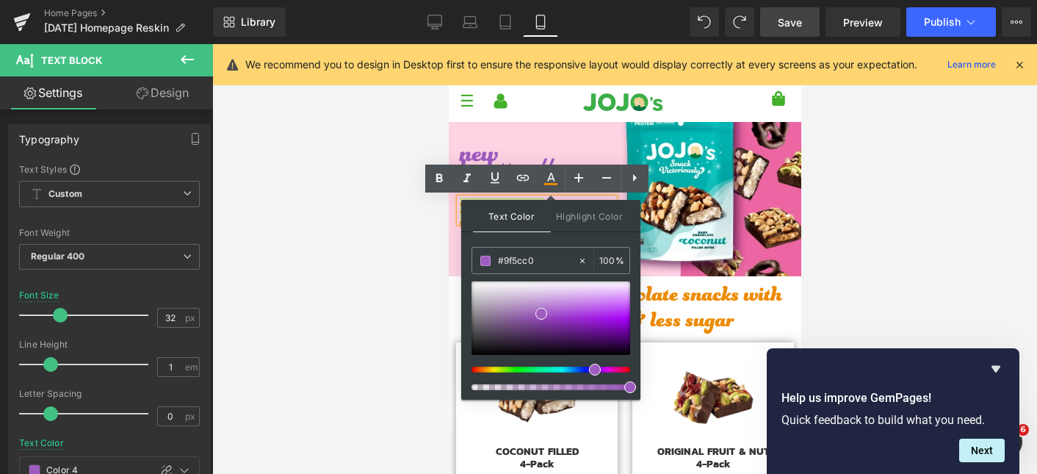
click at [568, 241] on div "Text Color Highlight Color #333333 #9f5cc0 100 % none 0 %" at bounding box center [550, 300] width 179 height 200
click at [394, 267] on div at bounding box center [624, 259] width 825 height 430
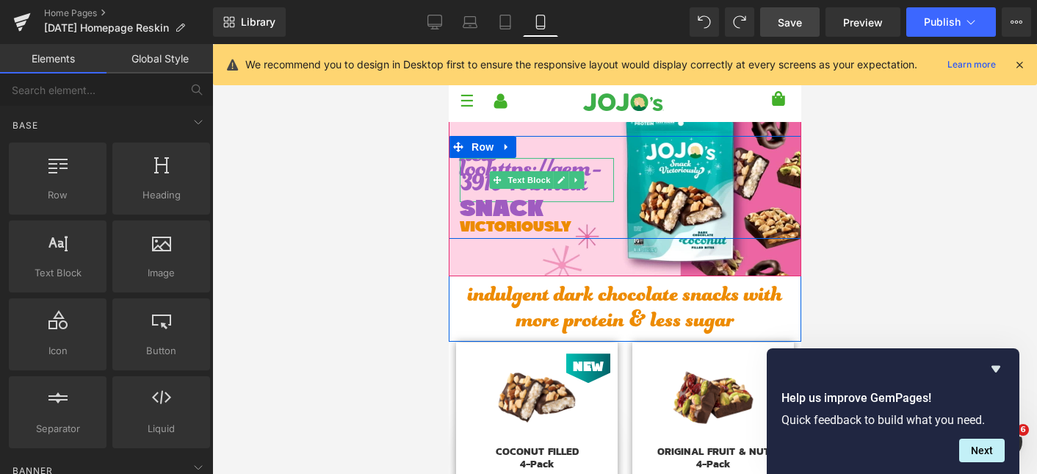
click at [493, 165] on span "new loohttps://gem-3910432.netk" at bounding box center [530, 179] width 142 height 102
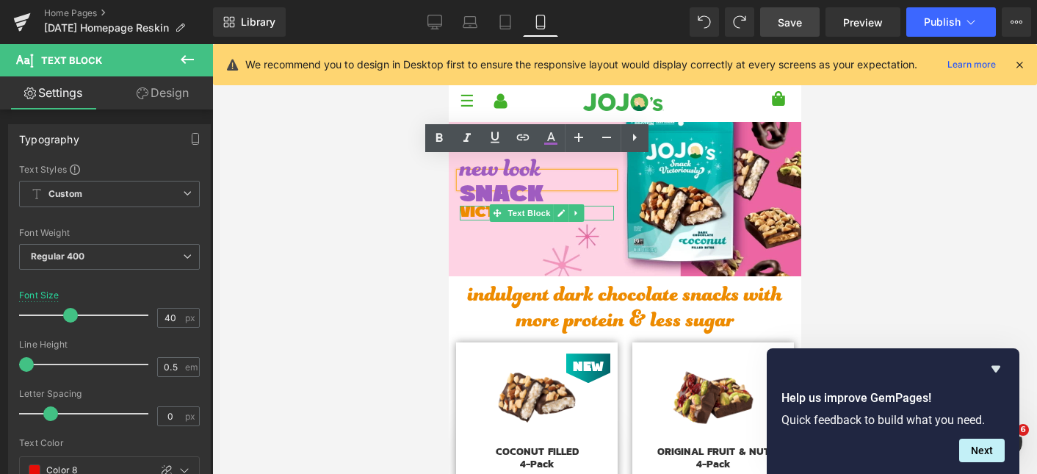
click at [470, 214] on span "VICTORIOUSLY" at bounding box center [515, 212] width 112 height 15
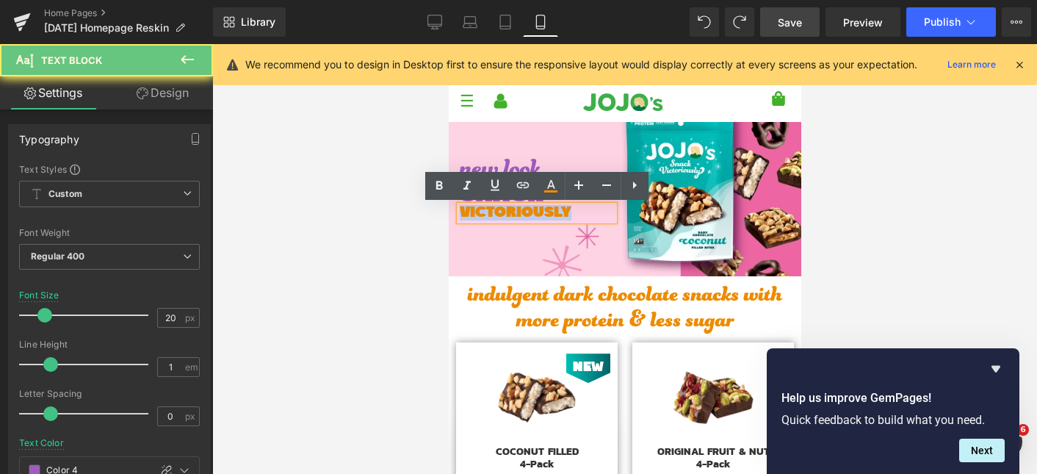
click at [470, 214] on span "VICTORIOUSLY" at bounding box center [515, 212] width 112 height 15
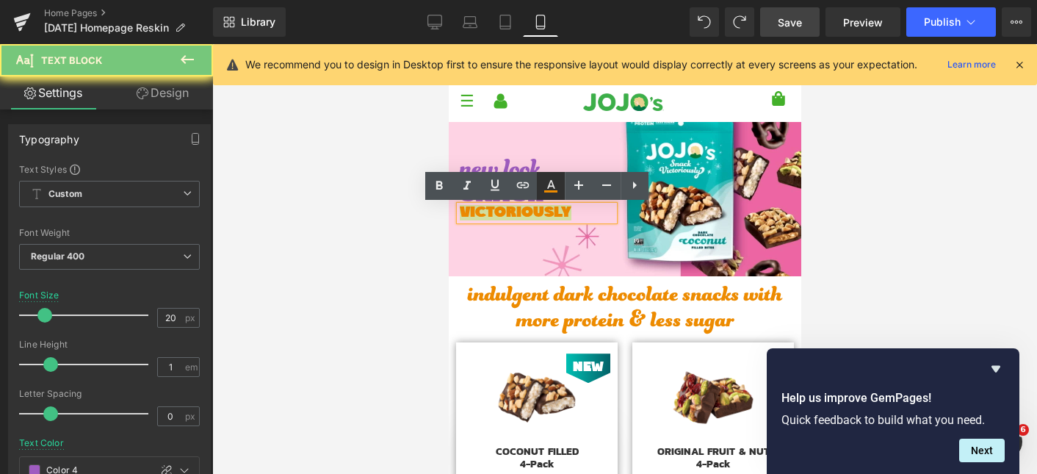
click at [548, 181] on icon at bounding box center [551, 186] width 18 height 18
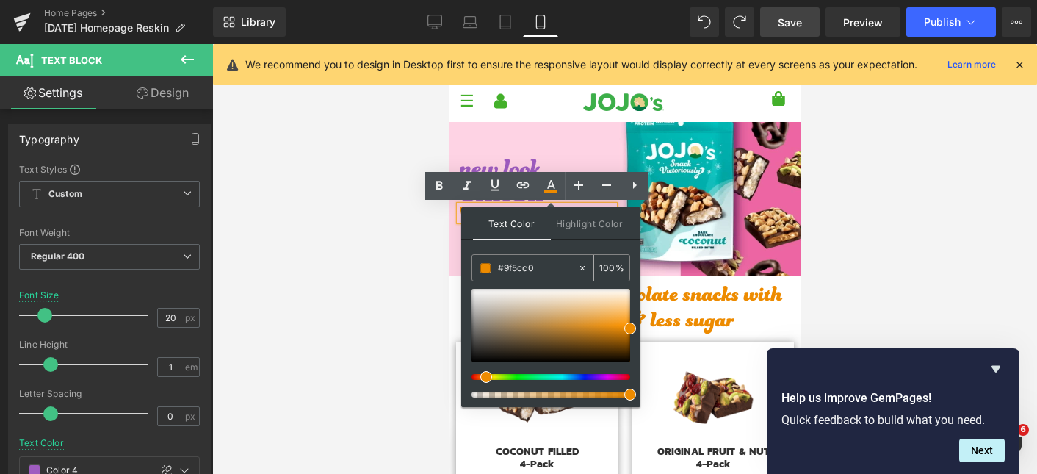
click at [532, 264] on input "#9f5cc0" at bounding box center [537, 268] width 79 height 16
click at [521, 159] on span "new look" at bounding box center [499, 179] width 81 height 73
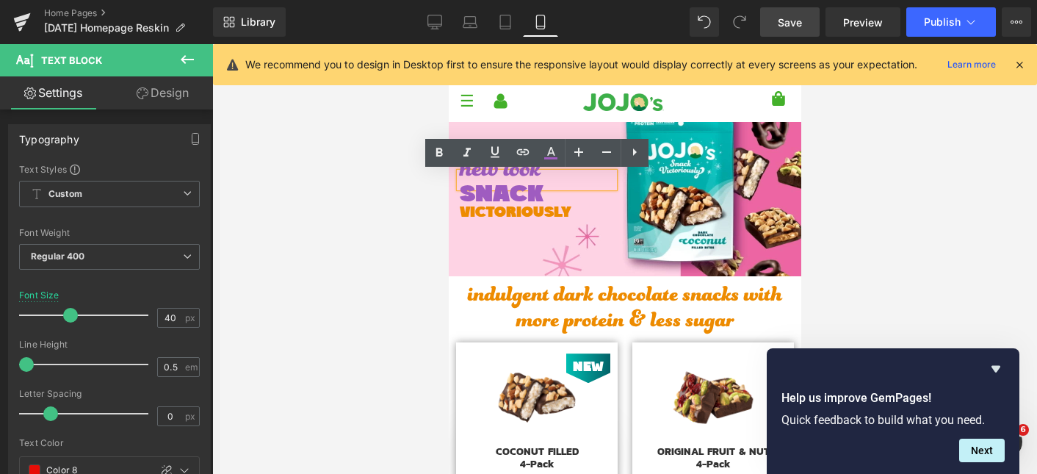
click at [489, 172] on span "new look" at bounding box center [499, 179] width 81 height 73
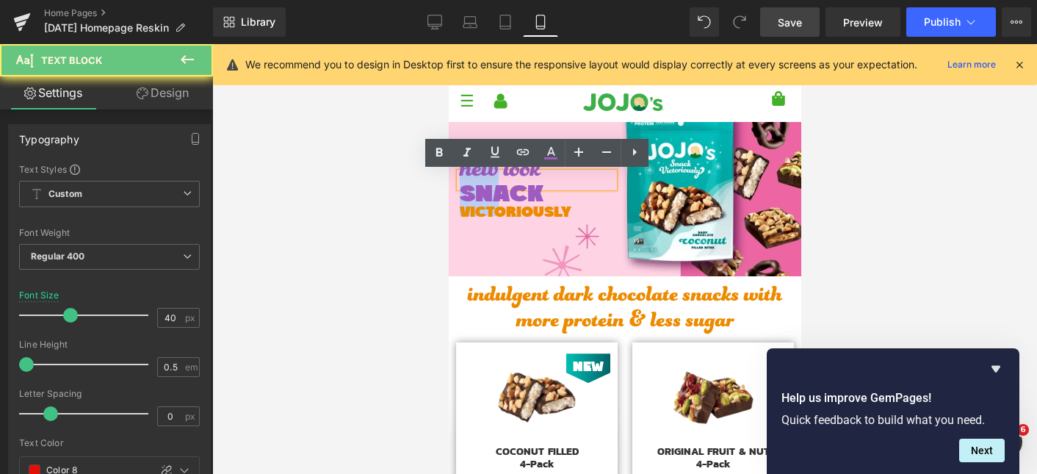
click at [489, 172] on span "new look" at bounding box center [499, 179] width 81 height 73
click at [404, 212] on div at bounding box center [624, 259] width 825 height 430
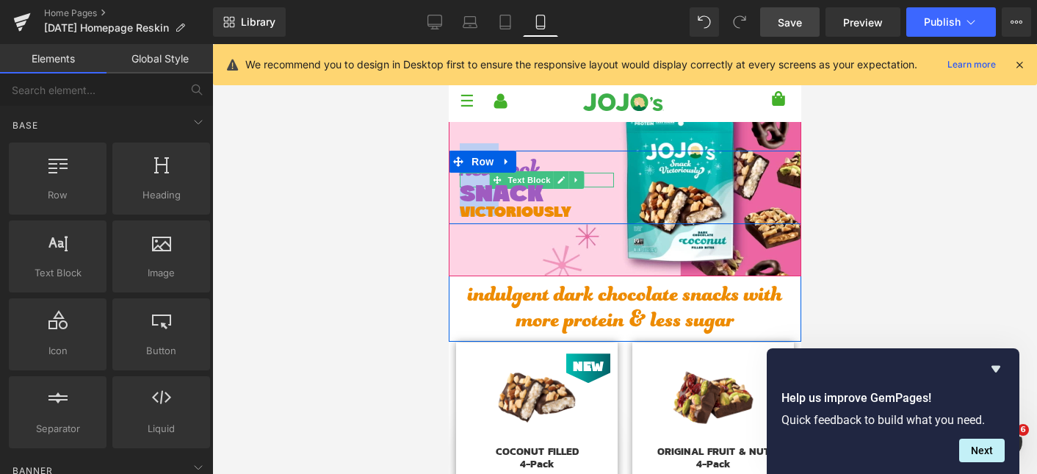
click at [533, 164] on span "new look" at bounding box center [499, 179] width 81 height 73
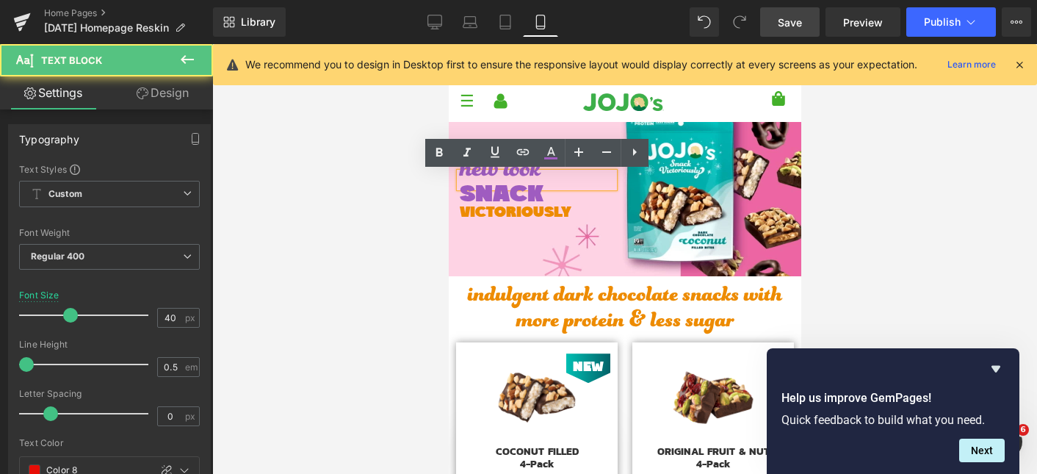
click at [533, 164] on link at bounding box center [523, 153] width 28 height 28
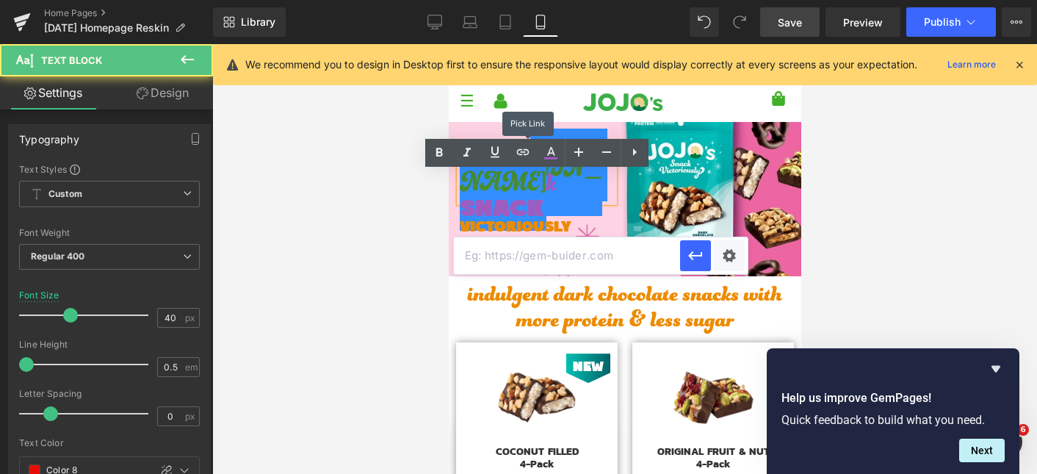
click at [533, 164] on link at bounding box center [523, 153] width 28 height 28
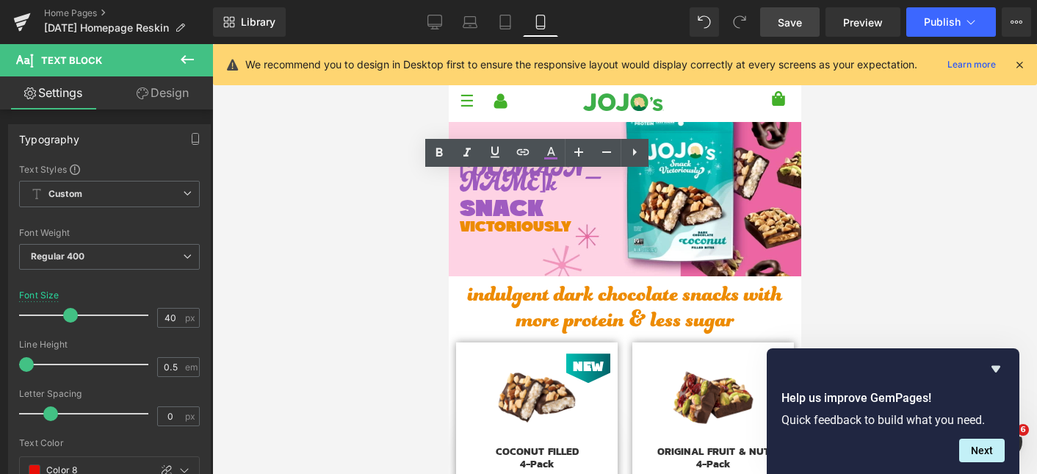
click at [408, 231] on div at bounding box center [624, 259] width 825 height 430
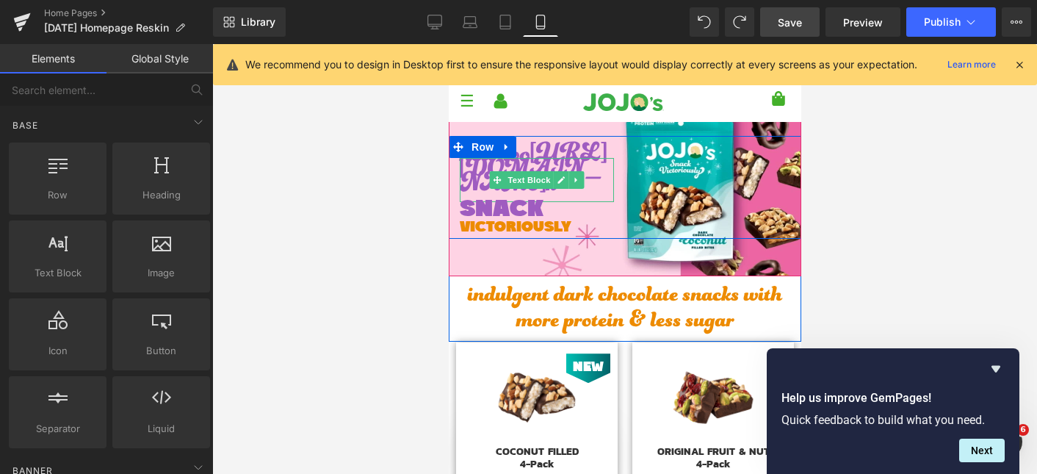
click at [477, 184] on span "new loo [URL][DOMAIN_NAME] k" at bounding box center [533, 179] width 148 height 102
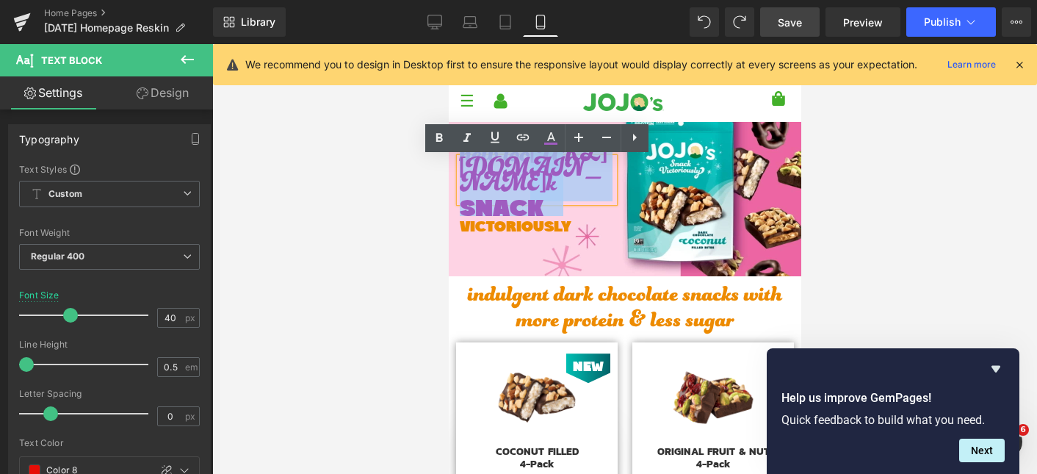
drag, startPoint x: 490, startPoint y: 170, endPoint x: 590, endPoint y: 182, distance: 99.8
click at [590, 182] on span "new loo [URL][DOMAIN_NAME] k" at bounding box center [533, 179] width 148 height 102
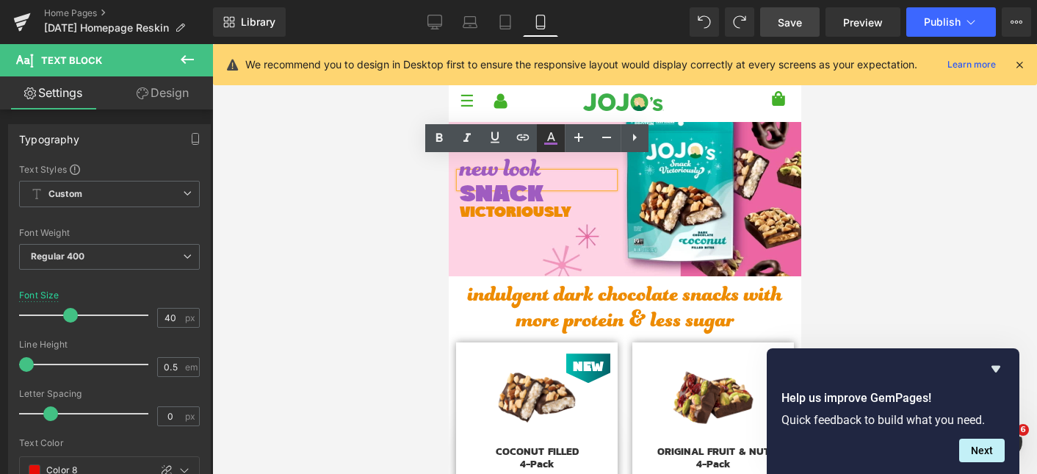
click at [547, 142] on icon at bounding box center [551, 138] width 18 height 18
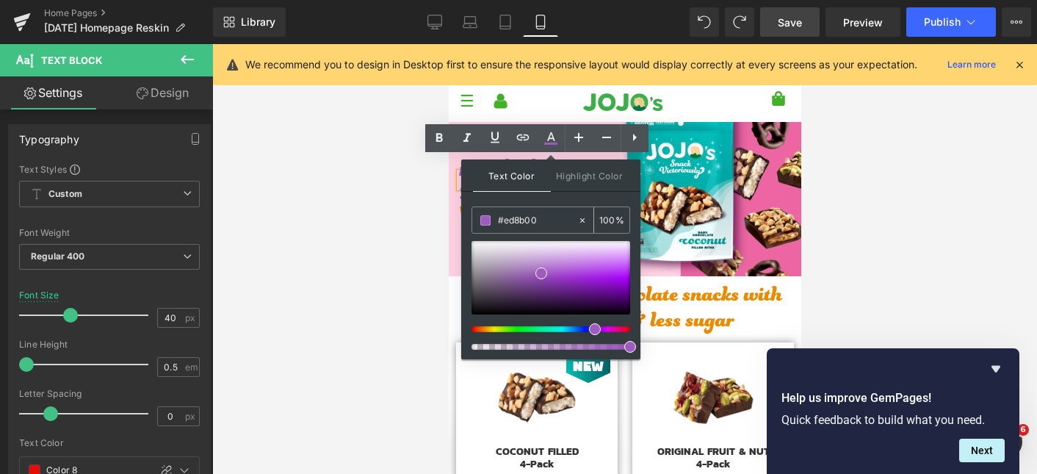
click at [549, 216] on input "#ed8b00" at bounding box center [537, 220] width 79 height 16
click at [549, 216] on input "#9f5cc0" at bounding box center [537, 220] width 79 height 16
paste input "ed8b0"
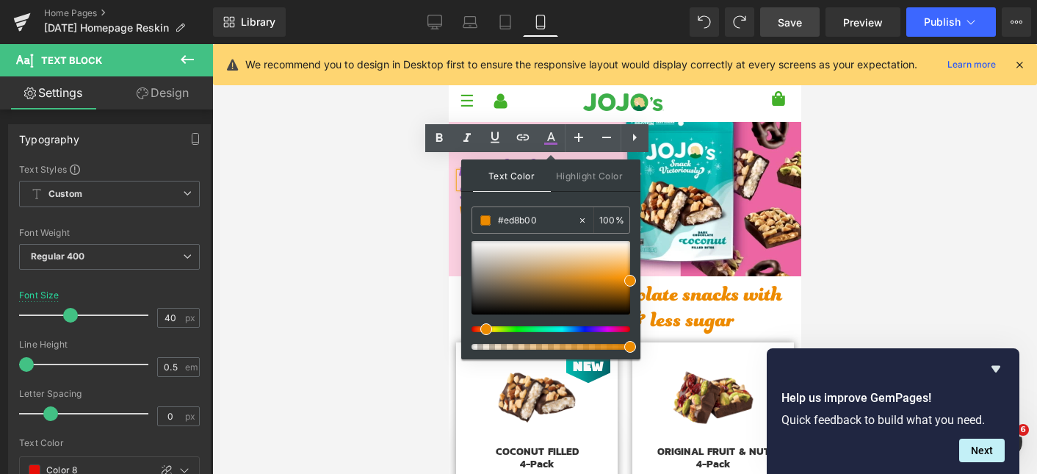
click at [562, 200] on div "Text Color Highlight Color #333333 #ed8b00 100 % none 0 %" at bounding box center [550, 259] width 179 height 200
click at [361, 231] on div at bounding box center [624, 259] width 825 height 430
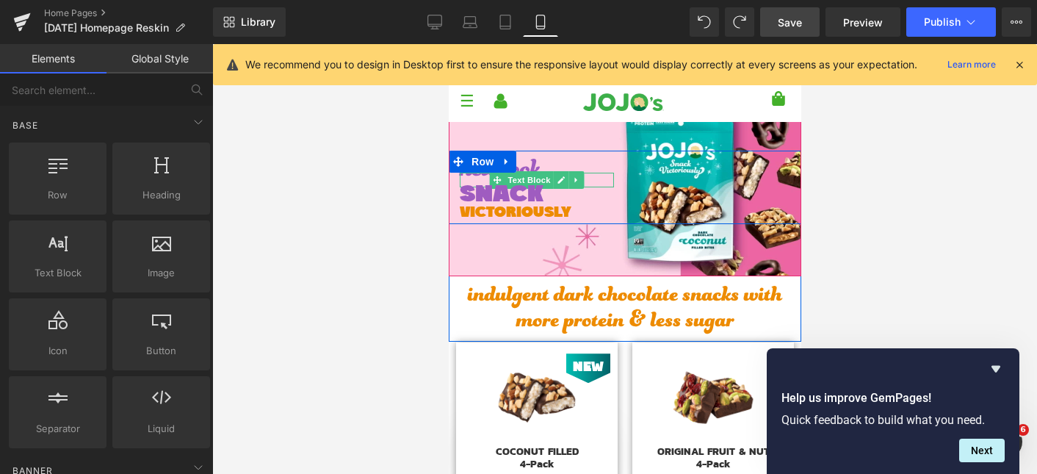
click at [539, 160] on span "new look" at bounding box center [499, 179] width 81 height 73
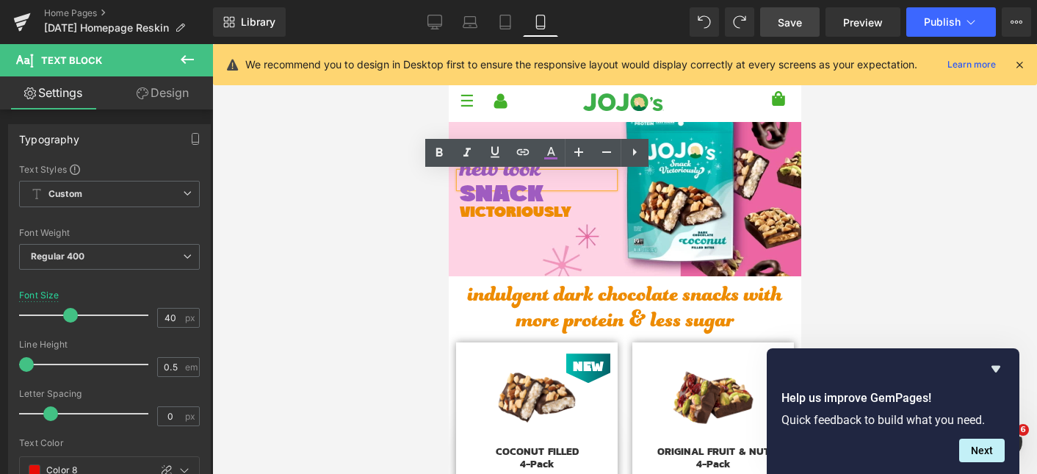
click at [525, 173] on span "new look" at bounding box center [499, 179] width 81 height 73
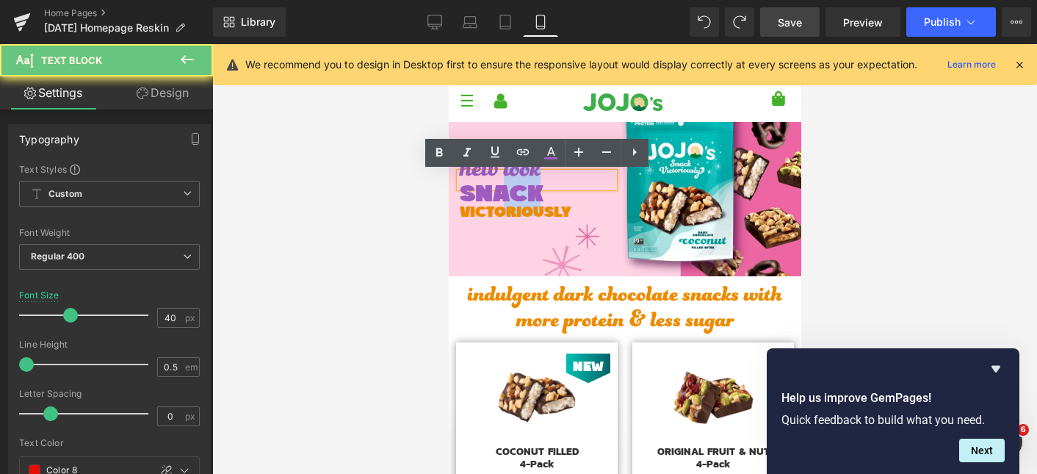
click at [525, 173] on span "new look" at bounding box center [499, 179] width 81 height 73
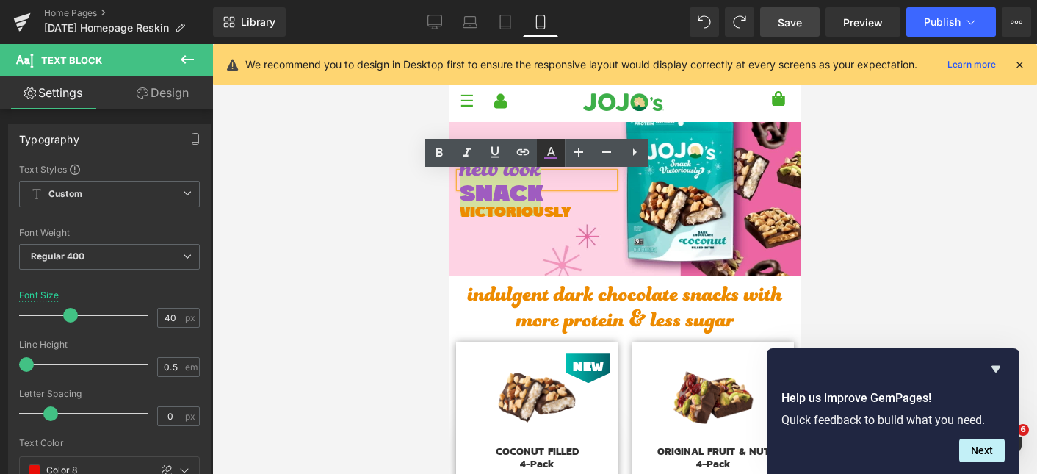
click at [552, 153] on icon at bounding box center [551, 151] width 8 height 9
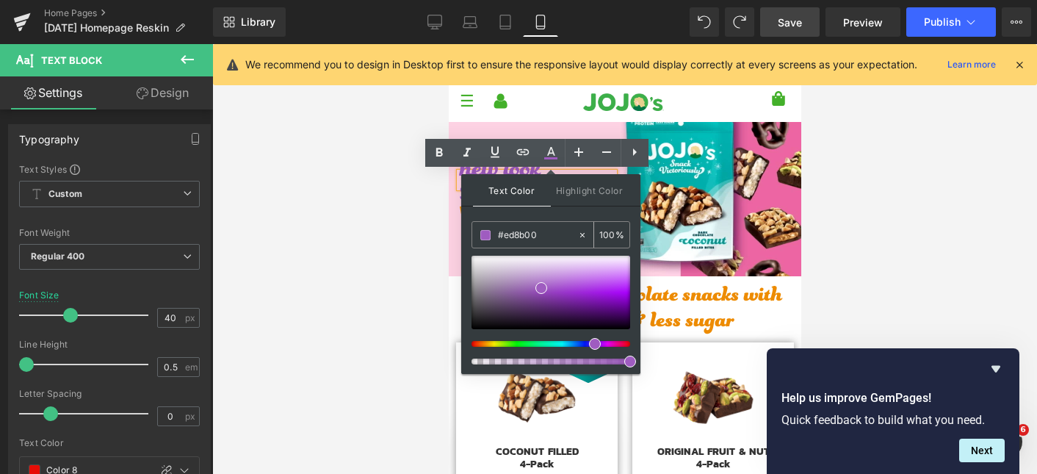
click at [543, 236] on input "#ed8b00" at bounding box center [537, 235] width 79 height 16
paste input "ed8b0"
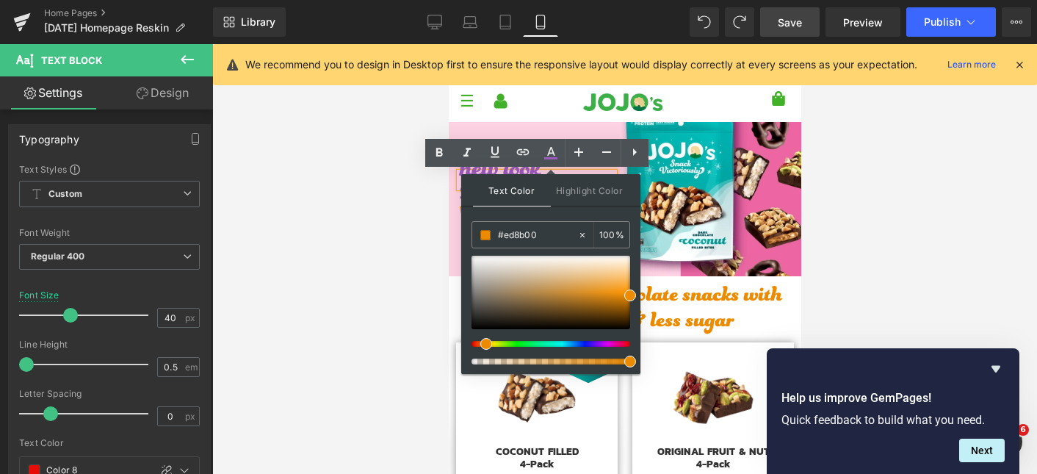
click at [550, 217] on div "Text Color Highlight Color #333333 #ed8b00 100 % none 0 %" at bounding box center [550, 274] width 179 height 200
click at [437, 203] on div at bounding box center [624, 259] width 825 height 430
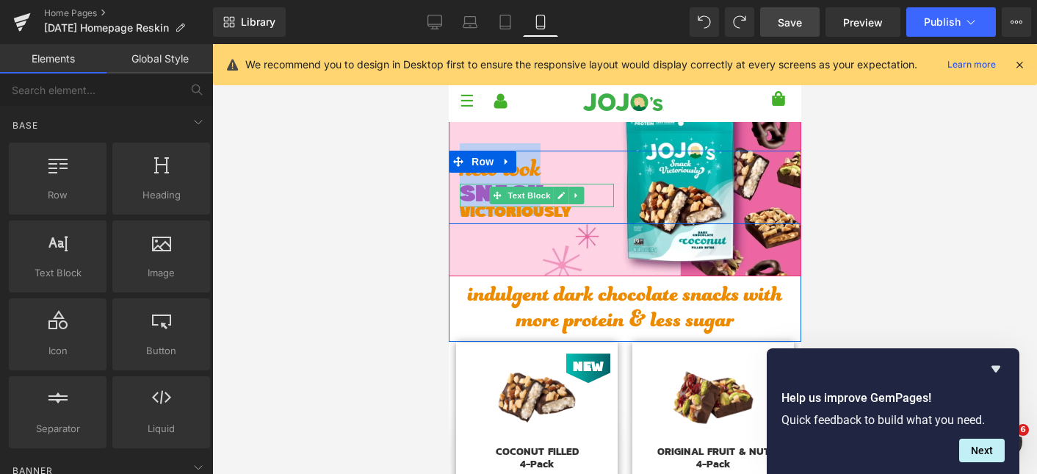
click at [467, 195] on p "SNACK" at bounding box center [536, 195] width 154 height 23
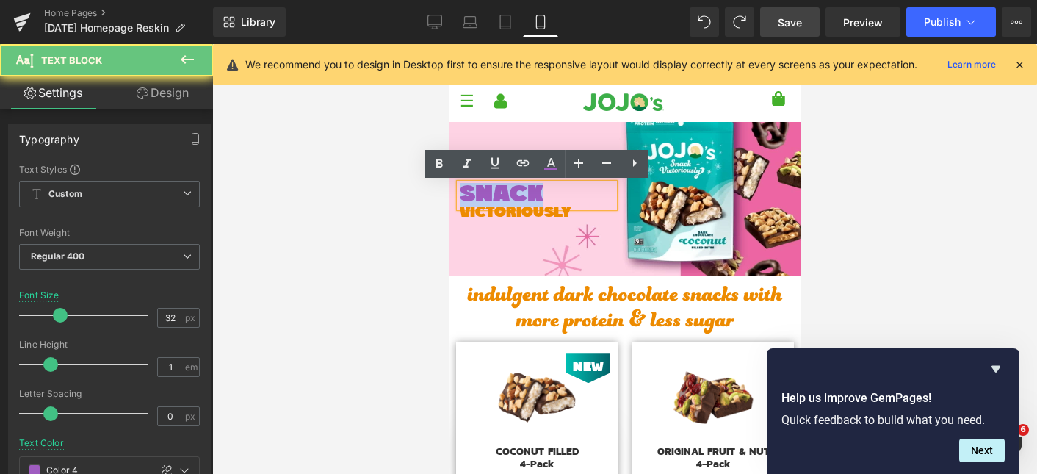
click at [467, 195] on p "SNACK" at bounding box center [536, 195] width 154 height 23
click at [548, 163] on icon at bounding box center [551, 162] width 8 height 9
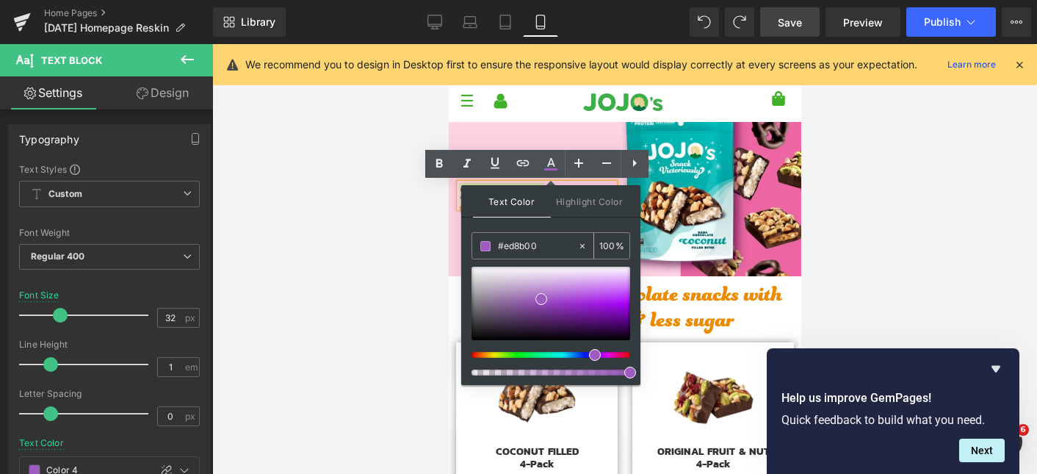
click at [539, 242] on input "#ed8b00" at bounding box center [537, 246] width 79 height 16
click at [421, 253] on div at bounding box center [624, 259] width 825 height 430
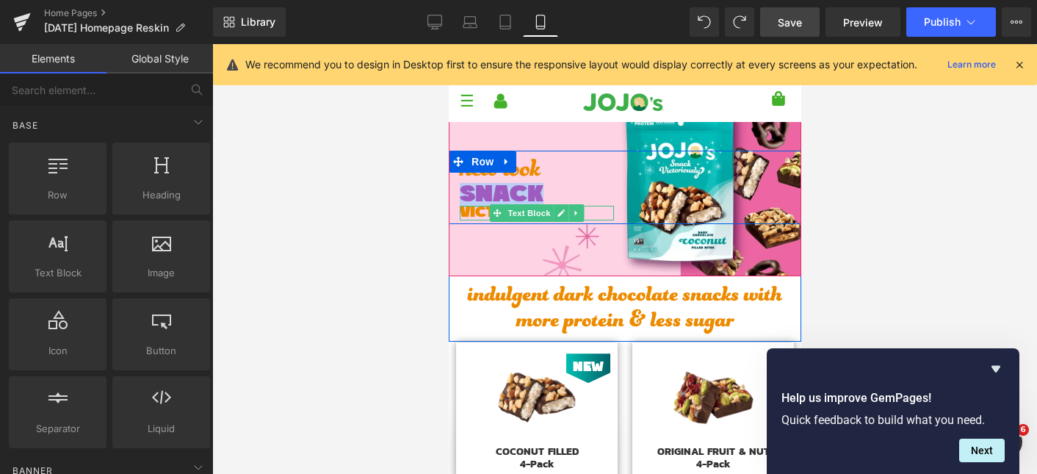
click at [474, 216] on span "VICTORIOUSLY" at bounding box center [515, 212] width 112 height 15
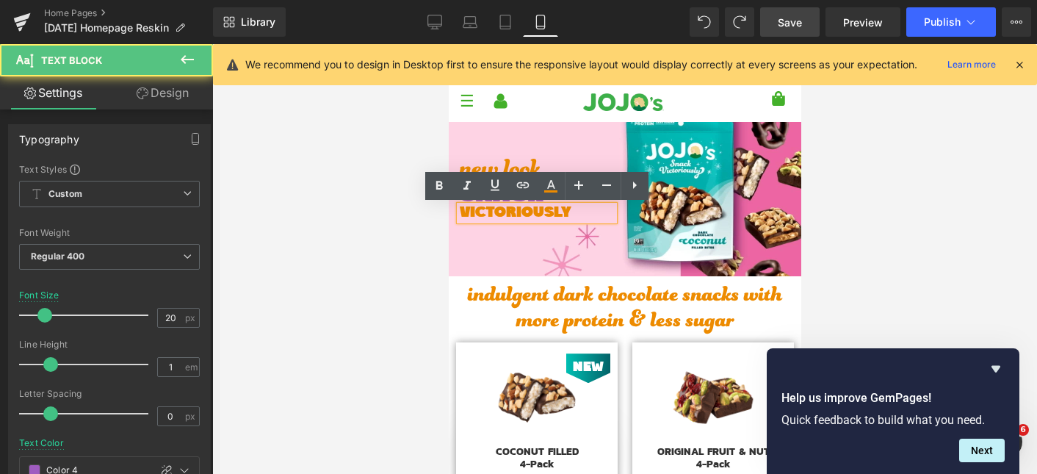
click at [475, 215] on span "VICTORIOUSLY" at bounding box center [515, 212] width 112 height 15
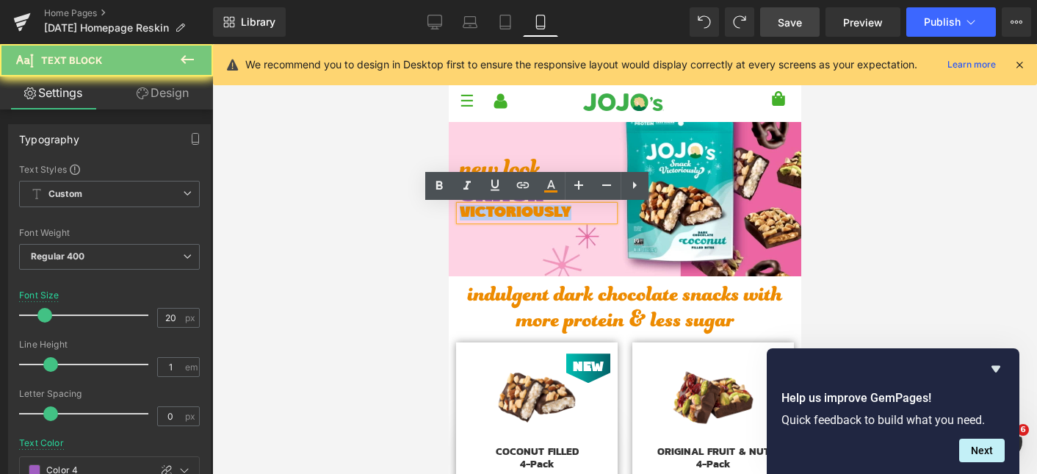
click at [475, 215] on span "VICTORIOUSLY" at bounding box center [515, 212] width 112 height 15
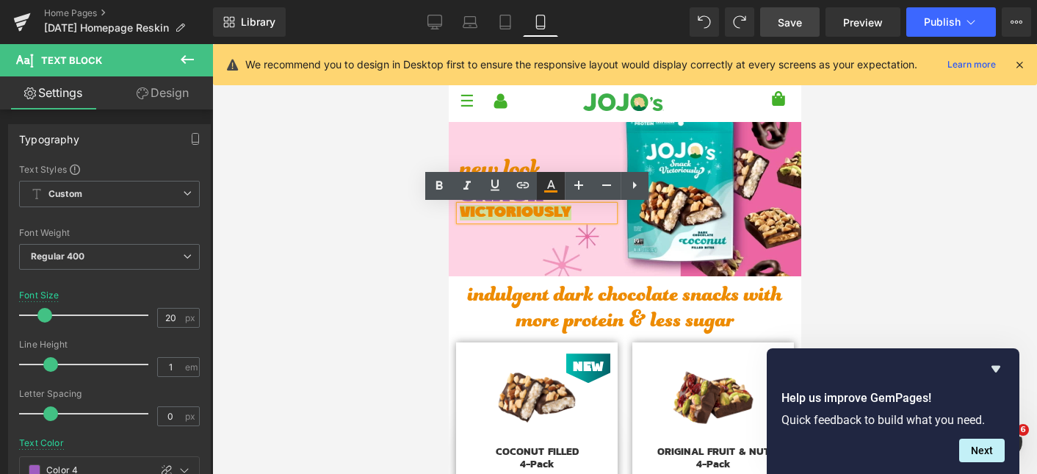
click at [554, 186] on icon at bounding box center [551, 186] width 18 height 18
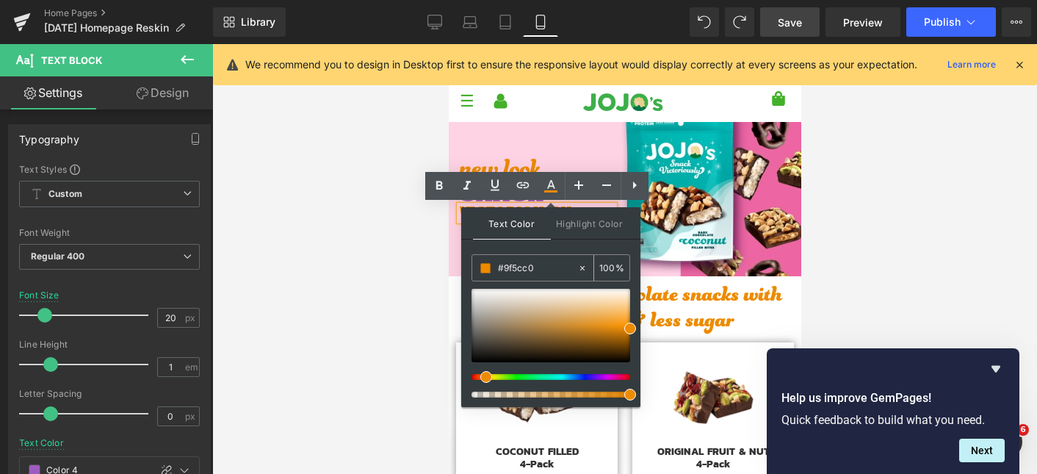
click at [515, 272] on input "#9f5cc0" at bounding box center [537, 268] width 79 height 16
paste input "9f5cc"
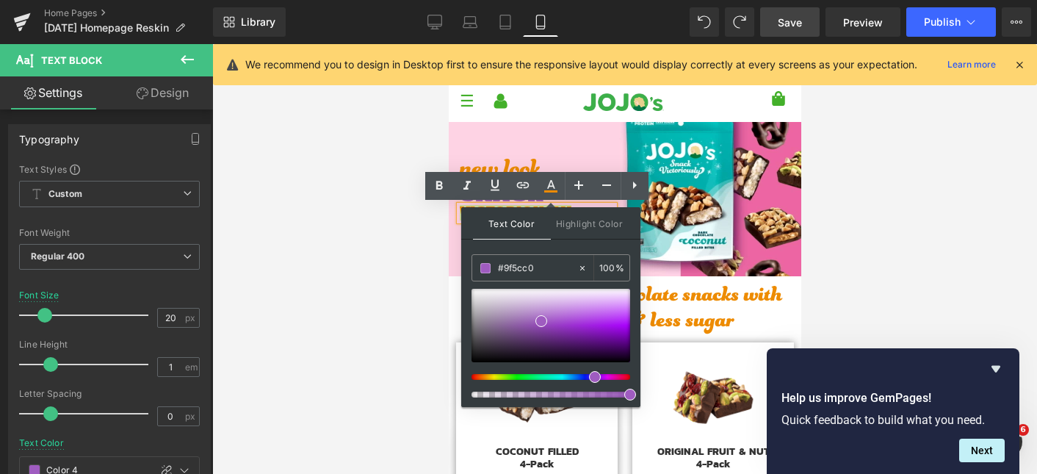
click at [544, 246] on div "Text Color Highlight Color #333333 #9f5cc0 100 % none 0 %" at bounding box center [550, 307] width 179 height 200
click at [407, 256] on div at bounding box center [624, 259] width 825 height 430
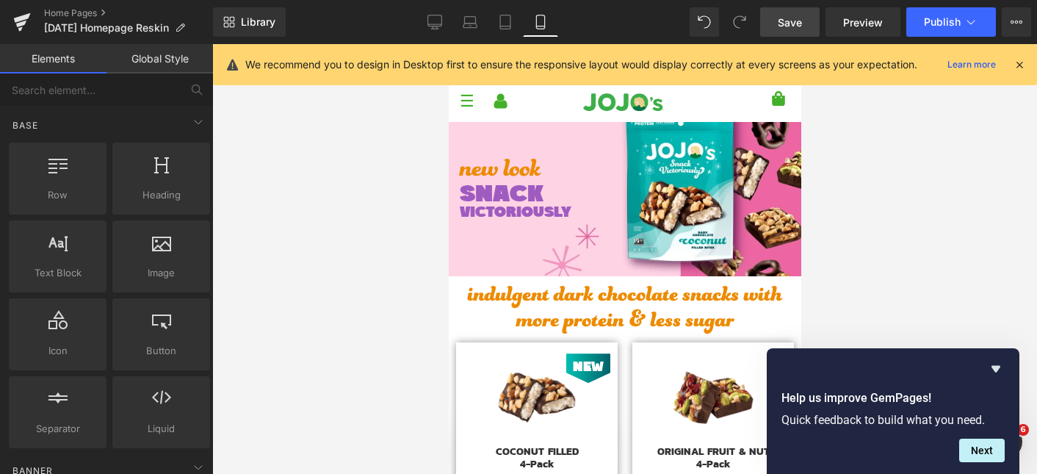
click at [419, 274] on div at bounding box center [624, 259] width 825 height 430
click at [410, 329] on div at bounding box center [624, 259] width 825 height 430
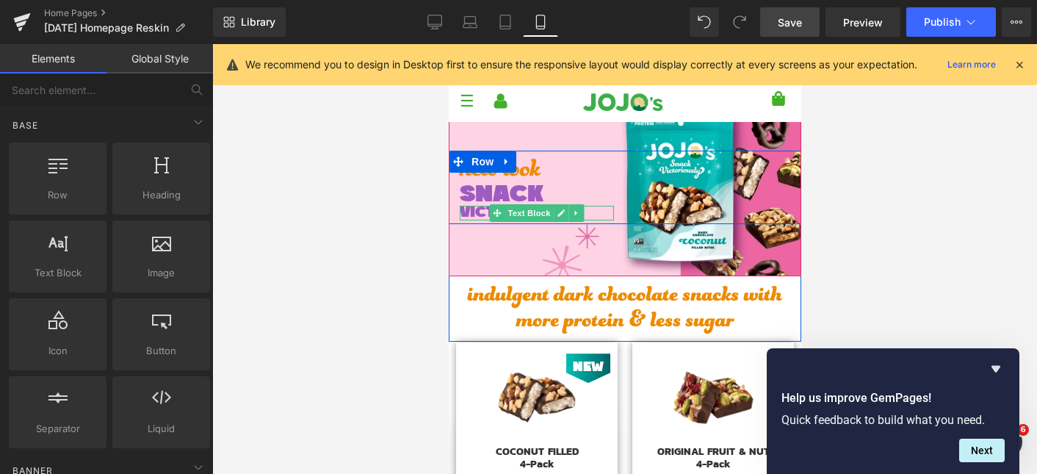
click at [595, 211] on p "VICTORIOUSLY" at bounding box center [536, 213] width 154 height 15
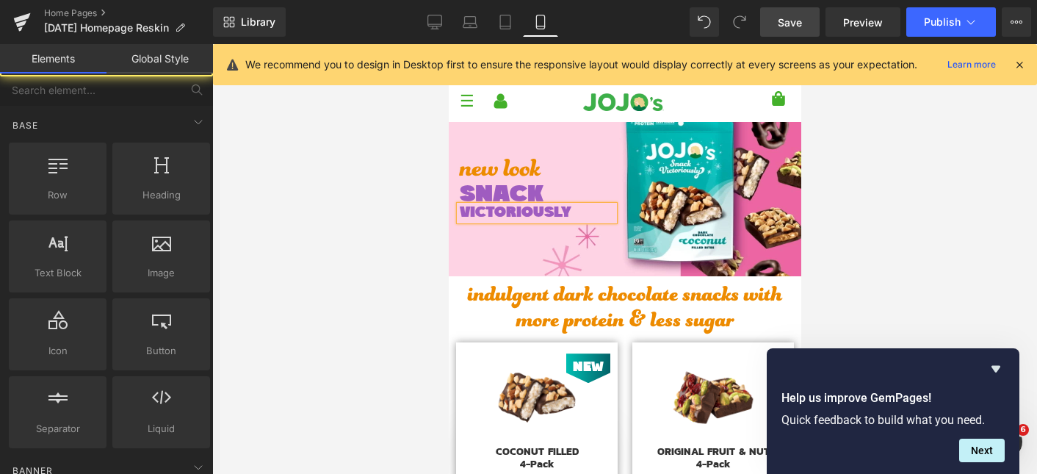
click at [294, 323] on div at bounding box center [624, 259] width 825 height 430
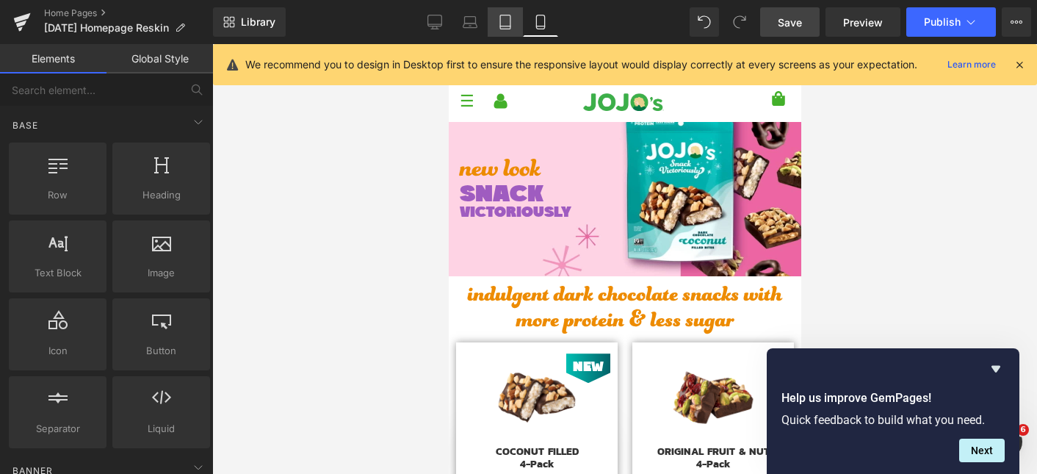
click at [508, 22] on icon at bounding box center [505, 22] width 15 height 15
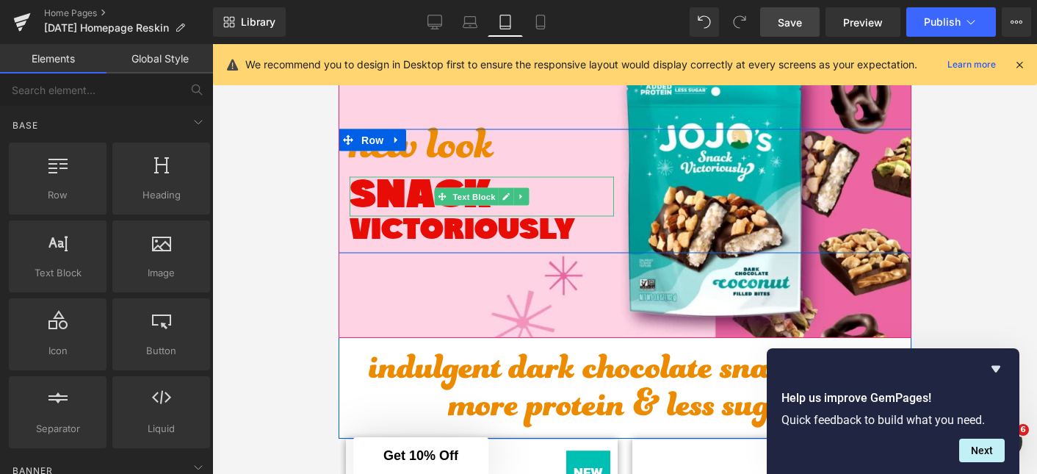
click at [407, 196] on p "SNACK" at bounding box center [481, 197] width 264 height 40
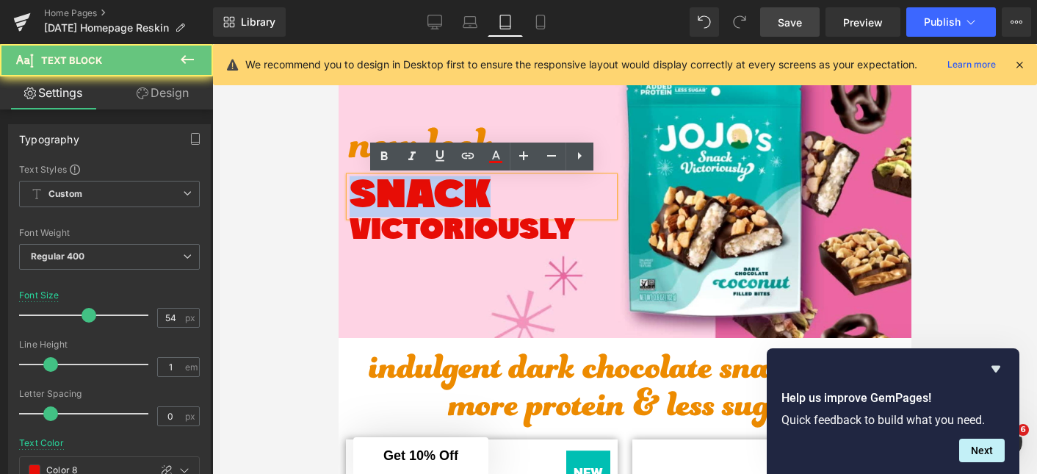
click at [407, 196] on p "SNACK" at bounding box center [481, 197] width 264 height 40
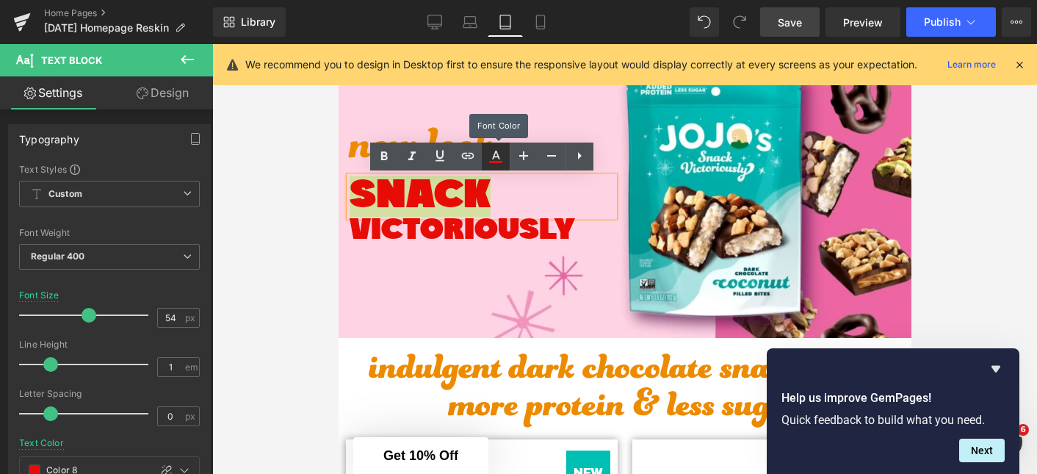
click at [496, 156] on icon at bounding box center [496, 155] width 8 height 9
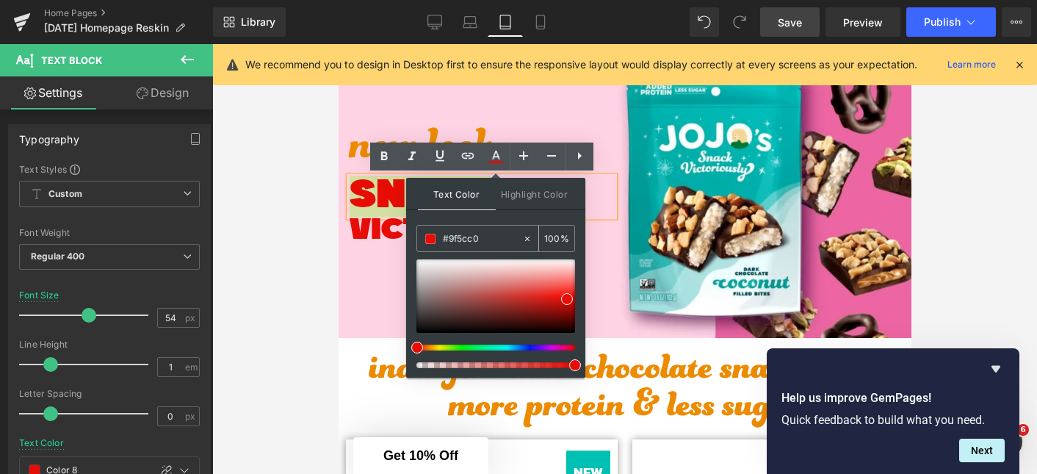
click at [484, 236] on input "#9f5cc0" at bounding box center [482, 239] width 79 height 16
paste input "9f5cc0"
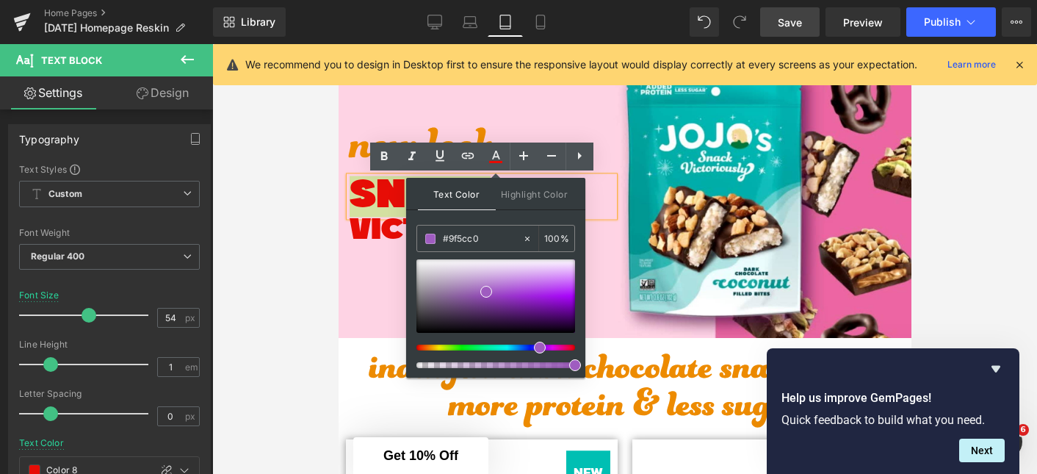
click at [498, 217] on div "Text Color Highlight Color #333333 #9f5cc0 100 % none 0 %" at bounding box center [495, 278] width 179 height 200
click at [382, 237] on p "VICTORIOUSLY" at bounding box center [481, 231] width 264 height 29
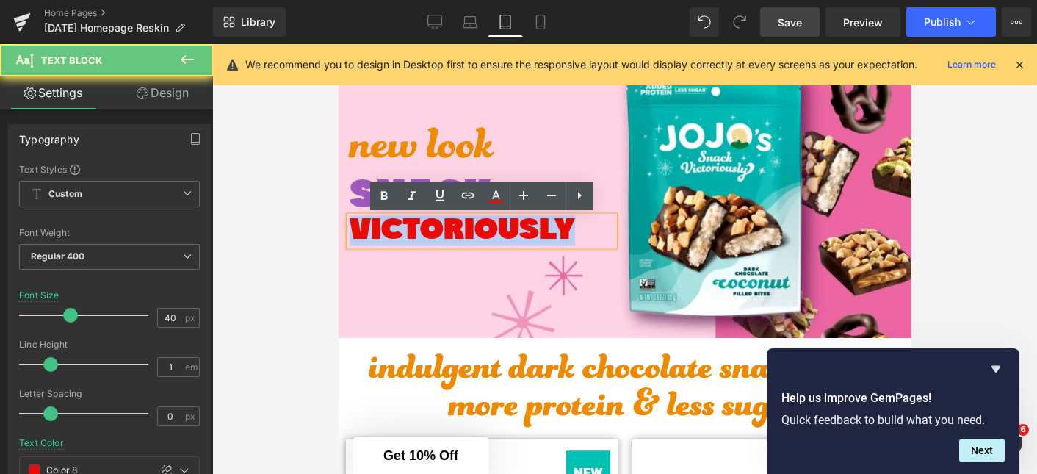
click at [382, 237] on p "VICTORIOUSLY" at bounding box center [481, 231] width 264 height 29
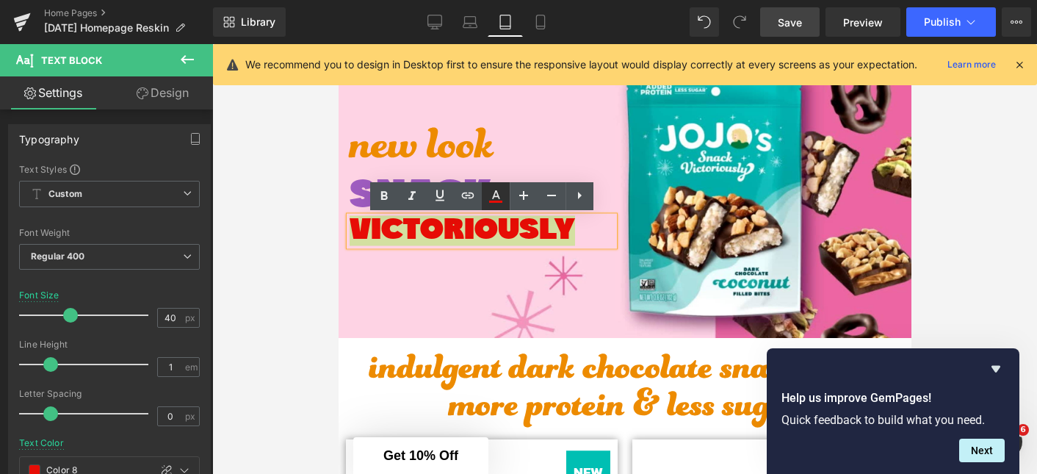
click at [494, 192] on icon at bounding box center [496, 194] width 8 height 9
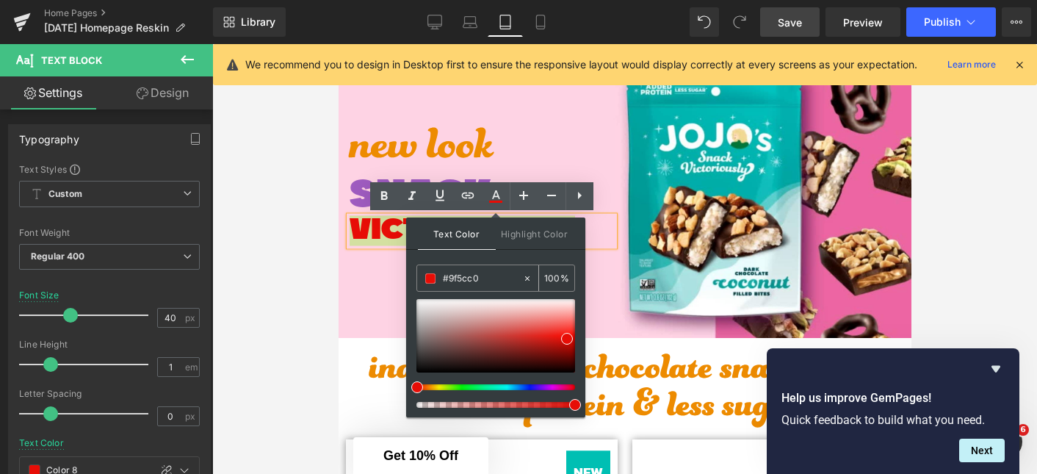
click at [471, 273] on input "#9f5cc0" at bounding box center [482, 278] width 79 height 16
paste input "9f5cc0"
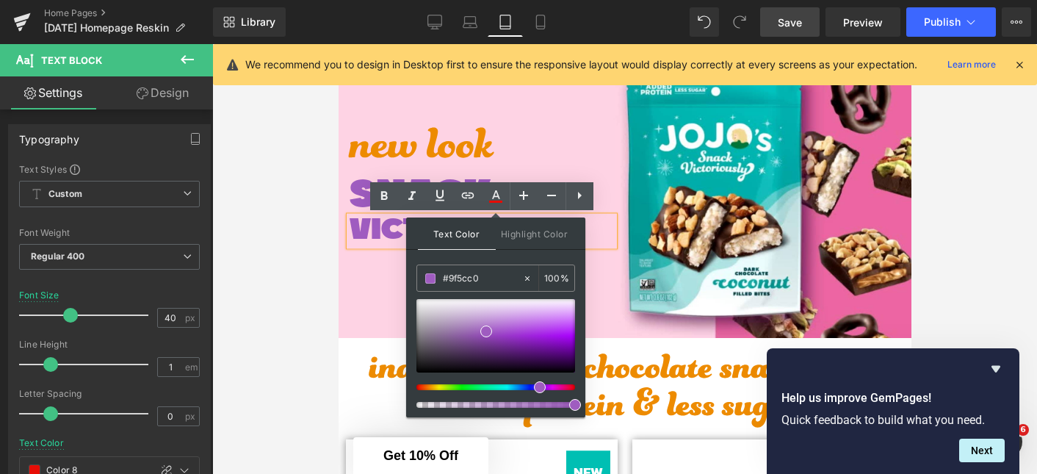
click at [488, 260] on div "Text Color Highlight Color #333333 #9f5cc0 100 % none 0 %" at bounding box center [495, 317] width 179 height 200
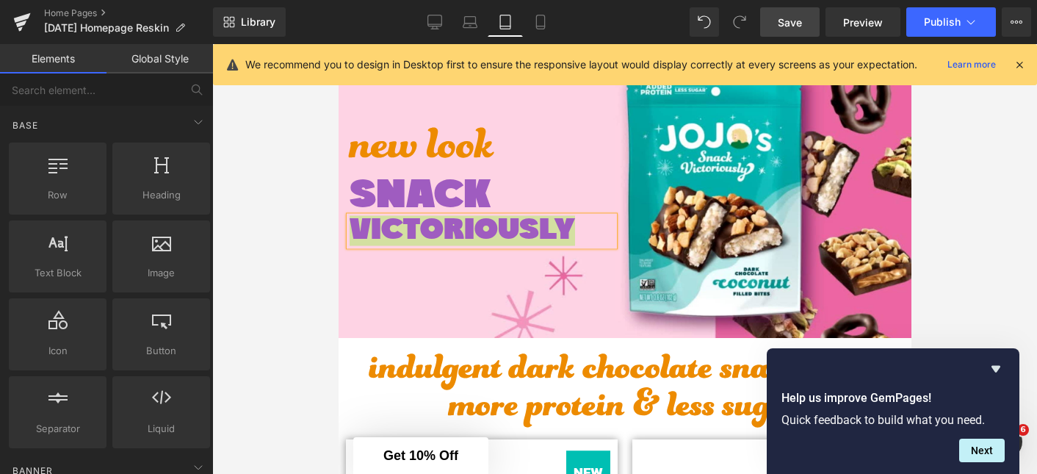
click at [332, 270] on div at bounding box center [624, 259] width 825 height 430
click at [322, 272] on div at bounding box center [624, 259] width 825 height 430
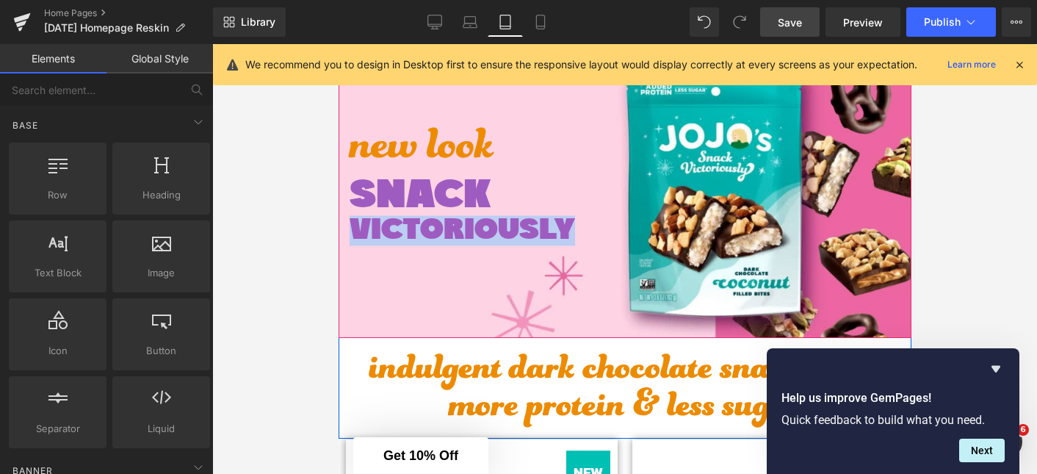
click at [379, 269] on div at bounding box center [624, 191] width 573 height 294
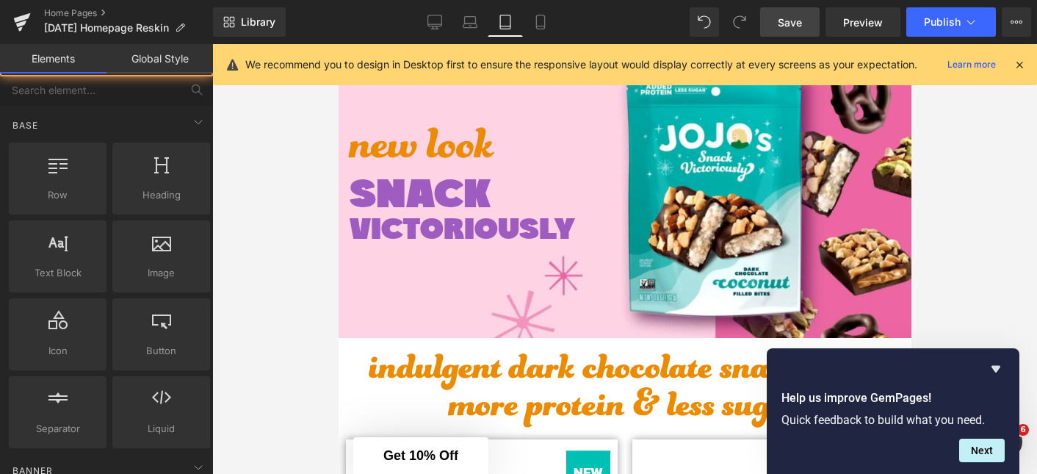
click at [289, 283] on div at bounding box center [624, 259] width 825 height 430
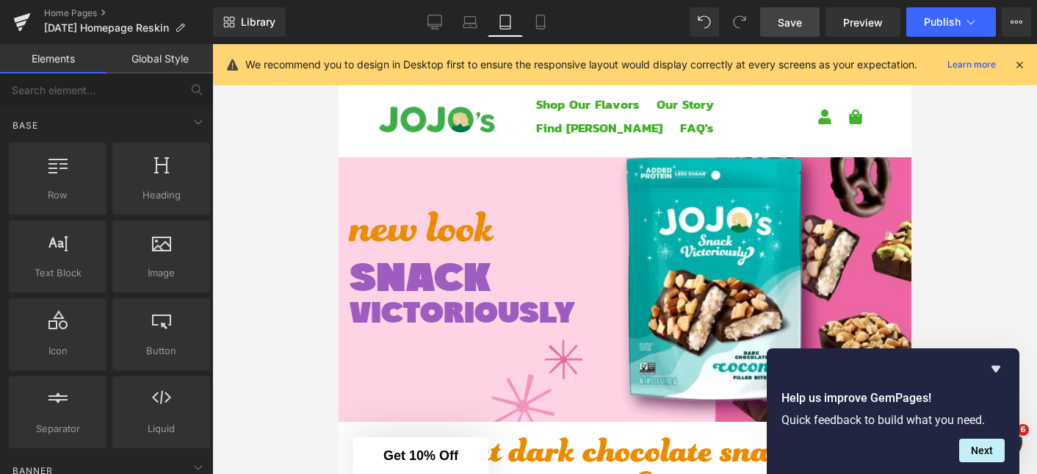
scroll to position [0, 0]
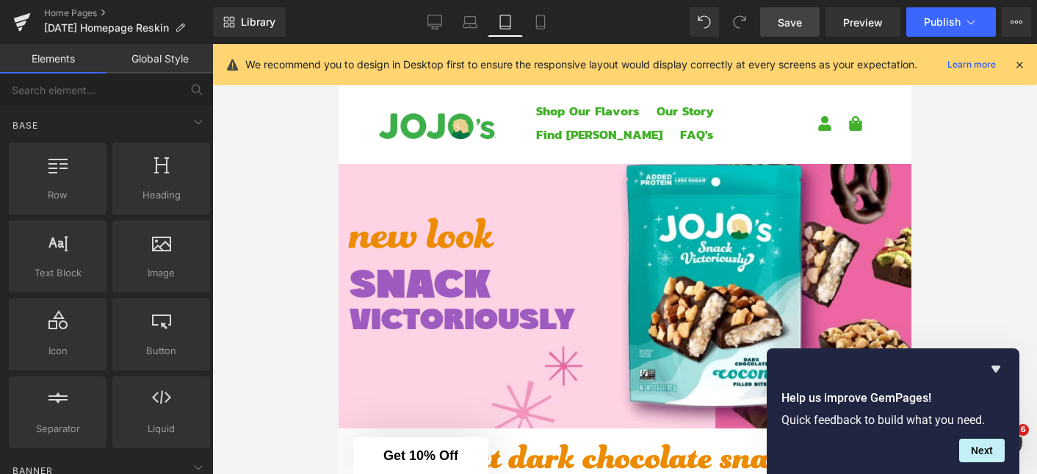
click at [777, 16] on link "Save" at bounding box center [789, 21] width 59 height 29
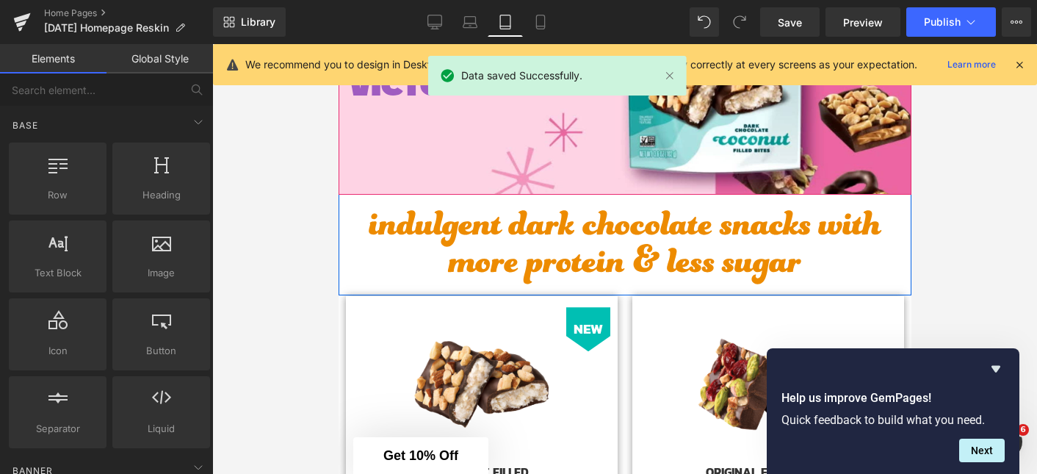
scroll to position [234, 0]
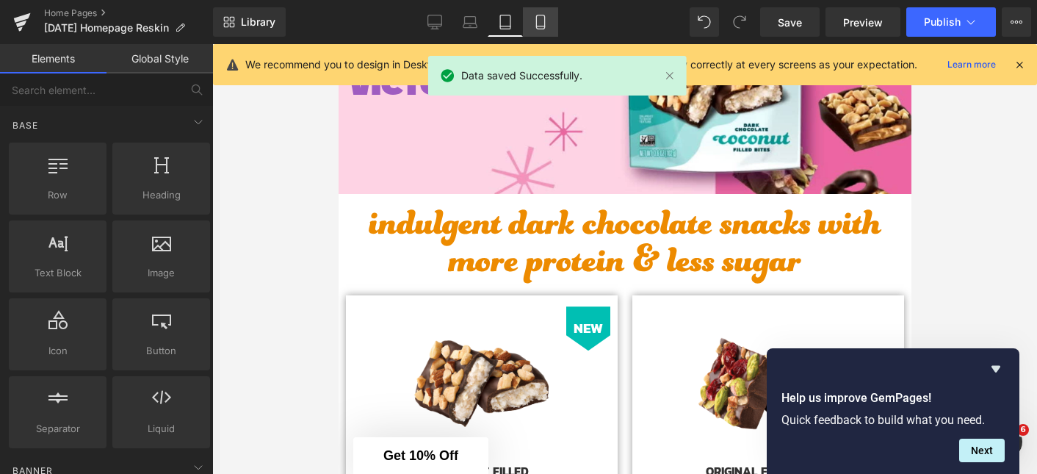
click at [543, 23] on icon at bounding box center [540, 22] width 15 height 15
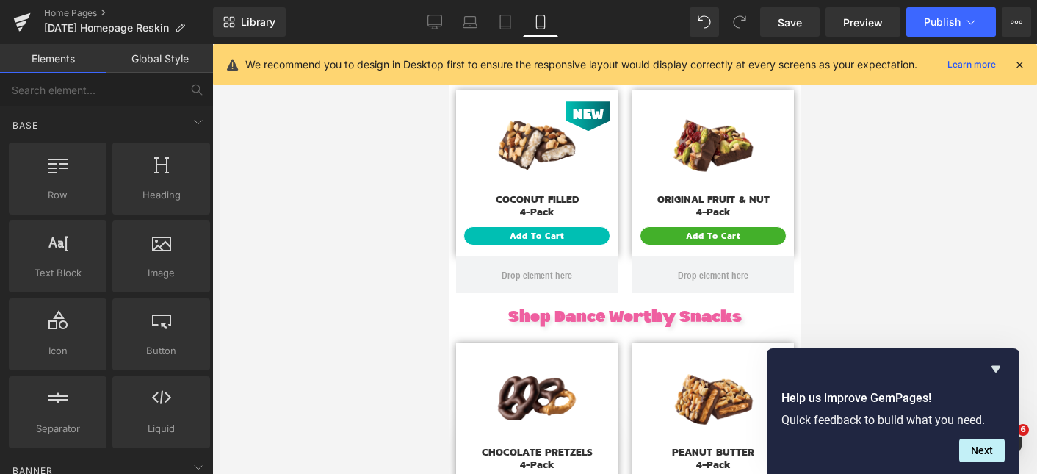
scroll to position [278, 0]
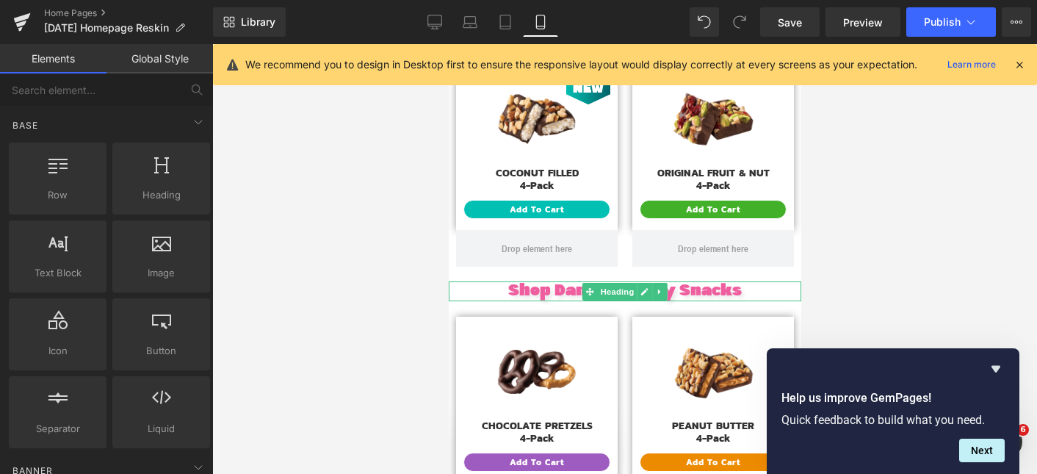
click at [567, 291] on span "Shop Dance Worthy Snacks" at bounding box center [623, 291] width 233 height 17
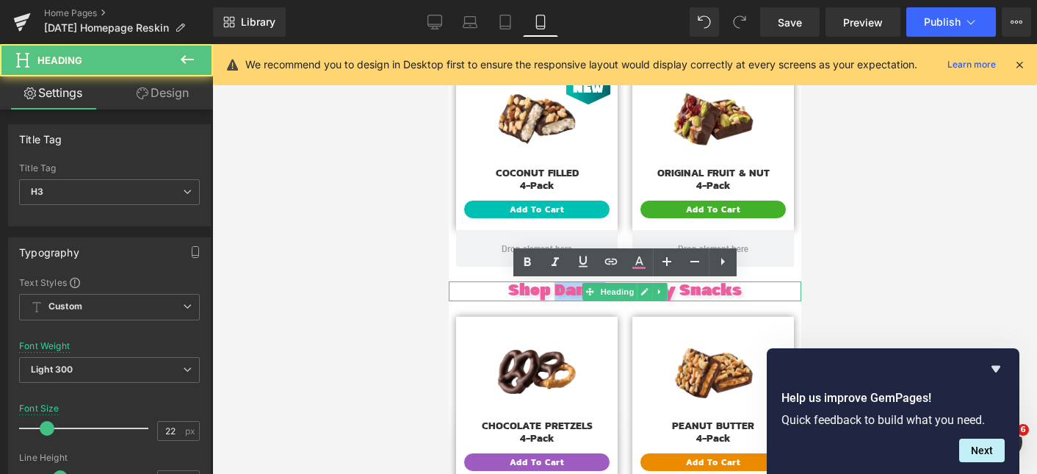
click at [567, 291] on span "Shop Dance Worthy Snacks" at bounding box center [623, 291] width 233 height 17
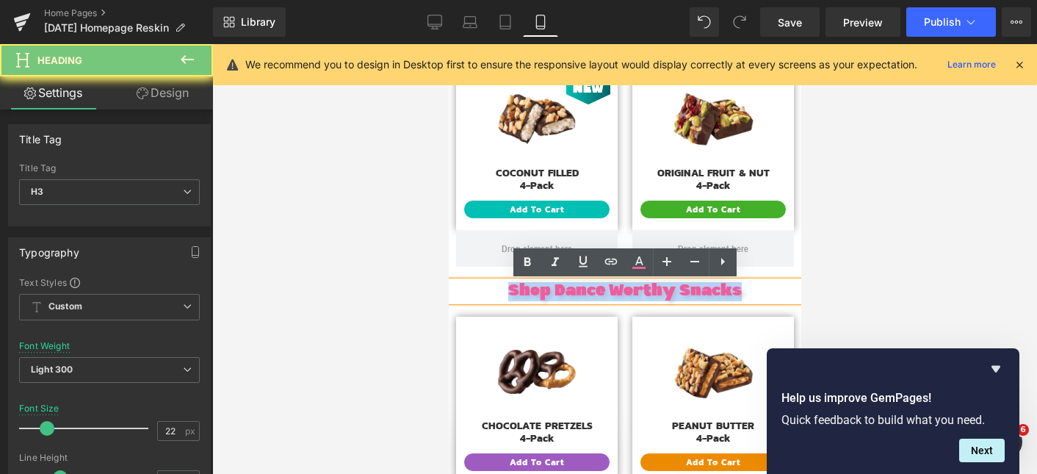
click at [567, 291] on span "Shop Dance Worthy Snacks" at bounding box center [623, 291] width 233 height 17
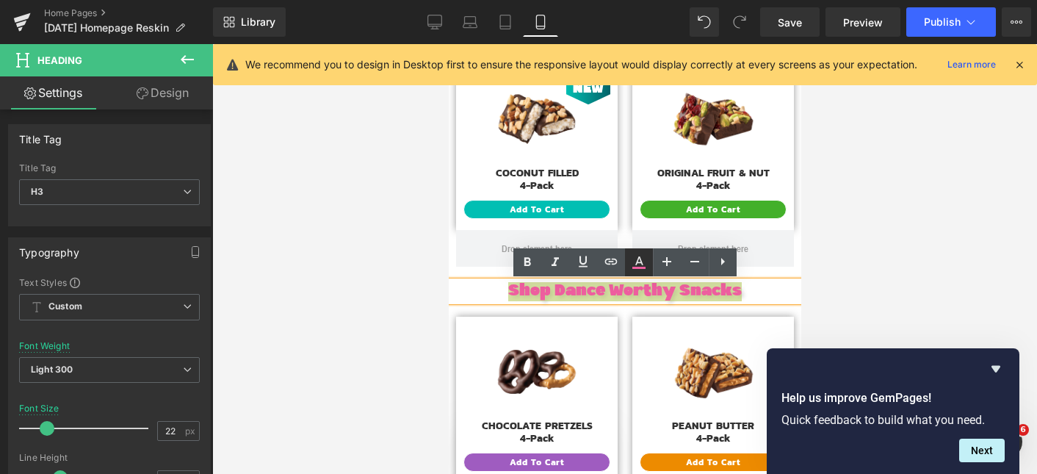
click at [640, 261] on icon at bounding box center [639, 260] width 8 height 9
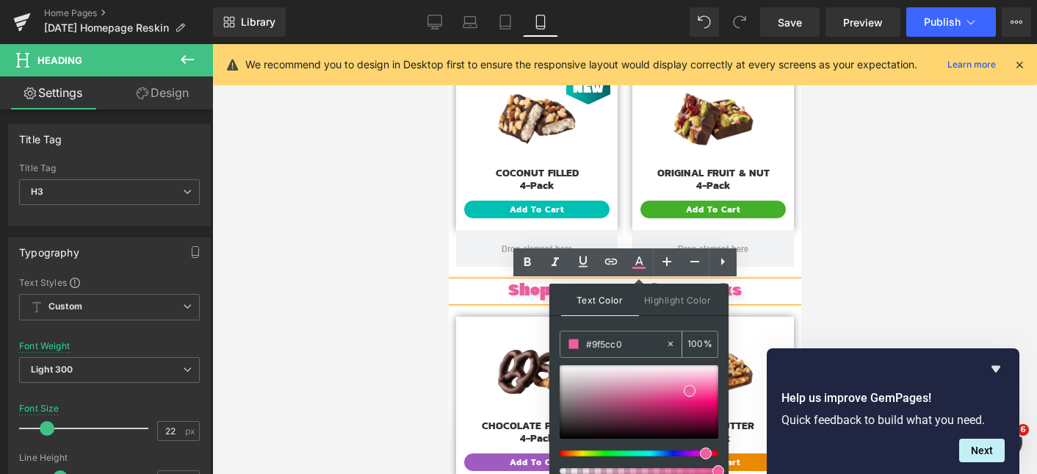
click at [608, 351] on input "#9f5cc0" at bounding box center [625, 344] width 79 height 16
paste input "9f5cc"
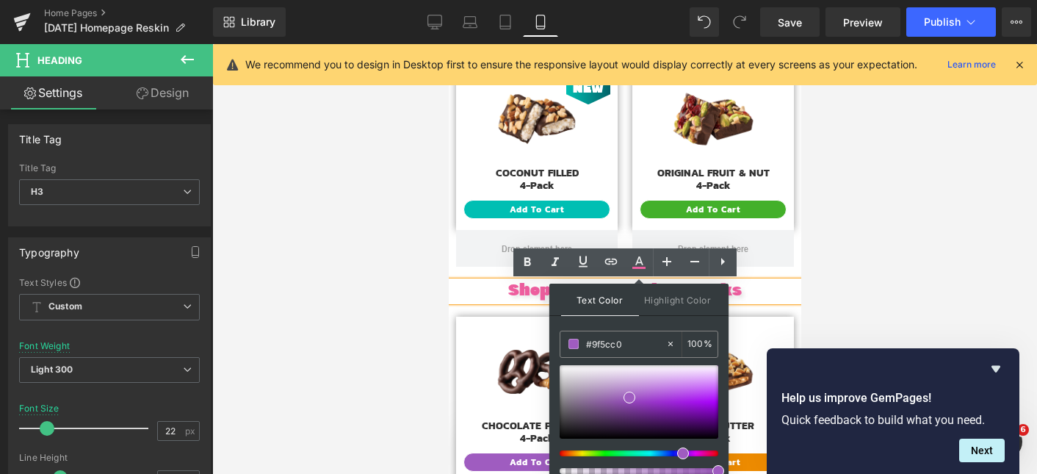
type input "#9f5cc0"
click at [634, 323] on div "Text Color Highlight Color #333333 #9f5cc0 100 % none 0 %" at bounding box center [638, 383] width 179 height 200
click at [820, 242] on div at bounding box center [624, 259] width 825 height 430
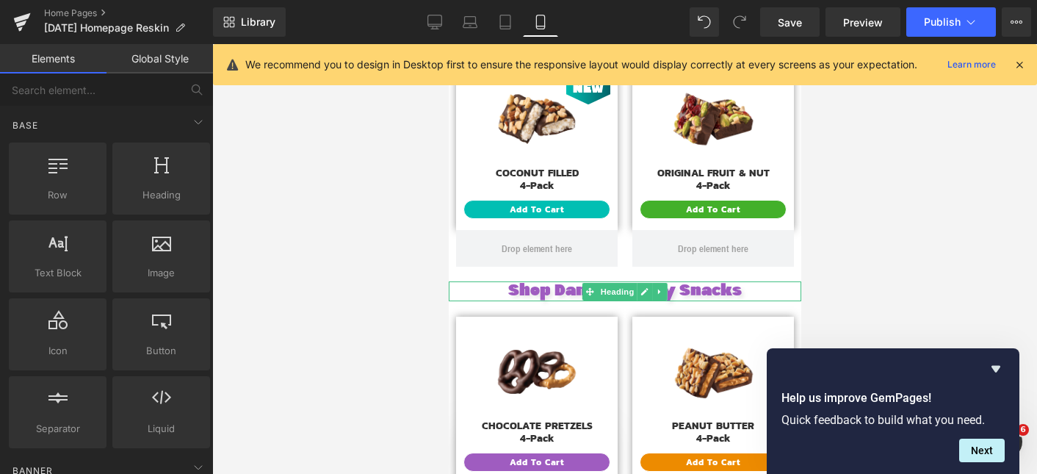
click at [767, 295] on h3 "Shop Dance Worthy Snacks" at bounding box center [624, 291] width 352 height 19
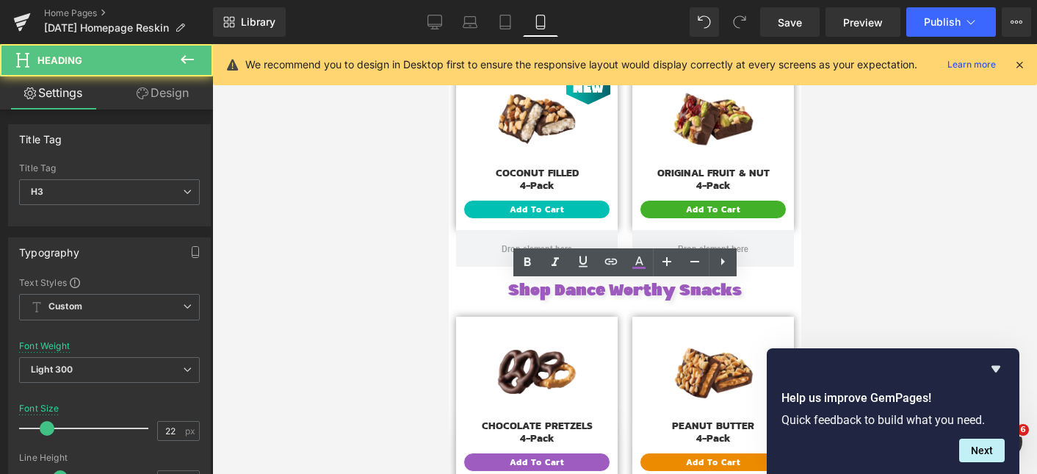
click at [835, 228] on div at bounding box center [624, 259] width 825 height 430
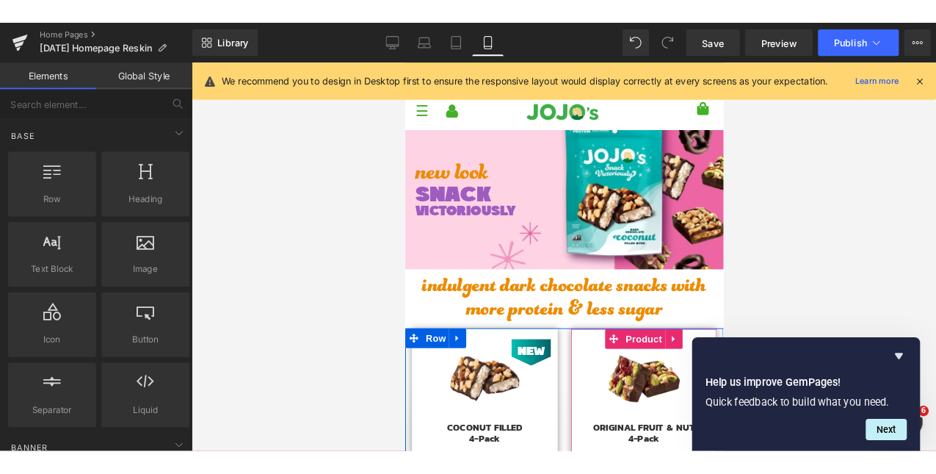
scroll to position [0, 0]
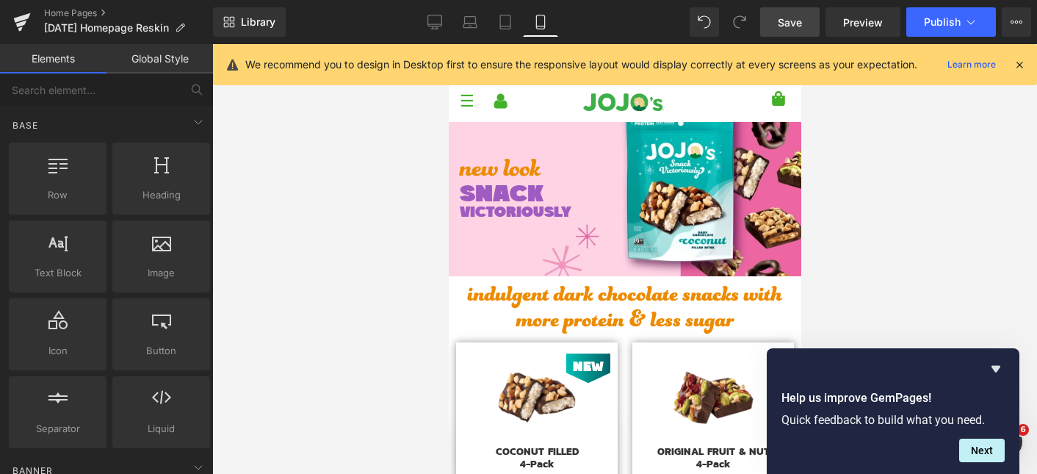
click at [797, 27] on span "Save" at bounding box center [790, 22] width 24 height 15
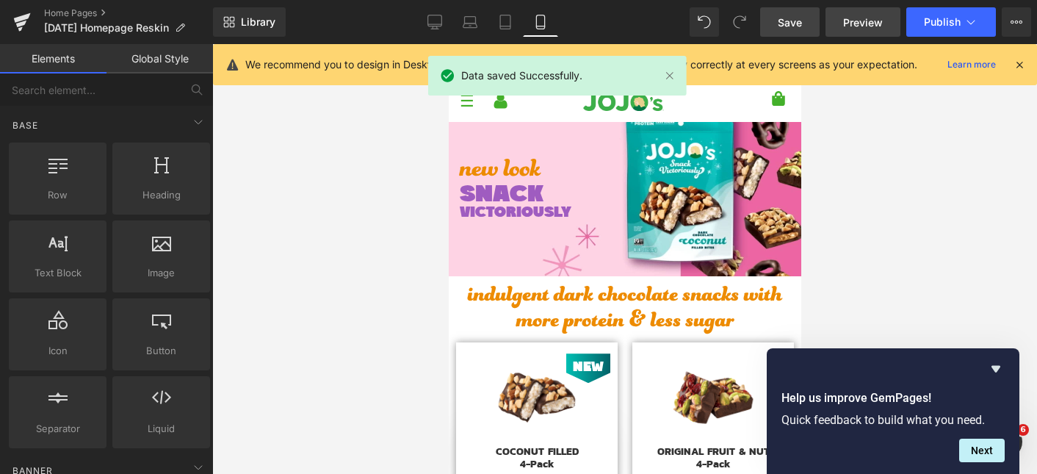
click at [864, 22] on span "Preview" at bounding box center [863, 22] width 40 height 15
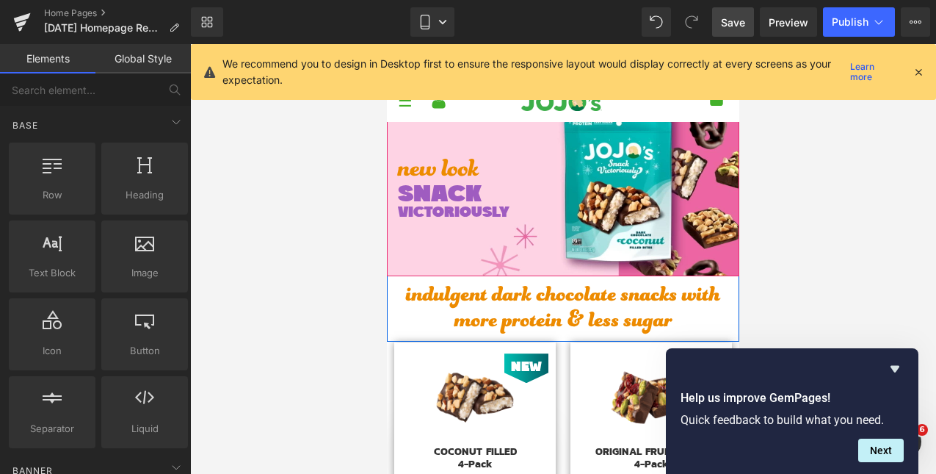
click at [623, 132] on div at bounding box center [563, 185] width 352 height 184
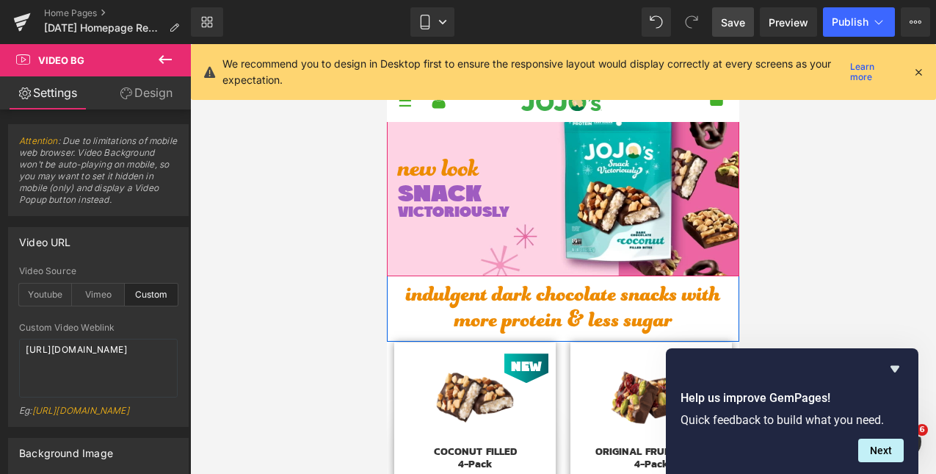
click at [562, 130] on div at bounding box center [563, 185] width 352 height 184
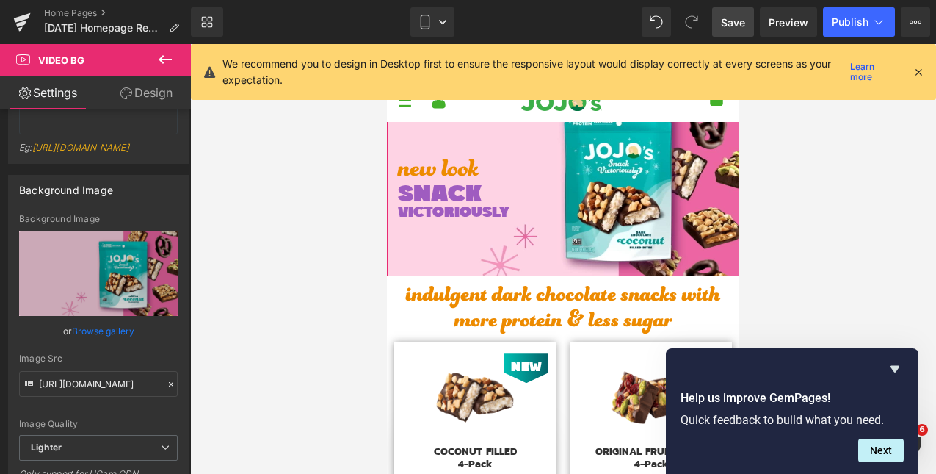
scroll to position [315, 0]
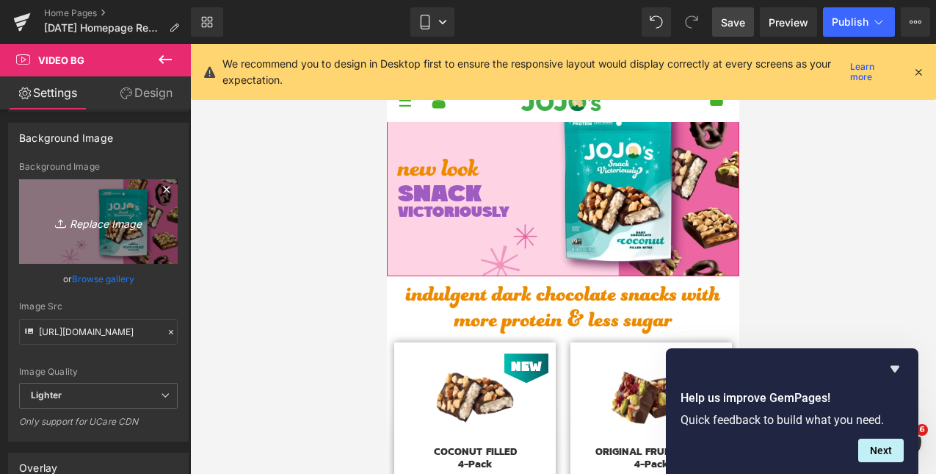
click at [101, 264] on link "Replace Image" at bounding box center [98, 221] width 159 height 84
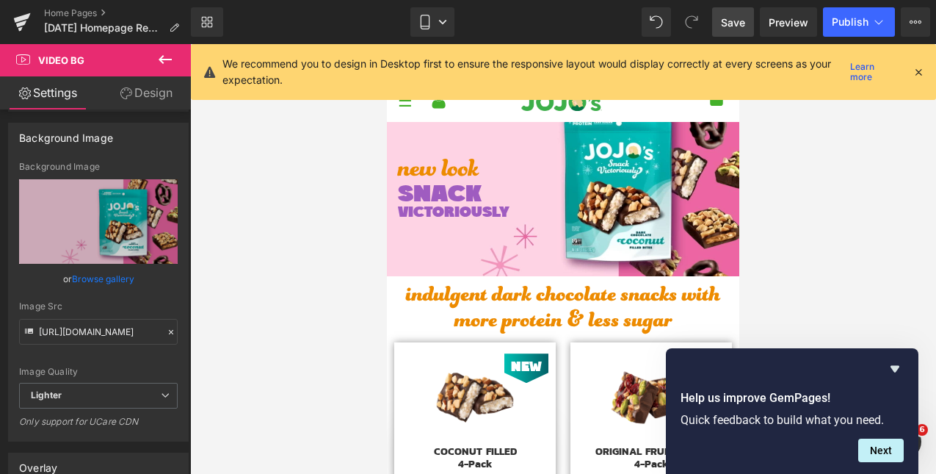
type input "C:\fakepath\Screenshot [DATE] 3.27.22 PM.png"
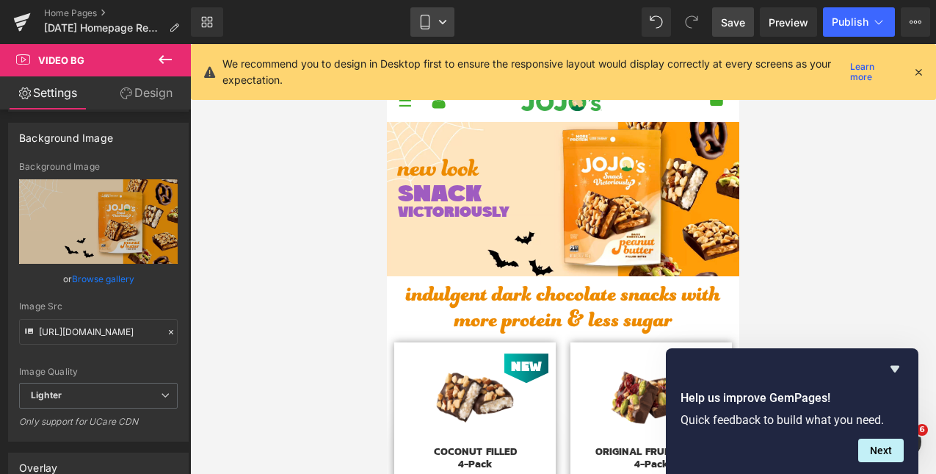
click at [443, 23] on icon at bounding box center [442, 22] width 7 height 4
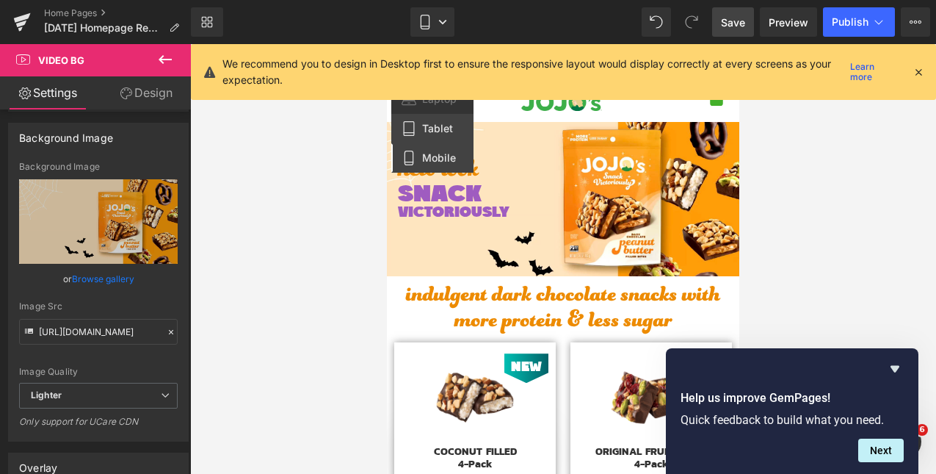
click at [435, 125] on span "Tablet" at bounding box center [437, 128] width 31 height 13
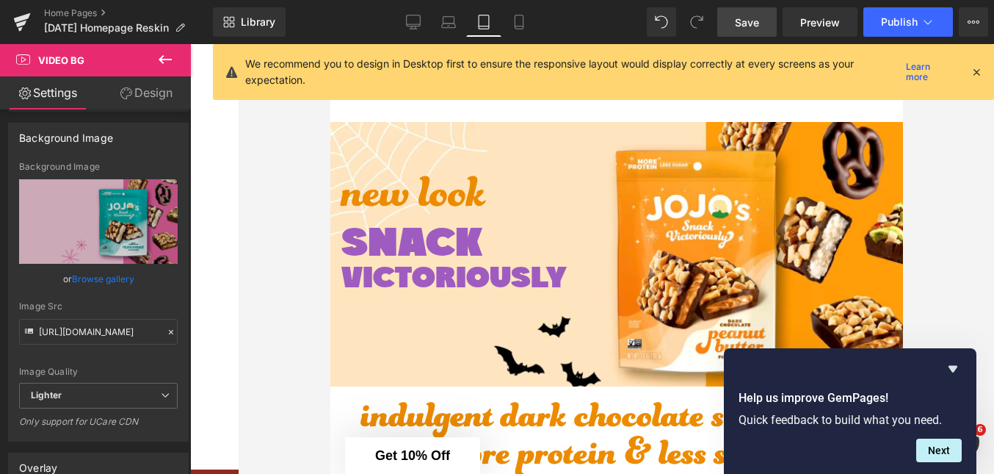
scroll to position [303, 0]
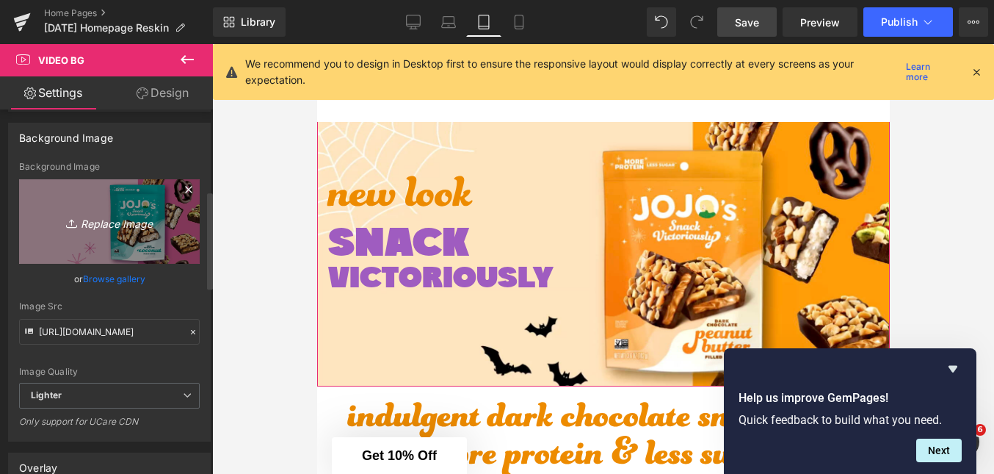
click at [93, 231] on icon "Replace Image" at bounding box center [109, 221] width 117 height 18
type input "C:\fakepath\Screenshot [DATE] 3.27.22 PM.png"
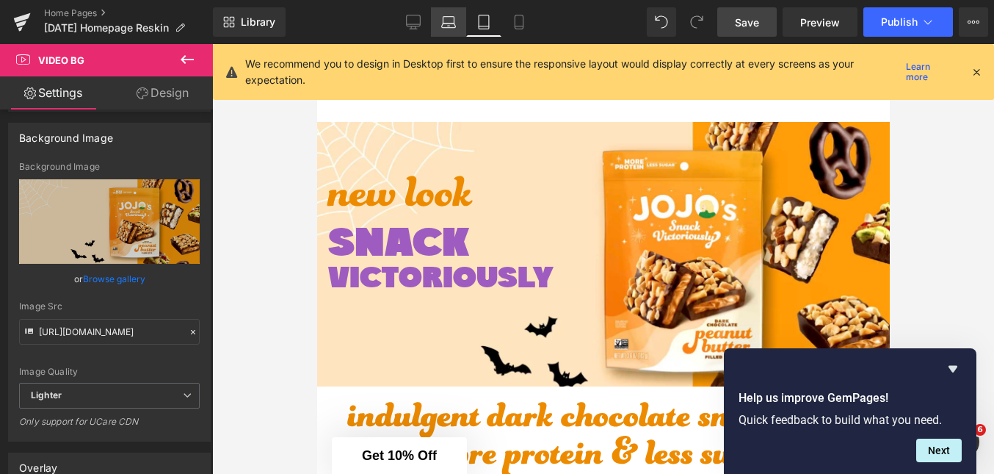
click at [454, 24] on icon at bounding box center [448, 22] width 15 height 15
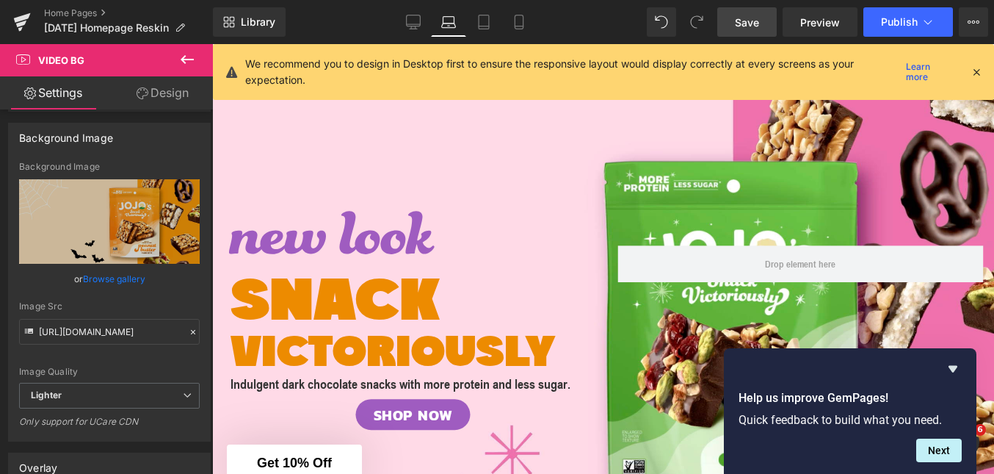
scroll to position [0, 0]
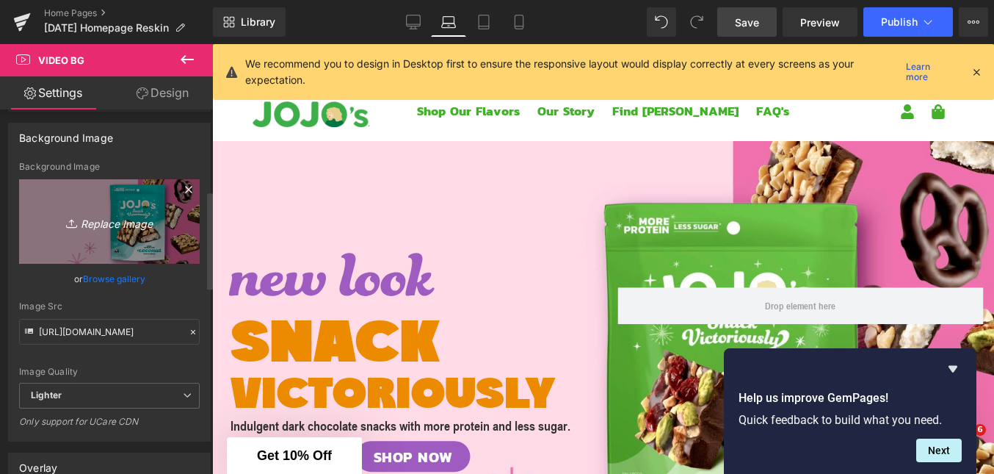
click at [90, 231] on icon "Replace Image" at bounding box center [109, 221] width 117 height 18
type input "C:\fakepath\Screenshot [DATE] 3.27.22 PM.png"
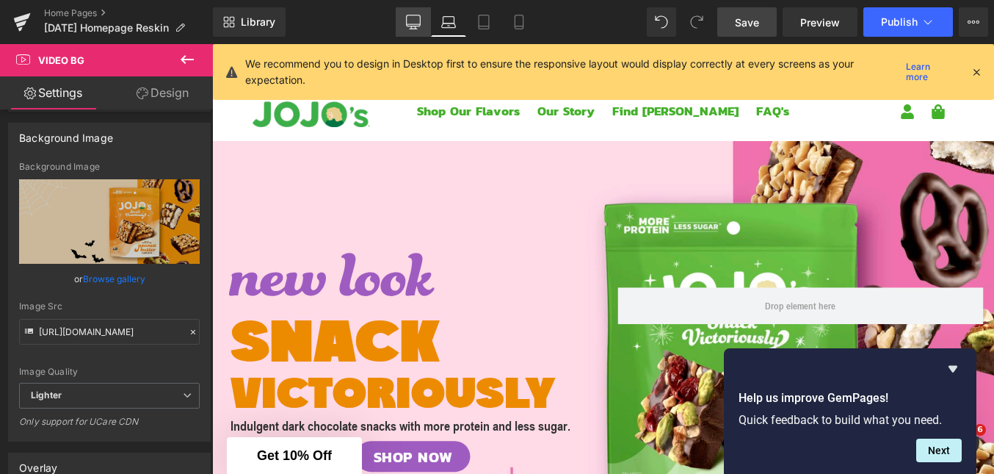
click at [416, 21] on icon at bounding box center [413, 22] width 15 height 15
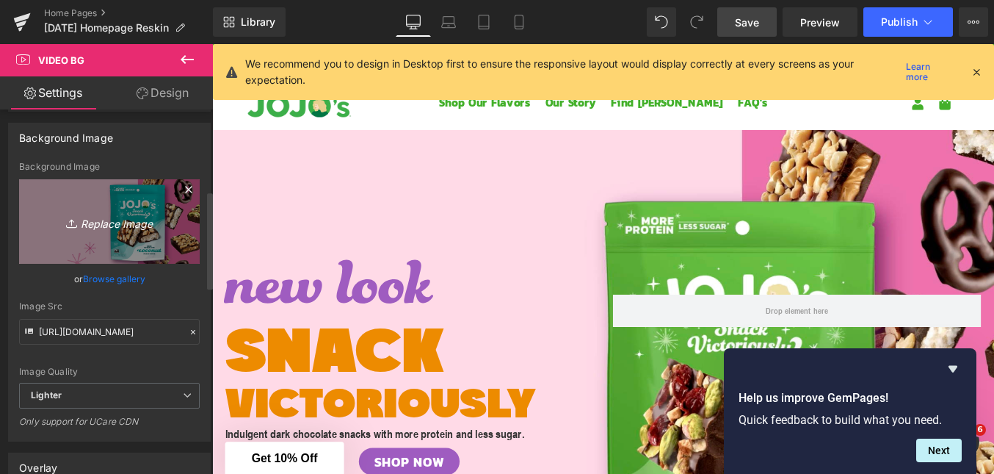
click at [101, 231] on icon "Replace Image" at bounding box center [109, 221] width 117 height 18
type input "C:\fakepath\Screenshot [DATE] 3.27.22 PM.png"
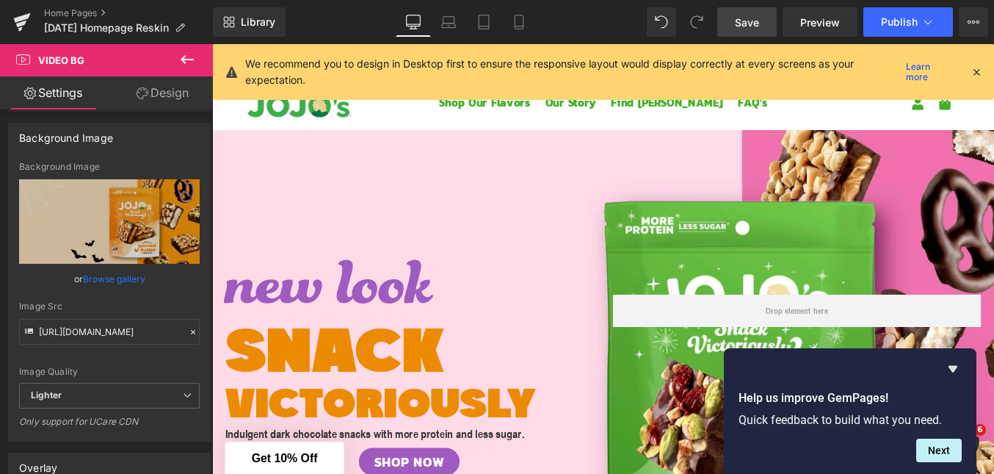
click at [758, 18] on span "Save" at bounding box center [747, 22] width 24 height 15
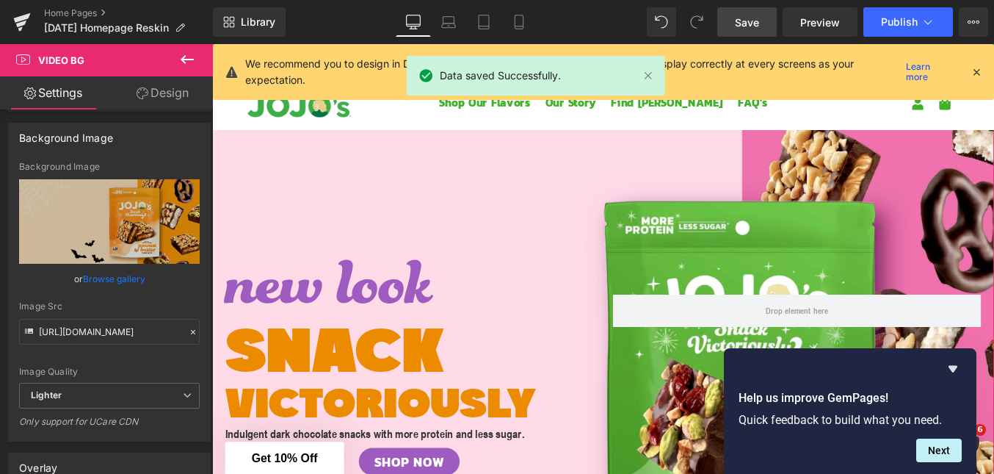
click at [572, 166] on div at bounding box center [656, 424] width 888 height 624
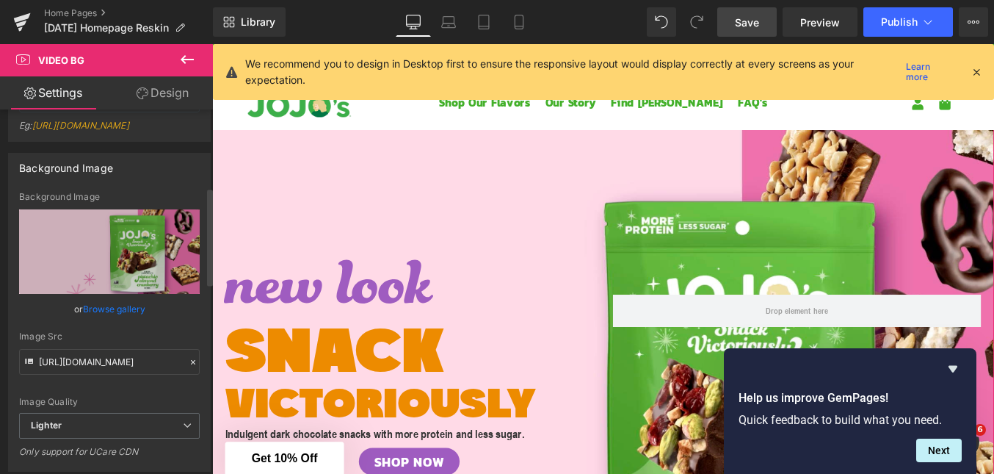
scroll to position [316, 0]
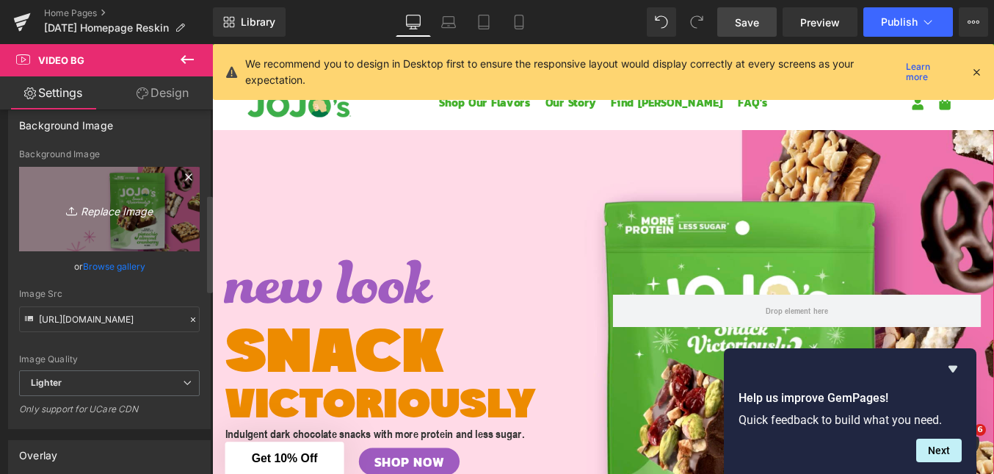
click at [137, 218] on icon "Replace Image" at bounding box center [109, 209] width 117 height 18
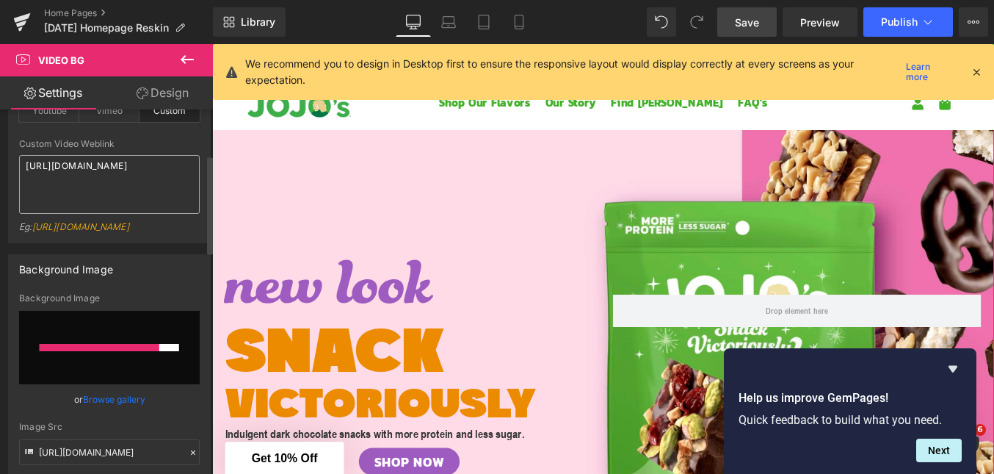
scroll to position [168, 0]
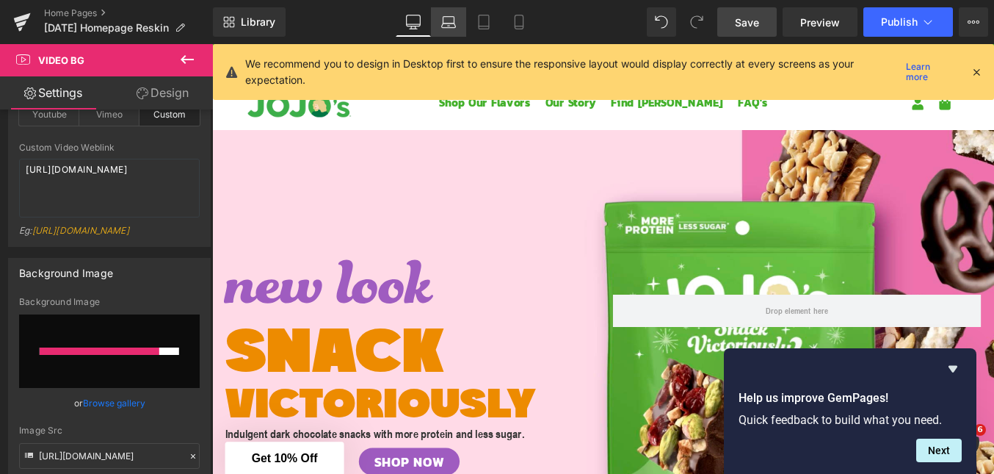
click at [454, 18] on icon at bounding box center [448, 20] width 11 height 7
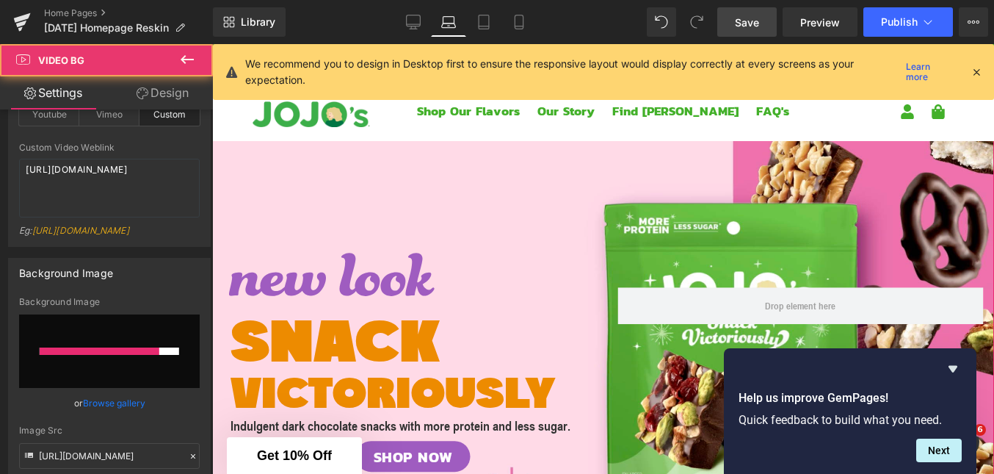
click at [489, 202] on div at bounding box center [603, 369] width 782 height 514
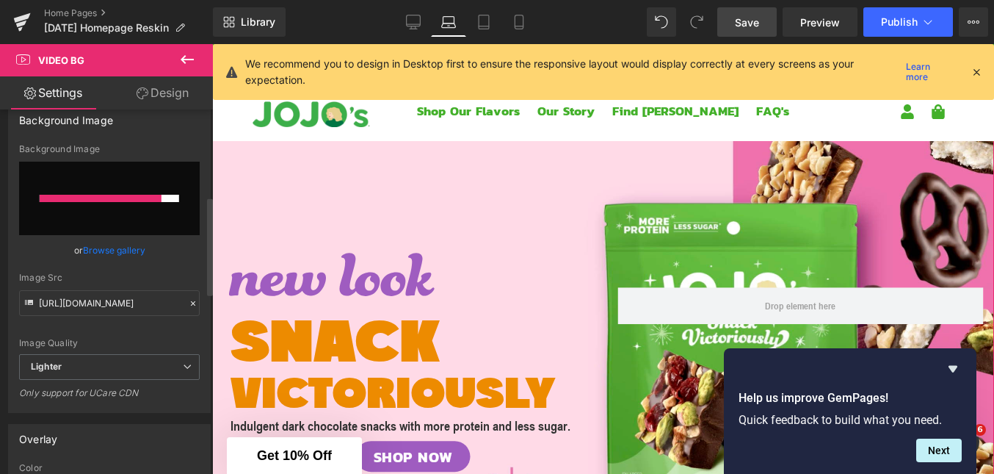
scroll to position [322, 0]
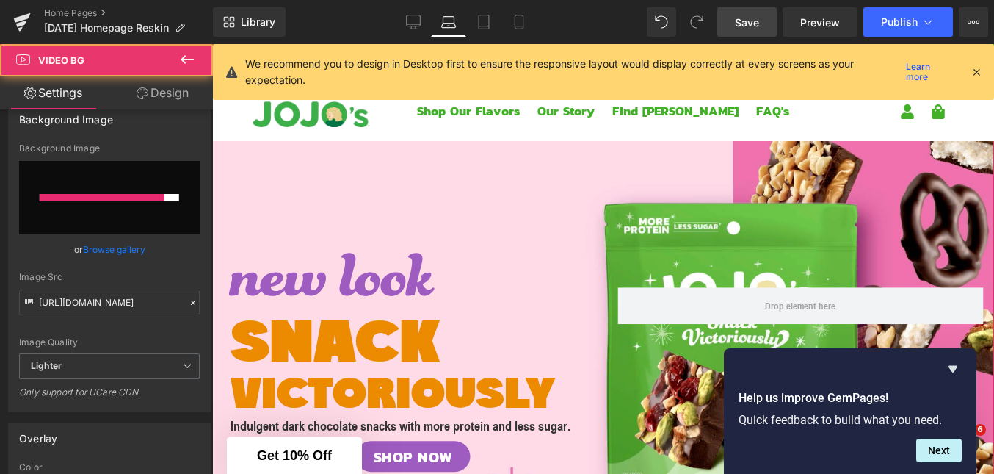
click at [402, 173] on div at bounding box center [603, 369] width 782 height 514
click at [136, 222] on input "file" at bounding box center [109, 197] width 181 height 73
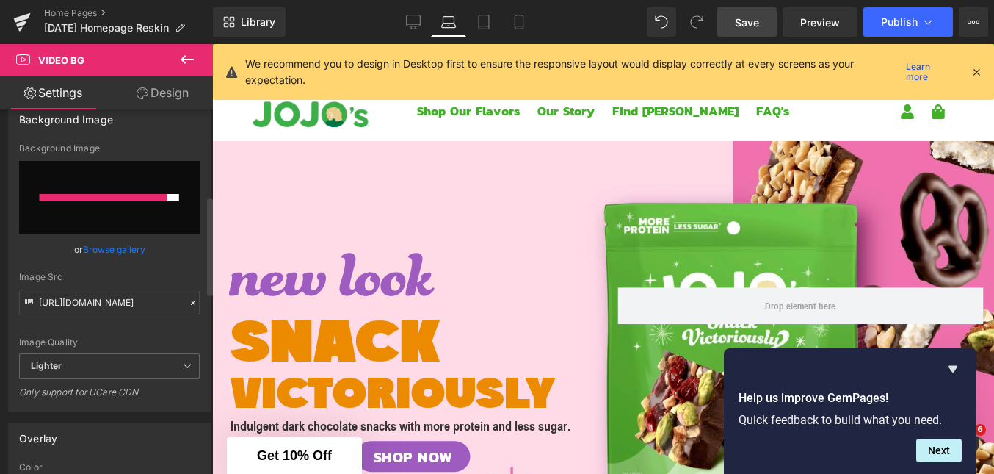
type input "C:\fakepath\Screenshot [DATE] 3.27.22 PM.png"
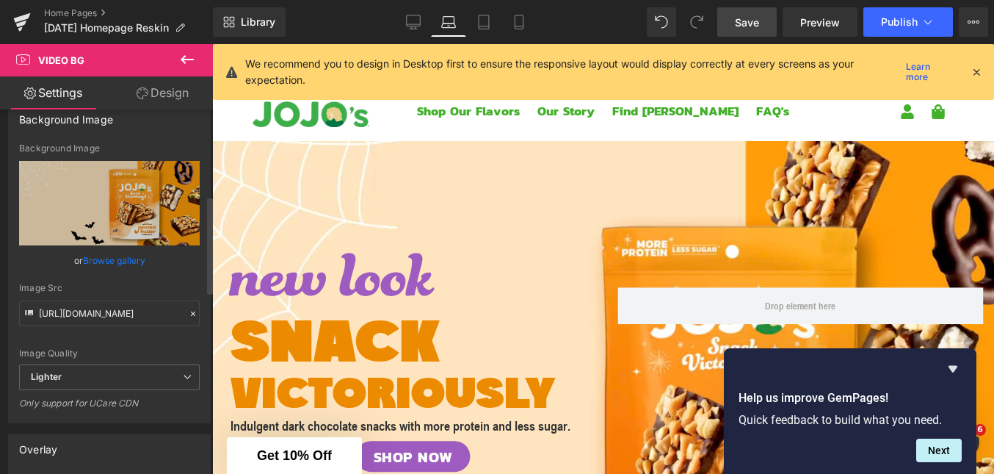
click at [756, 27] on span "Save" at bounding box center [747, 22] width 24 height 15
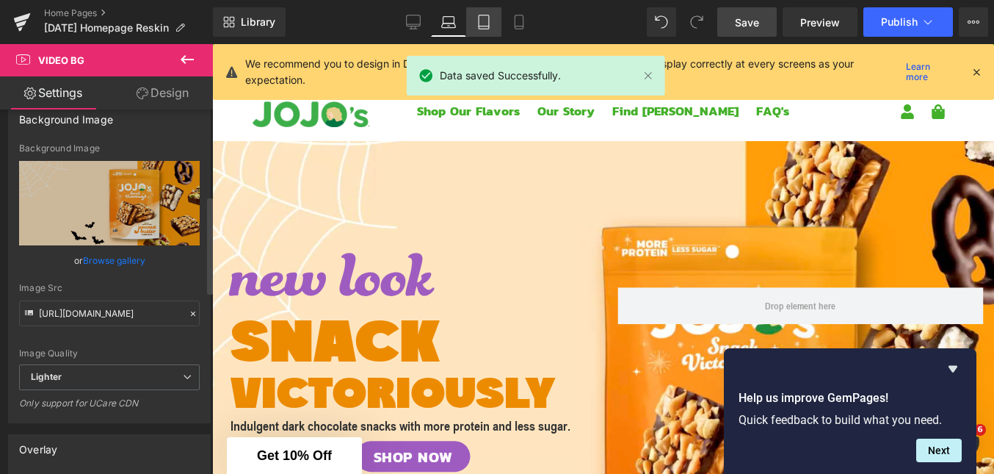
click at [486, 15] on icon at bounding box center [484, 22] width 15 height 15
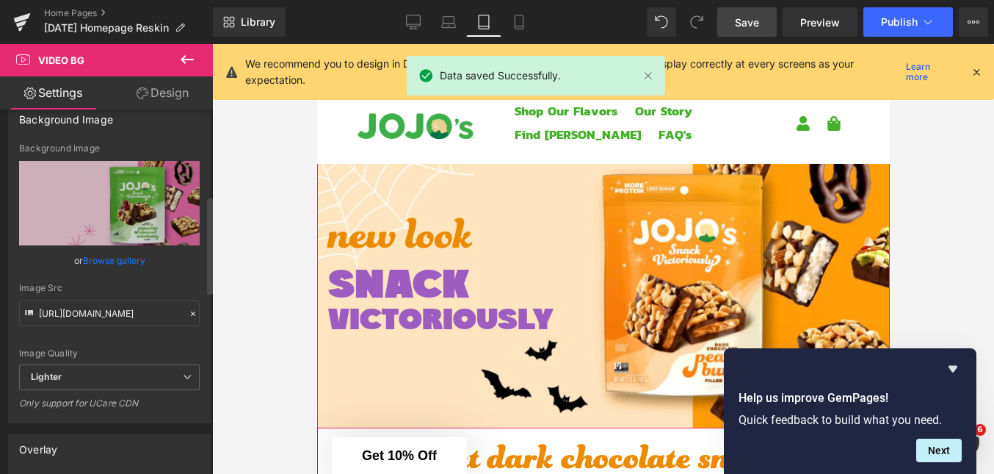
click at [504, 189] on div at bounding box center [602, 281] width 573 height 294
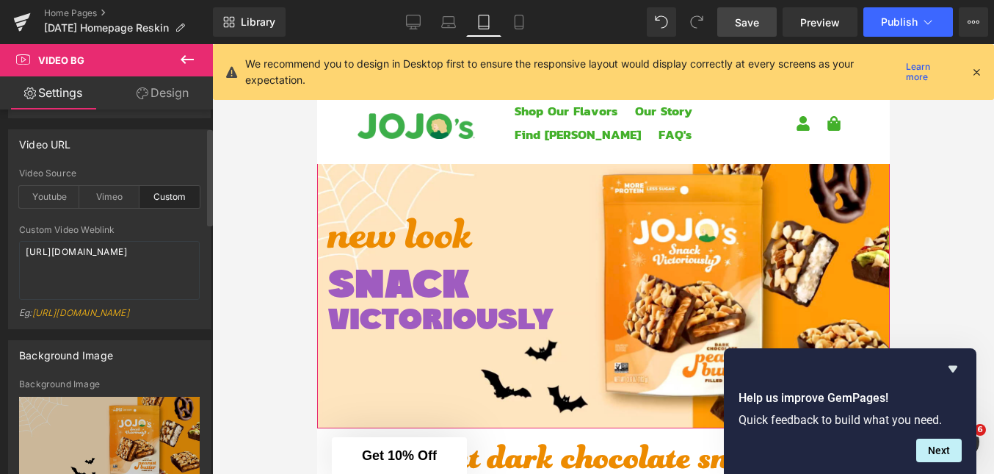
scroll to position [66, 0]
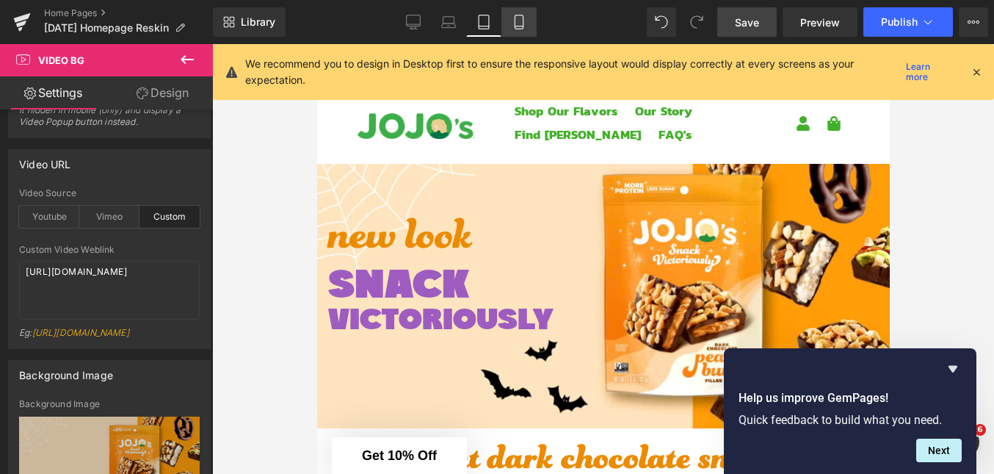
click at [512, 18] on icon at bounding box center [519, 22] width 15 height 15
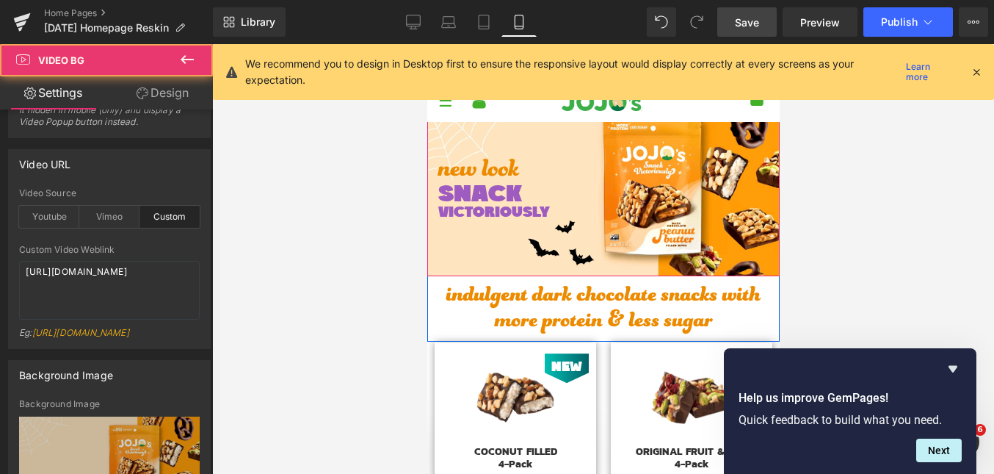
click at [549, 138] on div at bounding box center [603, 185] width 352 height 184
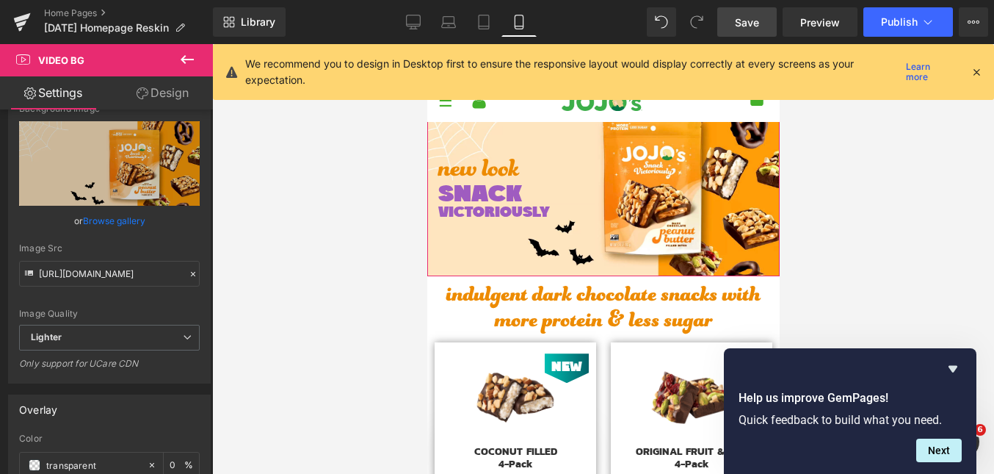
scroll to position [379, 0]
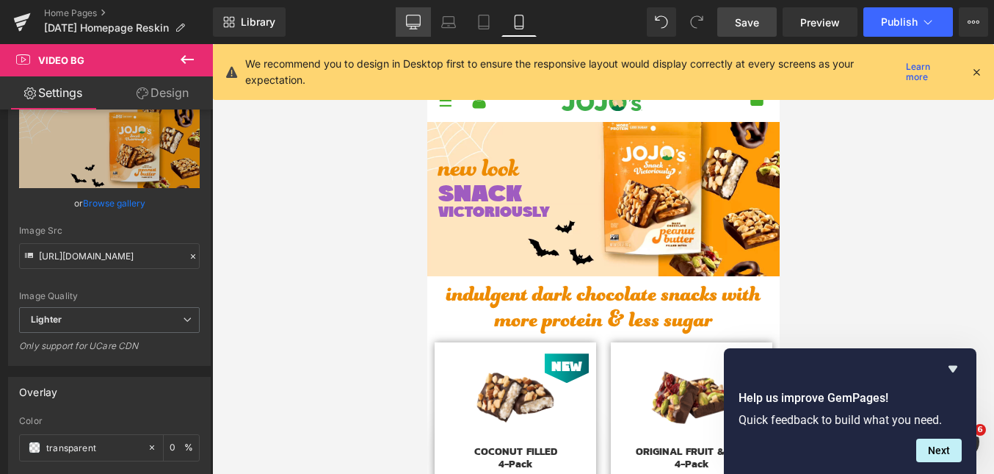
click at [413, 26] on icon at bounding box center [413, 22] width 15 height 15
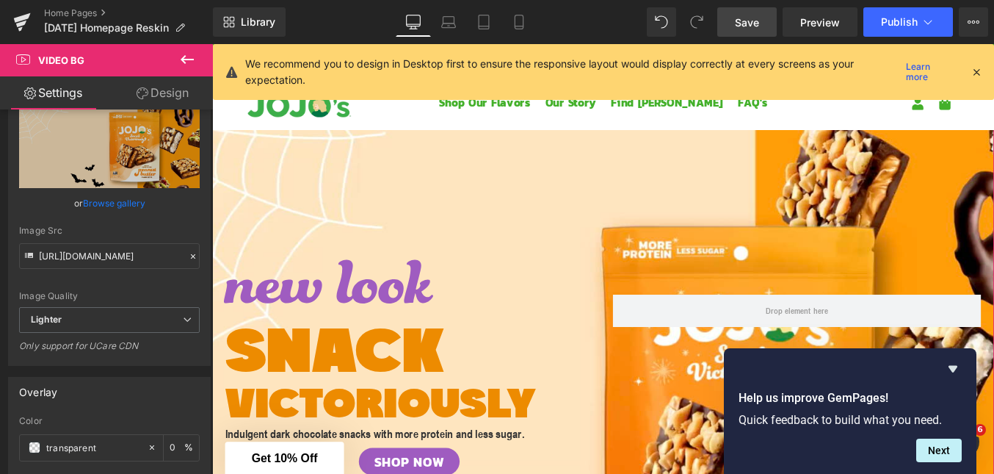
click at [490, 160] on div at bounding box center [656, 424] width 888 height 624
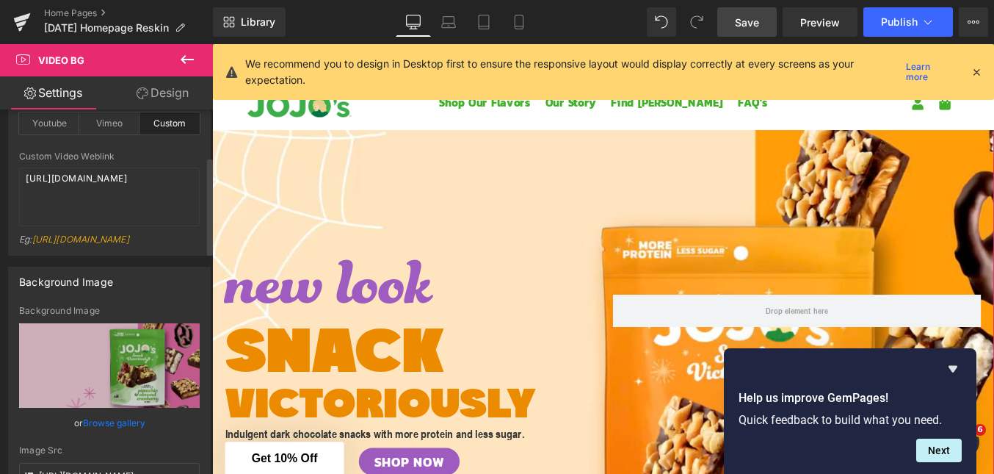
scroll to position [258, 0]
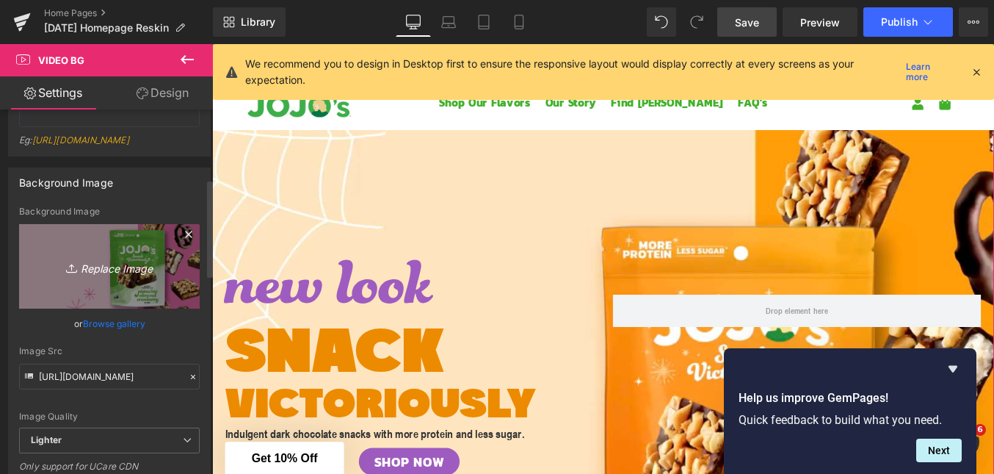
click at [87, 275] on icon "Replace Image" at bounding box center [109, 266] width 117 height 18
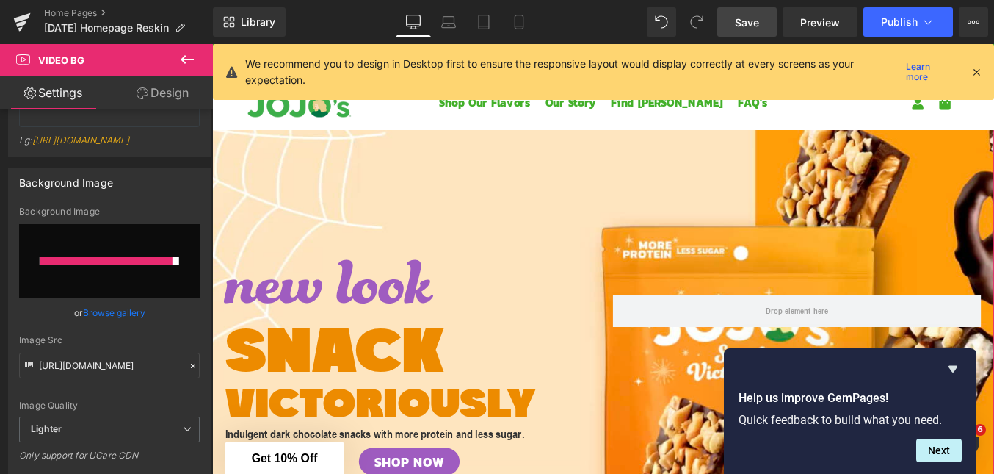
click at [478, 202] on div at bounding box center [656, 424] width 888 height 624
click at [748, 29] on link "Save" at bounding box center [746, 21] width 59 height 29
click at [812, 17] on span "Preview" at bounding box center [820, 22] width 40 height 15
click at [145, 264] on div at bounding box center [106, 260] width 133 height 7
click at [150, 297] on input "file" at bounding box center [109, 260] width 181 height 73
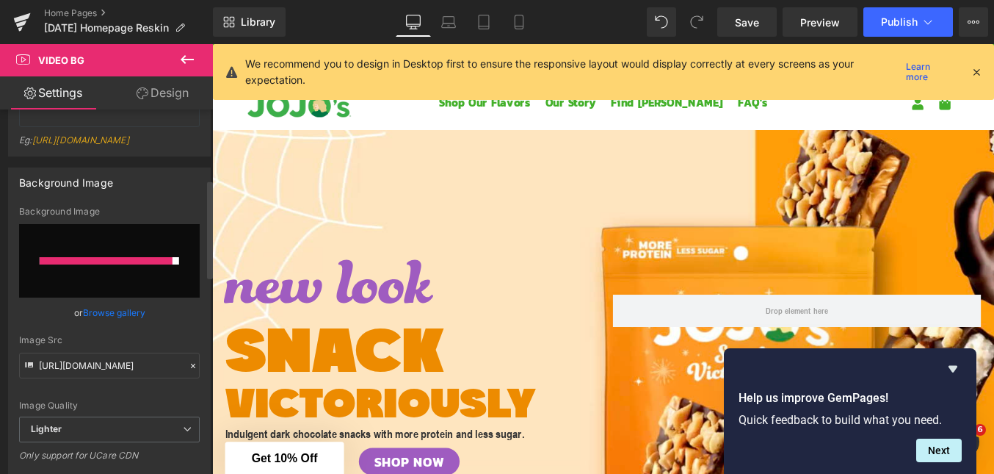
type input "C:\fakepath\Screenshot [DATE] 3.27.22 PM.png"
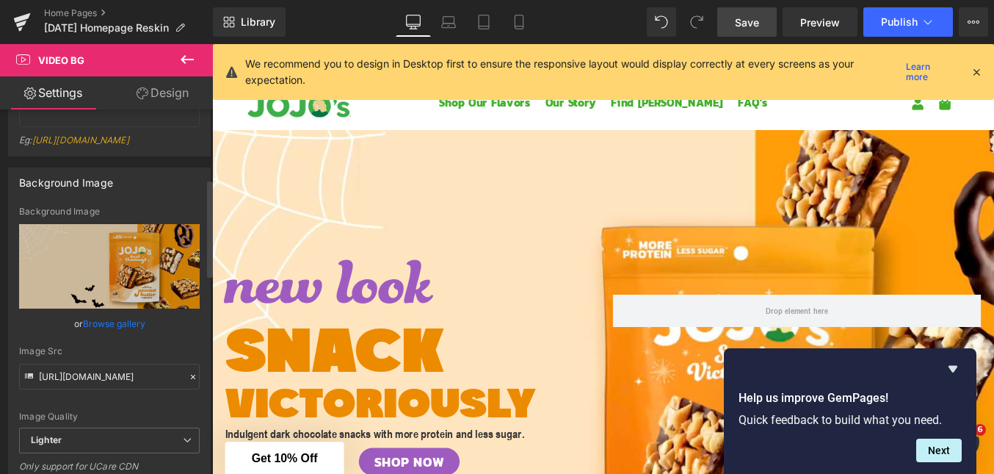
click at [758, 19] on span "Save" at bounding box center [747, 22] width 24 height 15
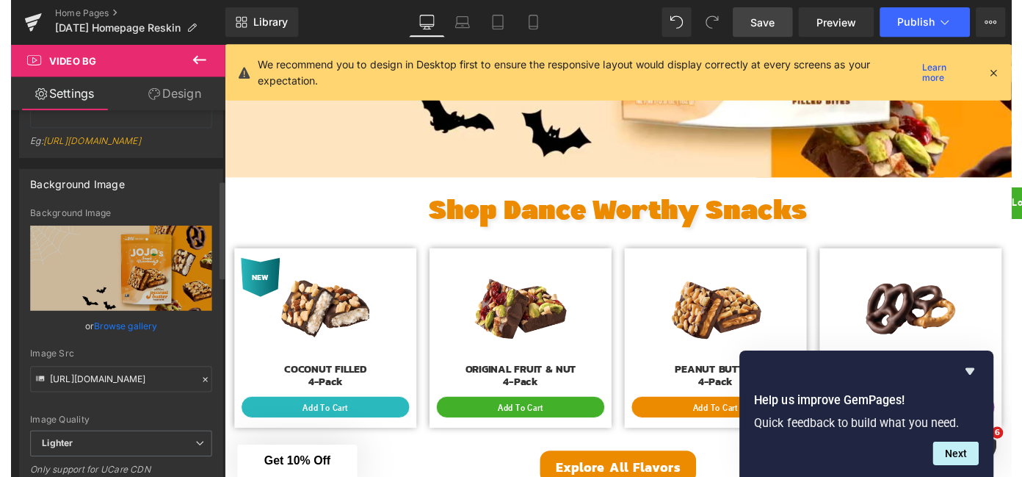
scroll to position [157, 0]
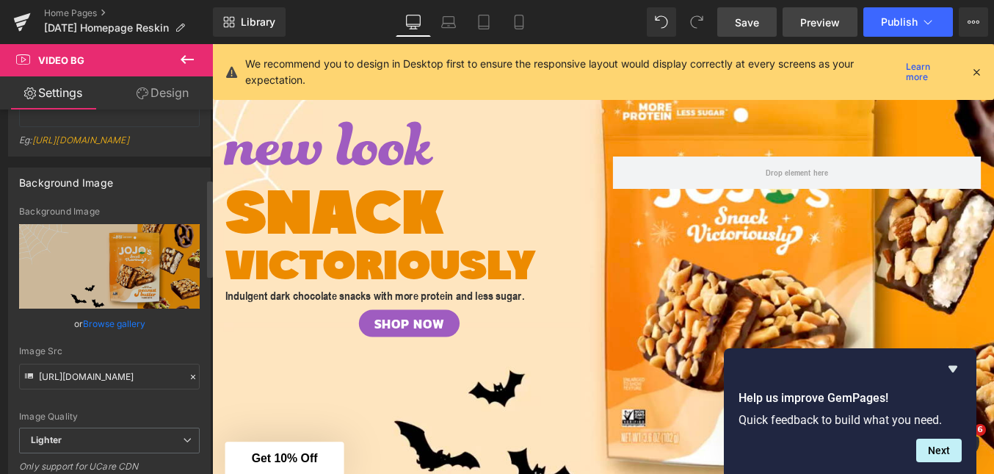
click at [794, 29] on link "Preview" at bounding box center [820, 21] width 75 height 29
